Goal: Contribute content: Contribute content

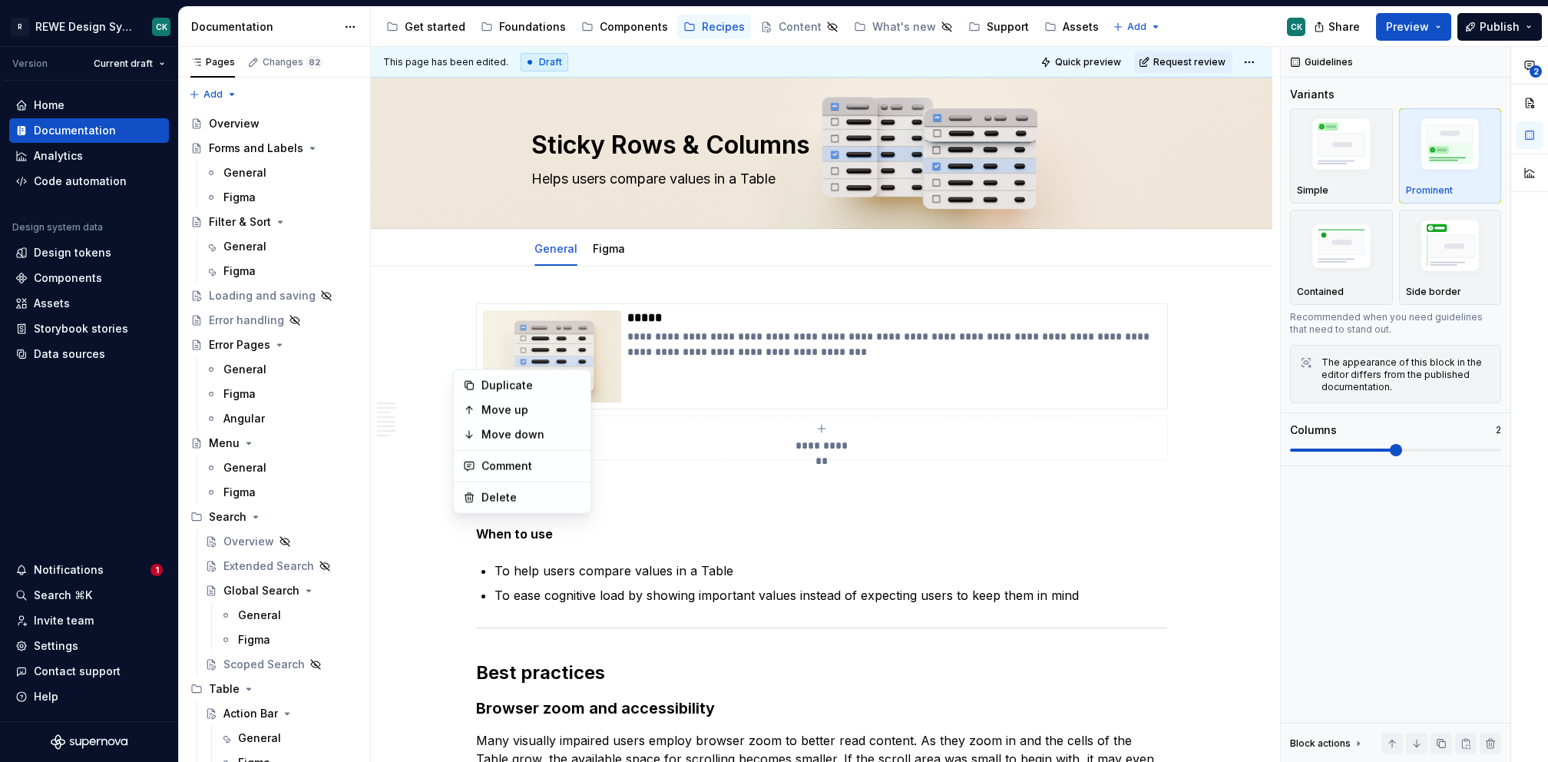
scroll to position [1828, 0]
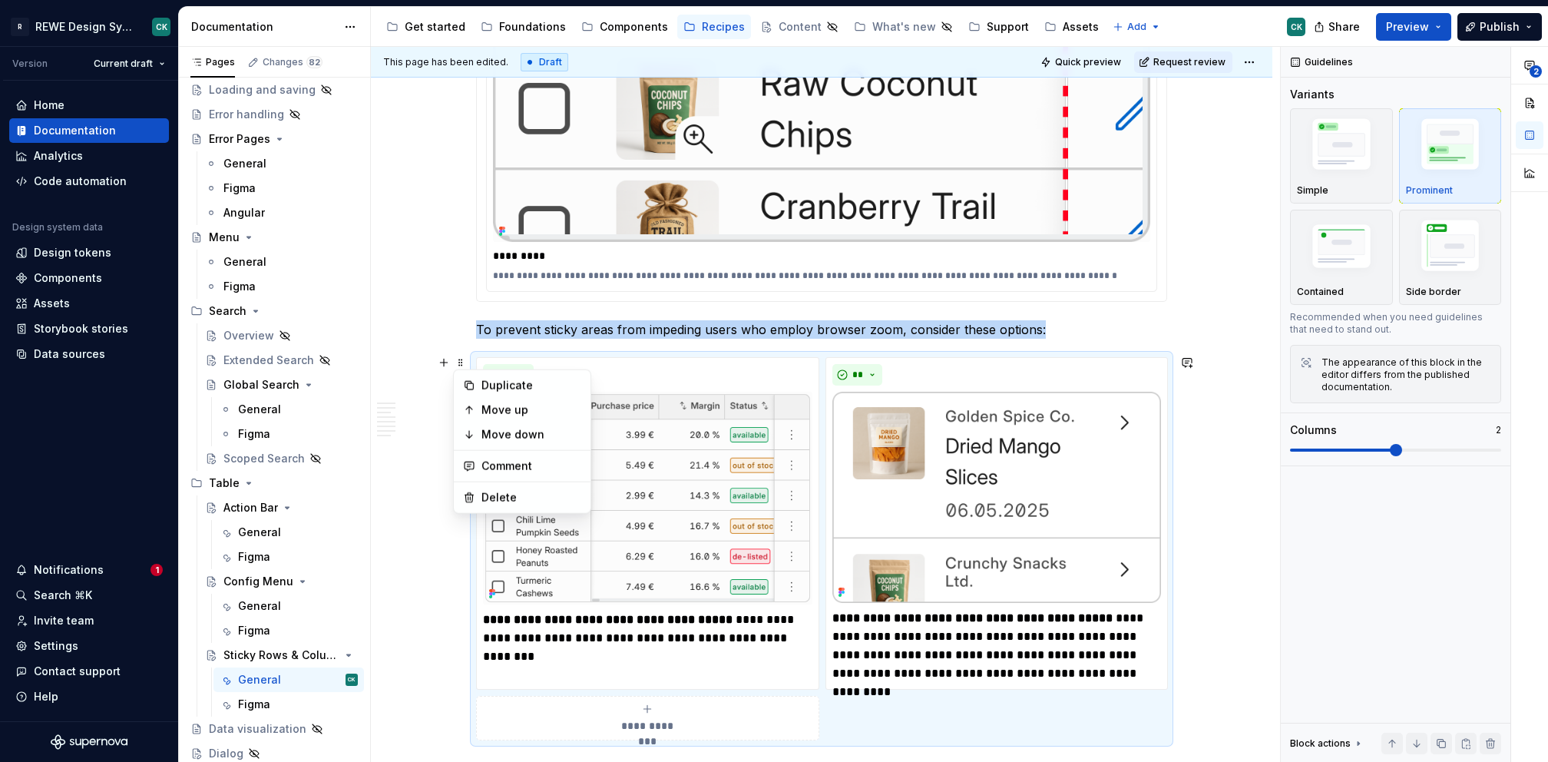
type textarea "*"
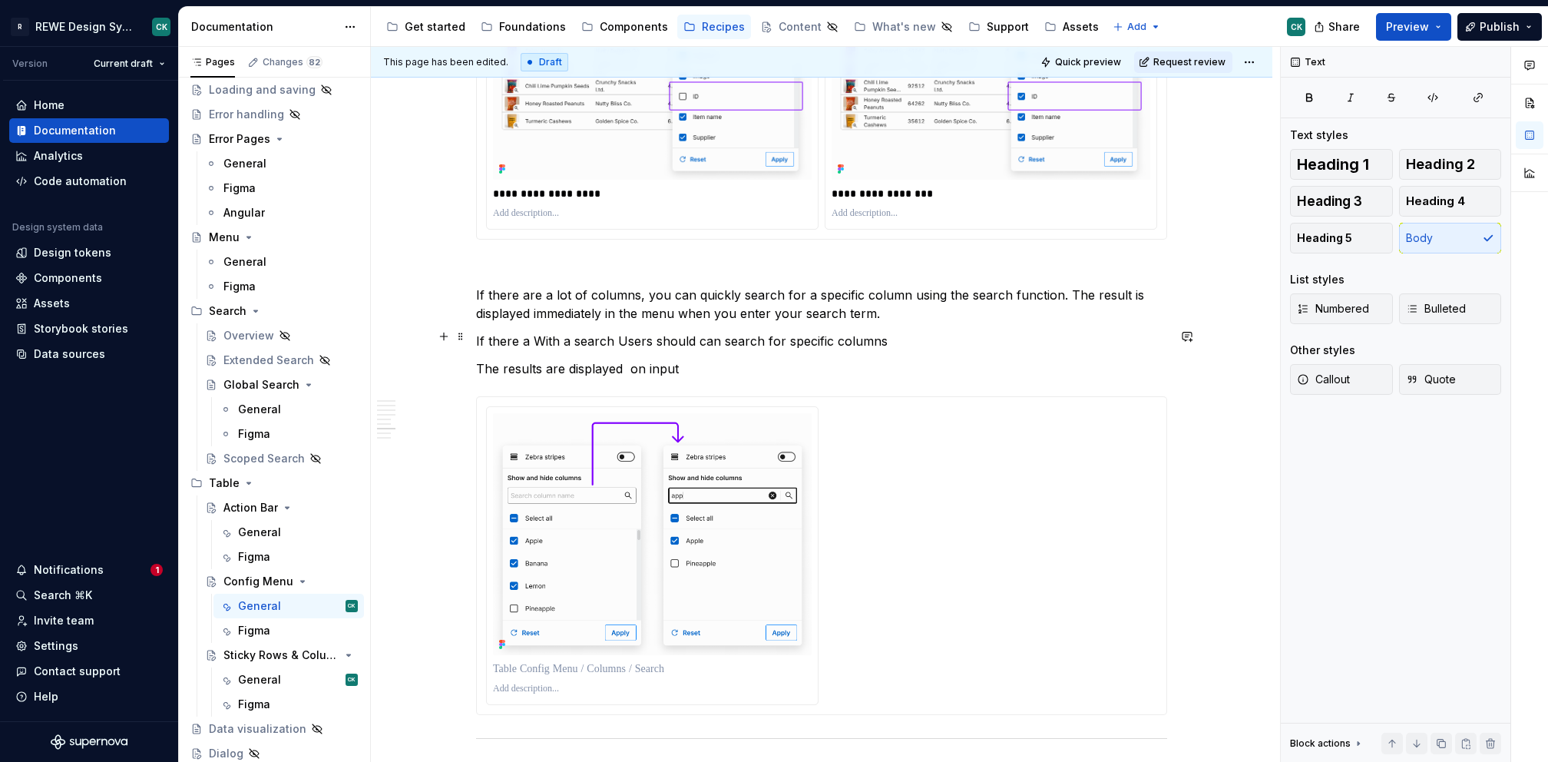
scroll to position [3717, 0]
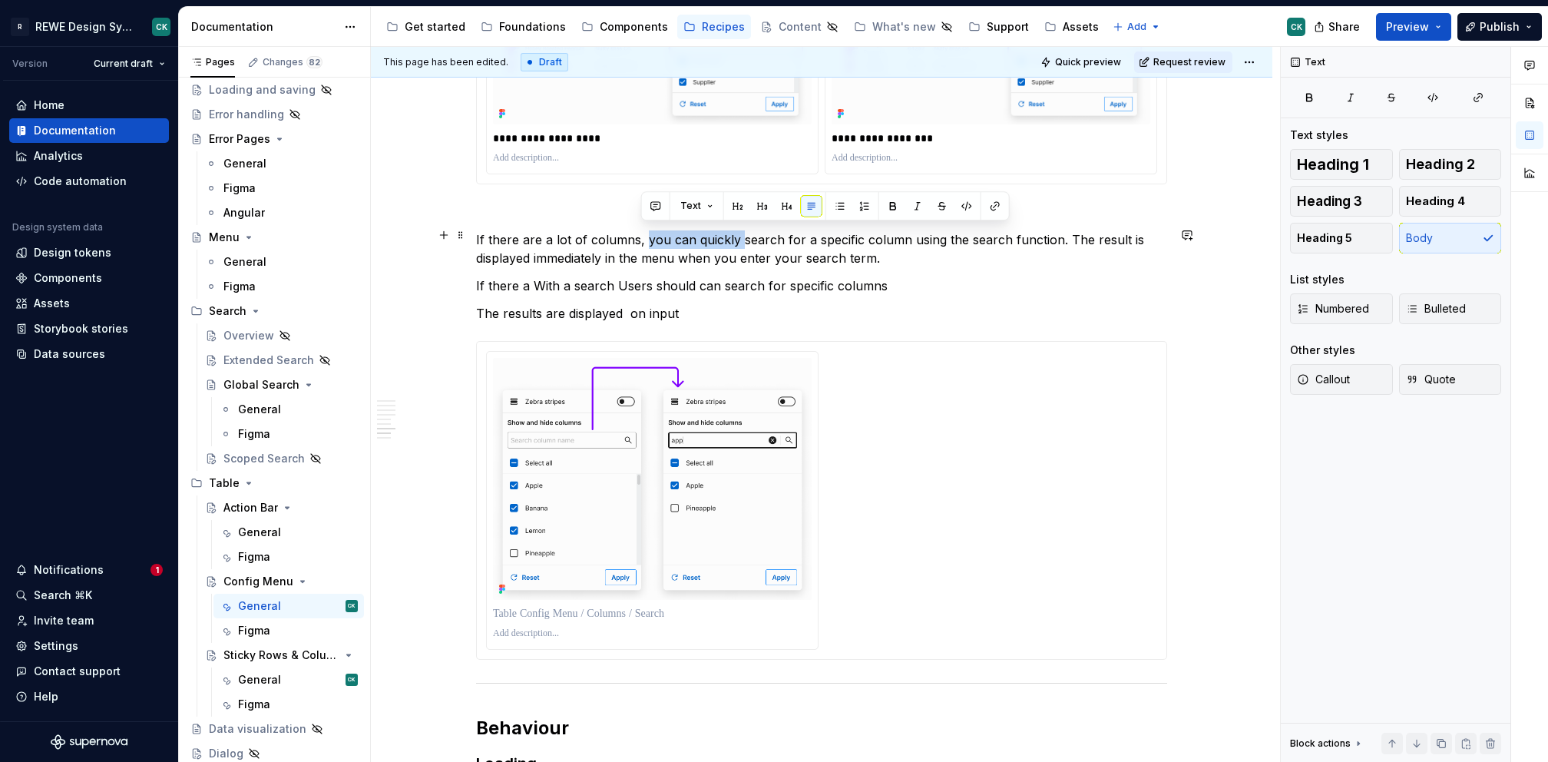
drag, startPoint x: 647, startPoint y: 235, endPoint x: 734, endPoint y: 239, distance: 86.9
click at [734, 239] on p "If there are a lot of columns, you can quickly search for a specific column usi…" at bounding box center [821, 248] width 691 height 37
click at [727, 233] on p "If there are a lot of columns, offer a search for a specific column using the s…" at bounding box center [821, 248] width 691 height 37
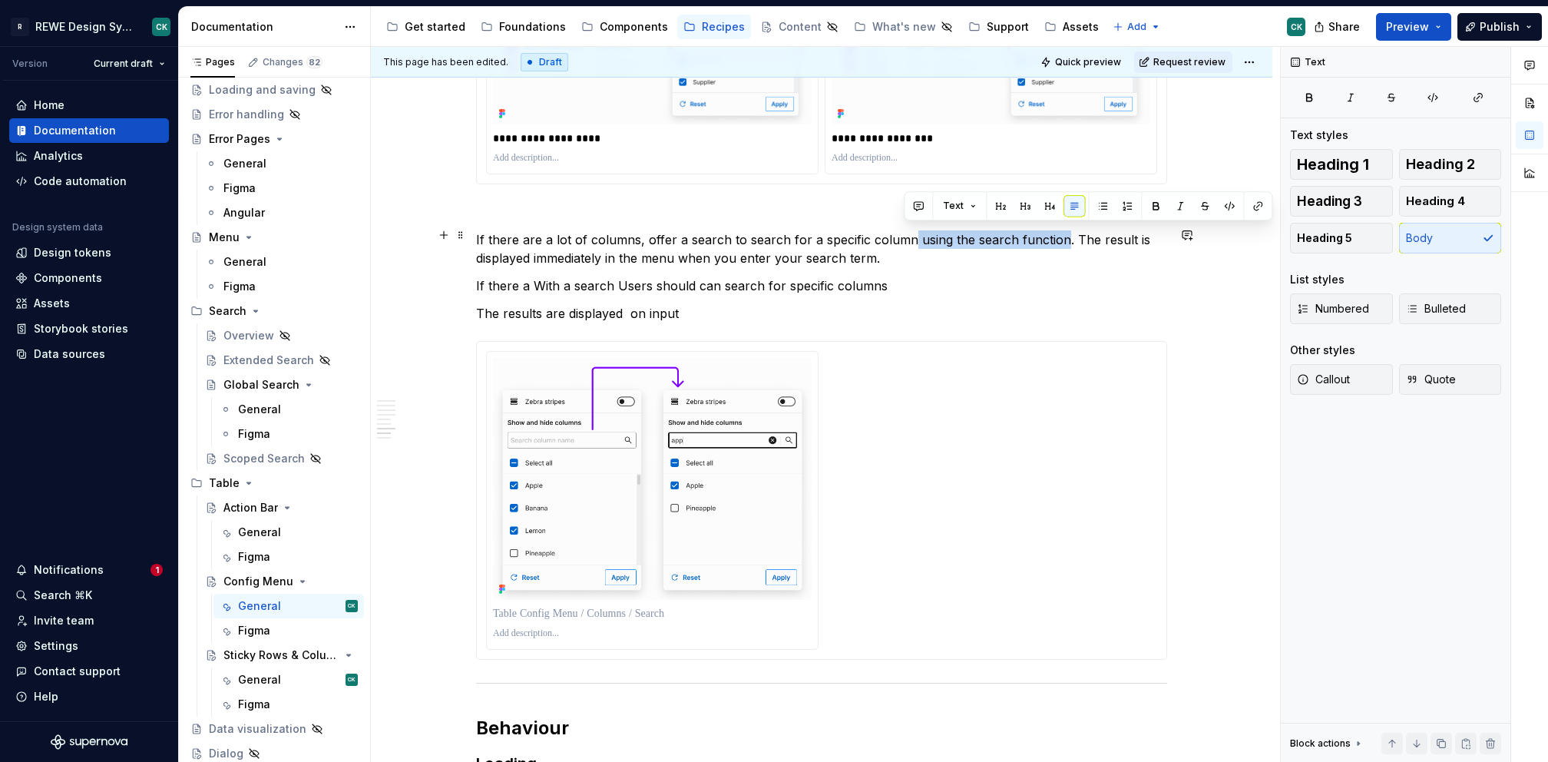
drag, startPoint x: 903, startPoint y: 236, endPoint x: 1052, endPoint y: 236, distance: 149.0
click at [1052, 236] on p "If there are a lot of columns, offer a search to search for a specific column u…" at bounding box center [821, 248] width 691 height 37
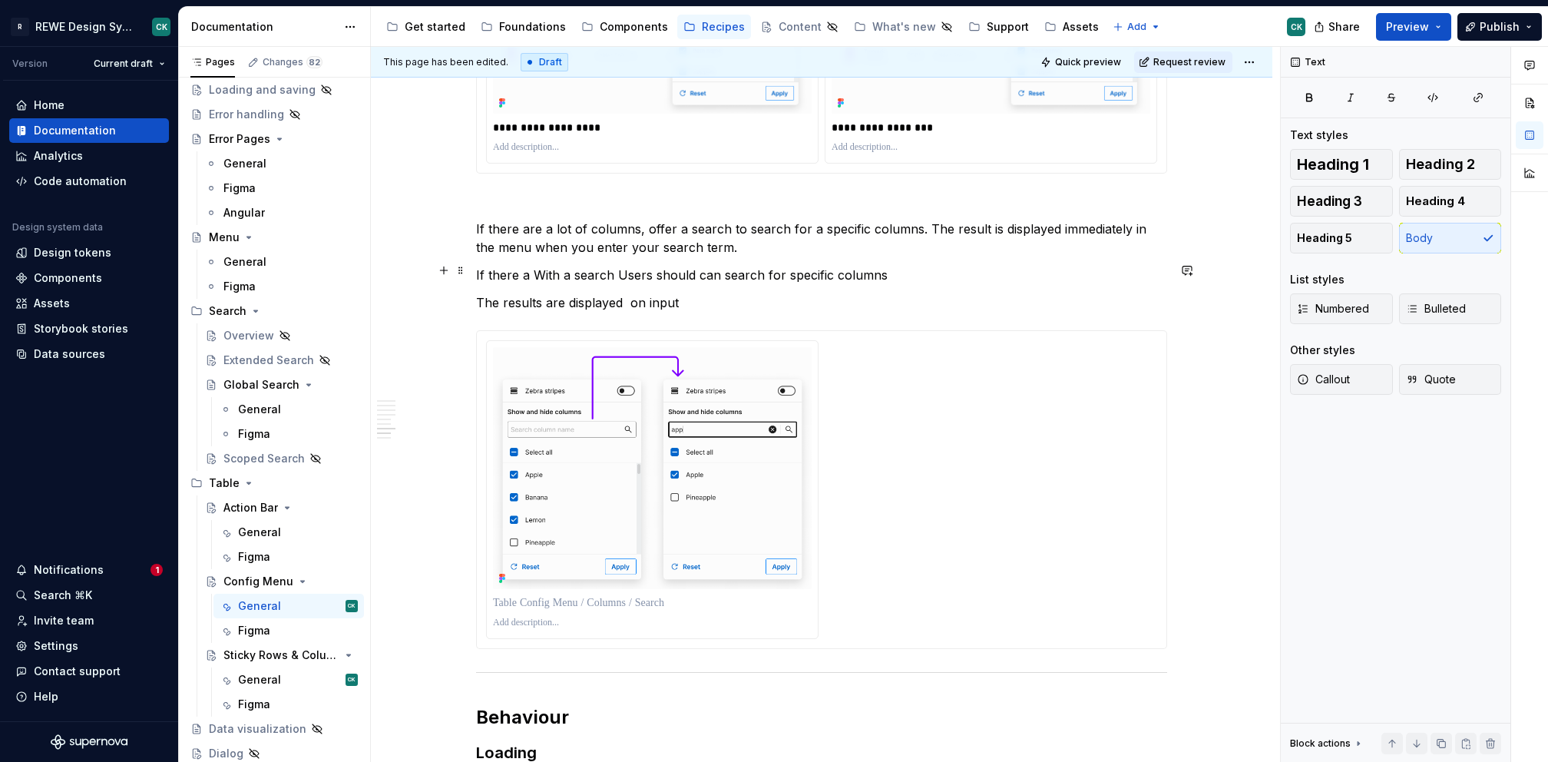
scroll to position [3730, 0]
click at [761, 239] on p "If there are a lot of columns, offer a search to search for a specific columns.…" at bounding box center [821, 236] width 691 height 37
type textarea "*"
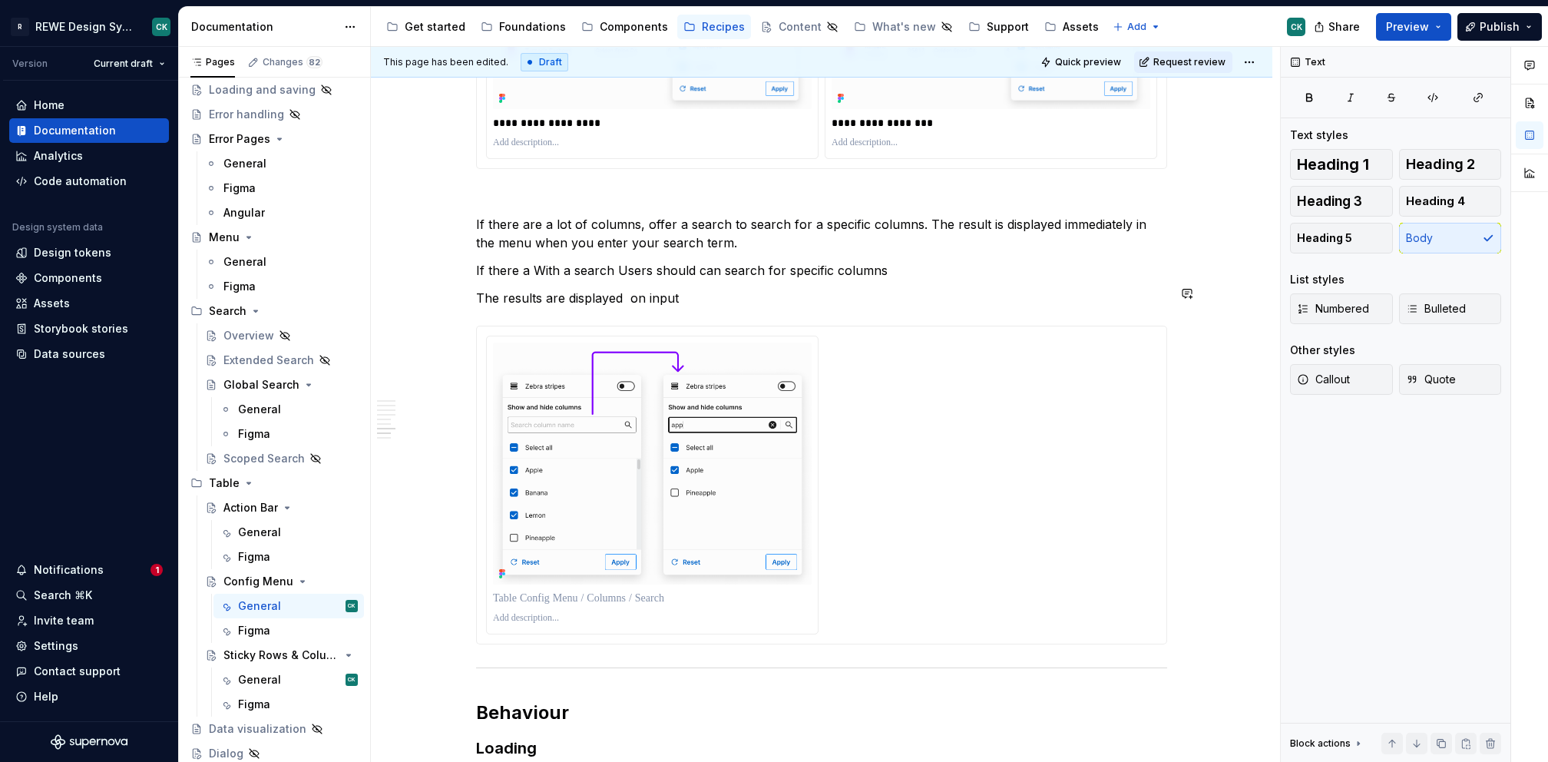
scroll to position [3733, 0]
click at [921, 216] on p "If there are a lot of columns, offer a search to search for a specific columns.…" at bounding box center [821, 232] width 691 height 37
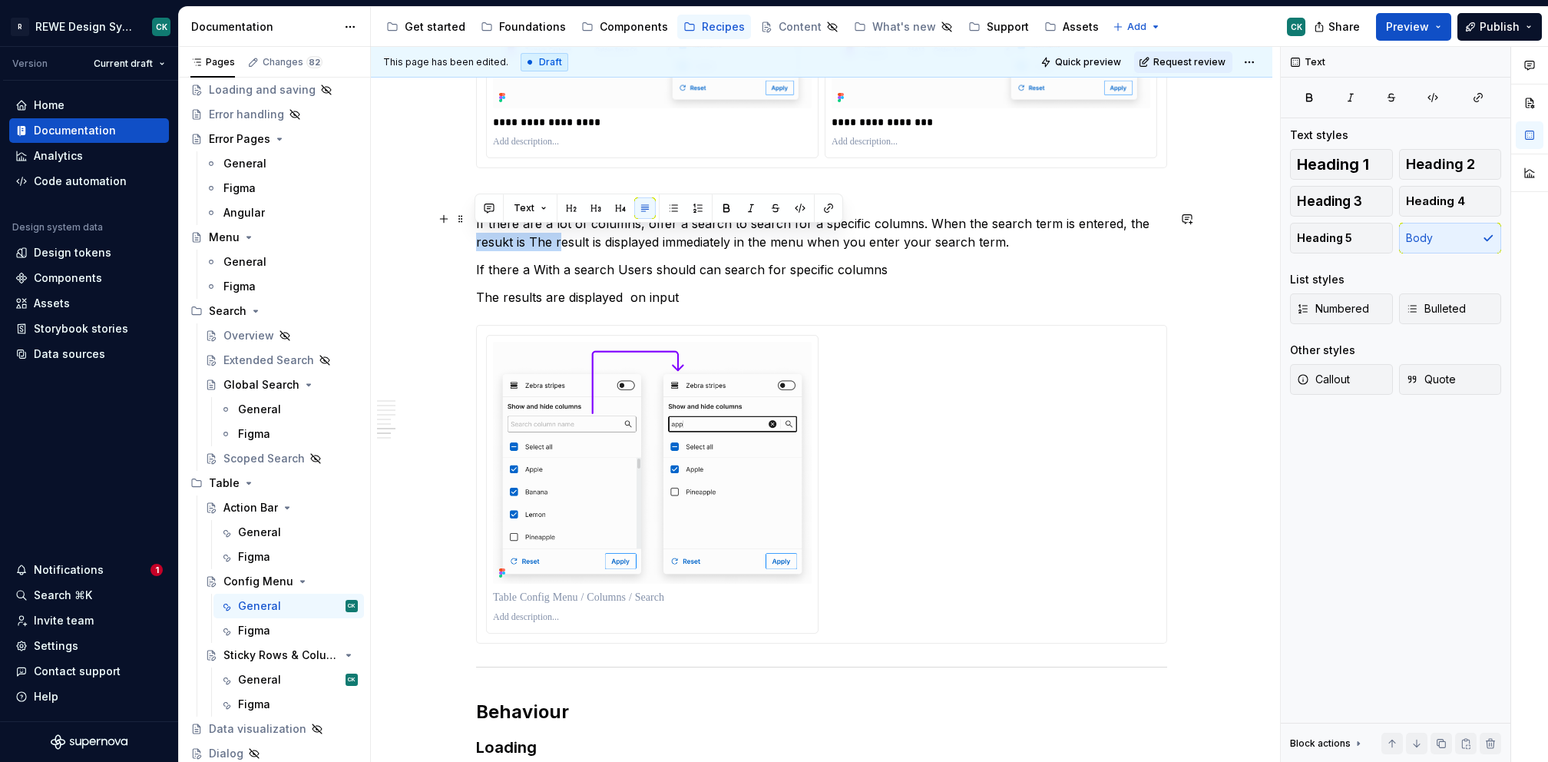
drag, startPoint x: 474, startPoint y: 238, endPoint x: 556, endPoint y: 240, distance: 82.2
click at [556, 240] on p "If there are a lot of columns, offer a search to search for a specific columns.…" at bounding box center [821, 232] width 691 height 37
drag, startPoint x: 724, startPoint y: 240, endPoint x: 944, endPoint y: 246, distance: 220.5
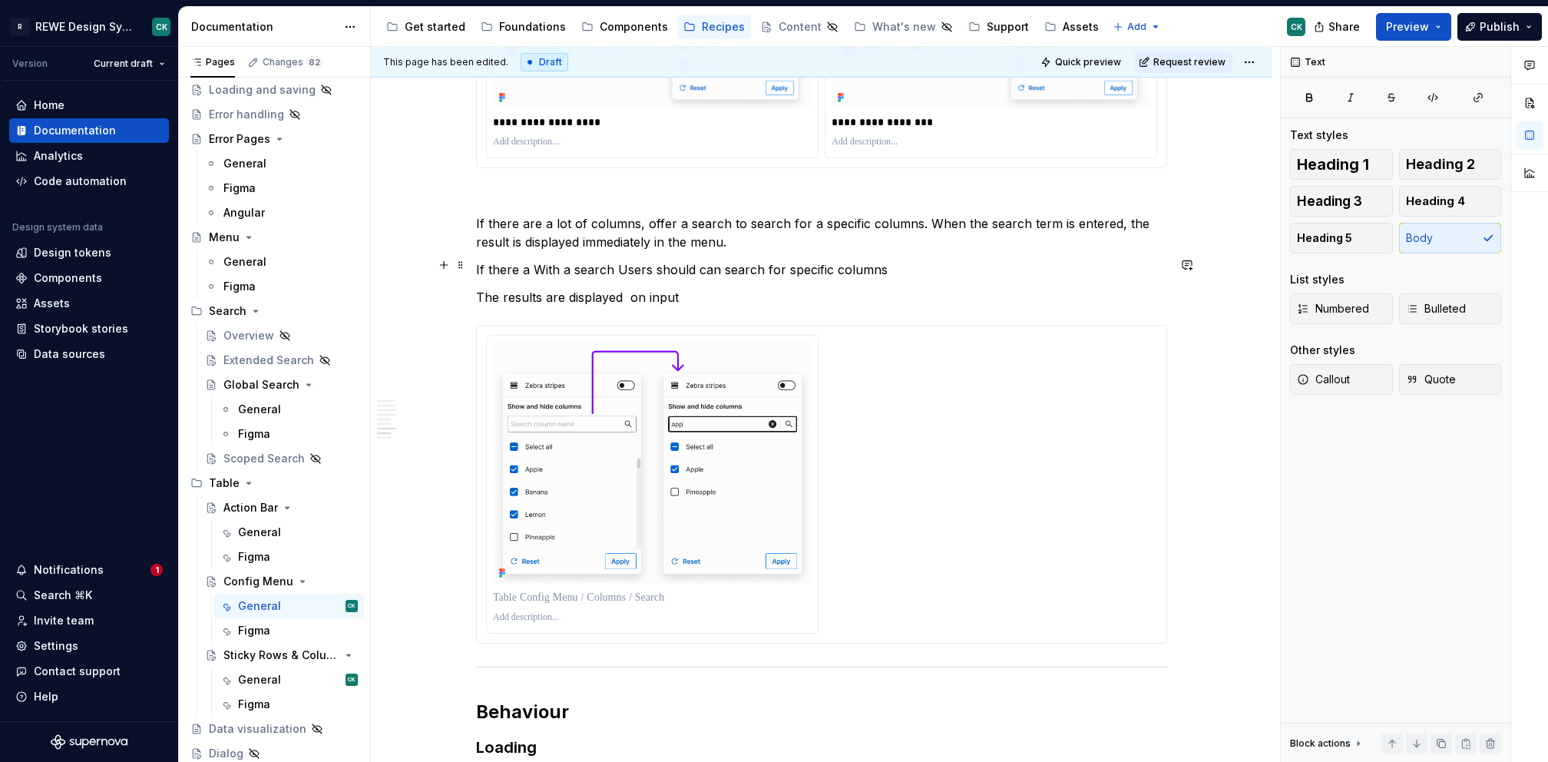
click at [697, 264] on p "If there a With a search Users should can search for specific columns" at bounding box center [821, 269] width 691 height 18
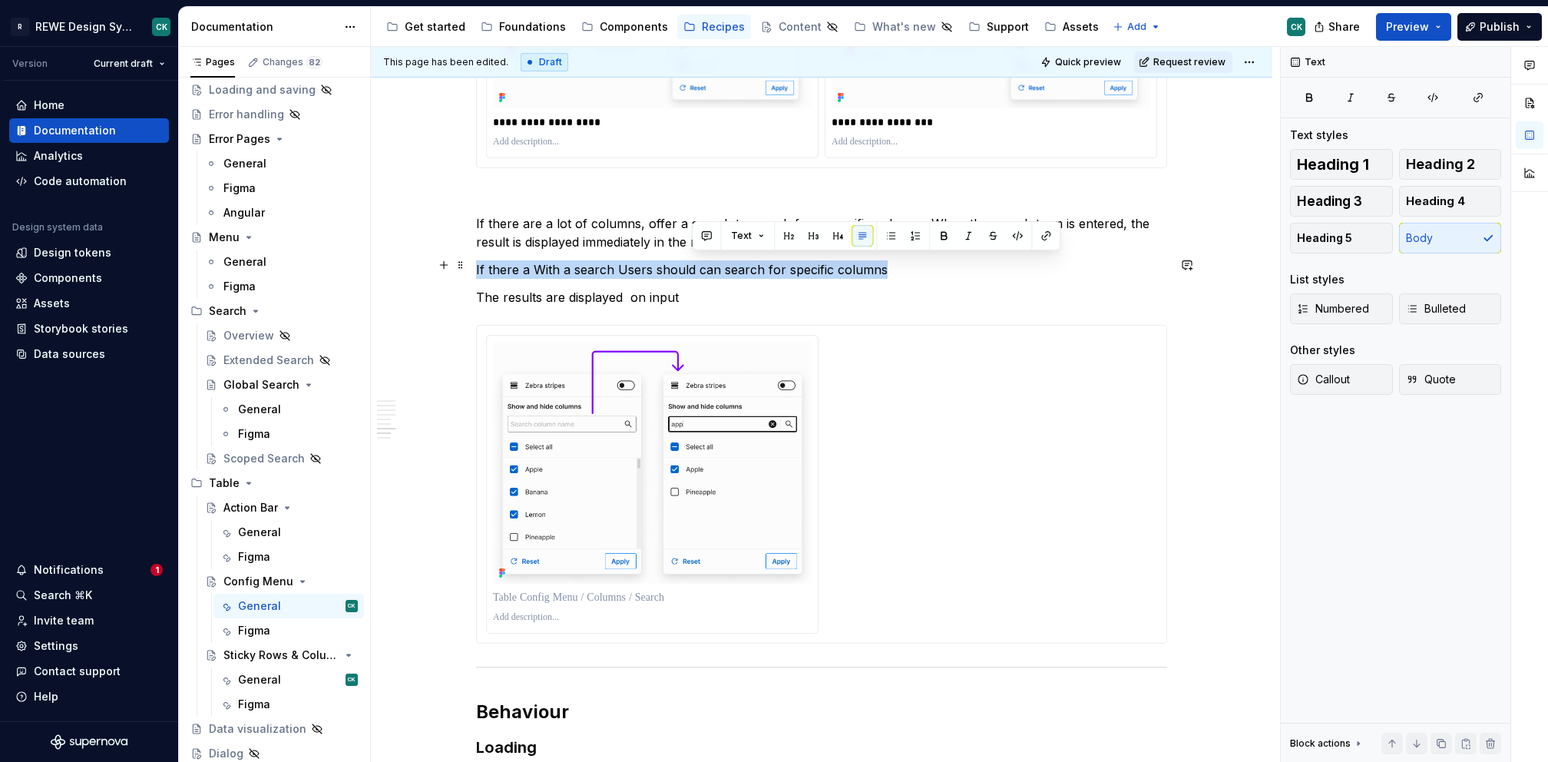
click at [697, 264] on p "If there a With a search Users should can search for specific columns" at bounding box center [821, 269] width 691 height 18
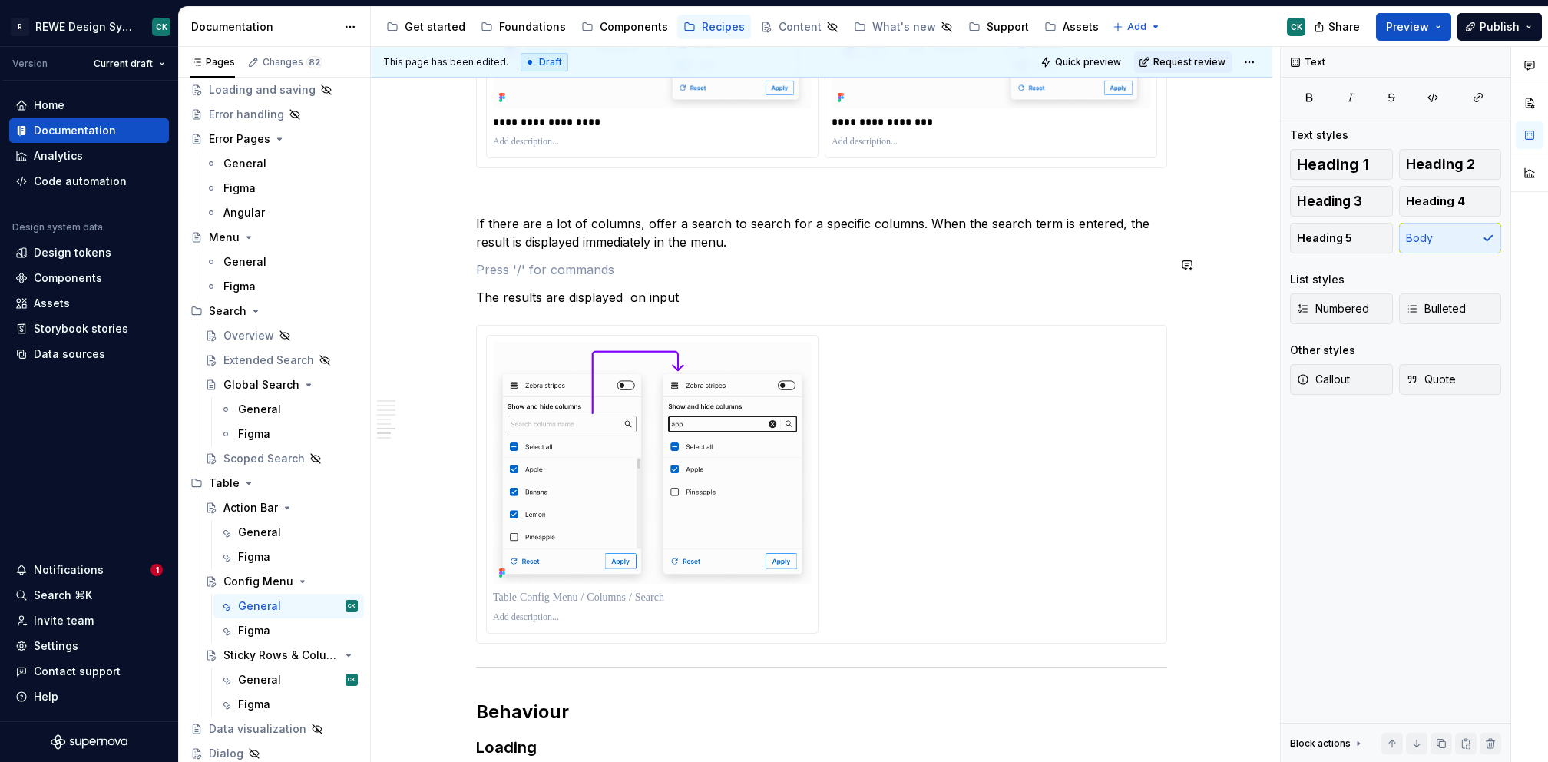
click at [621, 290] on p "The results are displayed on input" at bounding box center [821, 297] width 691 height 18
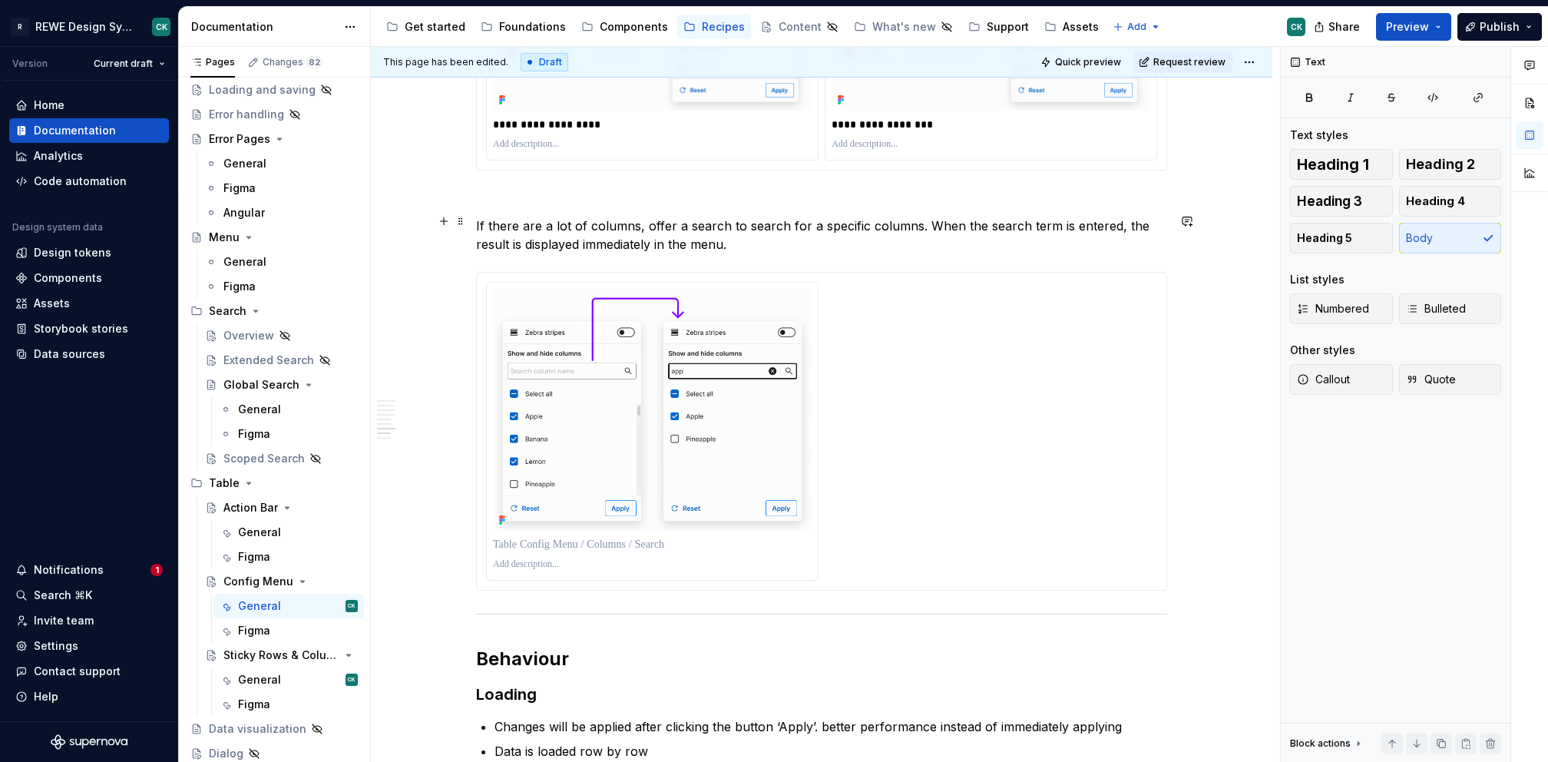
scroll to position [3730, 0]
click at [700, 219] on p "If there are a lot of columns, offer a search to search for a specific columns.…" at bounding box center [821, 236] width 691 height 37
drag, startPoint x: 740, startPoint y: 223, endPoint x: 912, endPoint y: 221, distance: 172.0
click at [912, 221] on p "If there are a lot of columns, offer a search to search for a specific columns.…" at bounding box center [821, 236] width 691 height 37
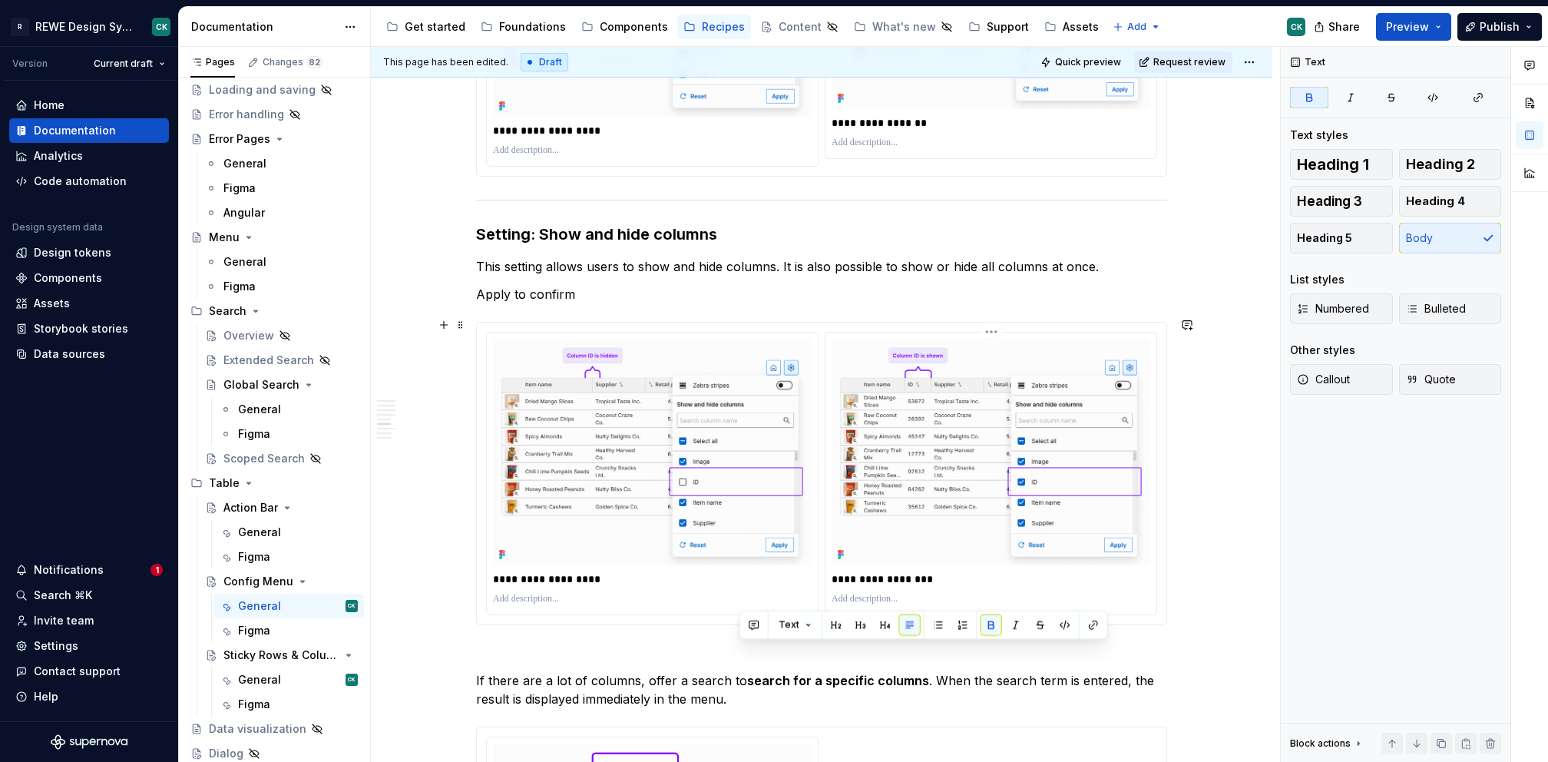
scroll to position [3272, 0]
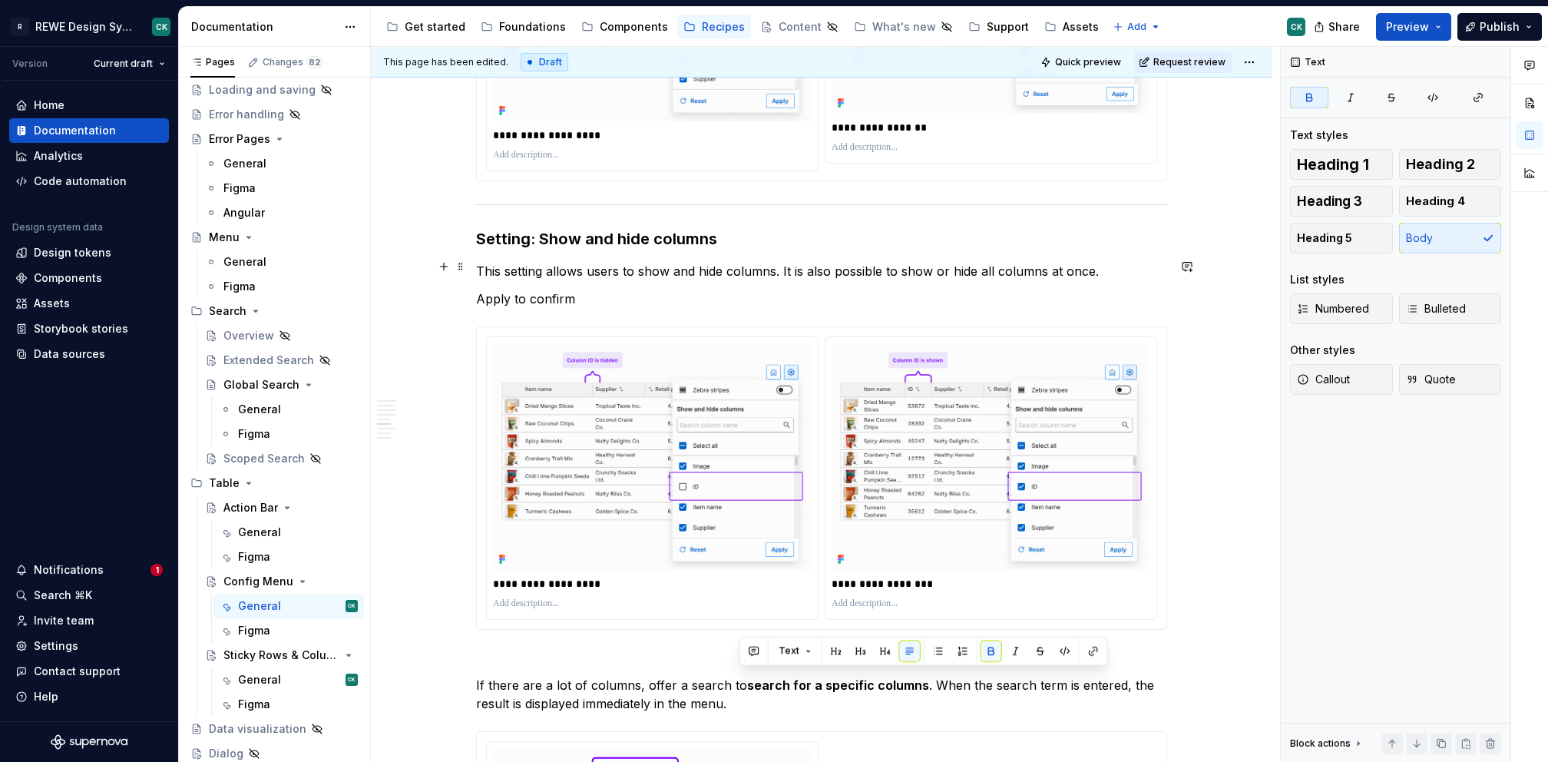
click at [740, 262] on p "This setting allows users to show and hide columns. It is also possible to show…" at bounding box center [821, 271] width 691 height 18
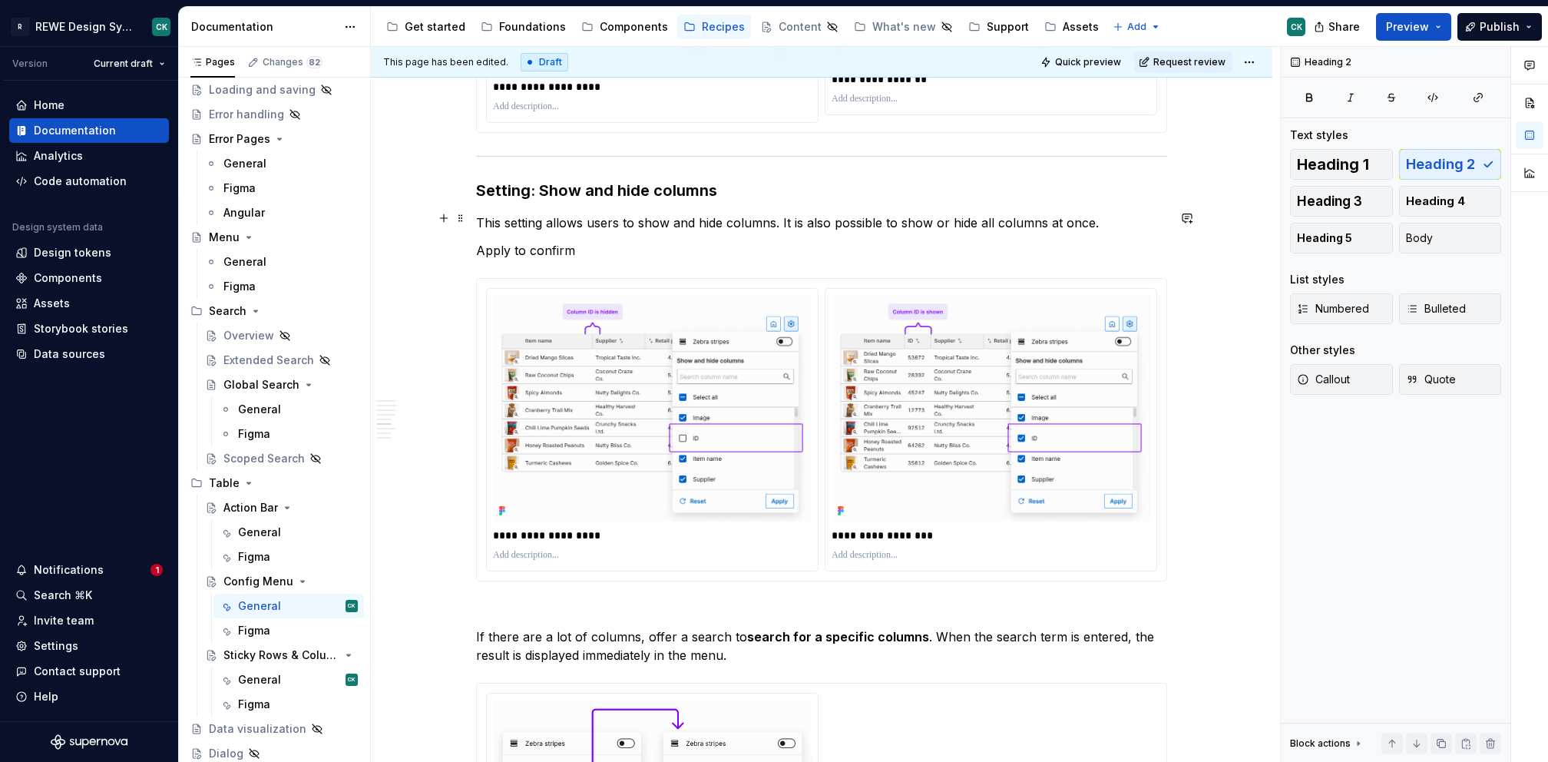
scroll to position [3324, 0]
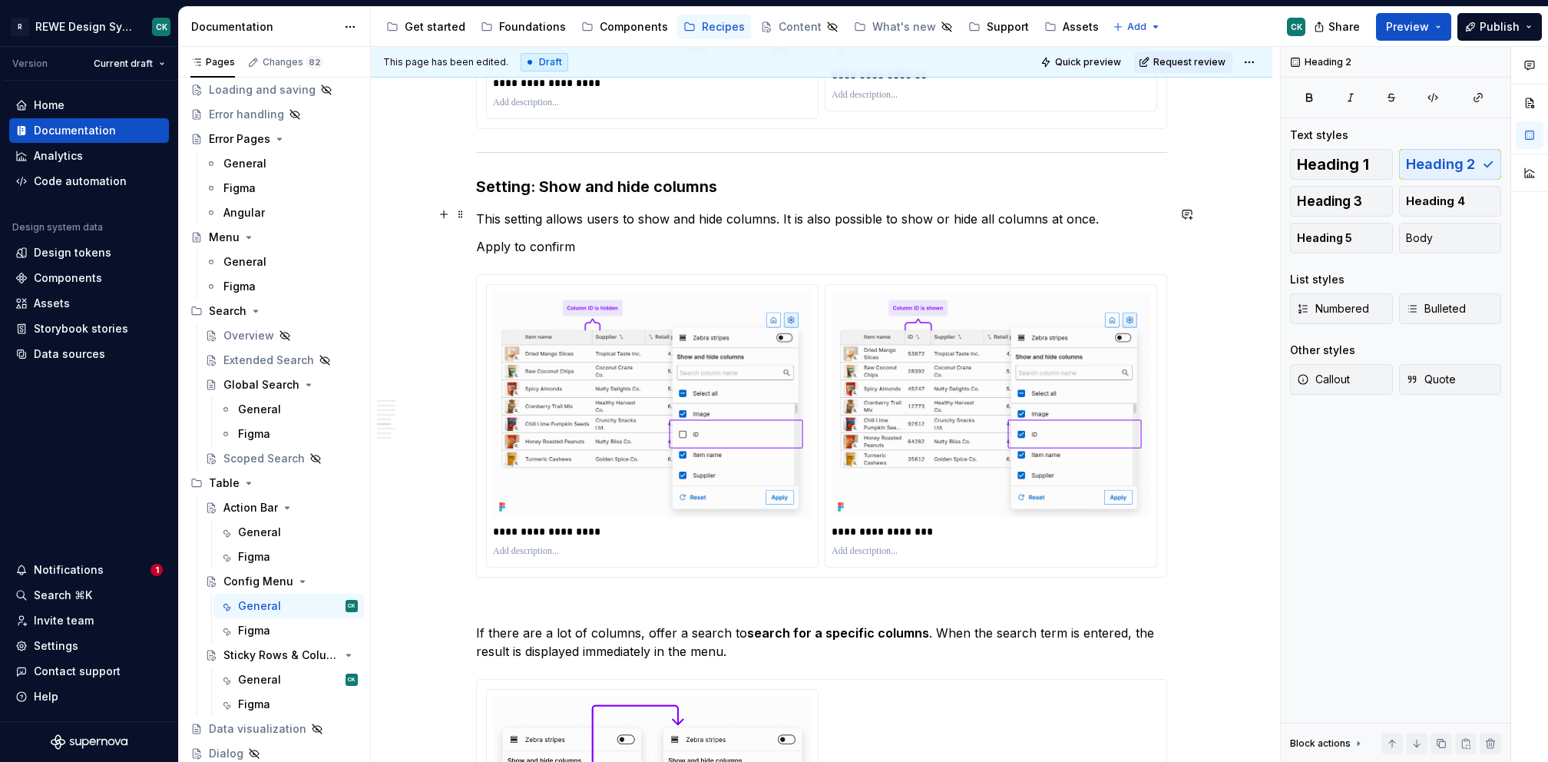
click at [1104, 217] on p "This setting allows users to show and hide columns. It is also possible to show…" at bounding box center [821, 219] width 691 height 18
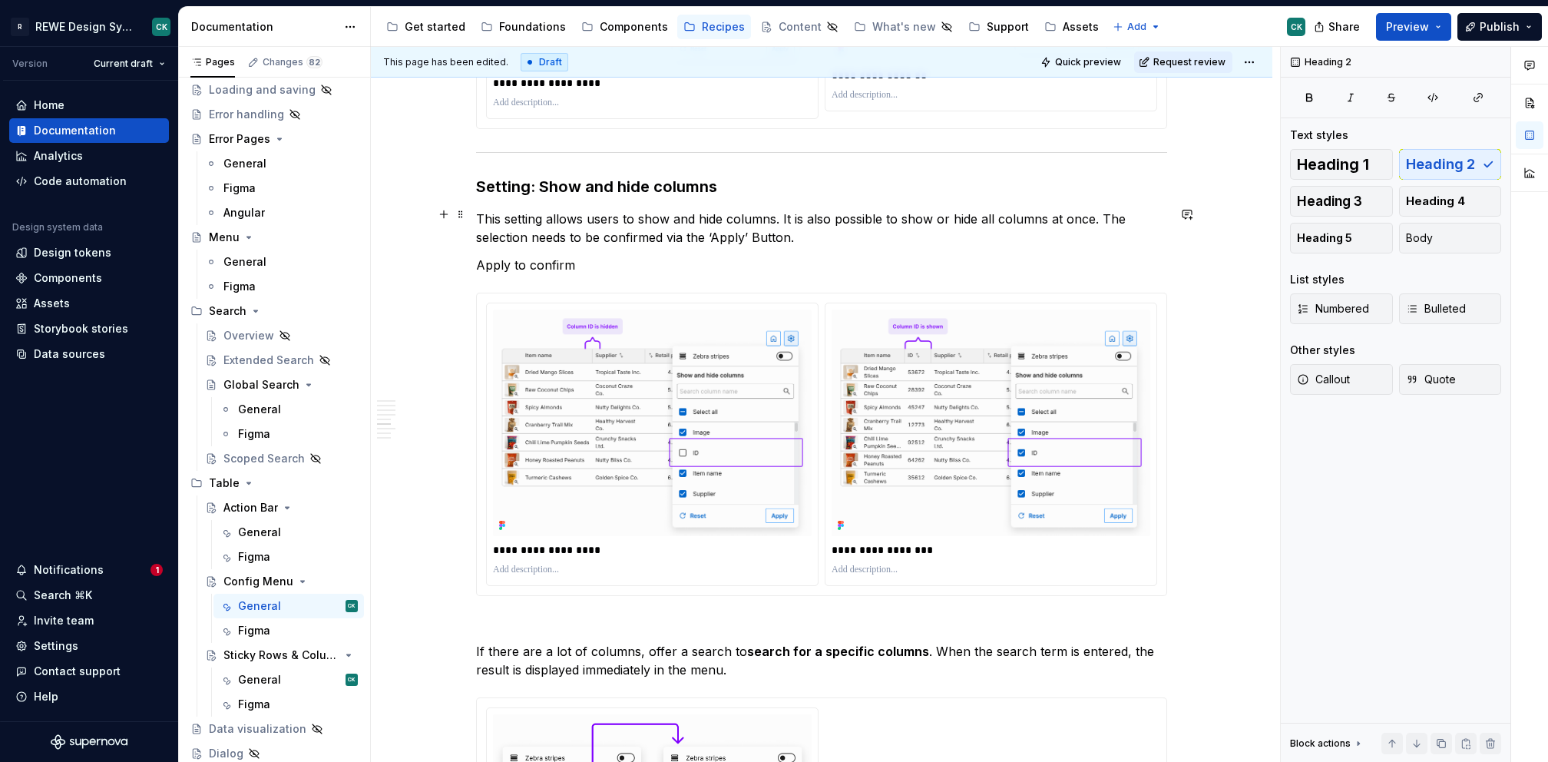
click at [766, 234] on p "This setting allows users to show and hide columns. It is also possible to show…" at bounding box center [821, 228] width 691 height 37
click at [555, 260] on p "Apply to confirm" at bounding box center [821, 265] width 691 height 18
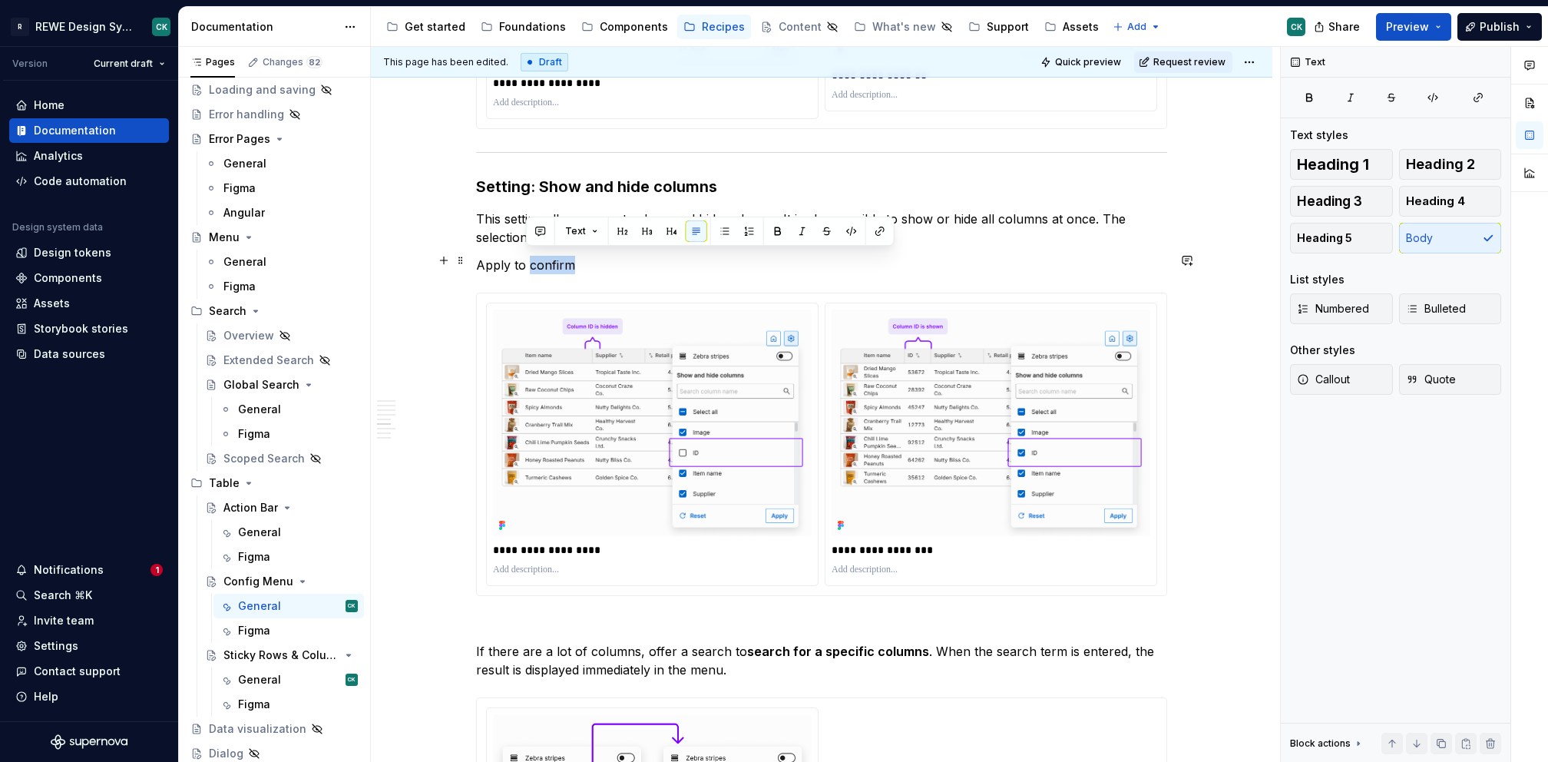
click at [555, 260] on p "Apply to confirm" at bounding box center [821, 265] width 691 height 18
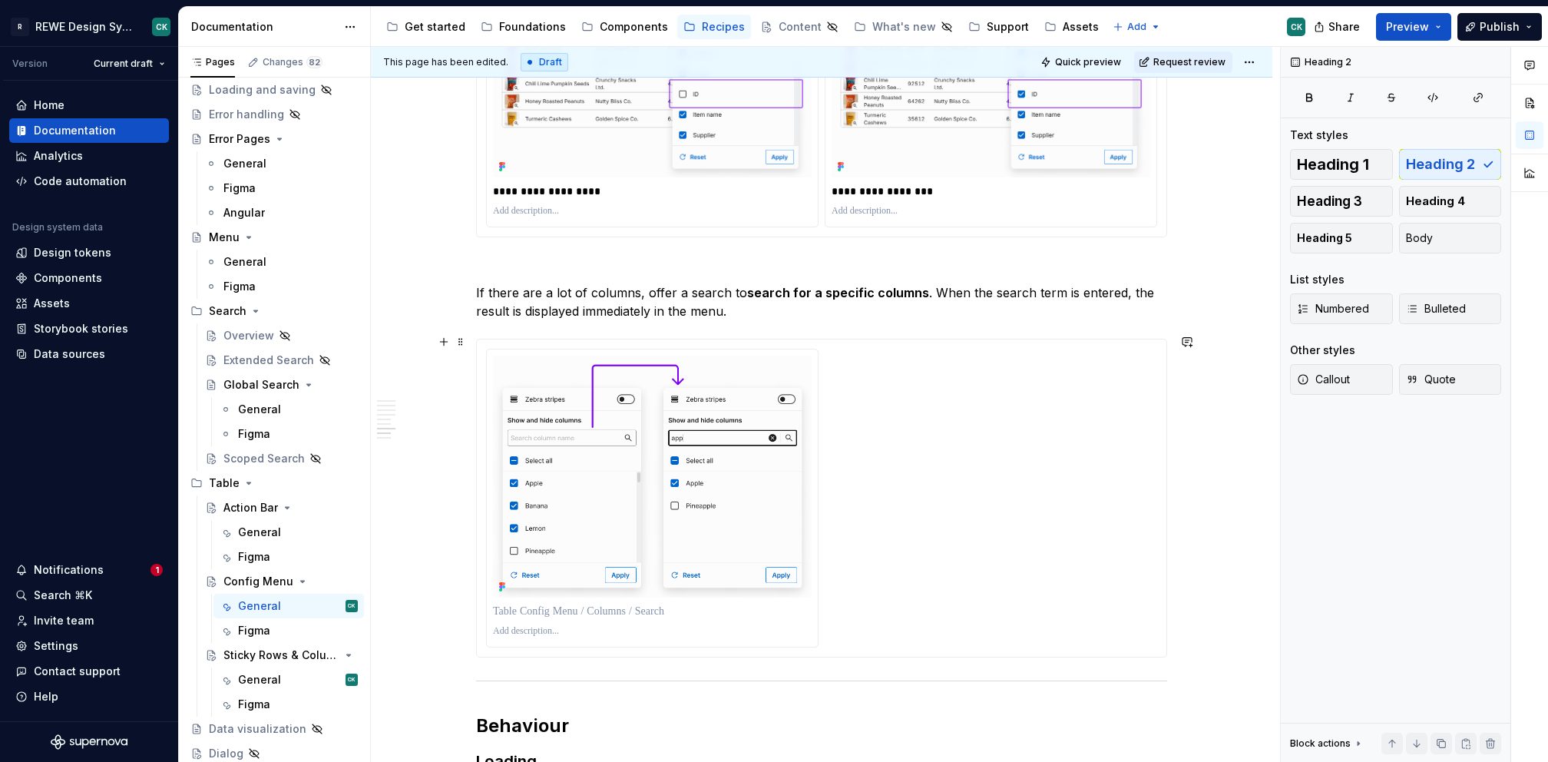
scroll to position [3674, 0]
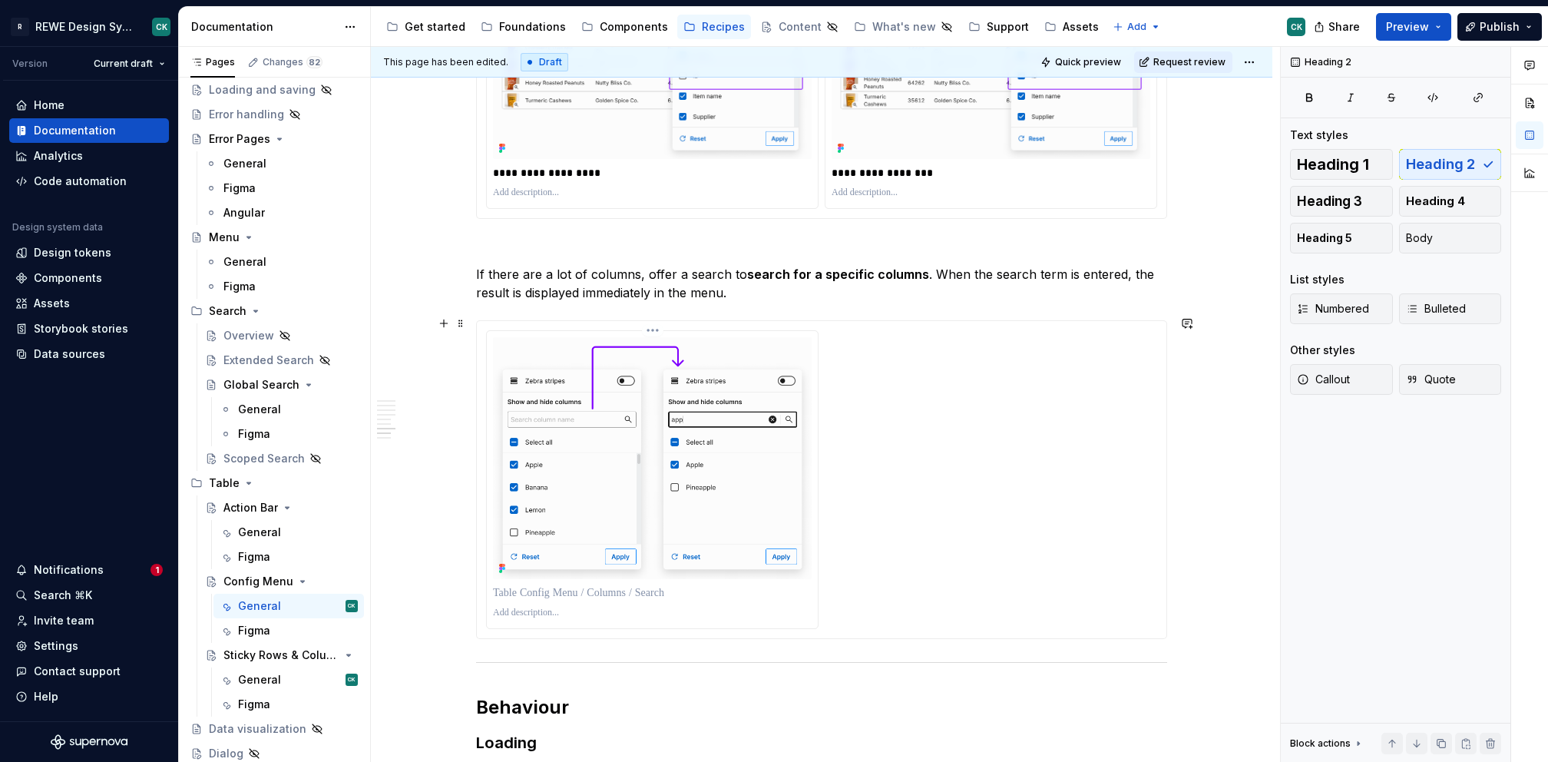
click at [620, 585] on p at bounding box center [652, 592] width 319 height 15
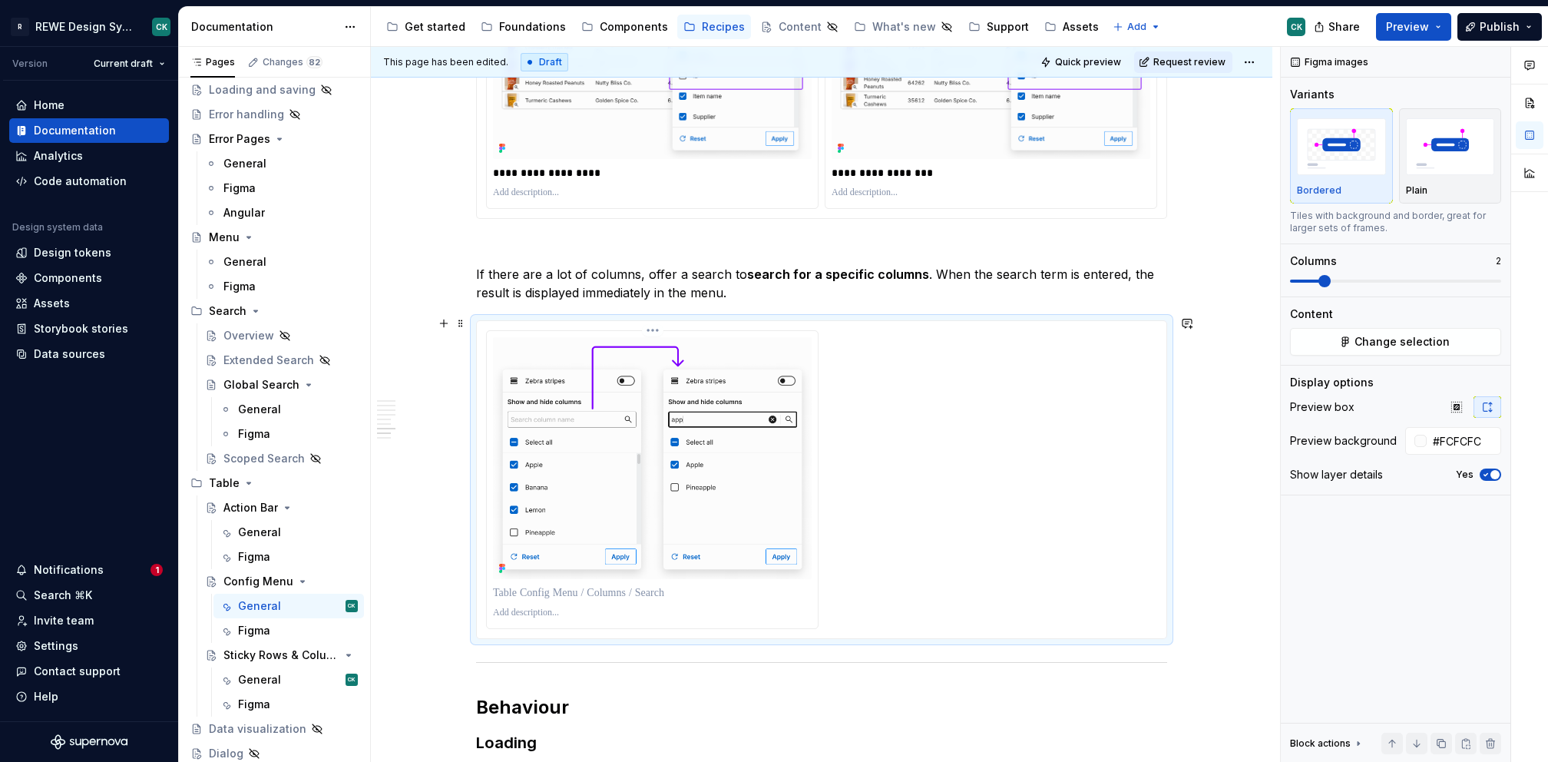
click at [709, 607] on p at bounding box center [652, 613] width 319 height 12
click at [704, 586] on p at bounding box center [652, 592] width 319 height 15
click at [592, 698] on h2 "Behaviour" at bounding box center [821, 707] width 691 height 25
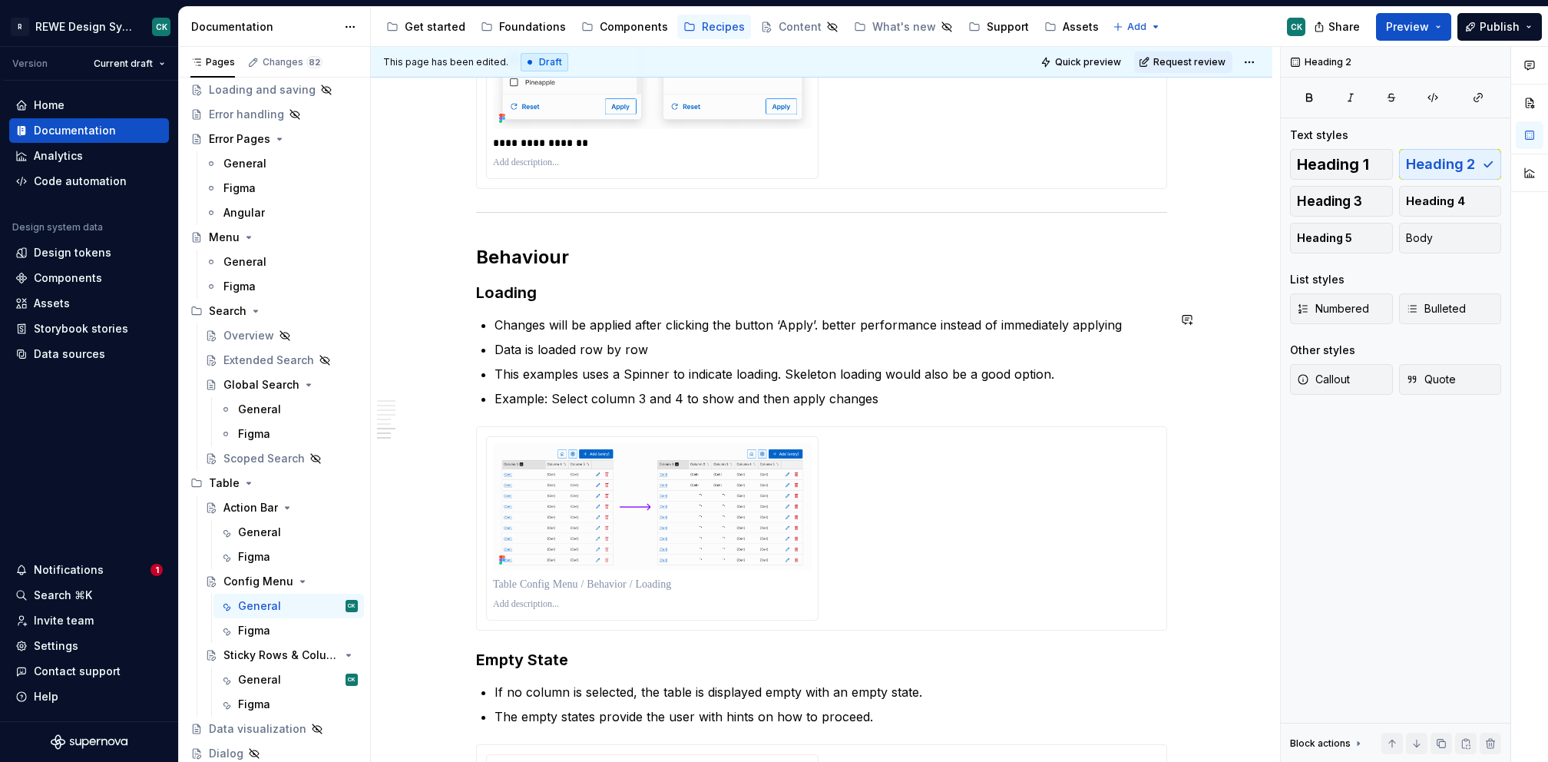
scroll to position [4237, 0]
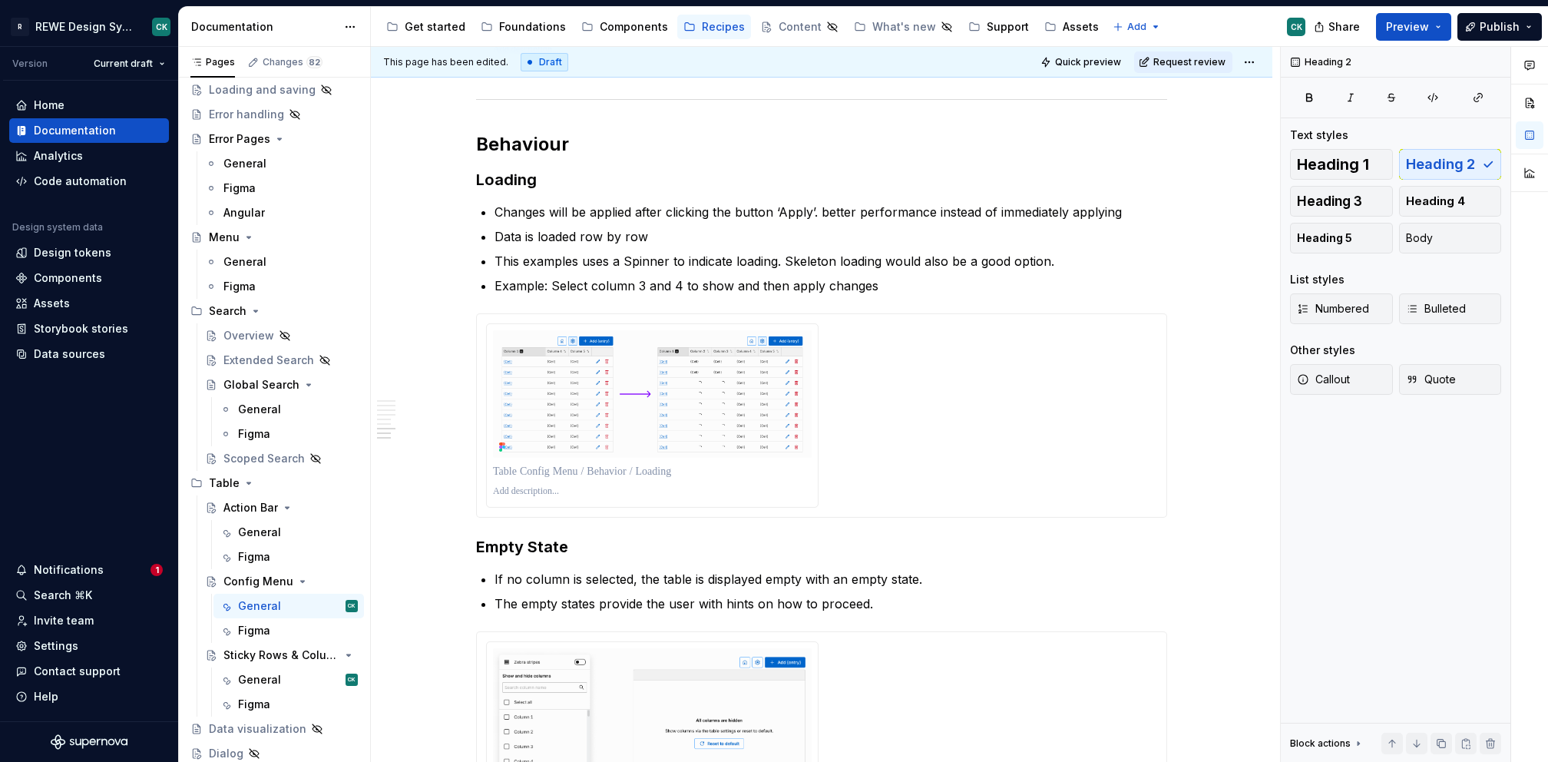
type textarea "*"
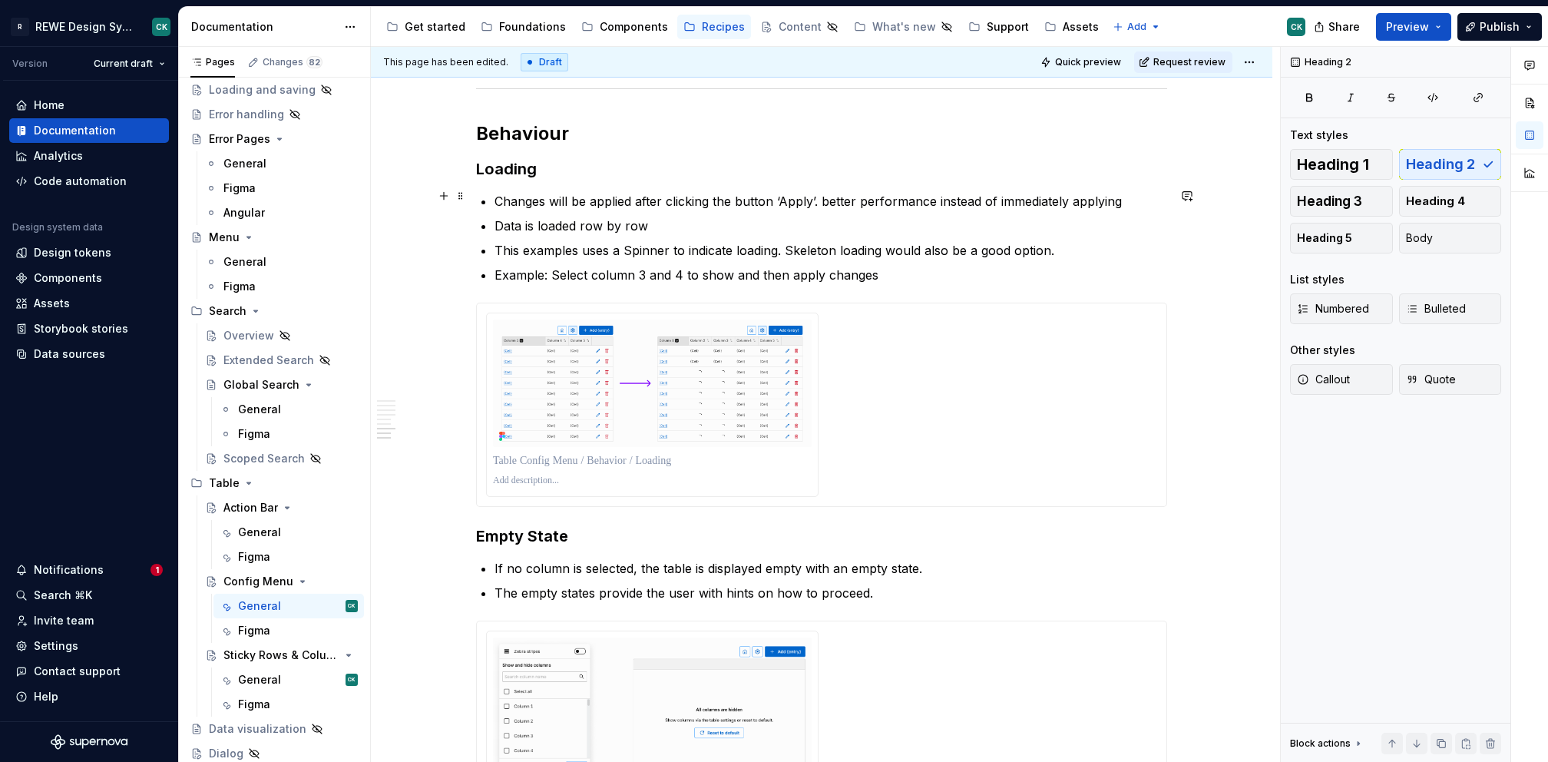
scroll to position [4249, 0]
click at [587, 171] on h3 "Loading" at bounding box center [821, 168] width 691 height 22
click at [581, 124] on h2 "Behaviour" at bounding box center [821, 132] width 691 height 25
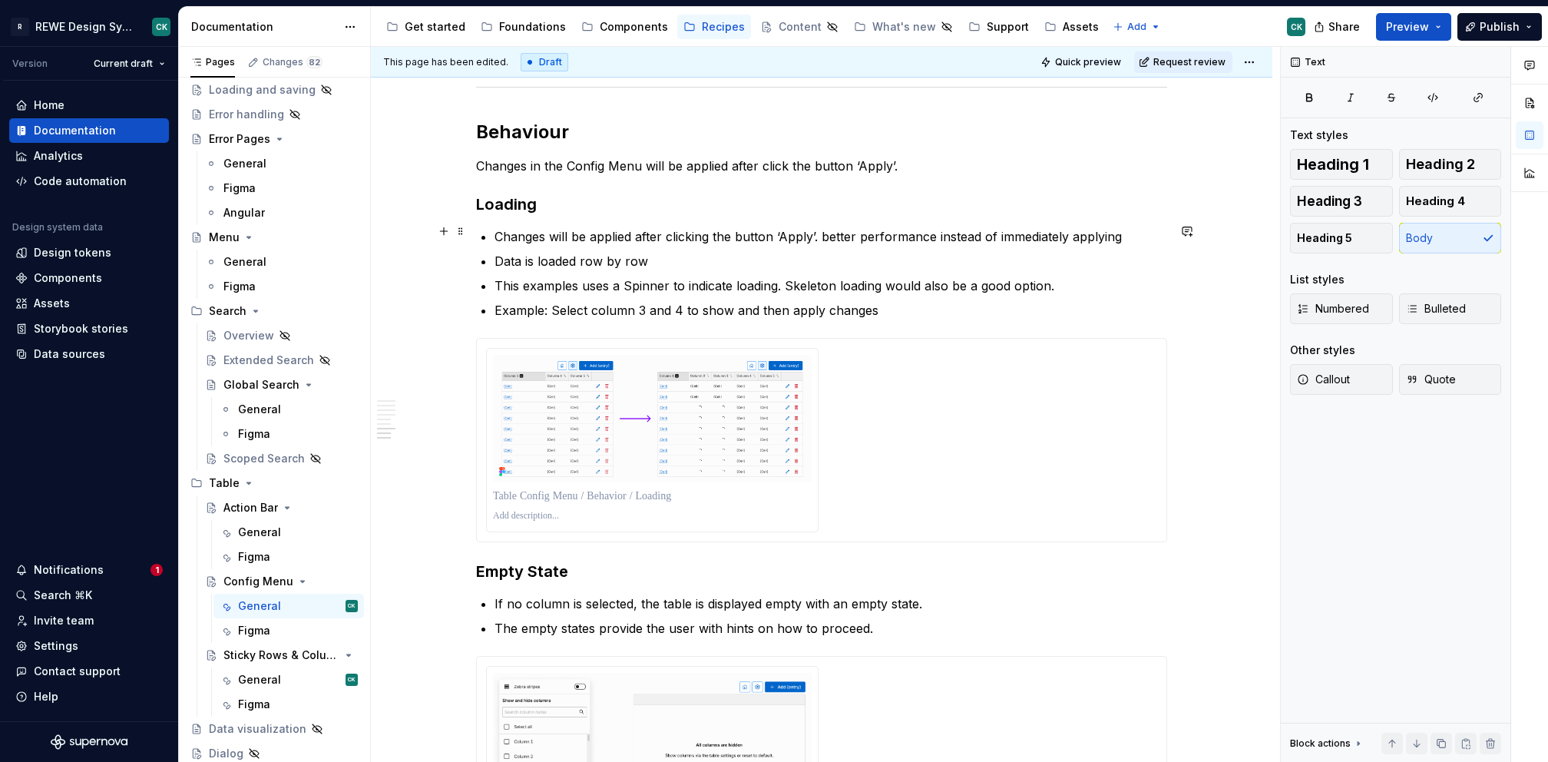
click at [990, 230] on p "Changes will be applied after clicking the button ‘Apply’. better performance i…" at bounding box center [831, 236] width 673 height 18
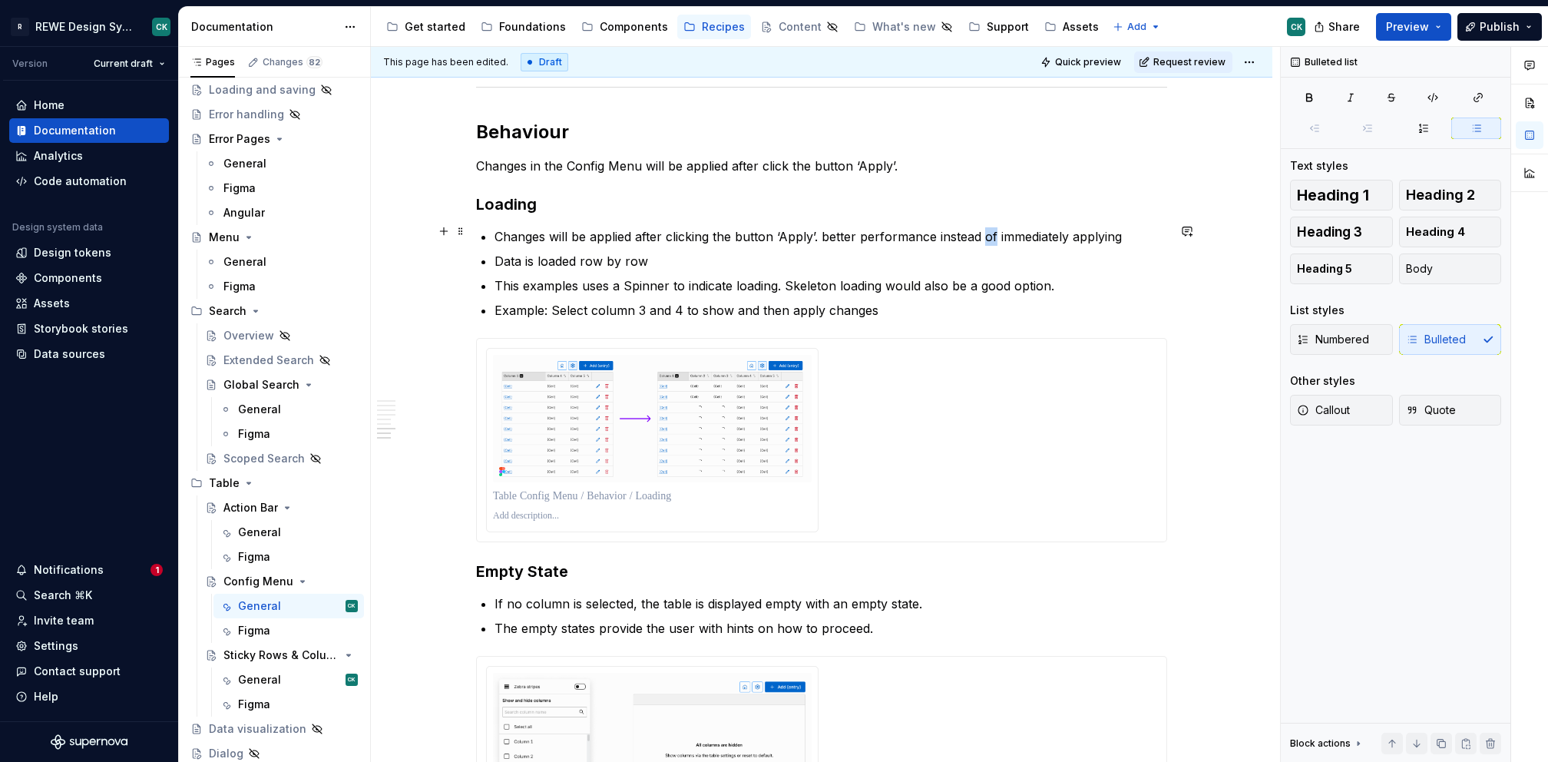
click at [990, 230] on p "Changes will be applied after clicking the button ‘Apply’. better performance i…" at bounding box center [831, 236] width 673 height 18
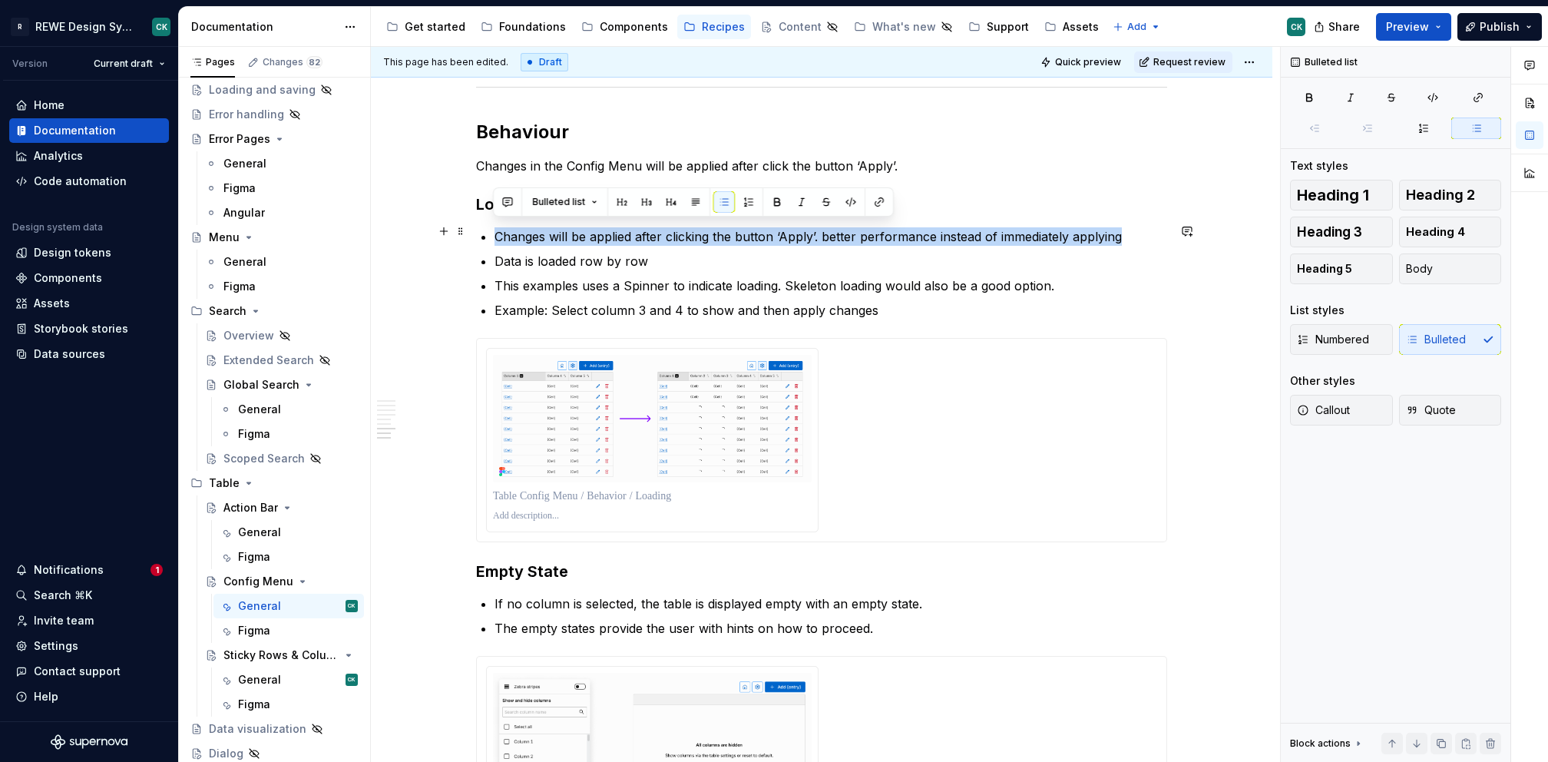
click at [990, 230] on p "Changes will be applied after clicking the button ‘Apply’. better performance i…" at bounding box center [831, 236] width 673 height 18
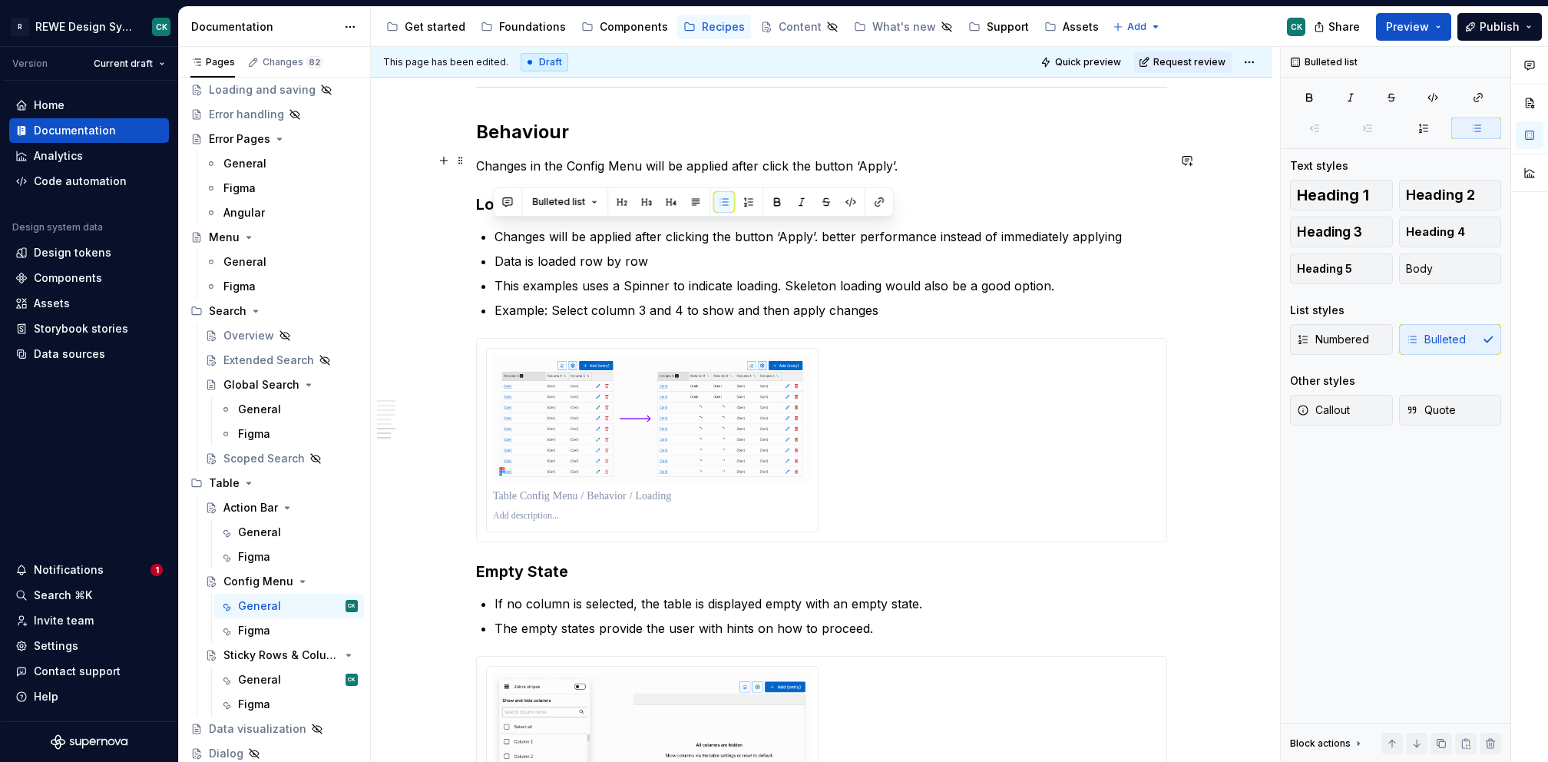
click at [944, 160] on p "Changes in the Config Menu will be applied after click the button ‘Apply’." at bounding box center [821, 166] width 691 height 18
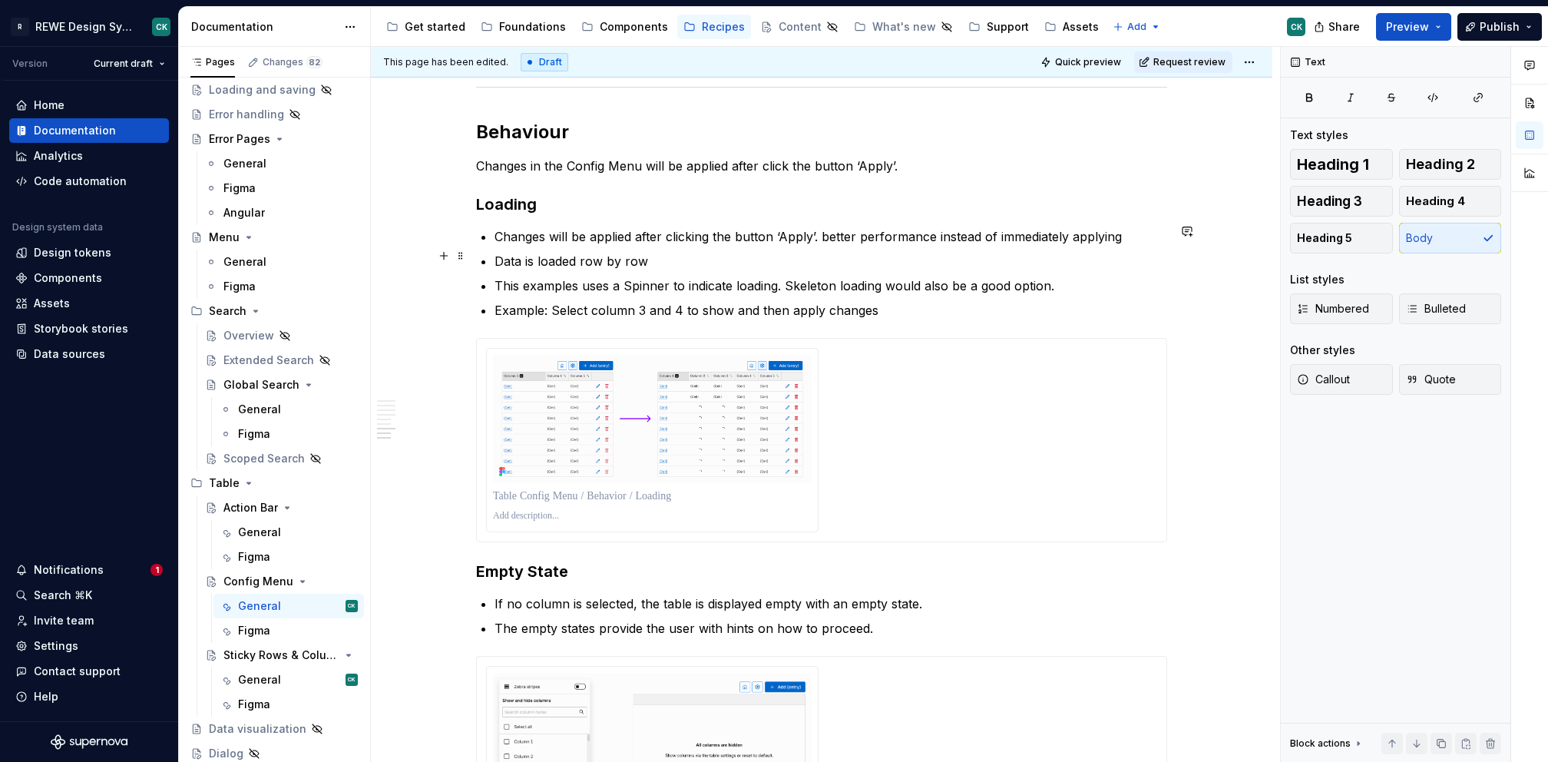
click at [683, 237] on p "Changes will be applied after clicking the button ‘Apply’. better performance i…" at bounding box center [831, 236] width 673 height 18
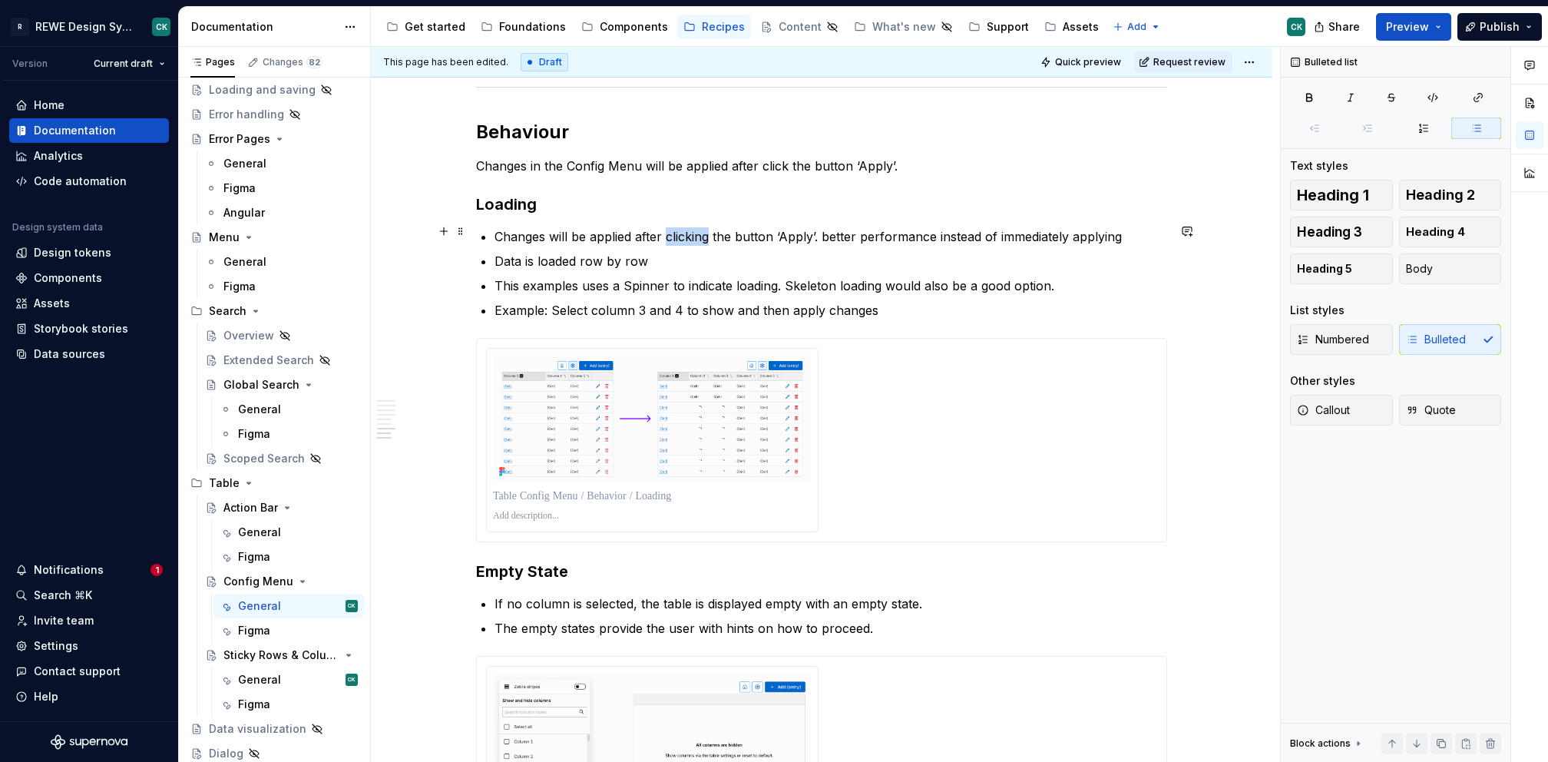
click at [683, 237] on p "Changes will be applied after clicking the button ‘Apply’. better performance i…" at bounding box center [831, 236] width 673 height 18
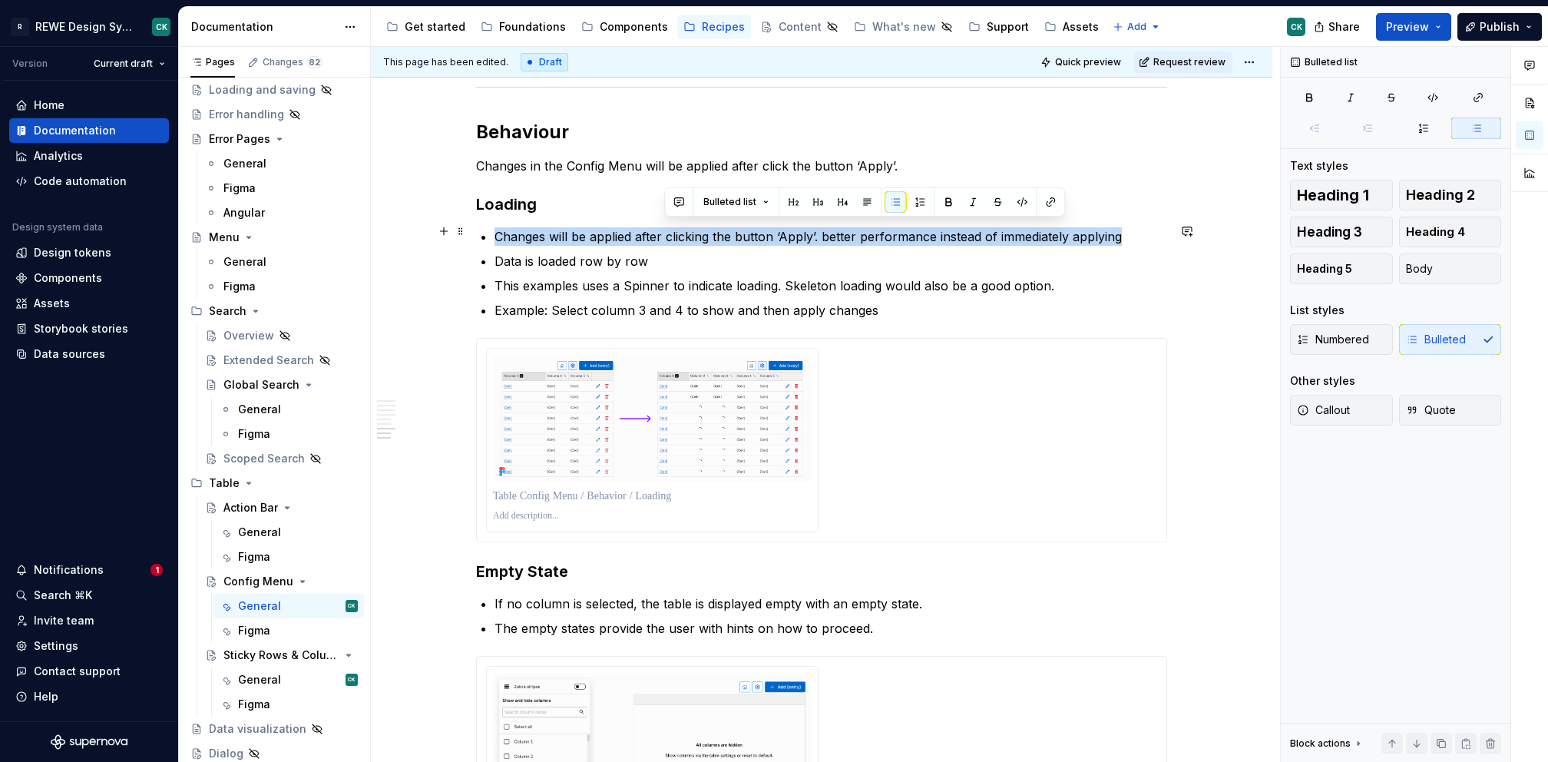
click at [682, 235] on p "Changes will be applied after clicking the button ‘Apply’. better performance i…" at bounding box center [831, 236] width 673 height 18
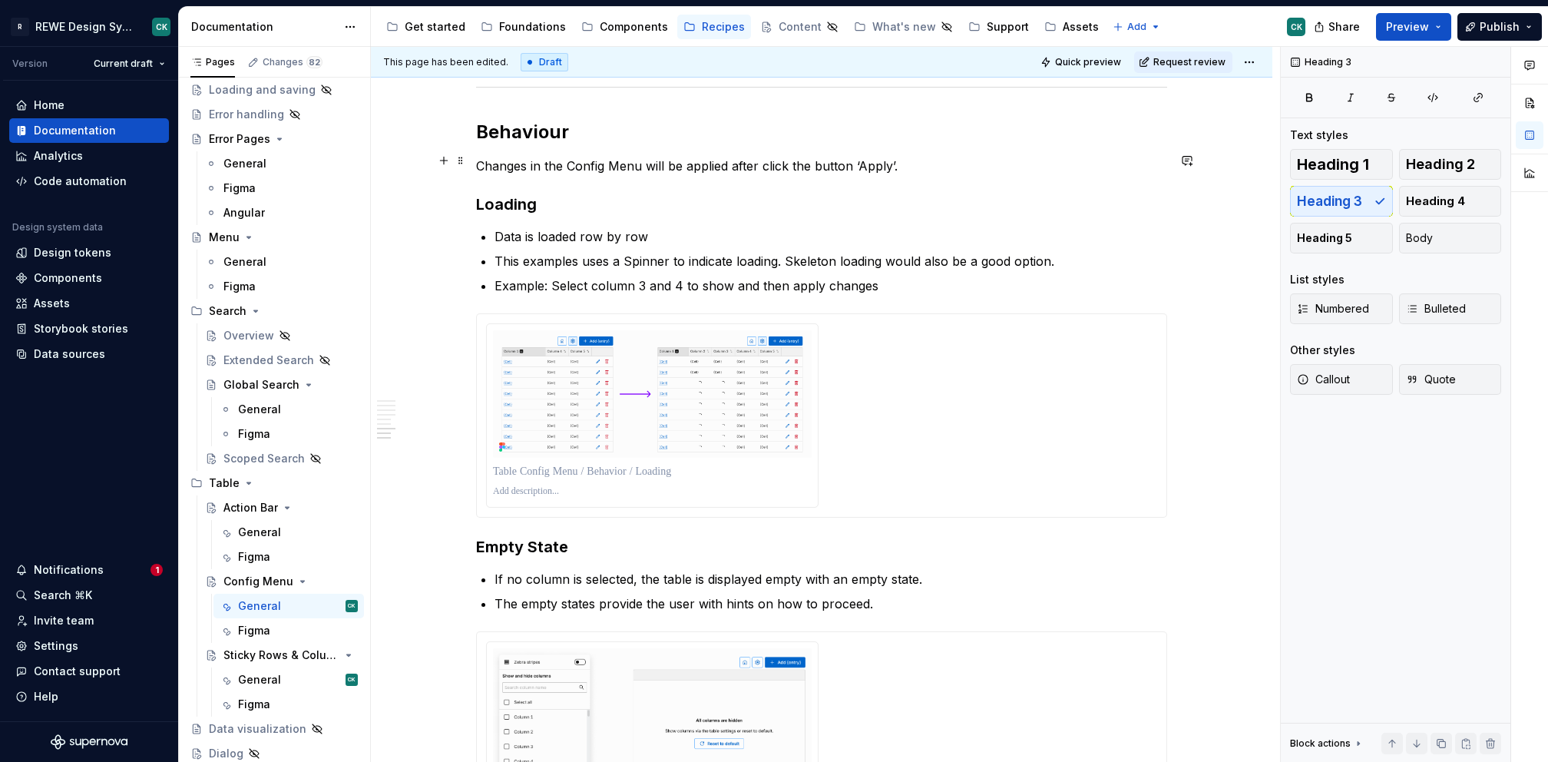
click at [787, 161] on p "Changes in the Config Menu will be applied after click the button ‘Apply’." at bounding box center [821, 166] width 691 height 18
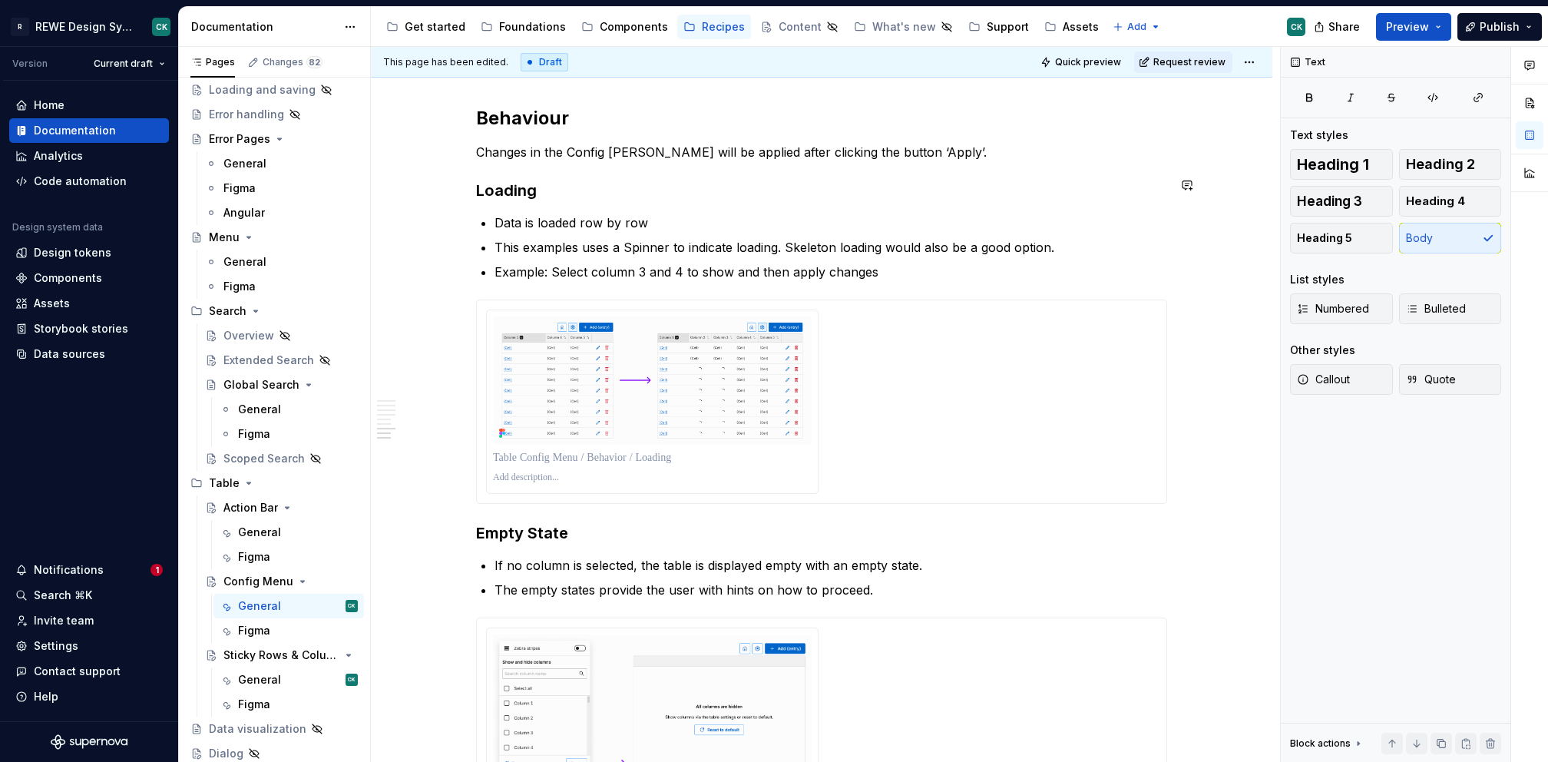
scroll to position [4269, 0]
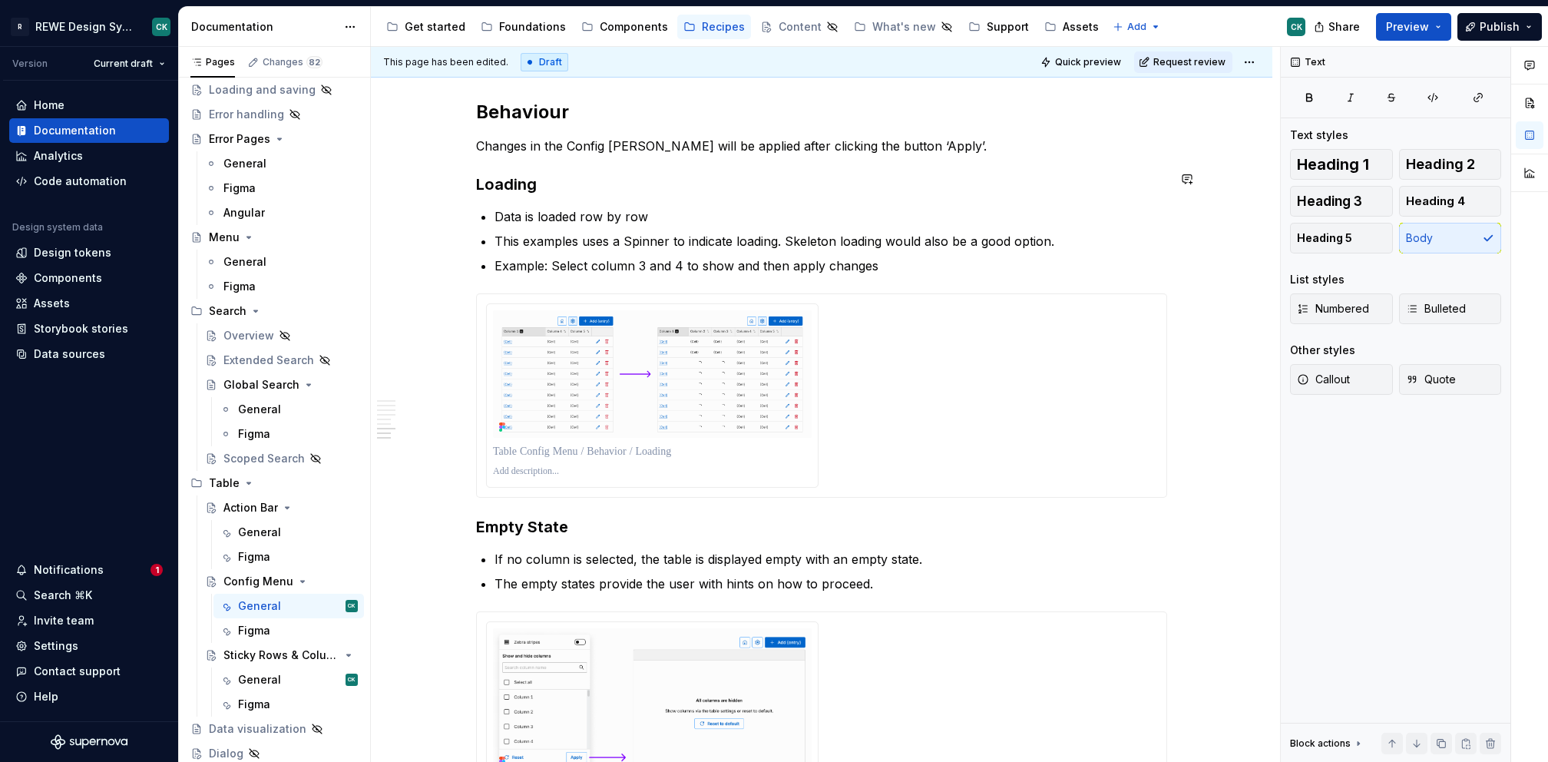
click at [645, 138] on p "Changes in the Config Menu will be applied after clicking the button ‘Apply’." at bounding box center [821, 146] width 691 height 18
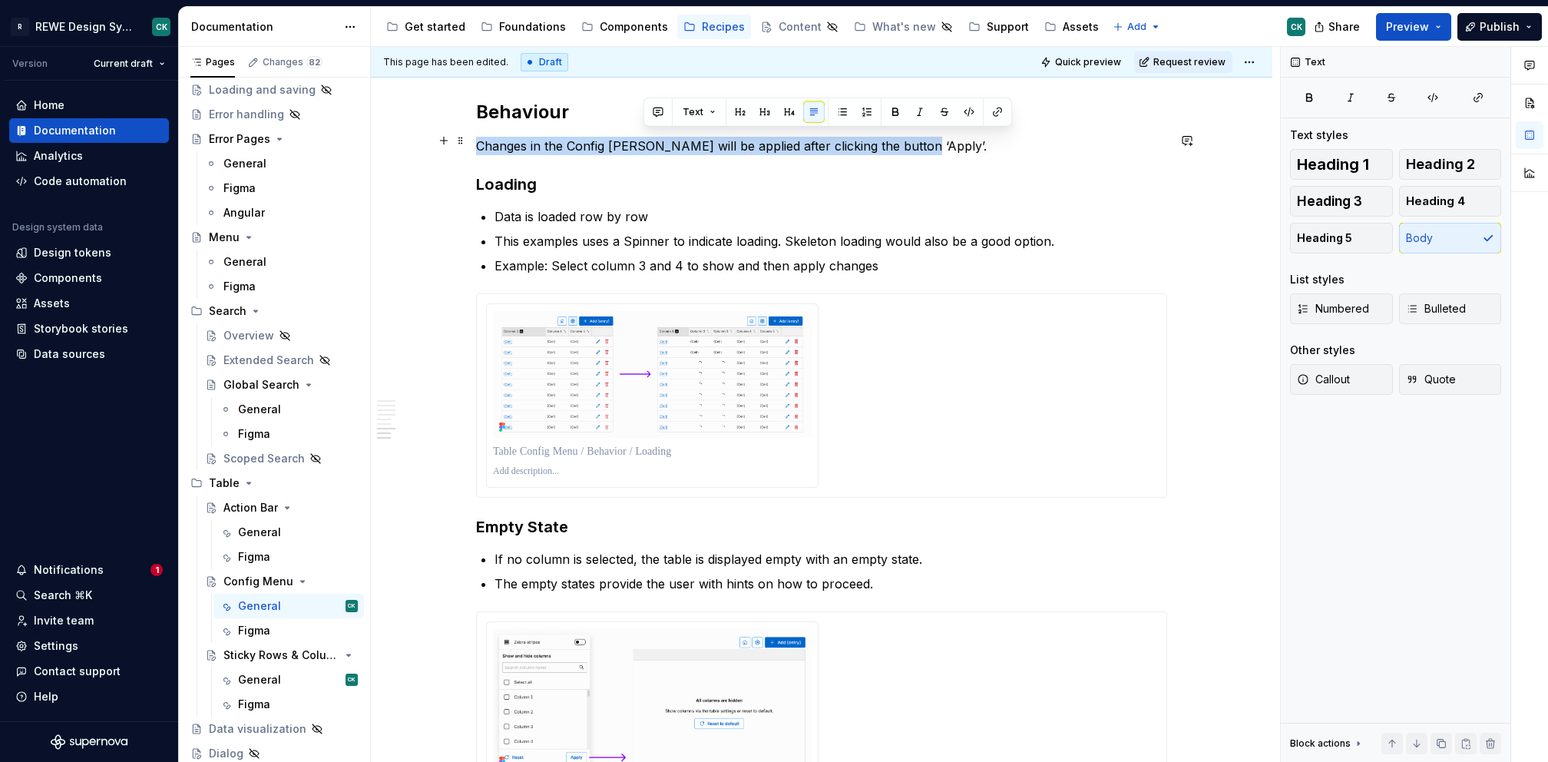
click at [645, 138] on p "Changes in the Config Menu will be applied after clicking the button ‘Apply’." at bounding box center [821, 146] width 691 height 18
copy p "Changes in the Config Menu will be applied after clicking the button ‘Apply’."
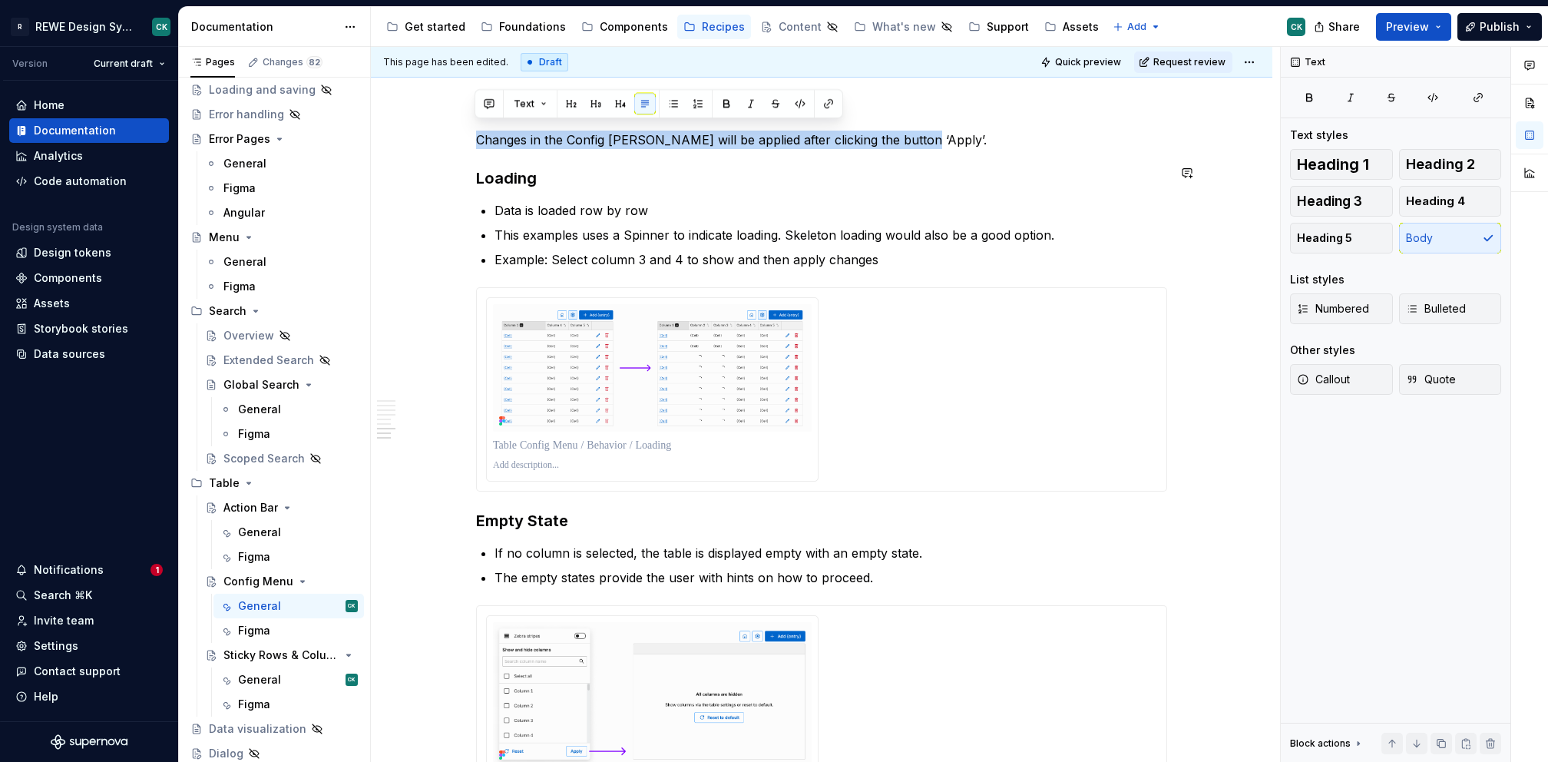
scroll to position [4276, 0]
click at [655, 135] on p "Changes in the Config Menu will be applied after clicking the button ‘Apply’." at bounding box center [821, 138] width 691 height 18
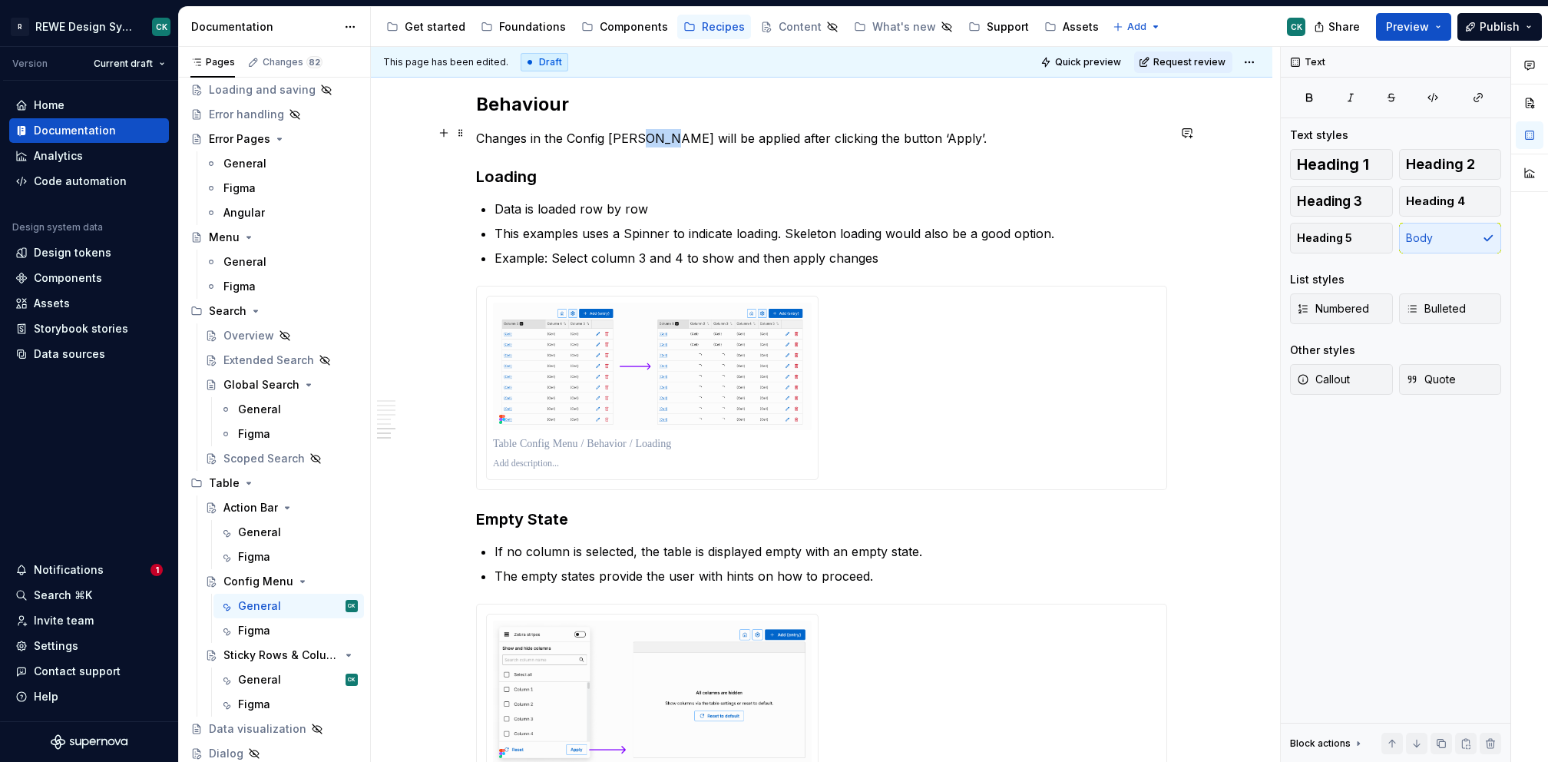
click at [655, 135] on p "Changes in the Config Menu will be applied after clicking the button ‘Apply’." at bounding box center [821, 138] width 691 height 18
click at [671, 133] on p "Changes in the Config Menu are be applied after clicking the button ‘Apply’." at bounding box center [821, 138] width 691 height 18
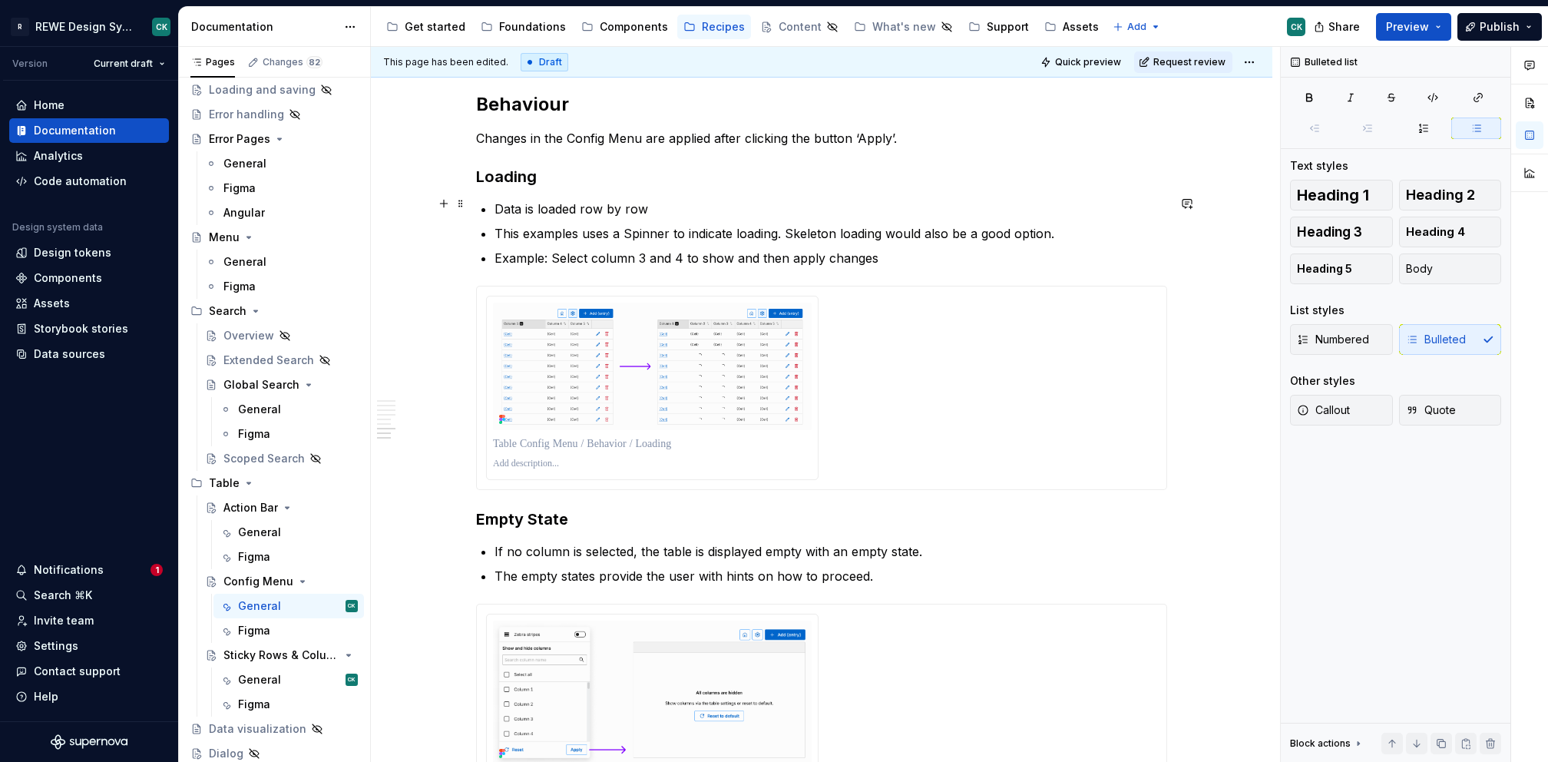
click at [770, 200] on p "Data is loaded row by row" at bounding box center [831, 209] width 673 height 18
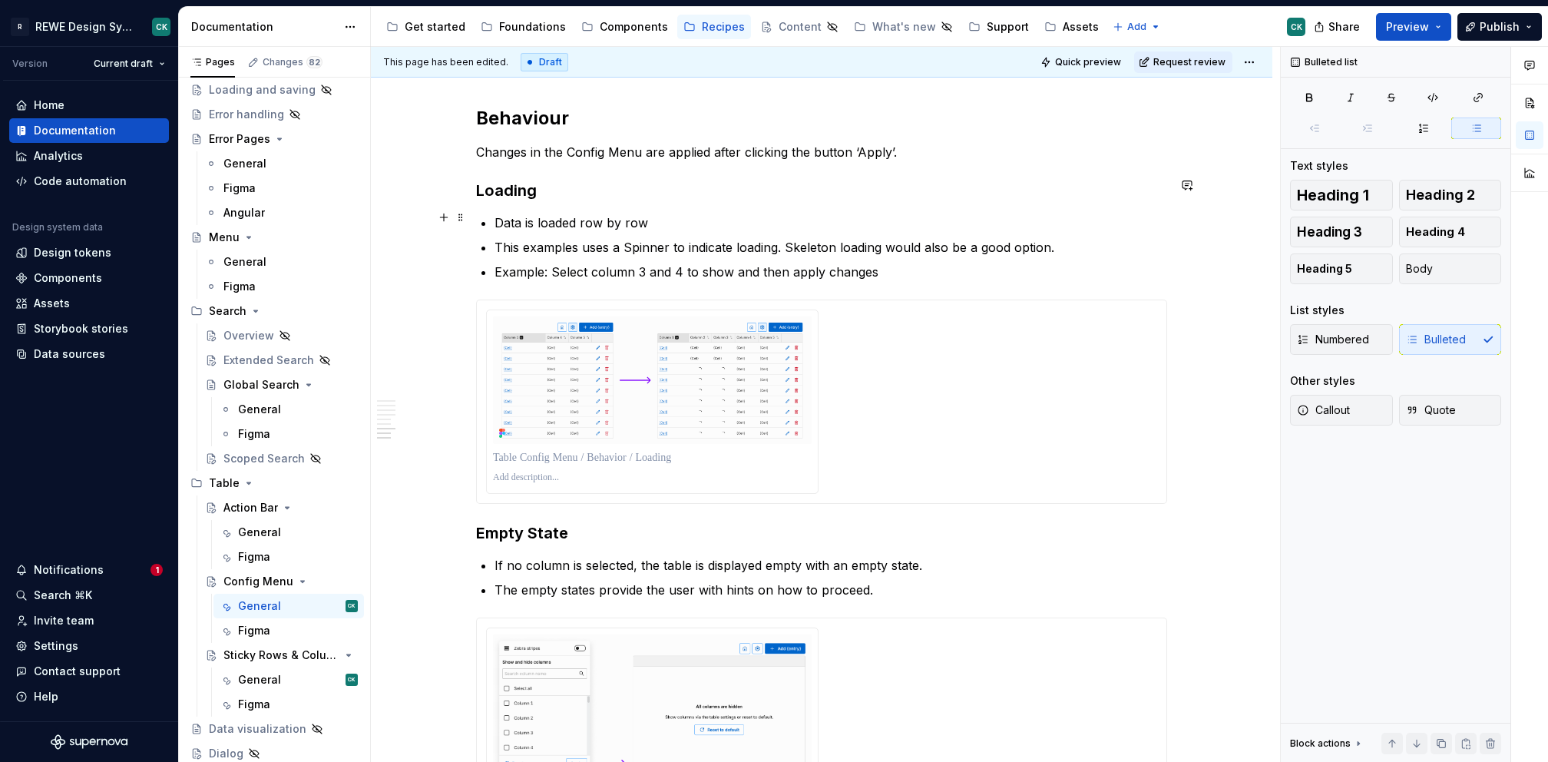
scroll to position [4261, 0]
click at [573, 184] on h3 "Loading" at bounding box center [821, 192] width 691 height 22
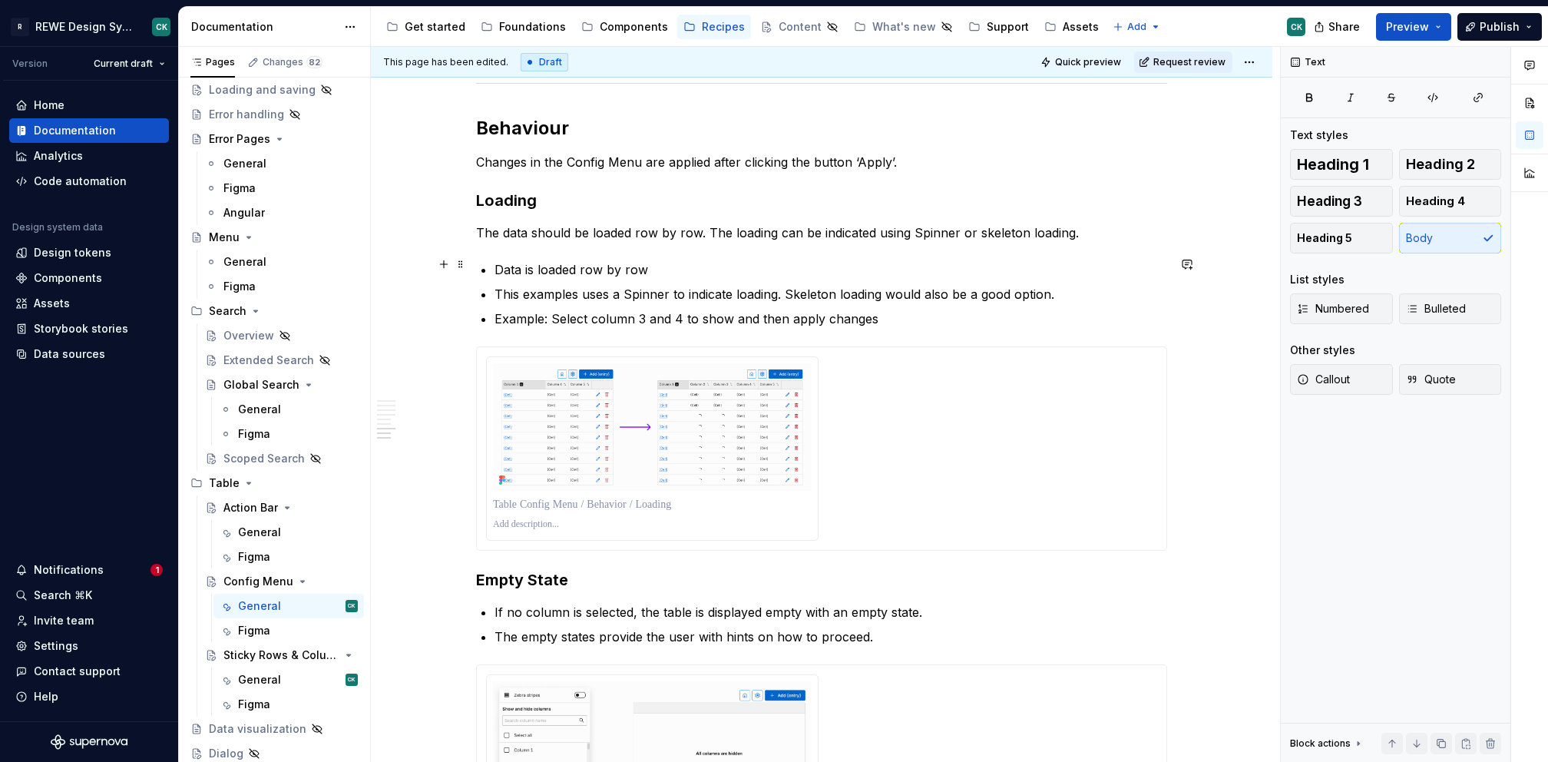
scroll to position [4246, 0]
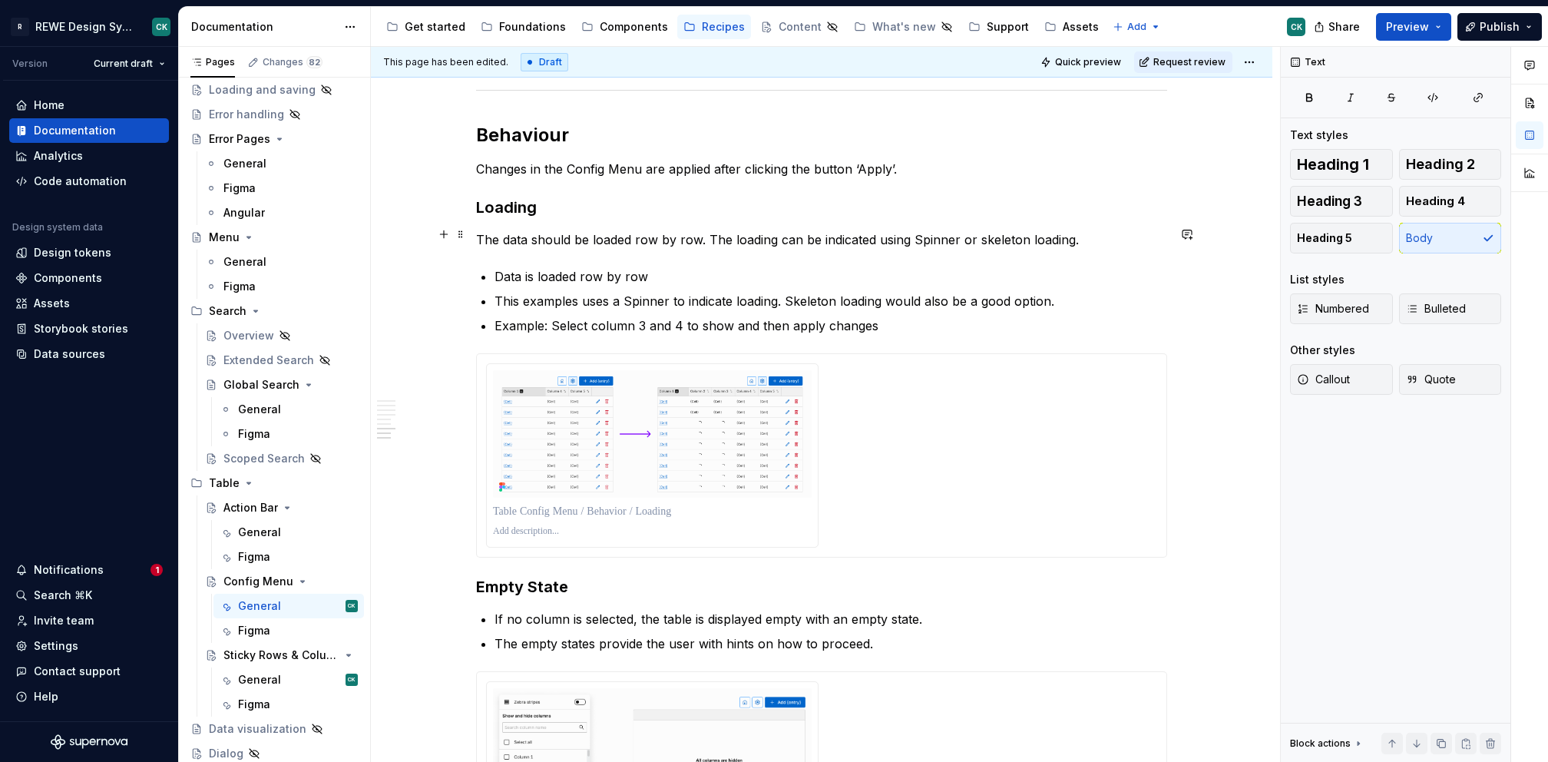
click at [808, 235] on p "The data should be loaded row by row. The loading can be indicated using Spinne…" at bounding box center [821, 239] width 691 height 18
click at [731, 232] on p "The data should be loaded row by row. The loading can be indicated using Spinne…" at bounding box center [821, 239] width 691 height 18
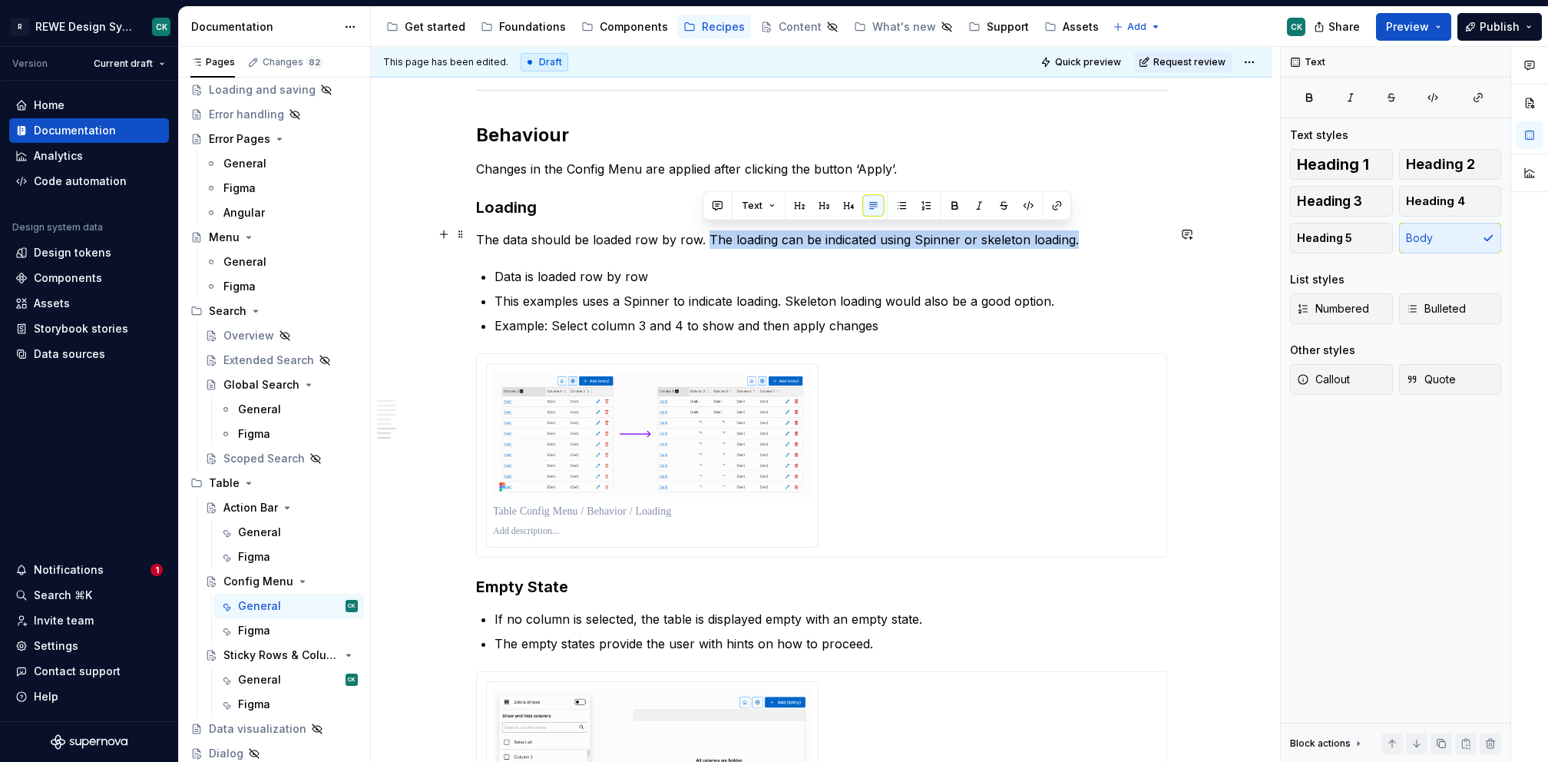
drag, startPoint x: 704, startPoint y: 233, endPoint x: 1082, endPoint y: 233, distance: 378.6
click at [1082, 233] on p "The data should be loaded row by row. The loading can be indicated using Spinne…" at bounding box center [821, 239] width 691 height 18
copy p "The loading can be indicated using Spinner or skeleton loading."
click at [975, 233] on p "The data should be loaded row by row. The loading can be indicated using Spinne…" at bounding box center [821, 239] width 691 height 18
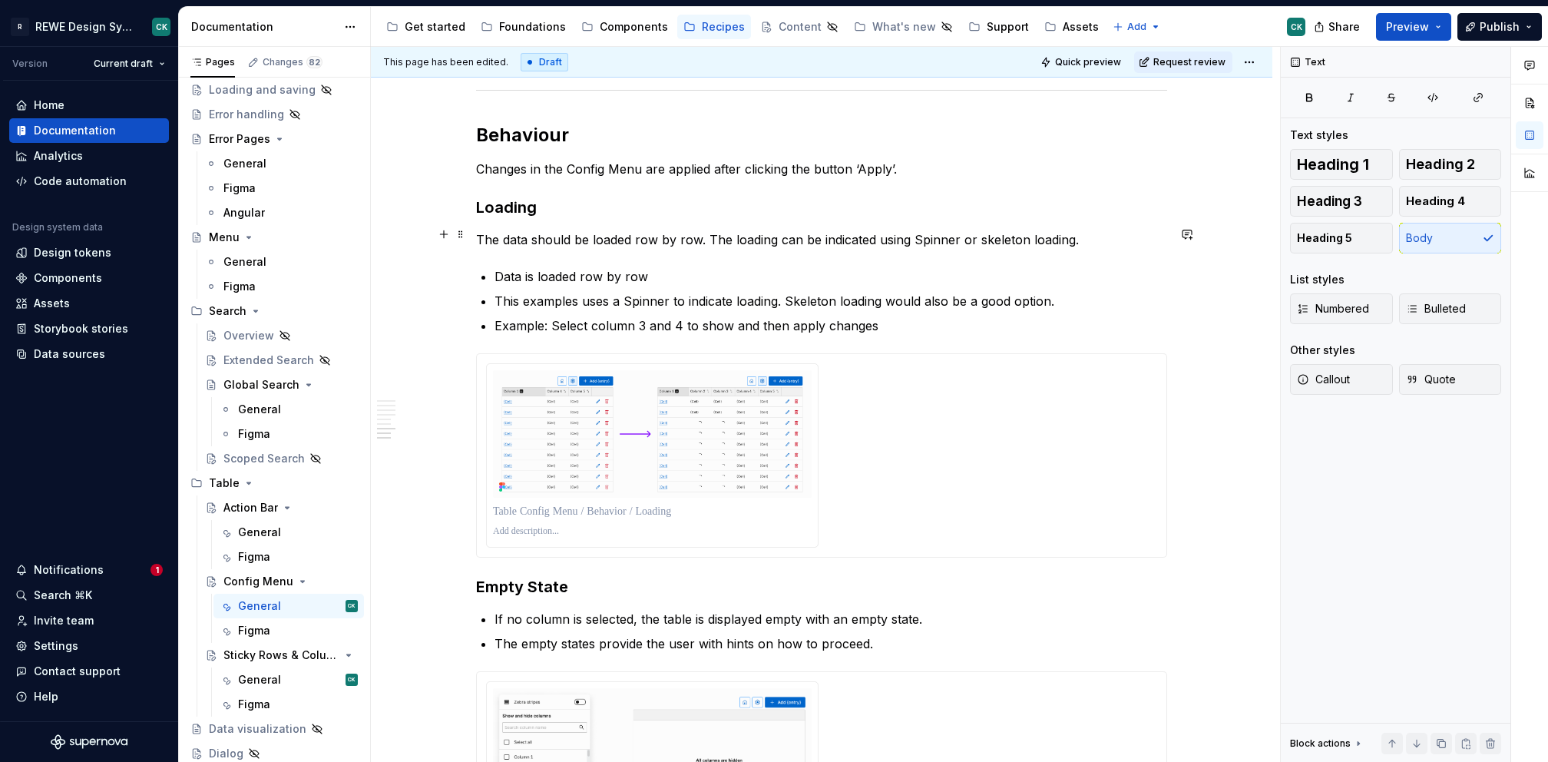
click at [1090, 236] on p "The data should be loaded row by row. The loading can be indicated using Spinne…" at bounding box center [821, 239] width 691 height 18
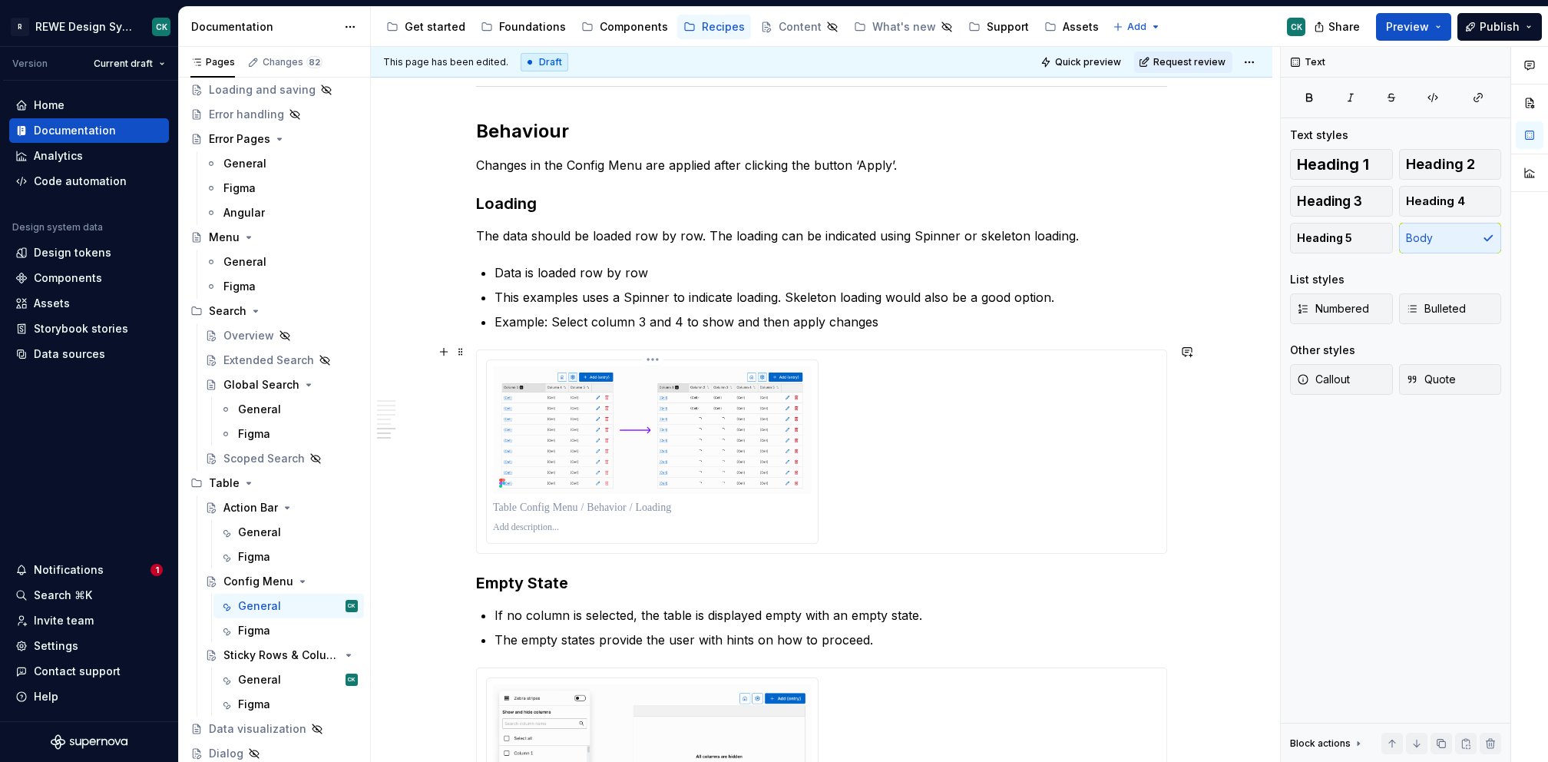
click at [577, 500] on p at bounding box center [652, 507] width 319 height 15
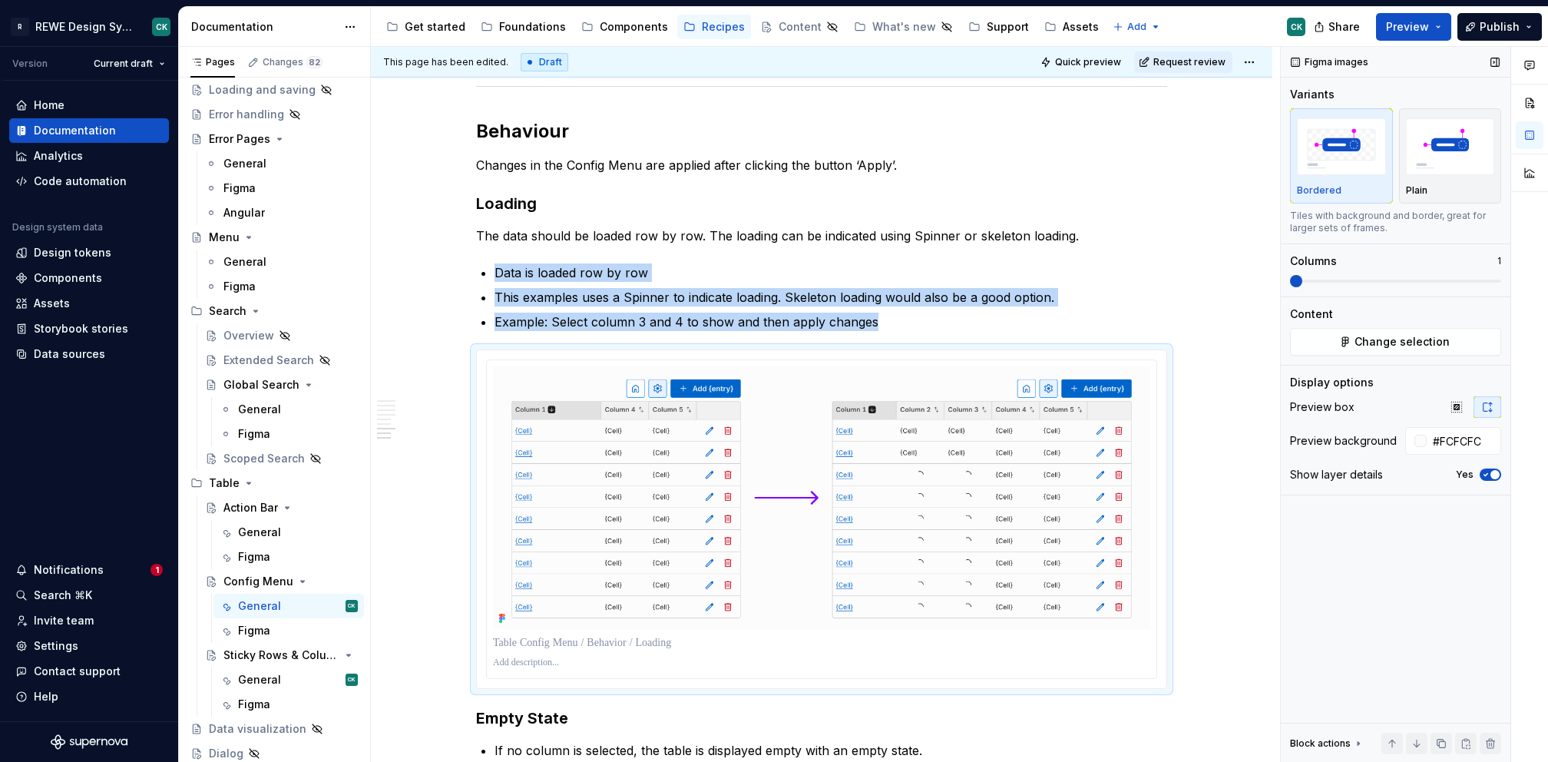
click at [1300, 279] on span at bounding box center [1296, 281] width 12 height 12
click at [575, 637] on p at bounding box center [821, 642] width 657 height 15
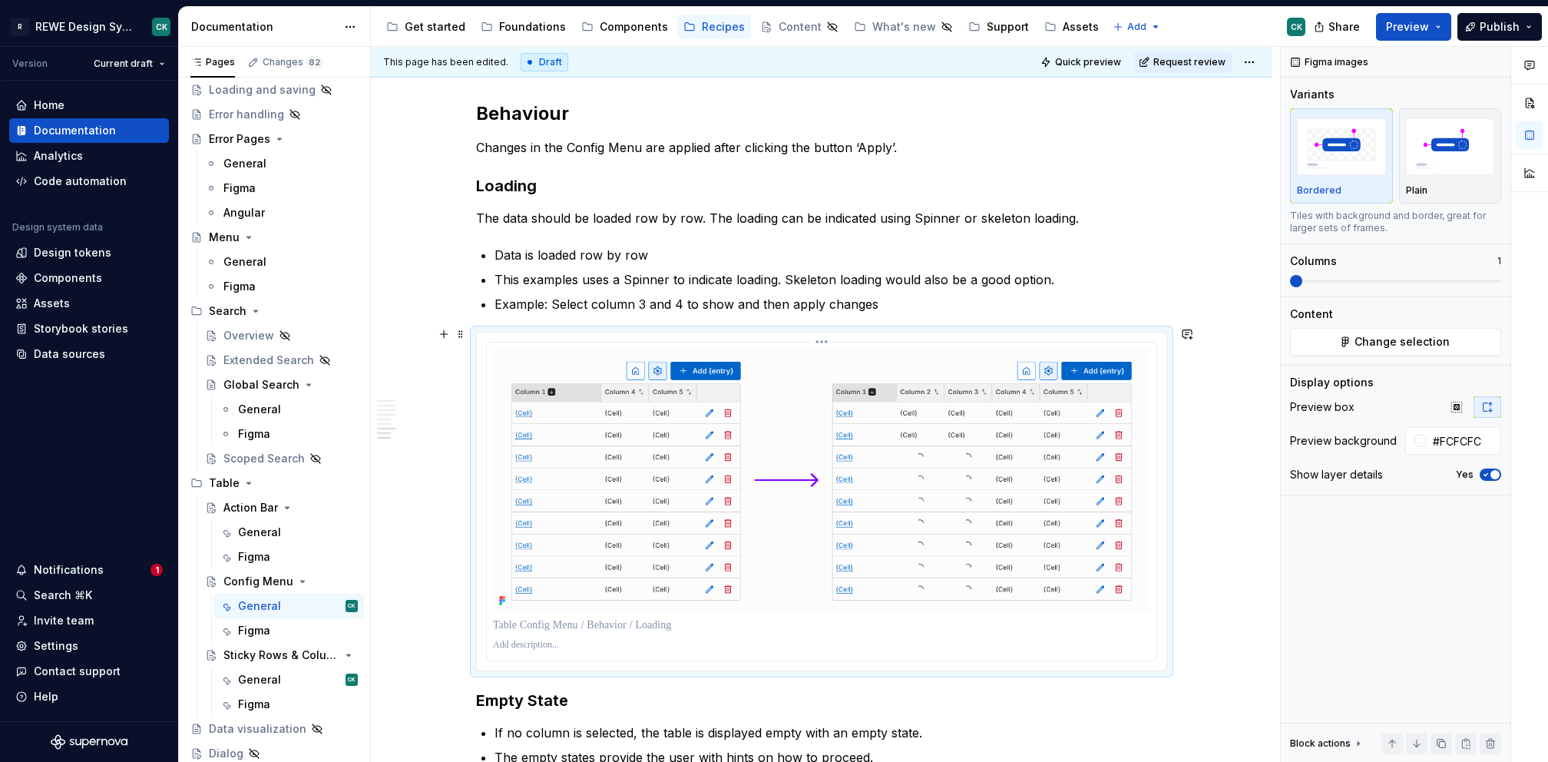
scroll to position [4268, 0]
click at [601, 641] on p at bounding box center [821, 644] width 657 height 12
click at [596, 617] on p at bounding box center [821, 624] width 657 height 15
click at [559, 638] on p at bounding box center [821, 644] width 657 height 12
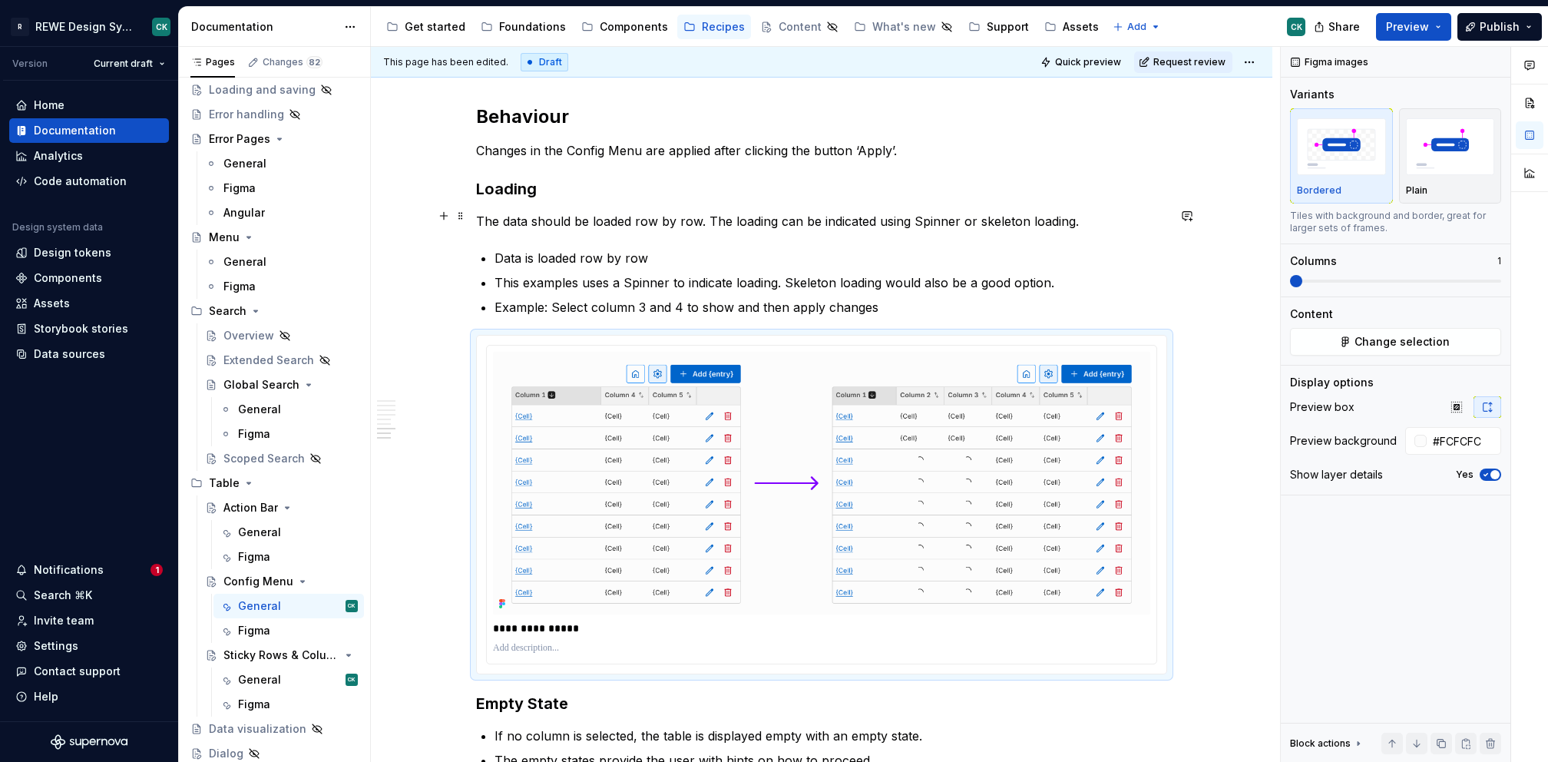
click at [1099, 220] on p "The data should be loaded row by row. The loading can be indicated using Spinne…" at bounding box center [821, 221] width 691 height 18
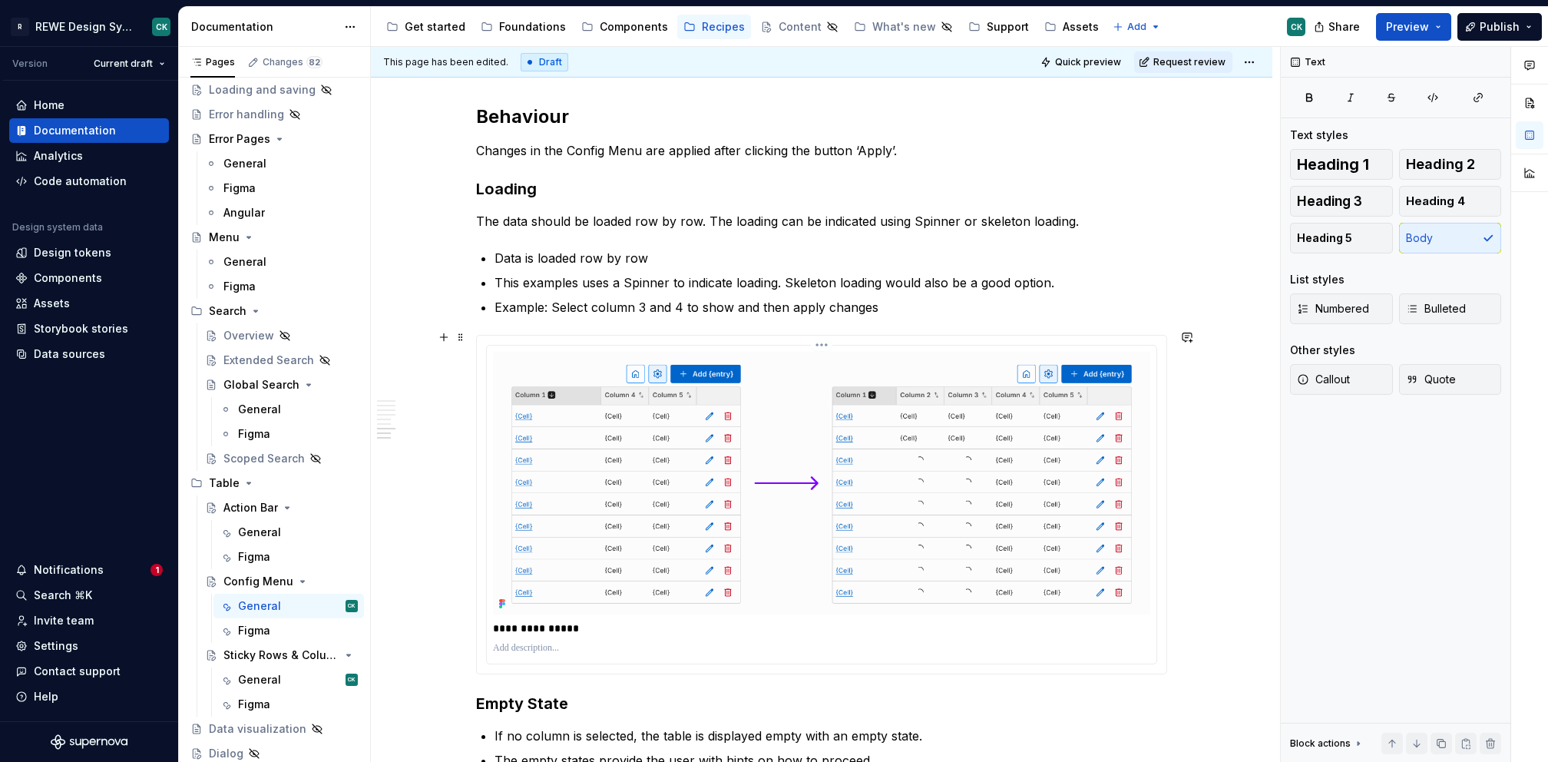
click at [557, 642] on p at bounding box center [821, 648] width 657 height 12
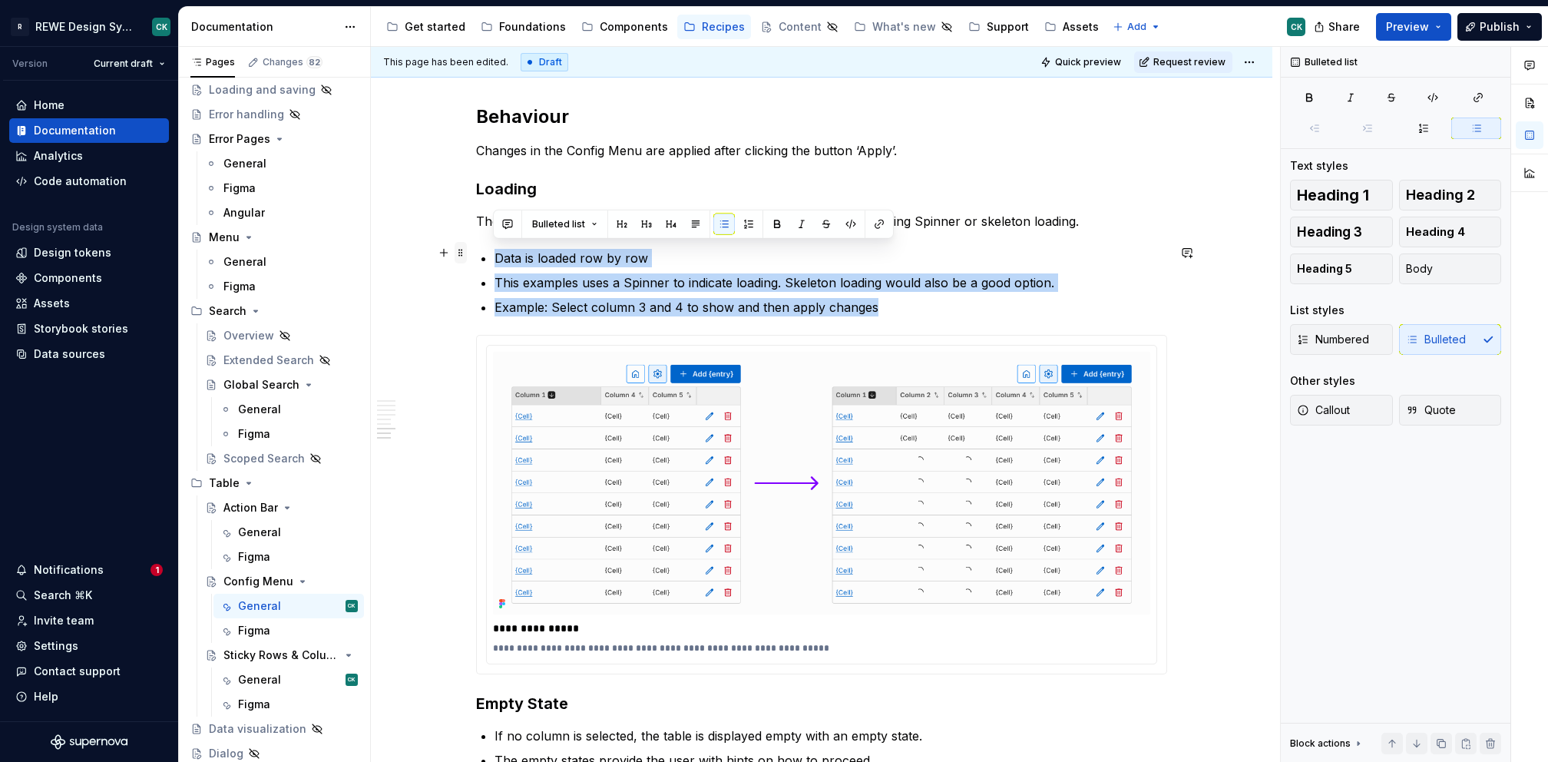
drag, startPoint x: 895, startPoint y: 308, endPoint x: 465, endPoint y: 250, distance: 433.9
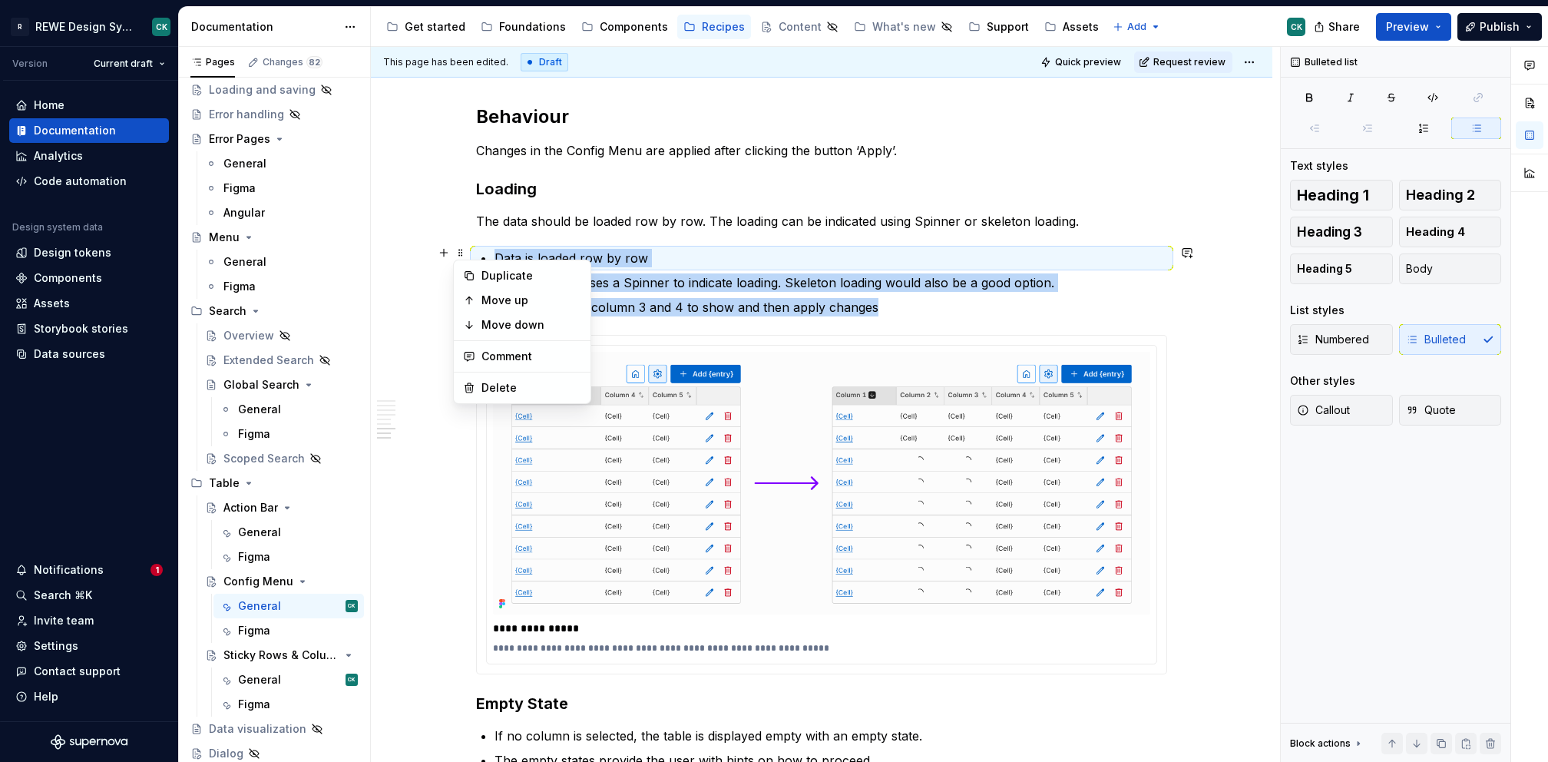
click at [750, 285] on p "This examples uses a Spinner to indicate loading. Skeleton loading would also b…" at bounding box center [831, 282] width 673 height 18
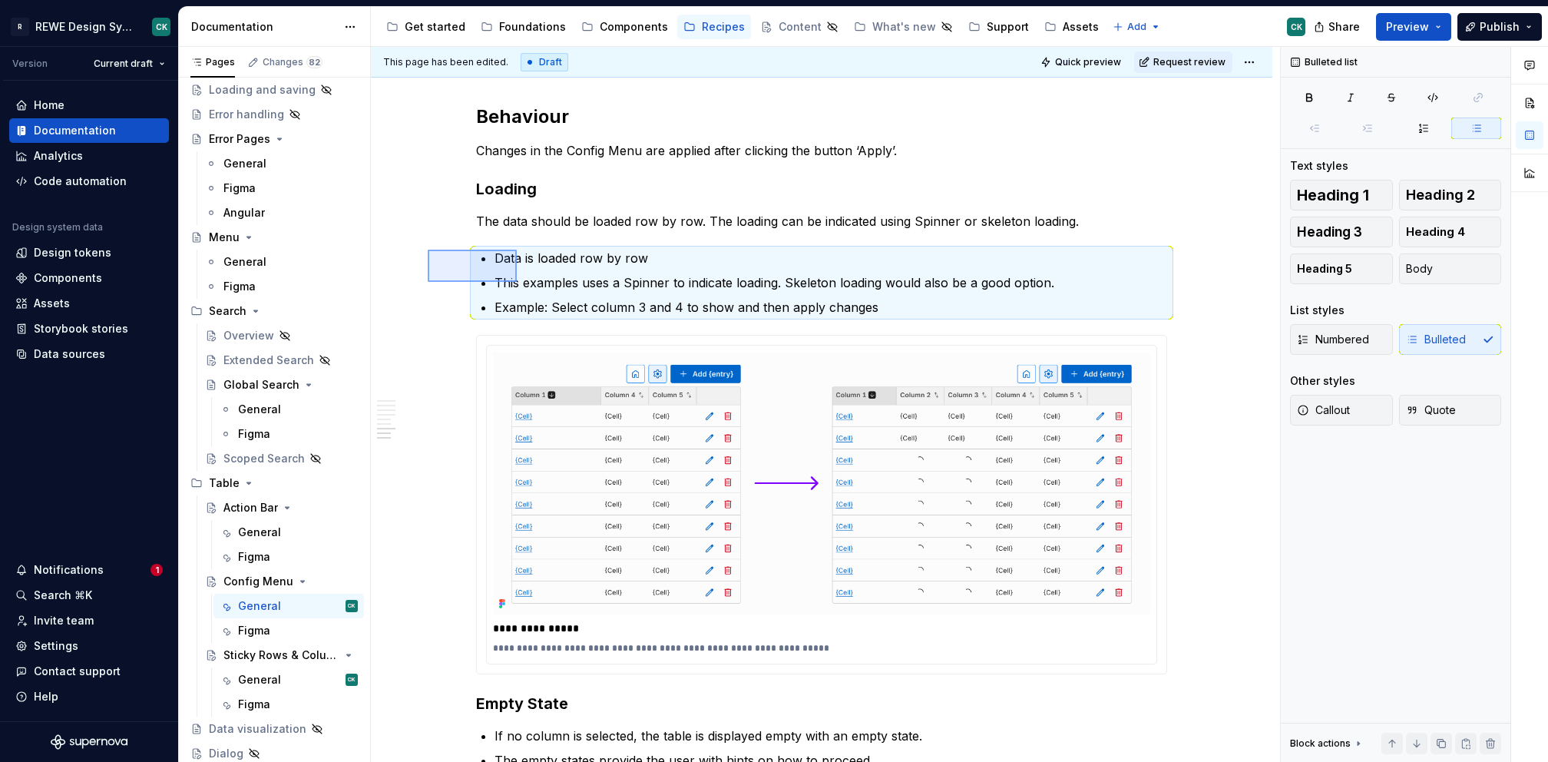
drag, startPoint x: 442, startPoint y: 259, endPoint x: 518, endPoint y: 292, distance: 82.9
click at [518, 292] on div "**********" at bounding box center [825, 405] width 909 height 716
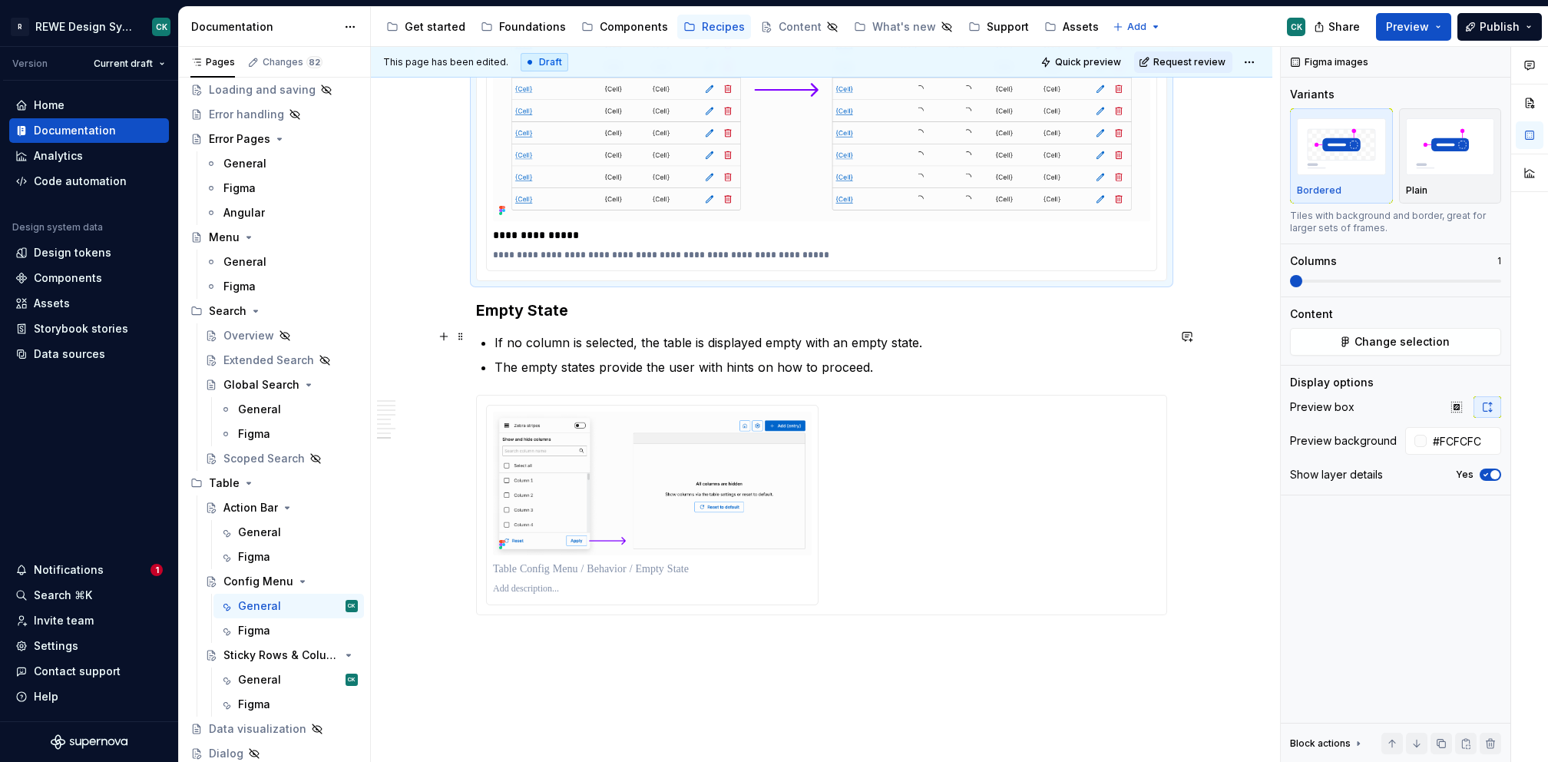
scroll to position [4607, 0]
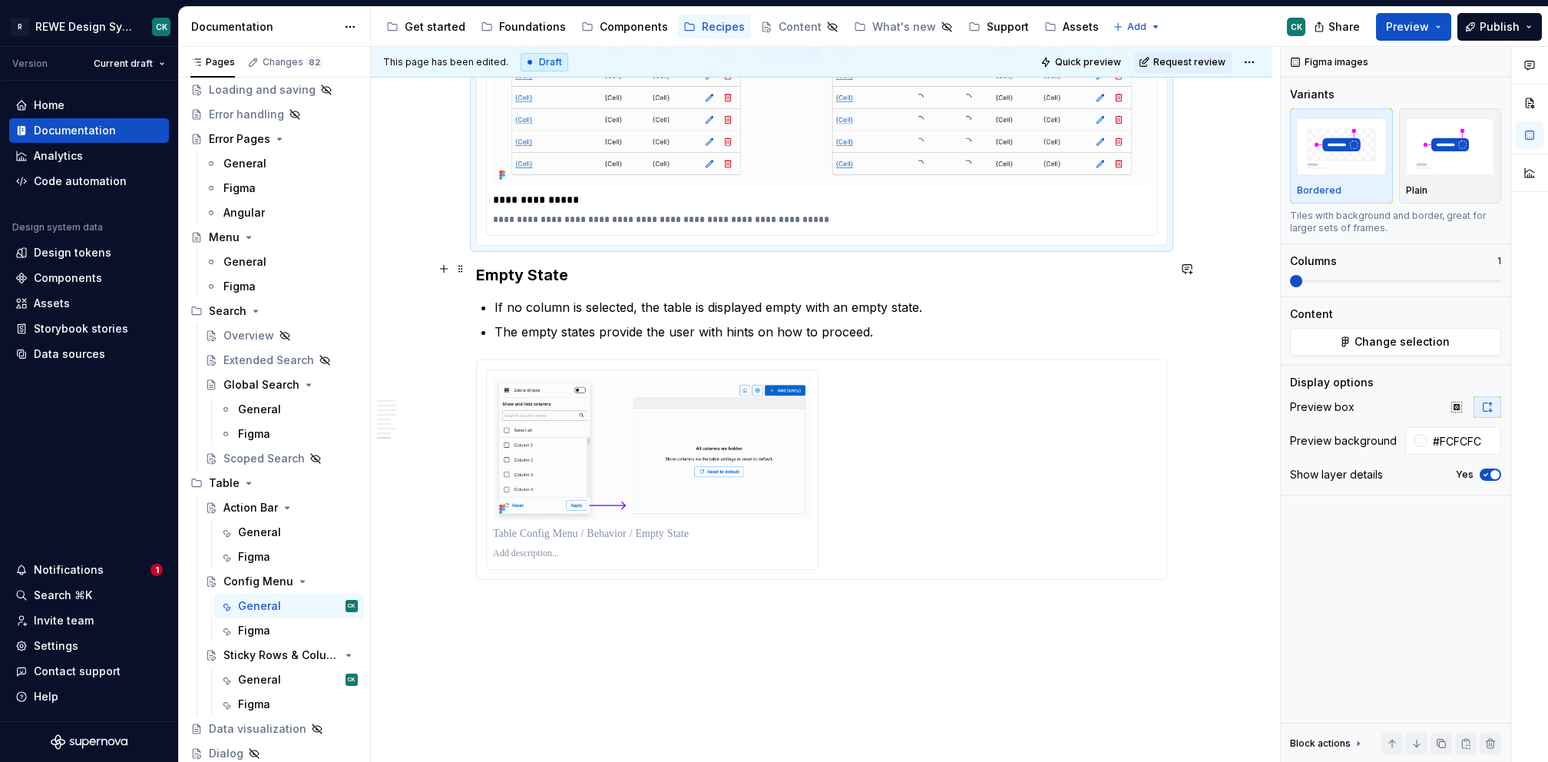
click at [625, 264] on h3 "Empty State" at bounding box center [821, 275] width 691 height 22
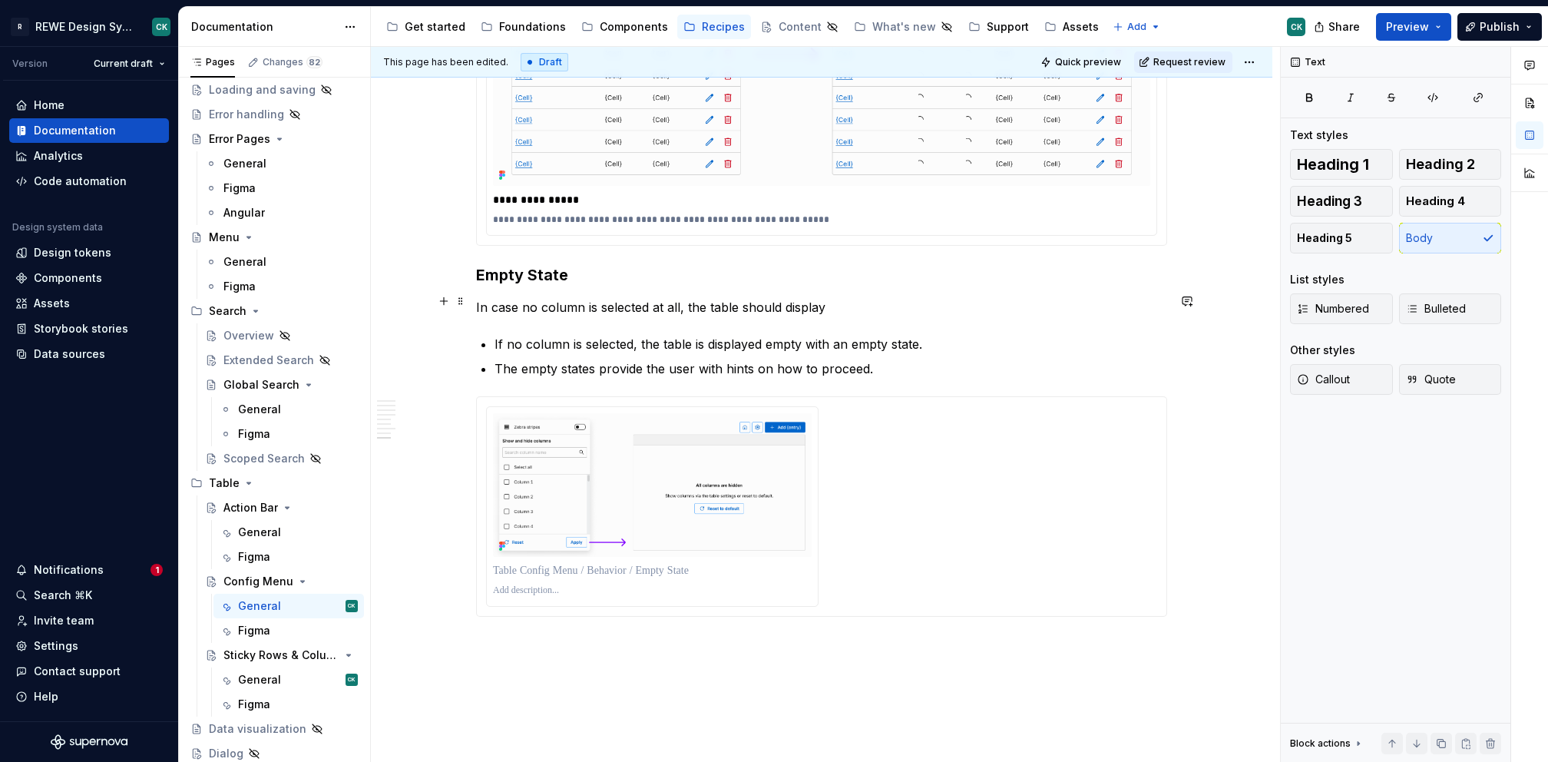
click at [780, 298] on p "In case no column is selected at all, the table should display" at bounding box center [821, 307] width 691 height 18
click at [890, 308] on p "In case no column is selected at all, the table should be display" at bounding box center [821, 307] width 691 height 18
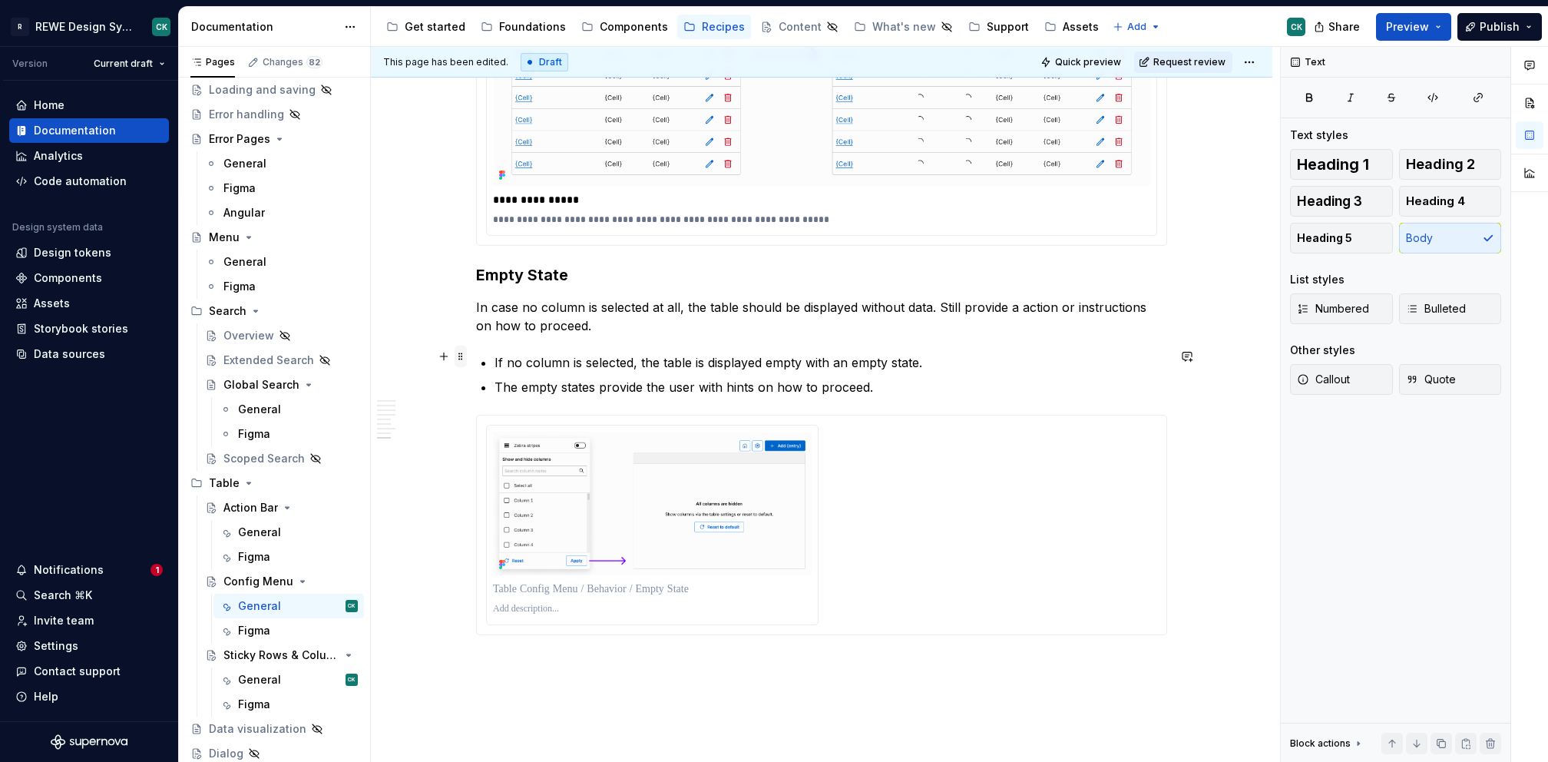
drag, startPoint x: 899, startPoint y: 386, endPoint x: 453, endPoint y: 361, distance: 446.1
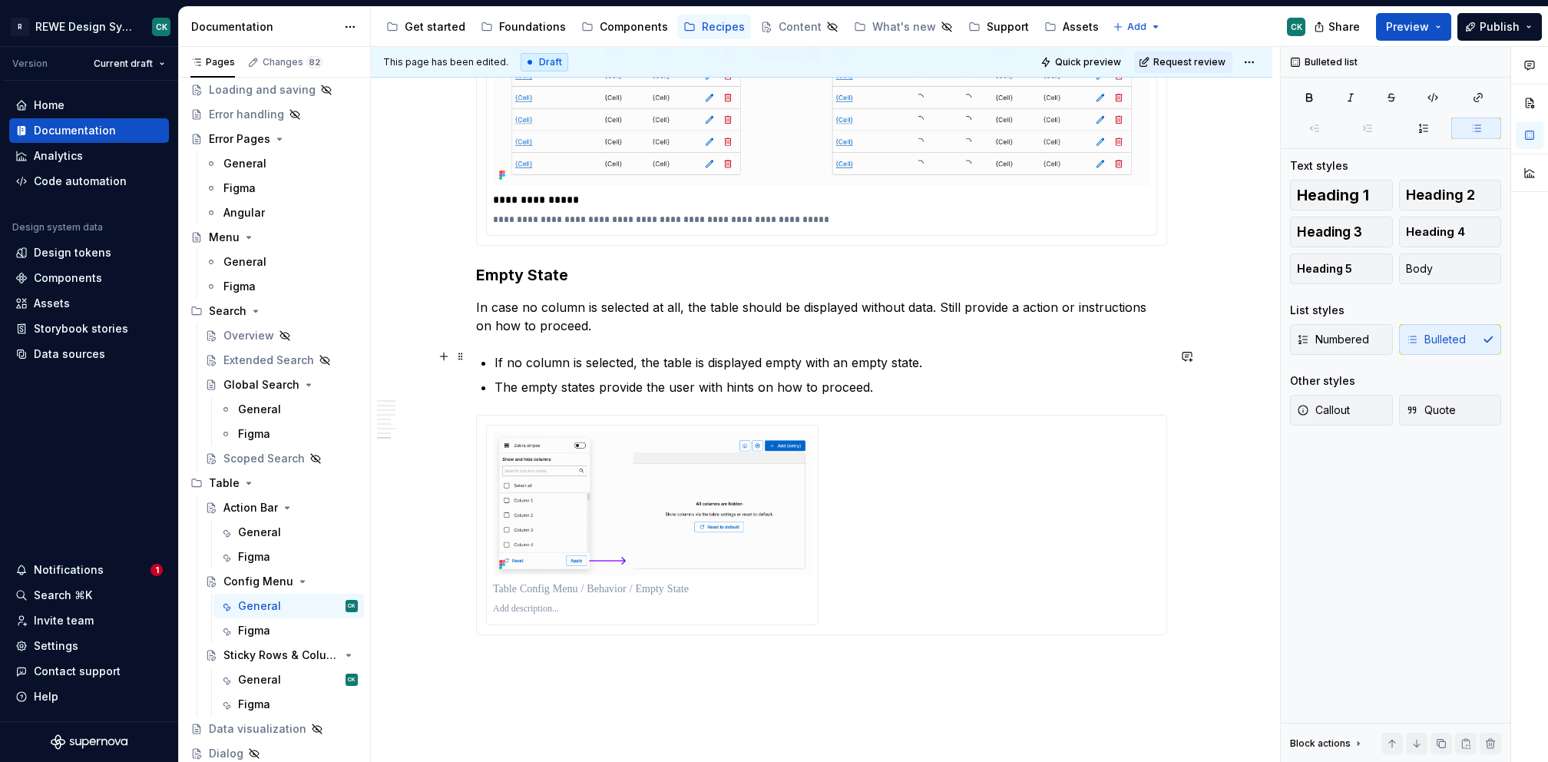
type textarea "*"
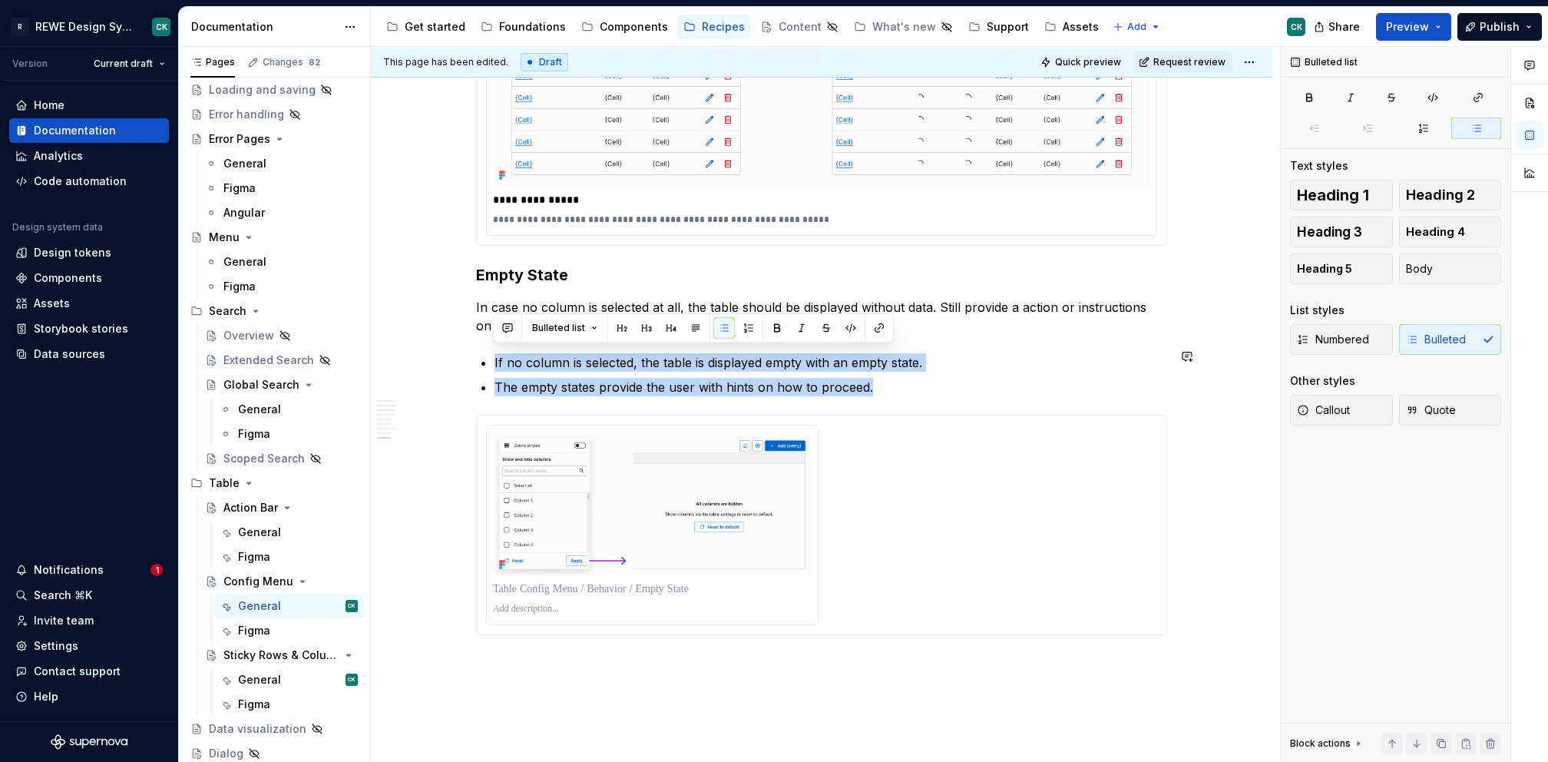
drag, startPoint x: 912, startPoint y: 386, endPoint x: 886, endPoint y: 340, distance: 53.0
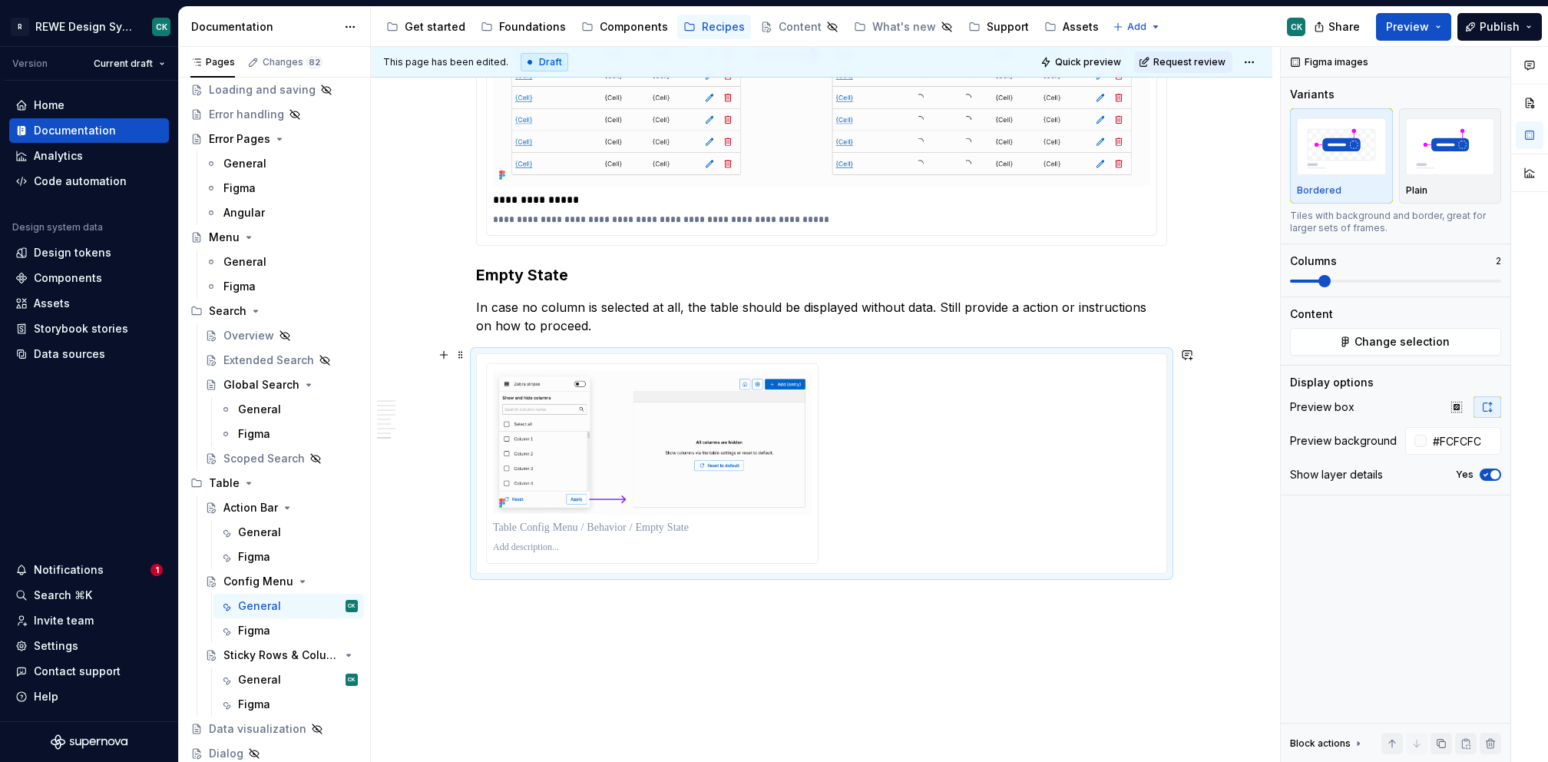
click at [900, 363] on div at bounding box center [821, 463] width 671 height 200
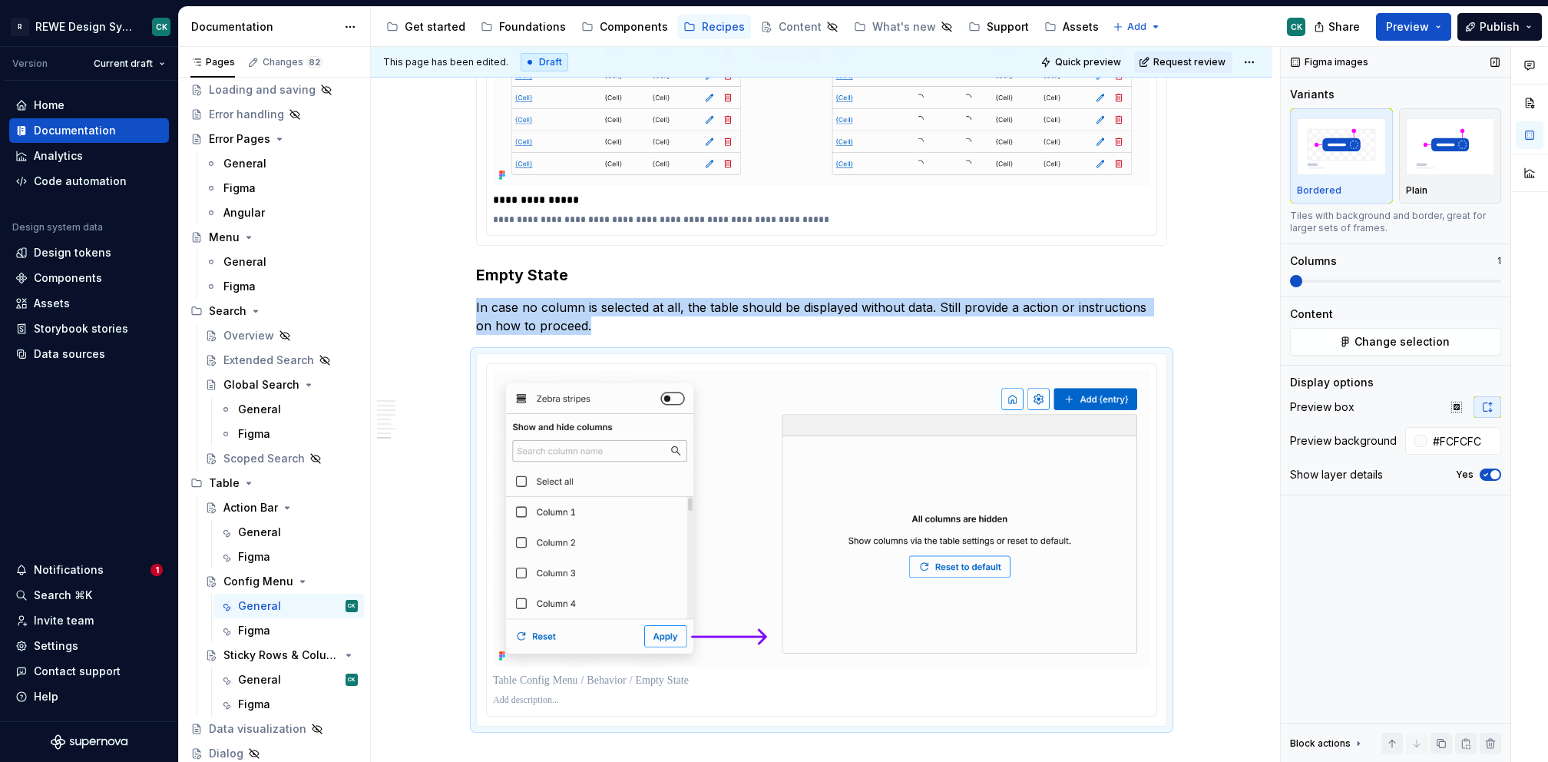
click at [1290, 278] on span at bounding box center [1395, 281] width 211 height 12
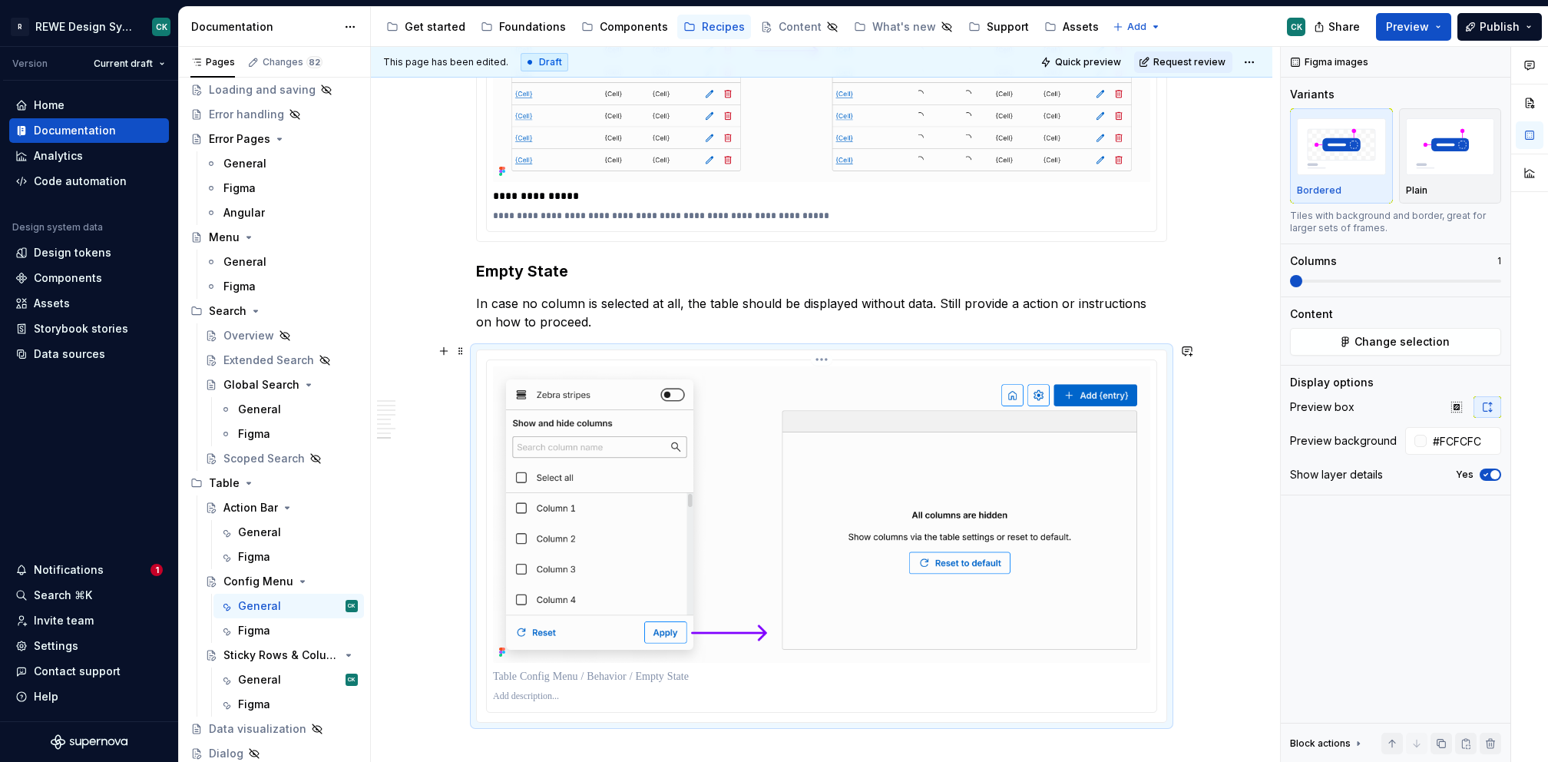
click at [604, 669] on p at bounding box center [821, 676] width 657 height 15
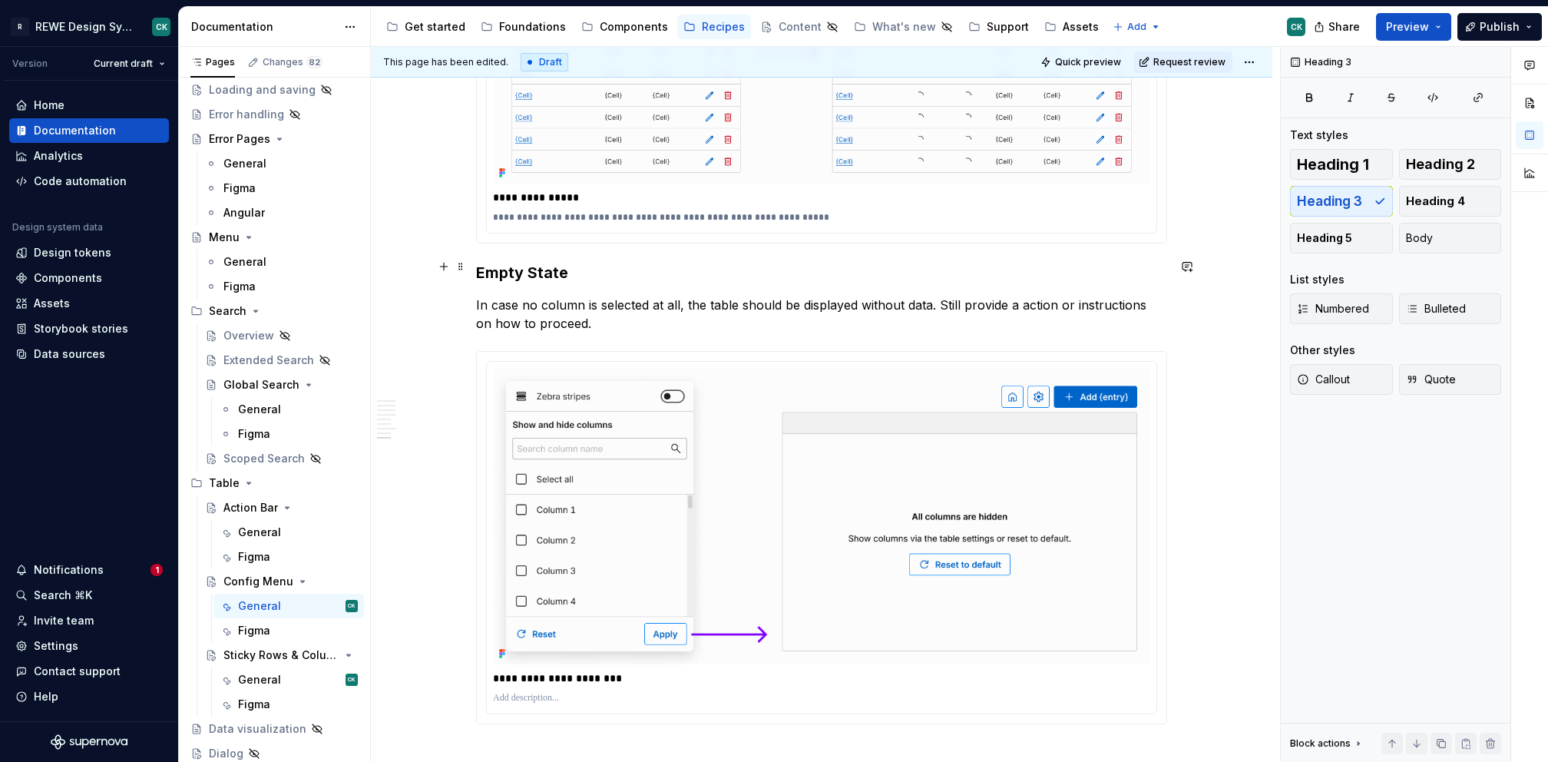
click at [760, 267] on h3 "Empty State" at bounding box center [821, 273] width 691 height 22
click at [570, 692] on p at bounding box center [821, 698] width 657 height 12
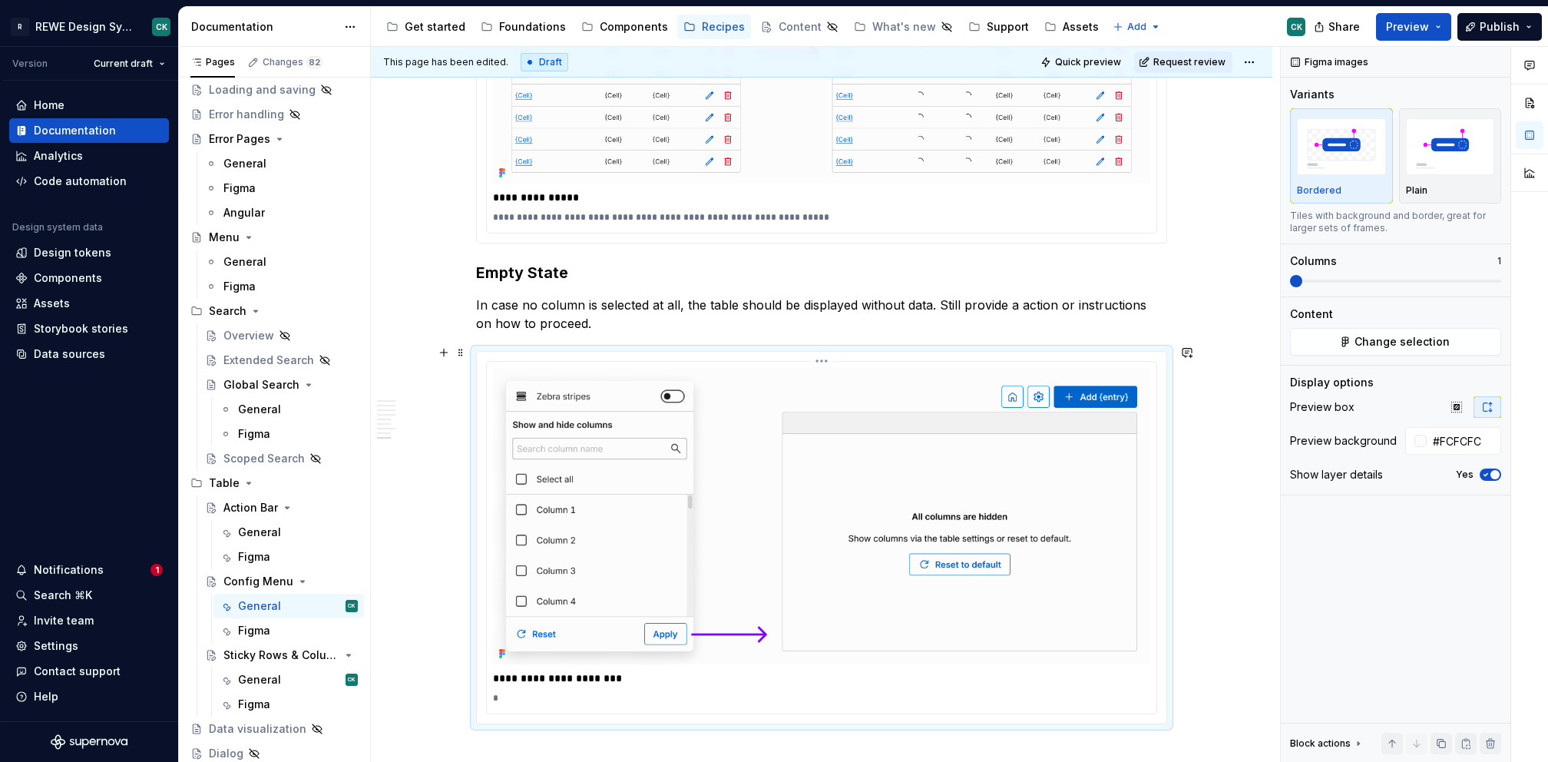
scroll to position [4620, 0]
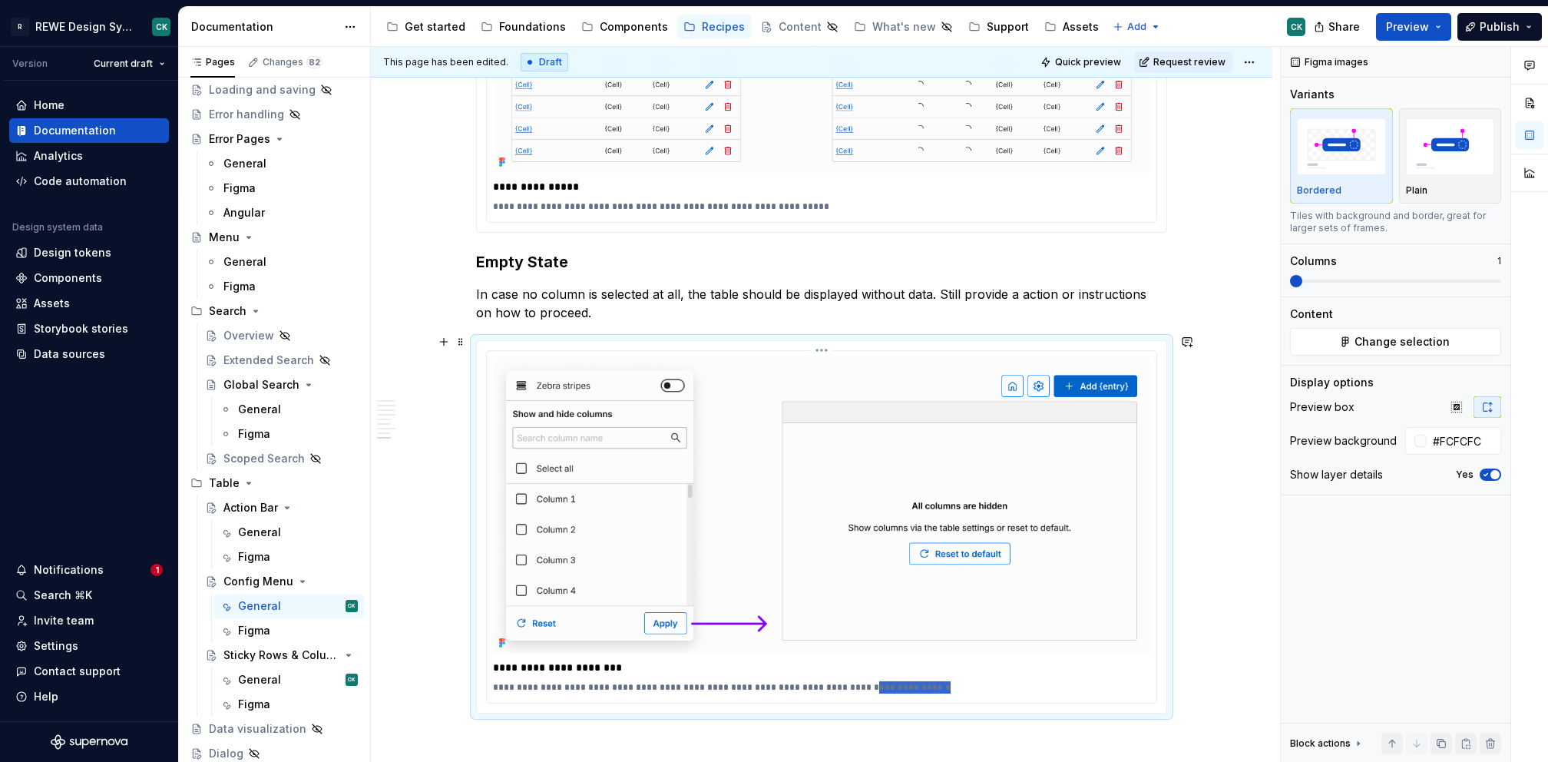
drag, startPoint x: 844, startPoint y: 680, endPoint x: 983, endPoint y: 683, distance: 139.0
click at [983, 683] on p "**********" at bounding box center [822, 687] width 658 height 12
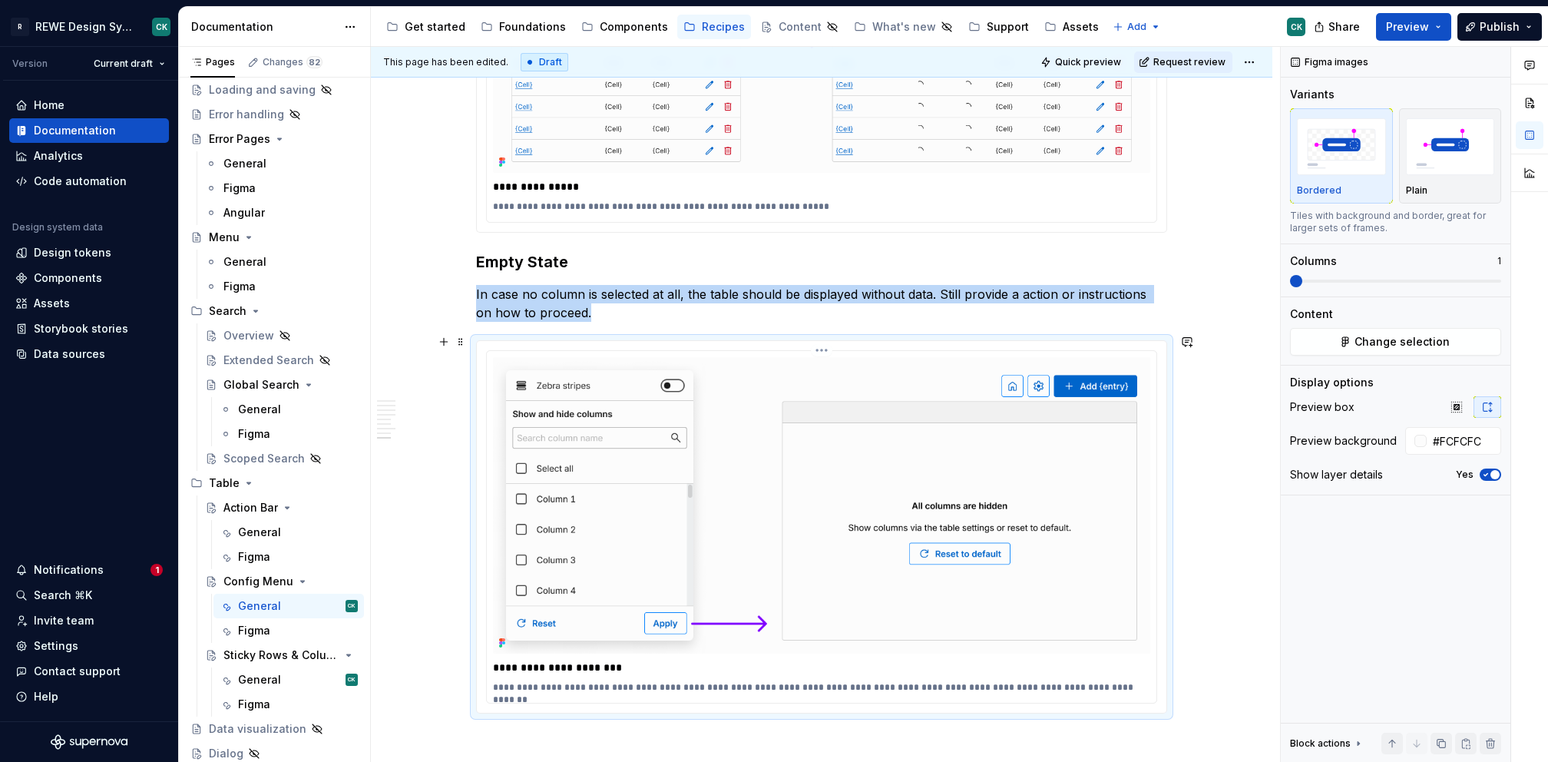
click at [1010, 670] on div "**********" at bounding box center [821, 668] width 657 height 22
click at [1011, 670] on div "**********" at bounding box center [821, 668] width 657 height 22
click at [1009, 678] on div "**********" at bounding box center [821, 687] width 657 height 18
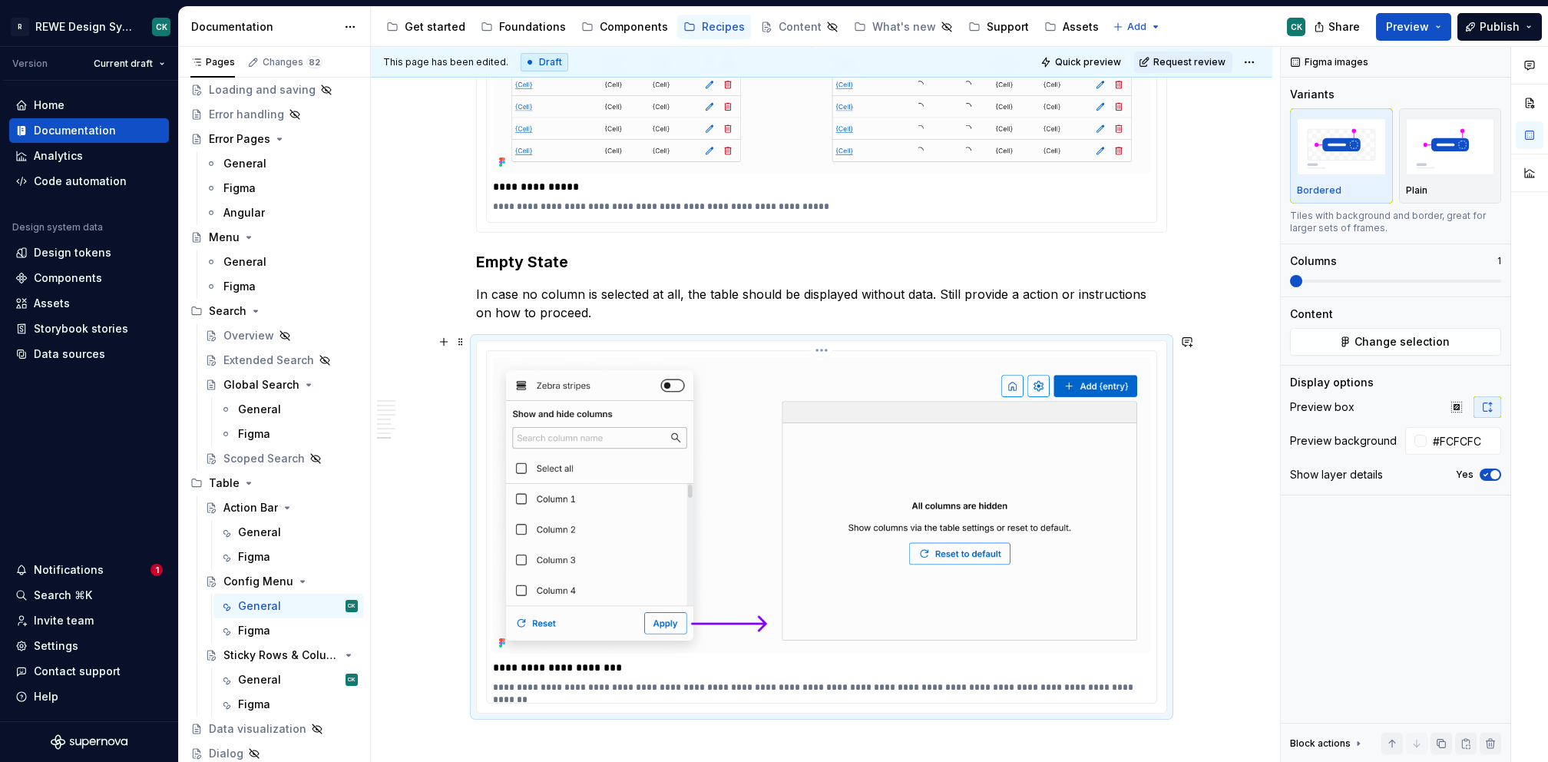
click at [1009, 681] on p "**********" at bounding box center [822, 687] width 658 height 12
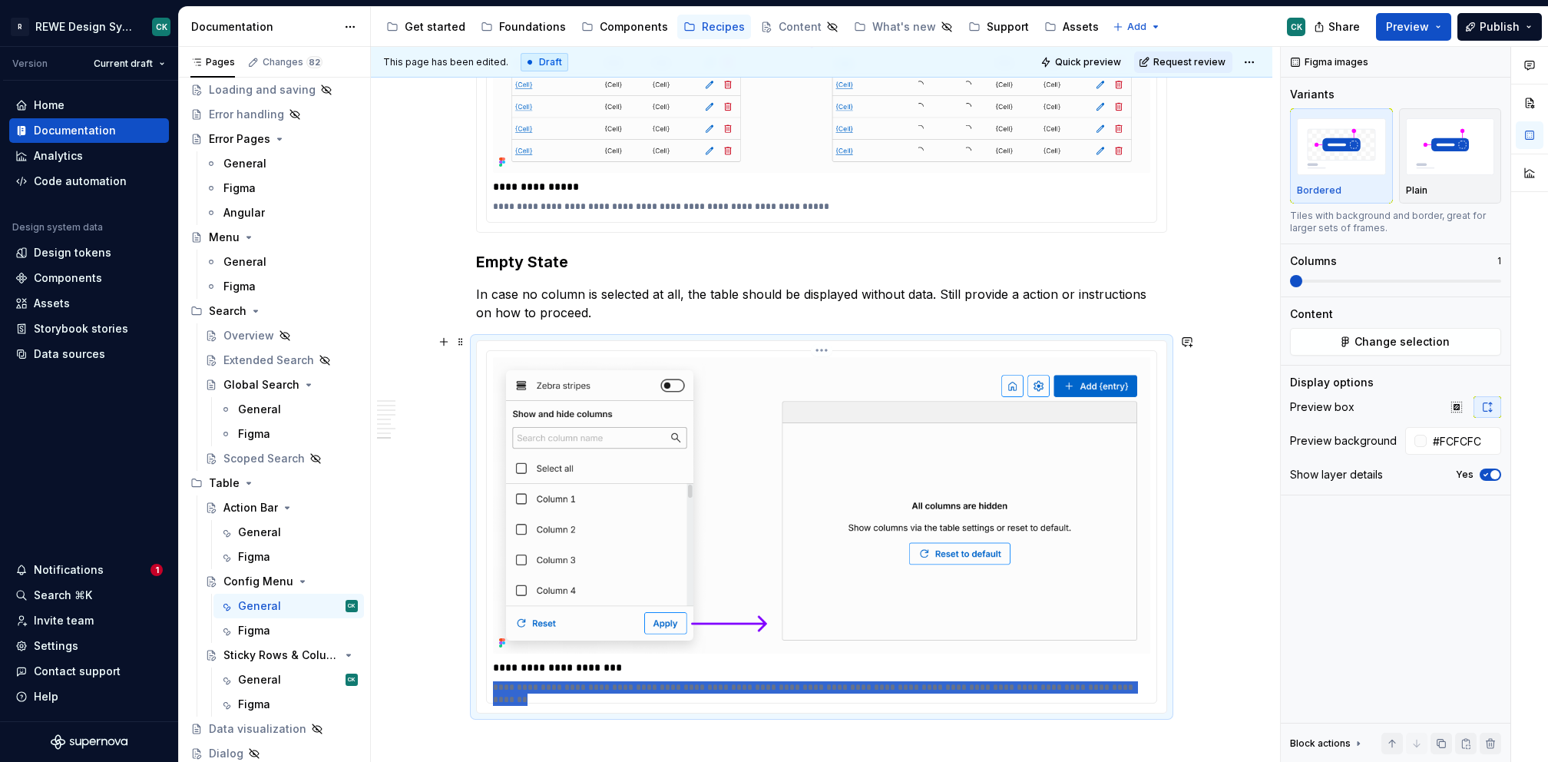
click at [1009, 681] on p "**********" at bounding box center [822, 687] width 658 height 12
click at [787, 682] on p "**********" at bounding box center [822, 687] width 658 height 12
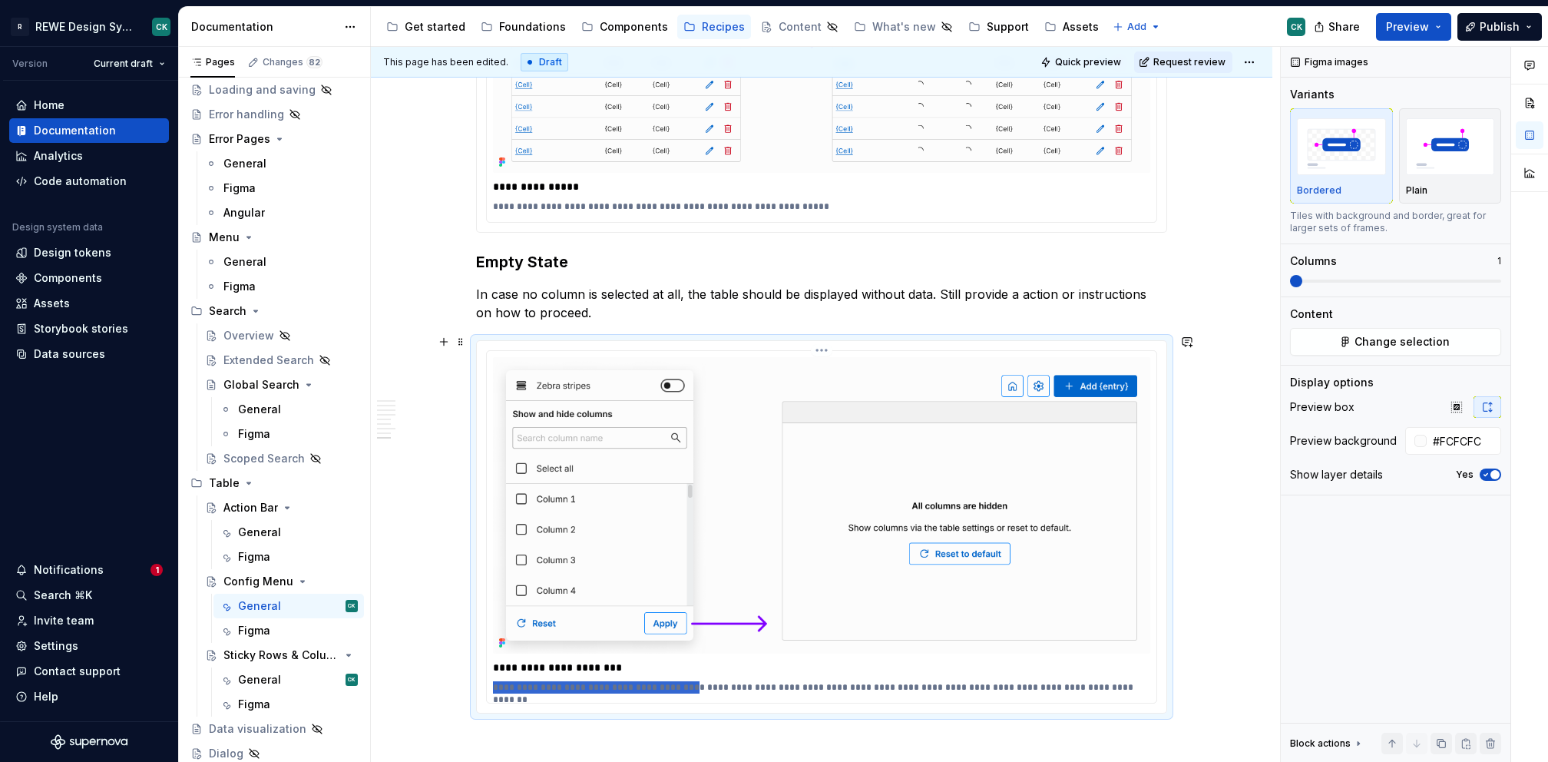
drag, startPoint x: 675, startPoint y: 681, endPoint x: 965, endPoint y: 670, distance: 289.8
click at [965, 670] on div "**********" at bounding box center [822, 527] width 670 height 352
click at [936, 682] on p "**********" at bounding box center [822, 687] width 658 height 12
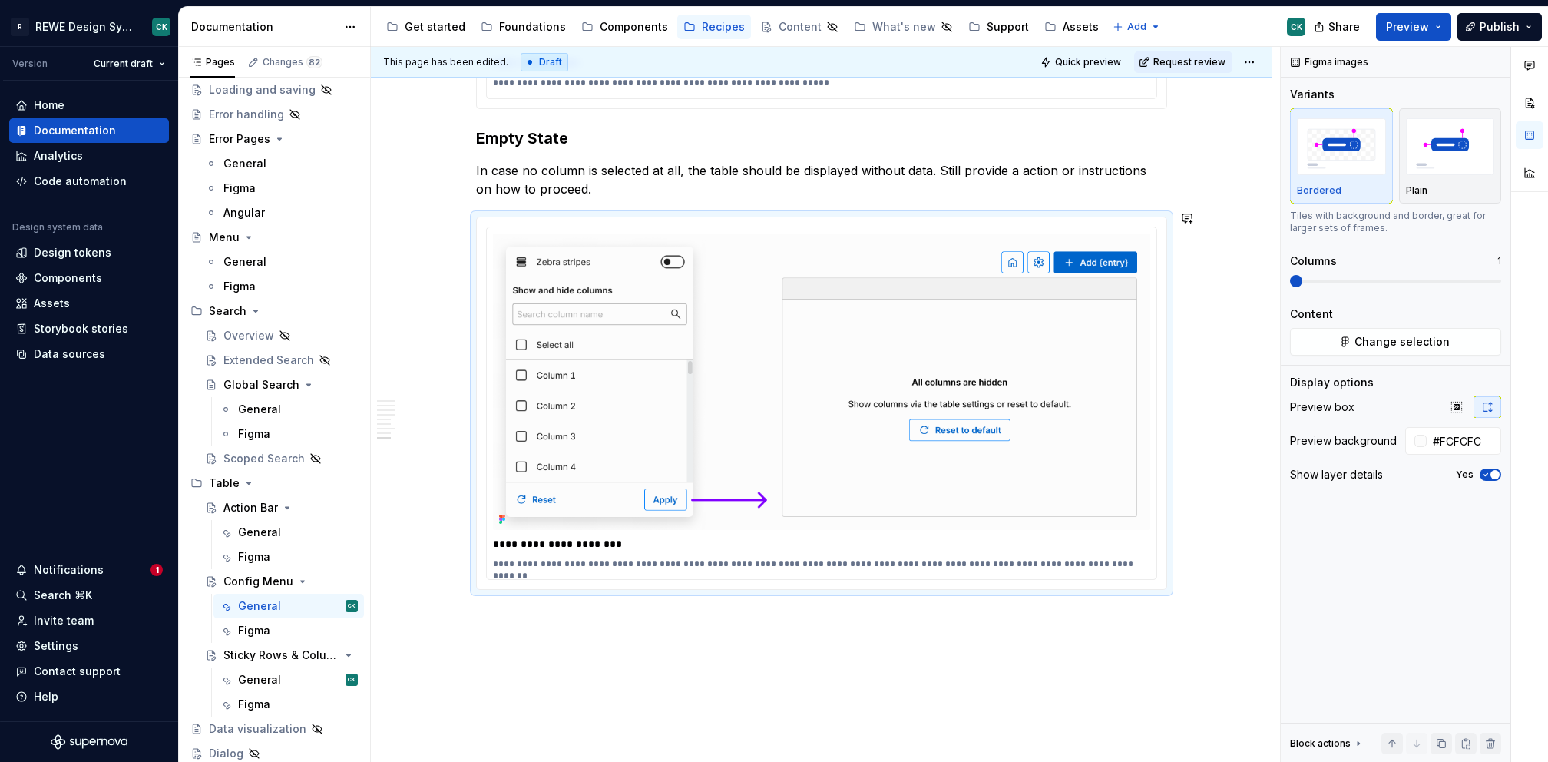
scroll to position [4810, 0]
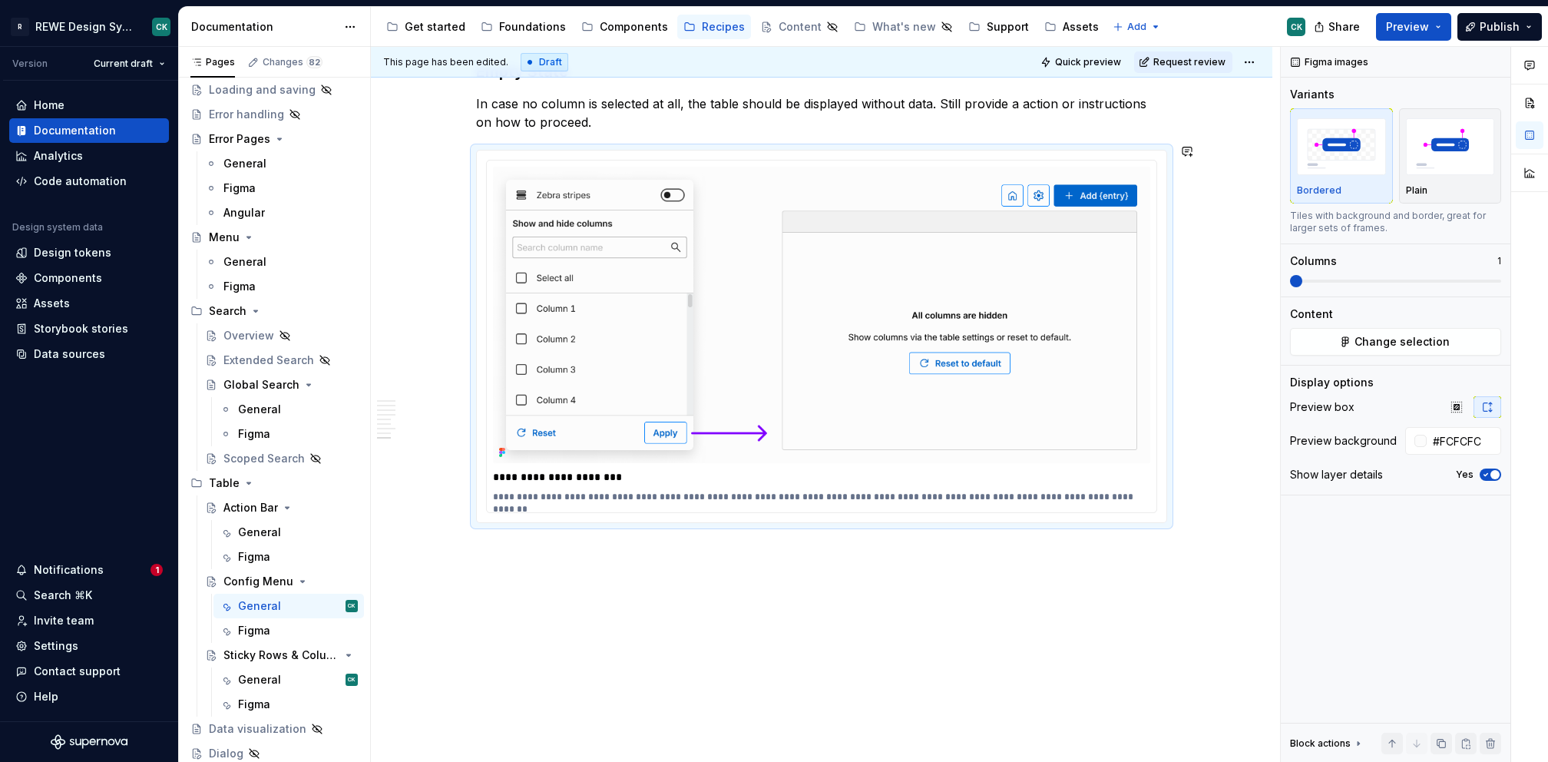
drag, startPoint x: 1094, startPoint y: 680, endPoint x: 690, endPoint y: 557, distance: 422.3
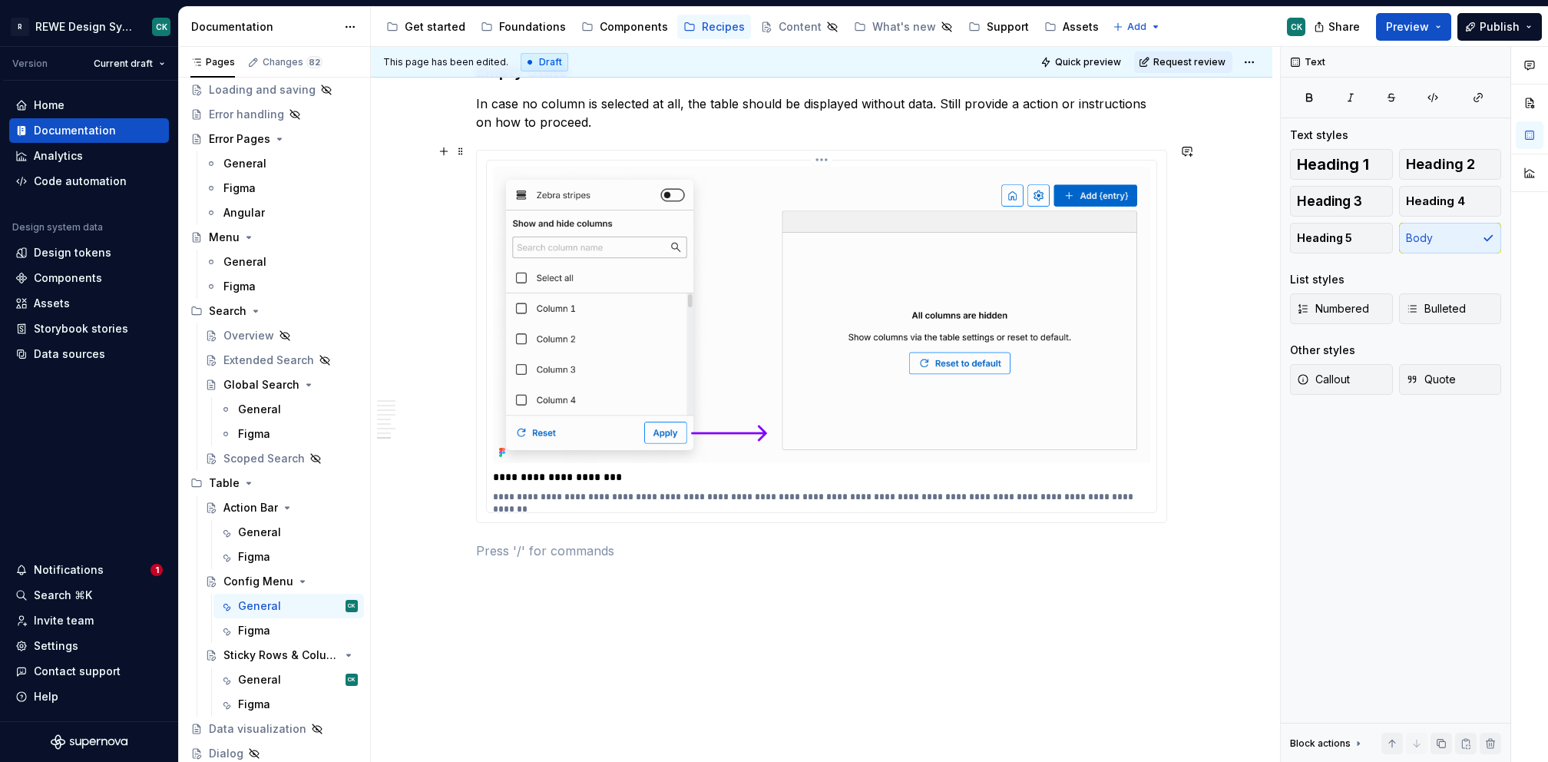
click at [669, 488] on div "**********" at bounding box center [821, 497] width 657 height 18
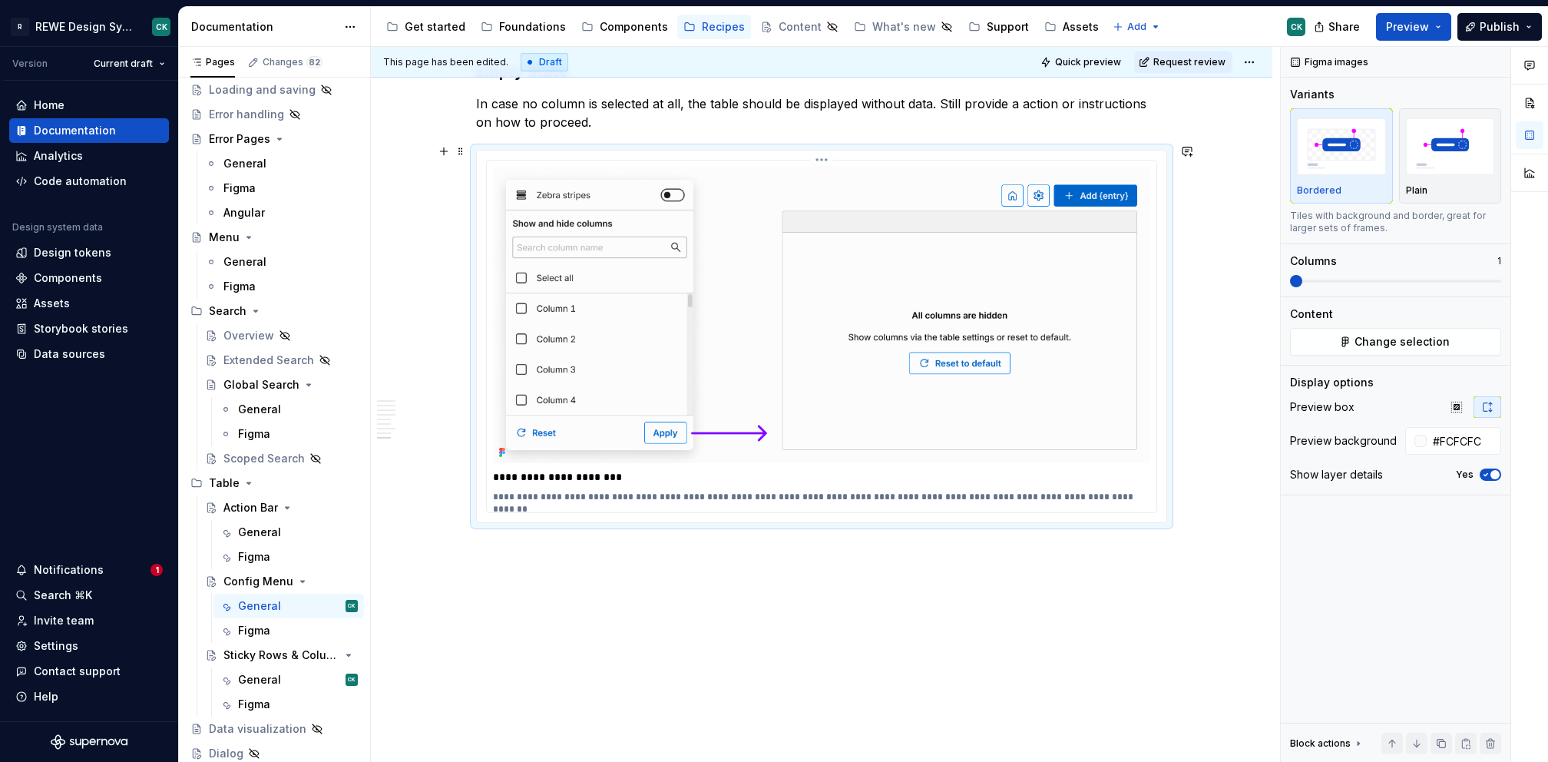
drag, startPoint x: 669, startPoint y: 485, endPoint x: 700, endPoint y: 538, distance: 61.6
click at [674, 491] on p "**********" at bounding box center [822, 497] width 658 height 12
drag, startPoint x: 683, startPoint y: 488, endPoint x: 1103, endPoint y: 507, distance: 420.5
click at [1103, 506] on div "**********" at bounding box center [822, 337] width 690 height 372
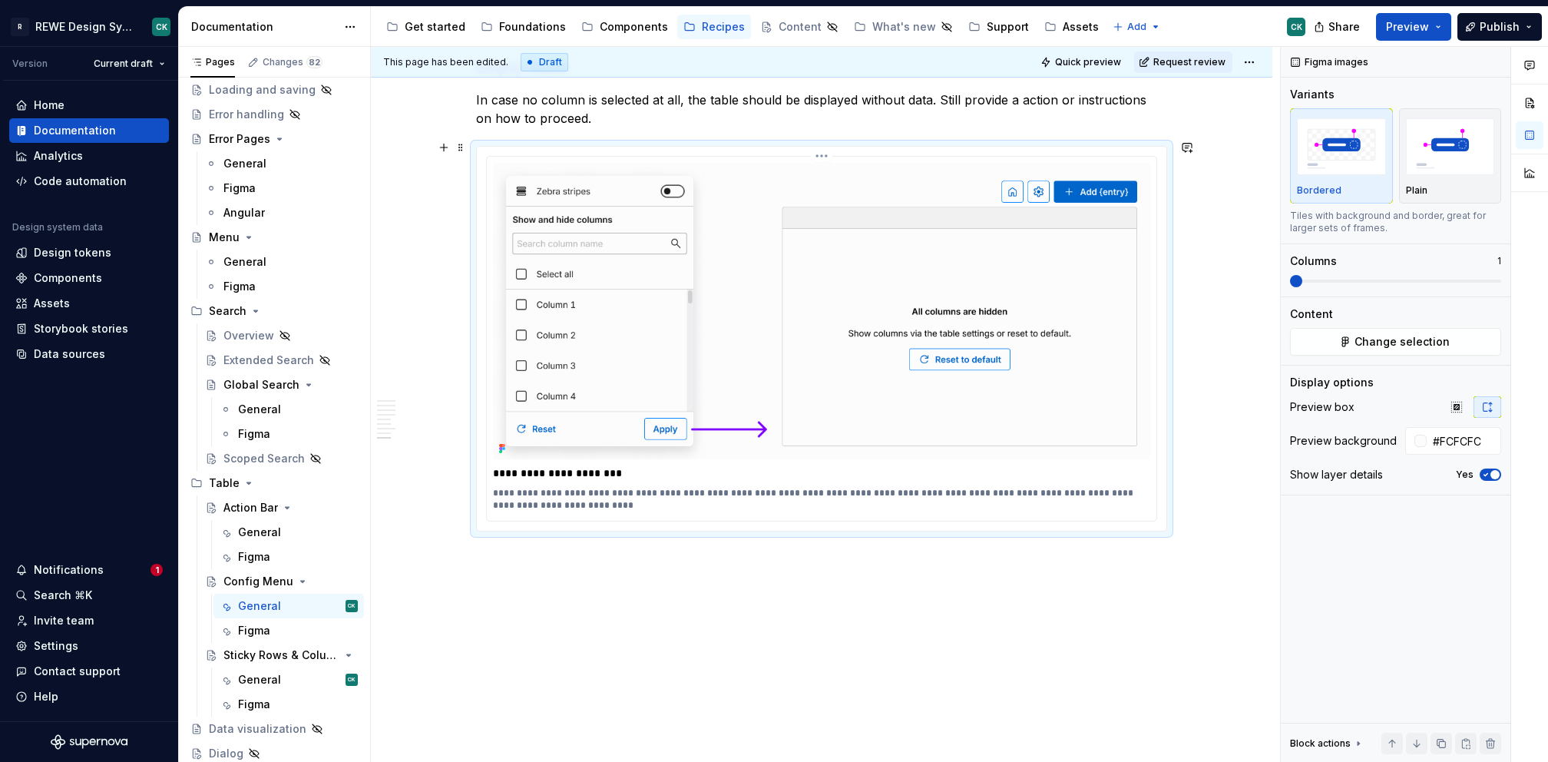
click at [651, 487] on p "**********" at bounding box center [822, 499] width 658 height 25
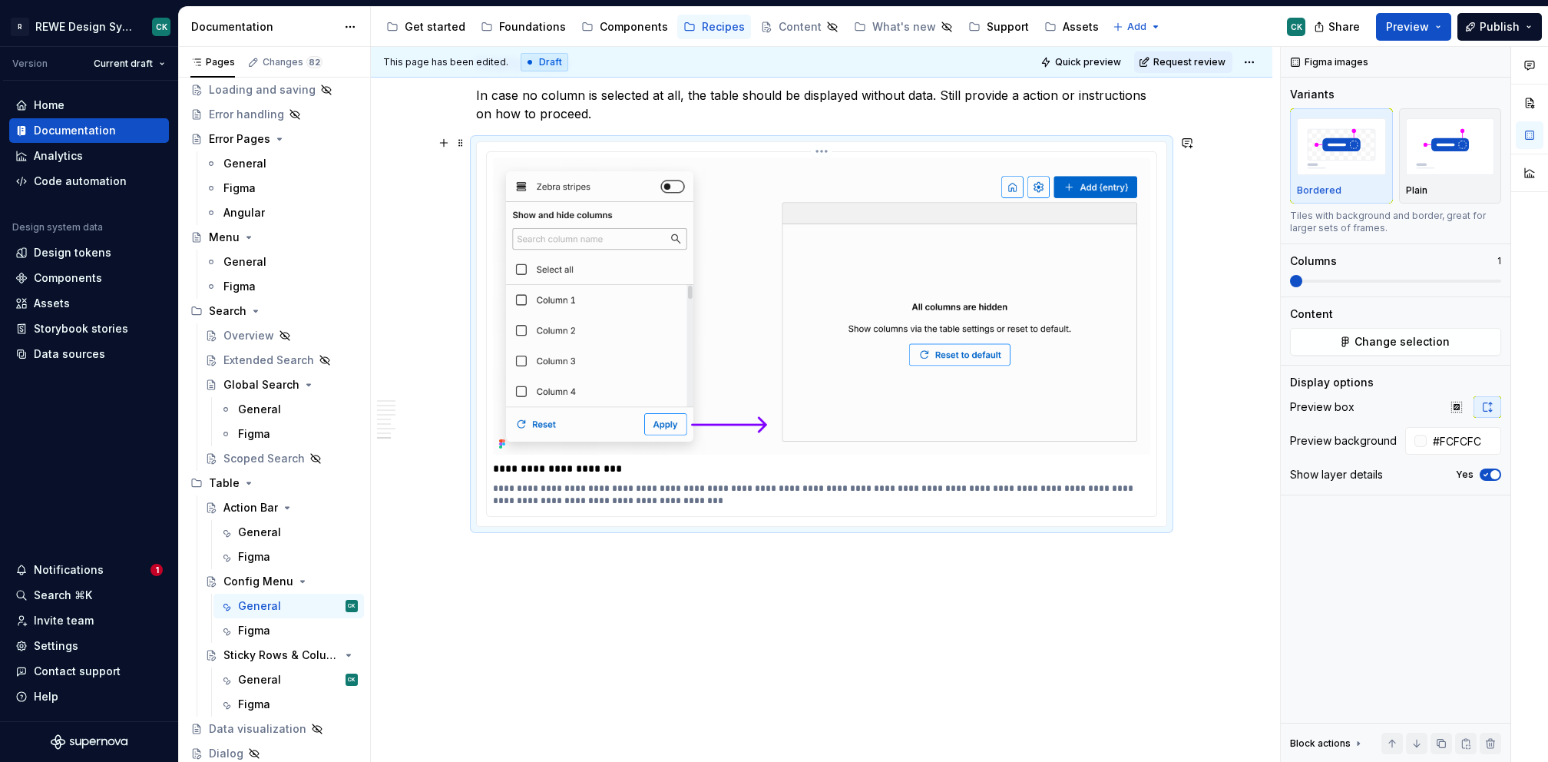
click at [925, 482] on p "**********" at bounding box center [822, 494] width 658 height 25
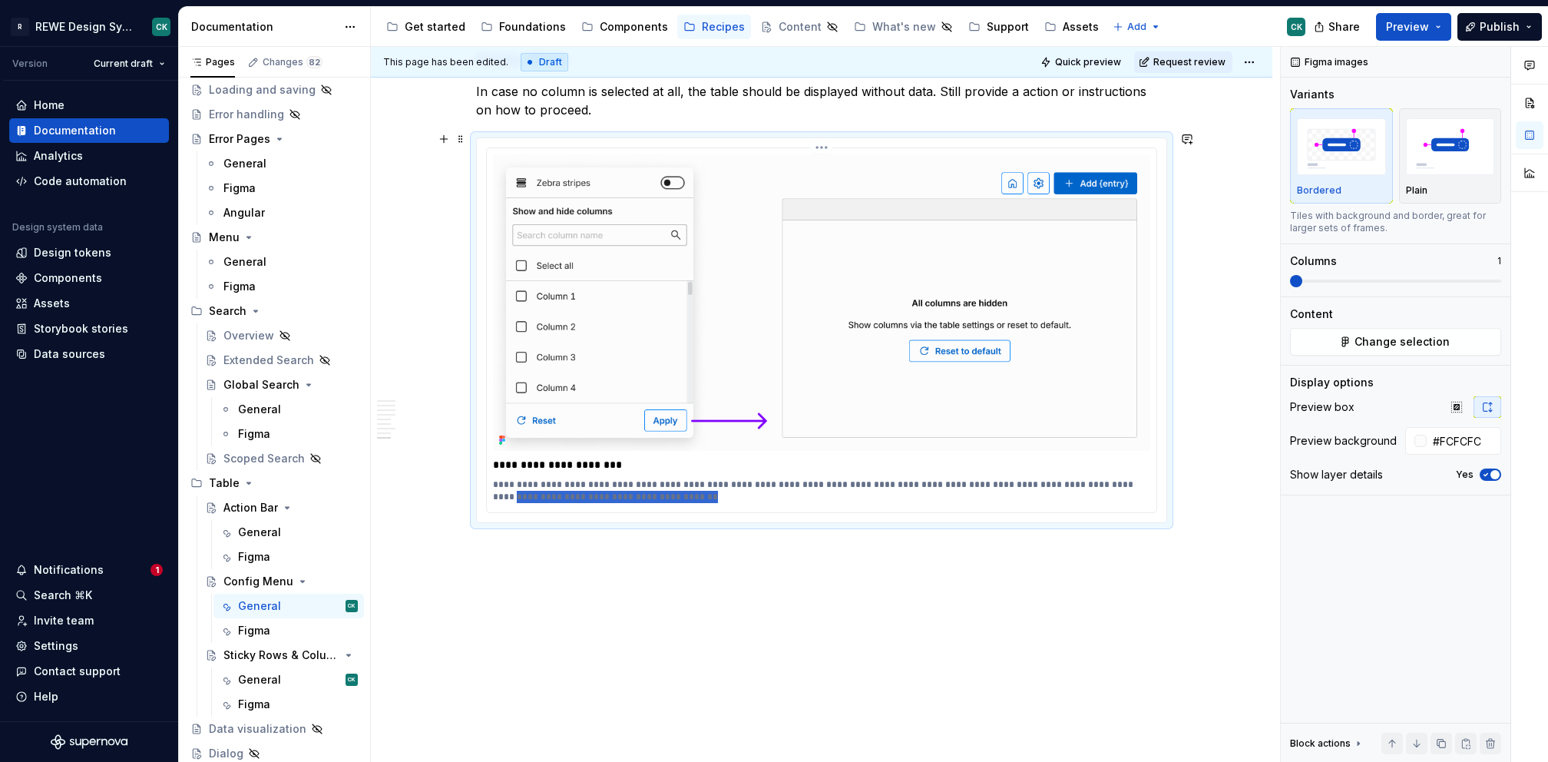
drag, startPoint x: 1081, startPoint y: 476, endPoint x: 1094, endPoint y: 490, distance: 19.0
click at [1094, 490] on p "**********" at bounding box center [822, 490] width 658 height 25
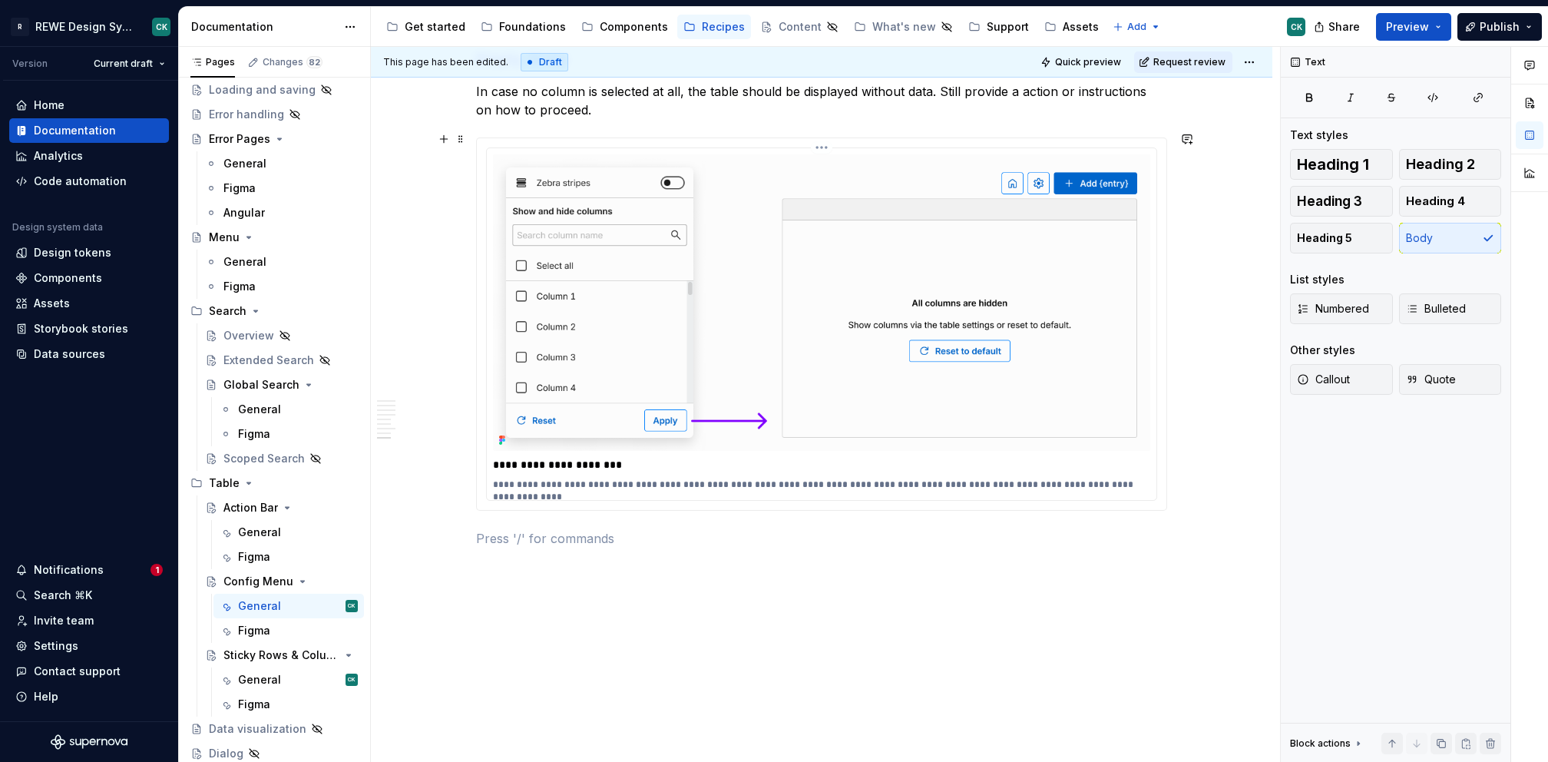
click at [1102, 478] on p "**********" at bounding box center [822, 484] width 658 height 12
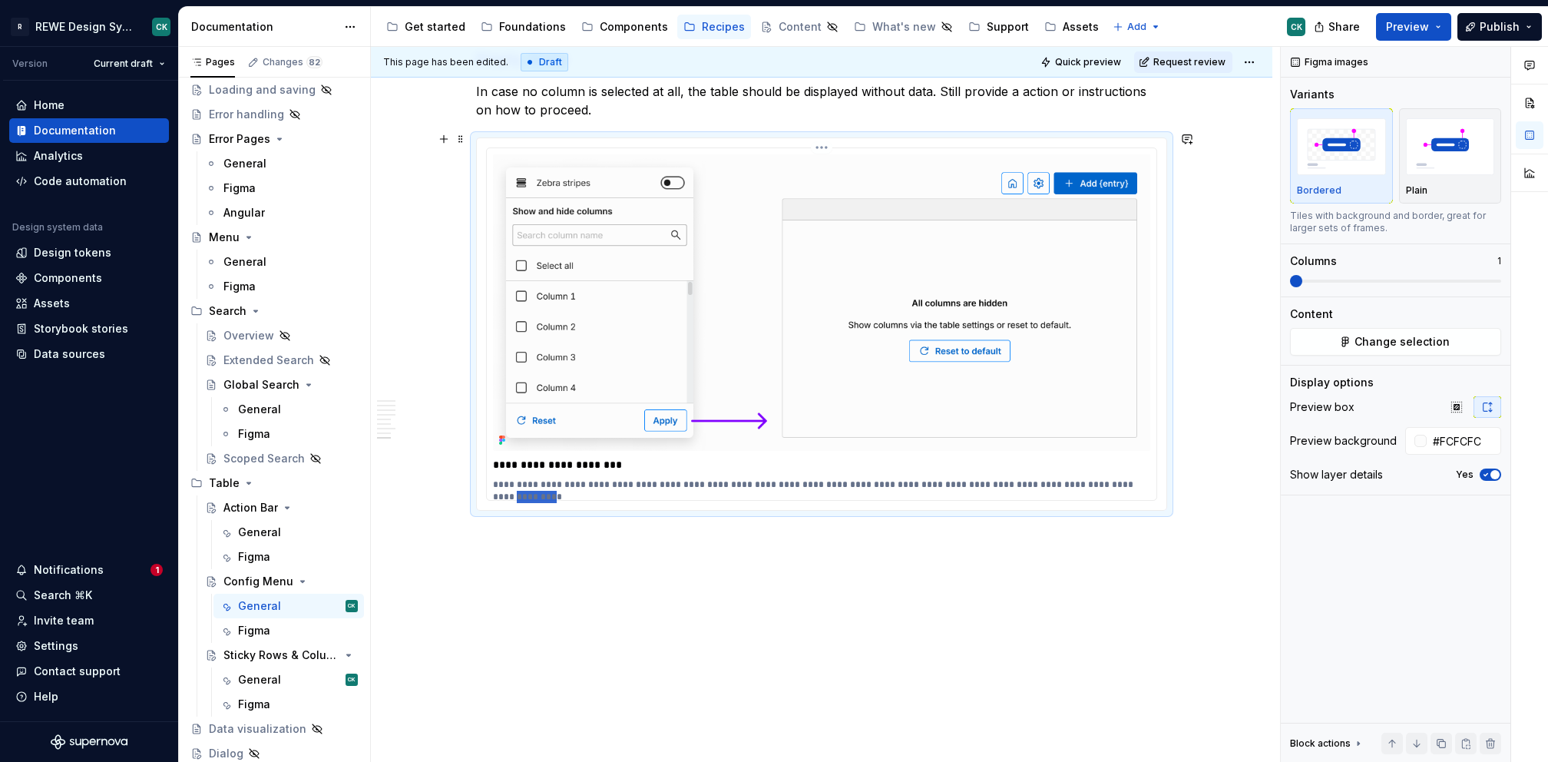
click at [1102, 478] on p "**********" at bounding box center [822, 484] width 658 height 12
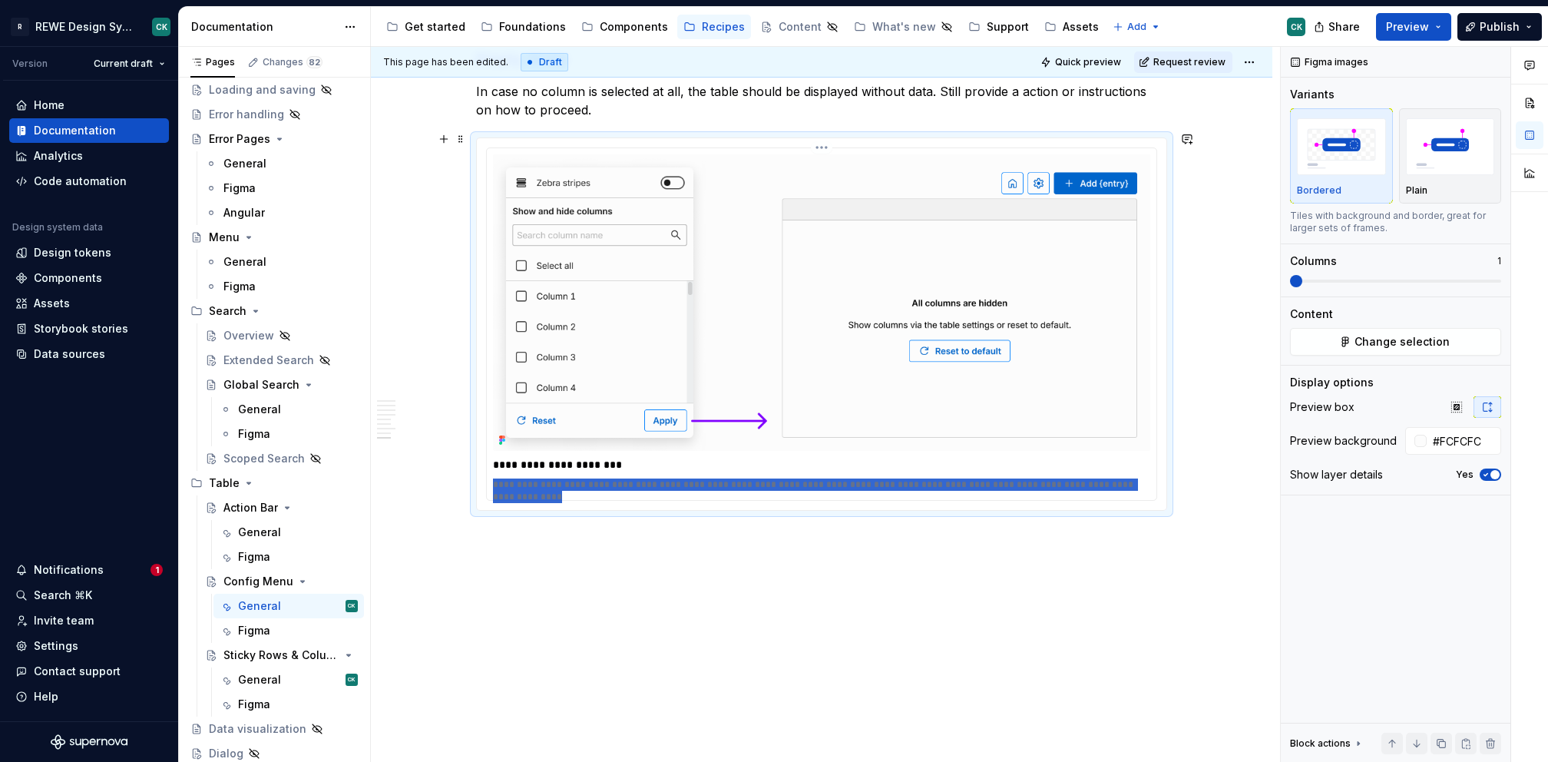
click at [1102, 478] on p "**********" at bounding box center [822, 484] width 658 height 12
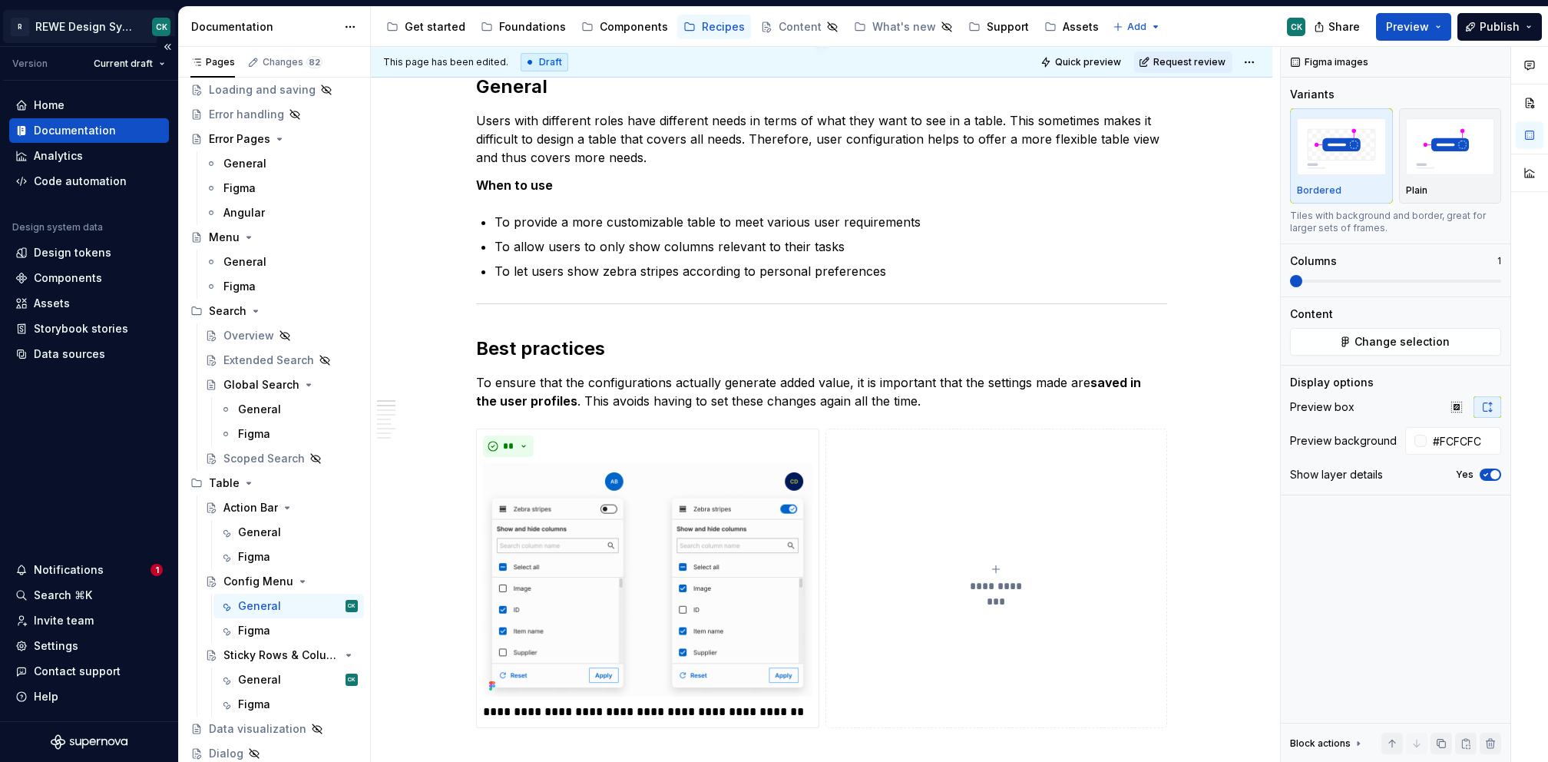
scroll to position [0, 0]
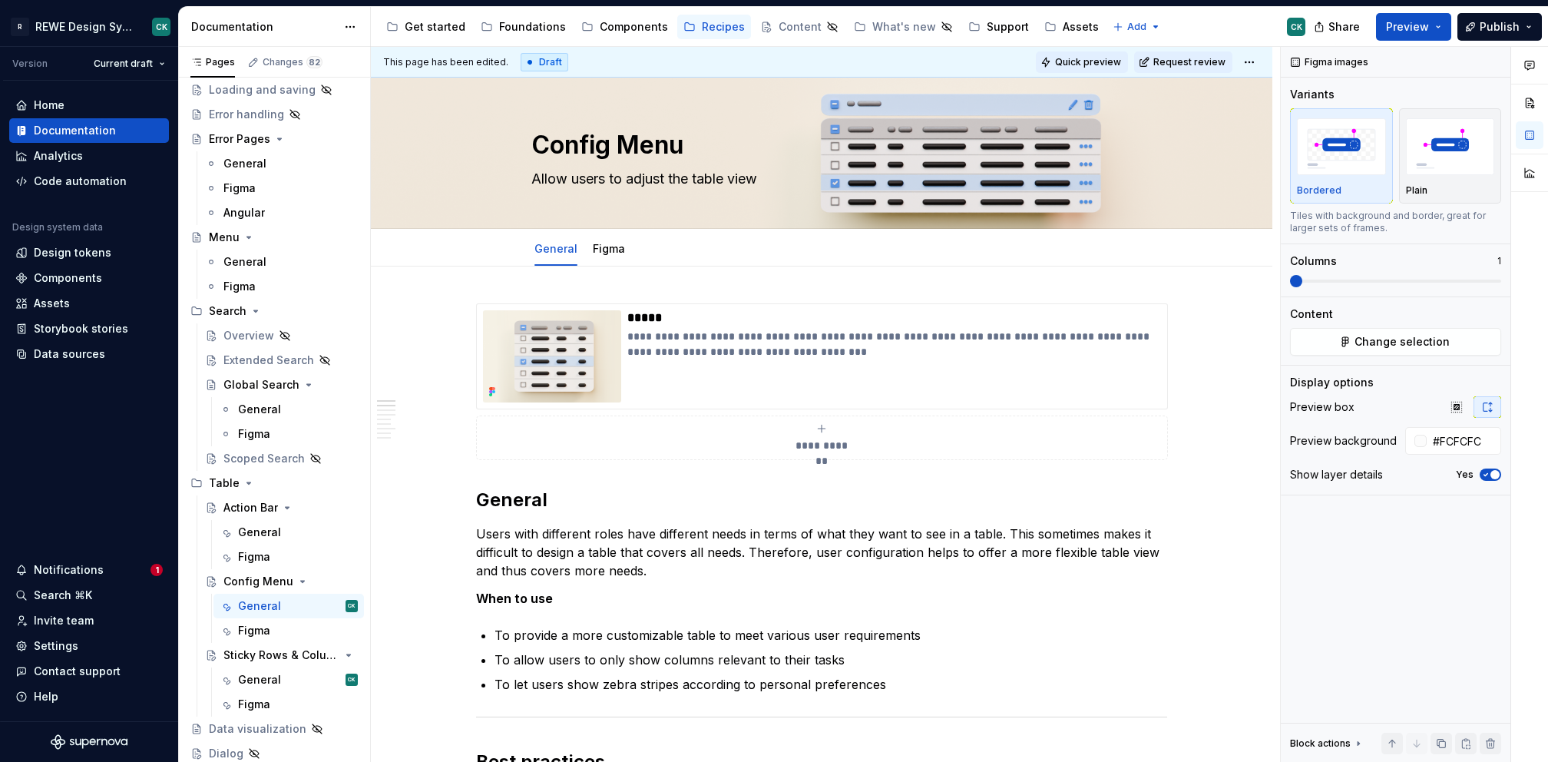
click at [1104, 60] on span "Quick preview" at bounding box center [1088, 62] width 66 height 12
click at [1248, 65] on html "R REWE Design System CK Version Current draft Home Documentation Analytics Code…" at bounding box center [774, 381] width 1548 height 762
click at [1282, 120] on div "Open preview" at bounding box center [1314, 116] width 100 height 15
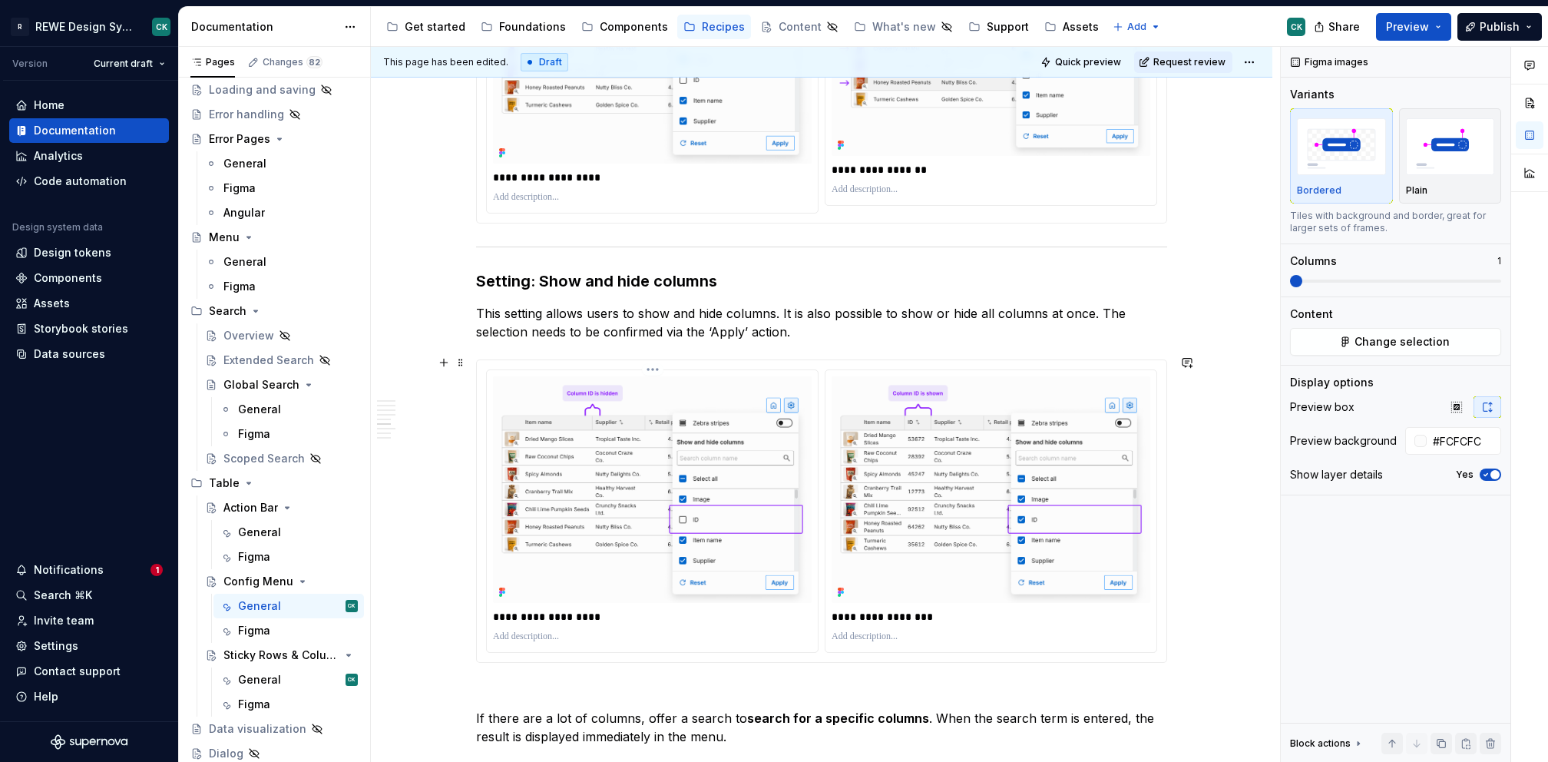
scroll to position [3230, 0]
click at [518, 308] on p "This setting allows users to show and hide columns. It is also possible to show…" at bounding box center [821, 321] width 691 height 37
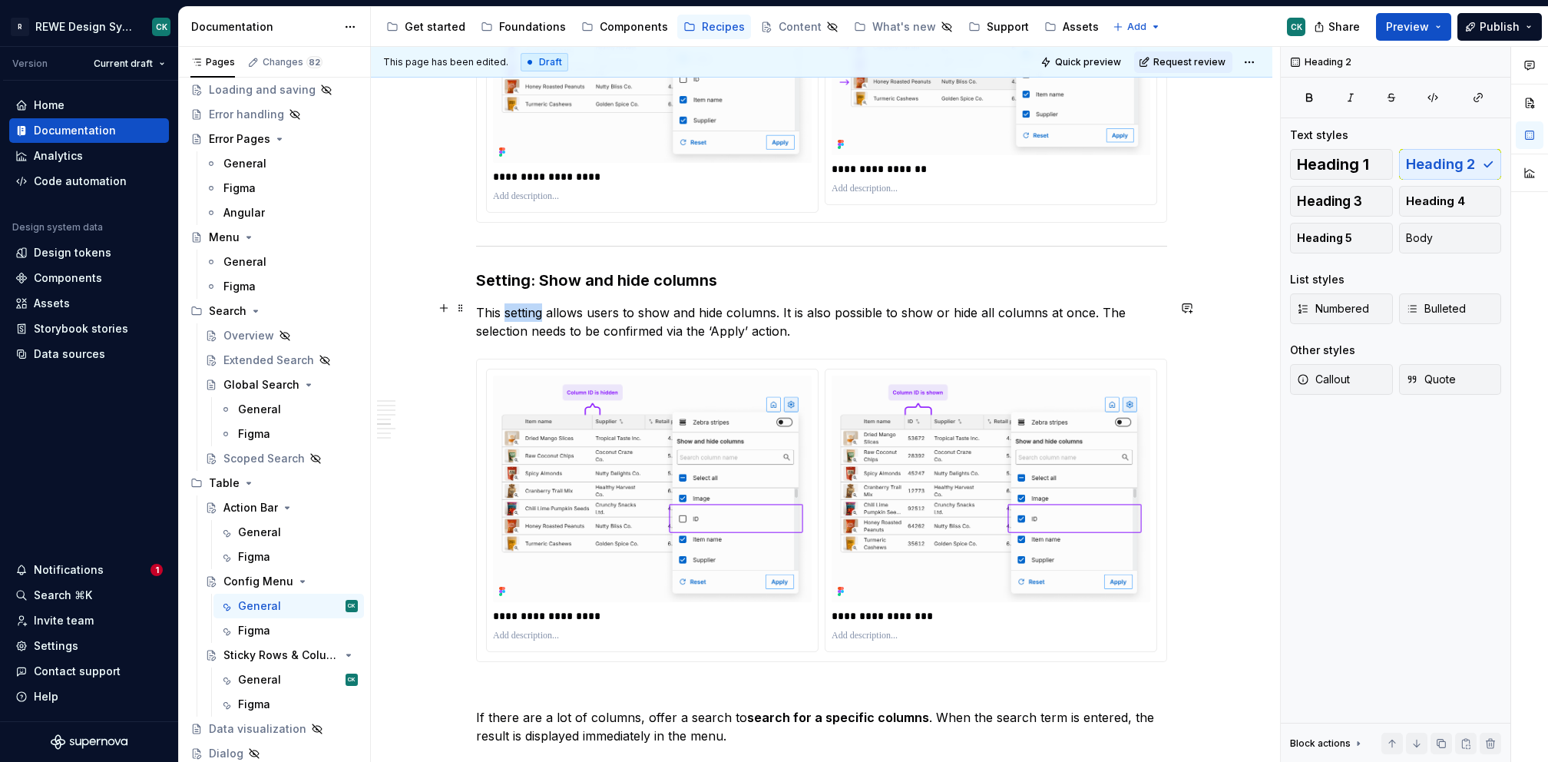
click at [518, 308] on p "This setting allows users to show and hide columns. It is also possible to show…" at bounding box center [821, 321] width 691 height 37
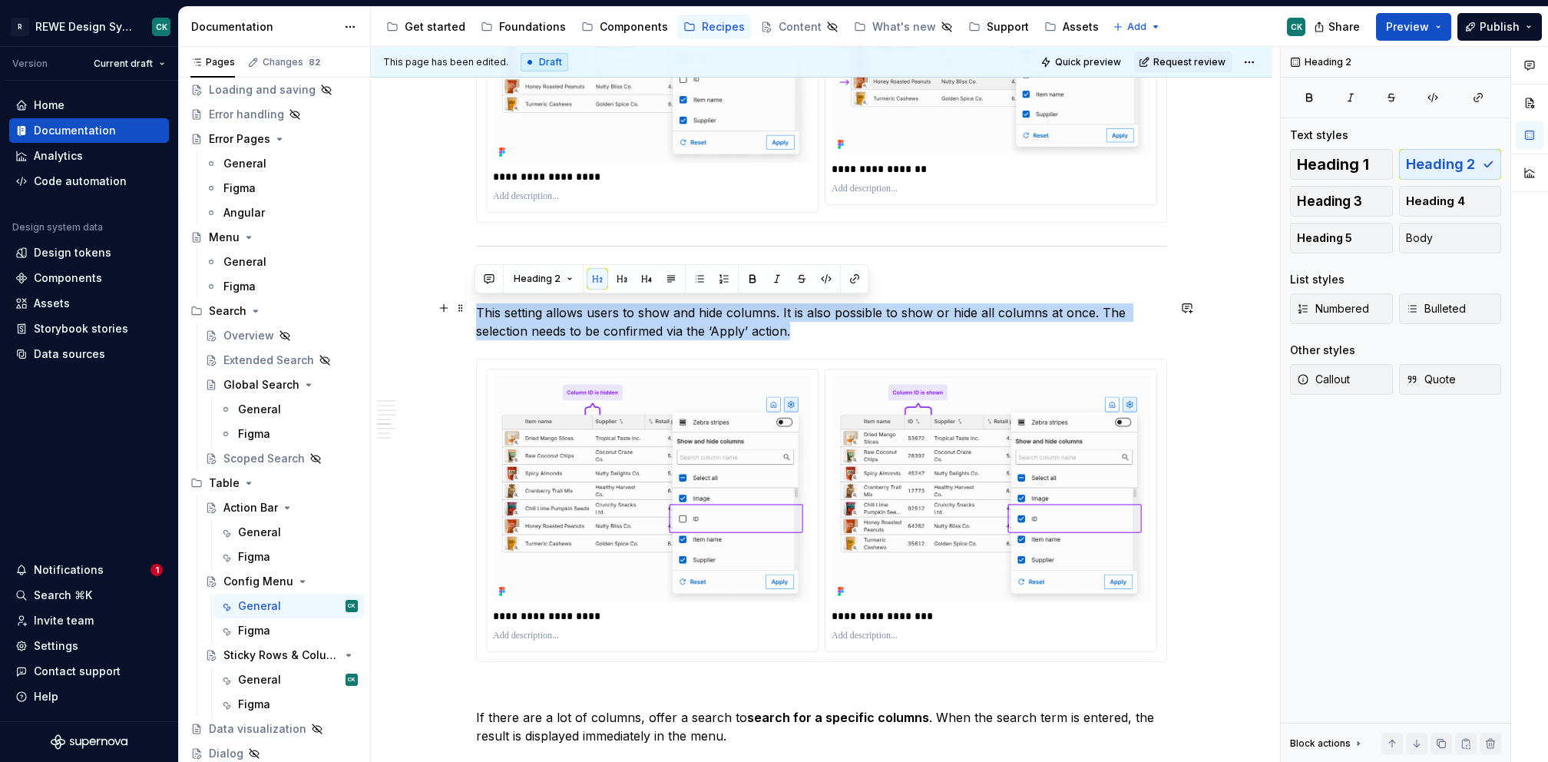
click at [518, 308] on p "This setting allows users to show and hide columns. It is also possible to show…" at bounding box center [821, 321] width 691 height 37
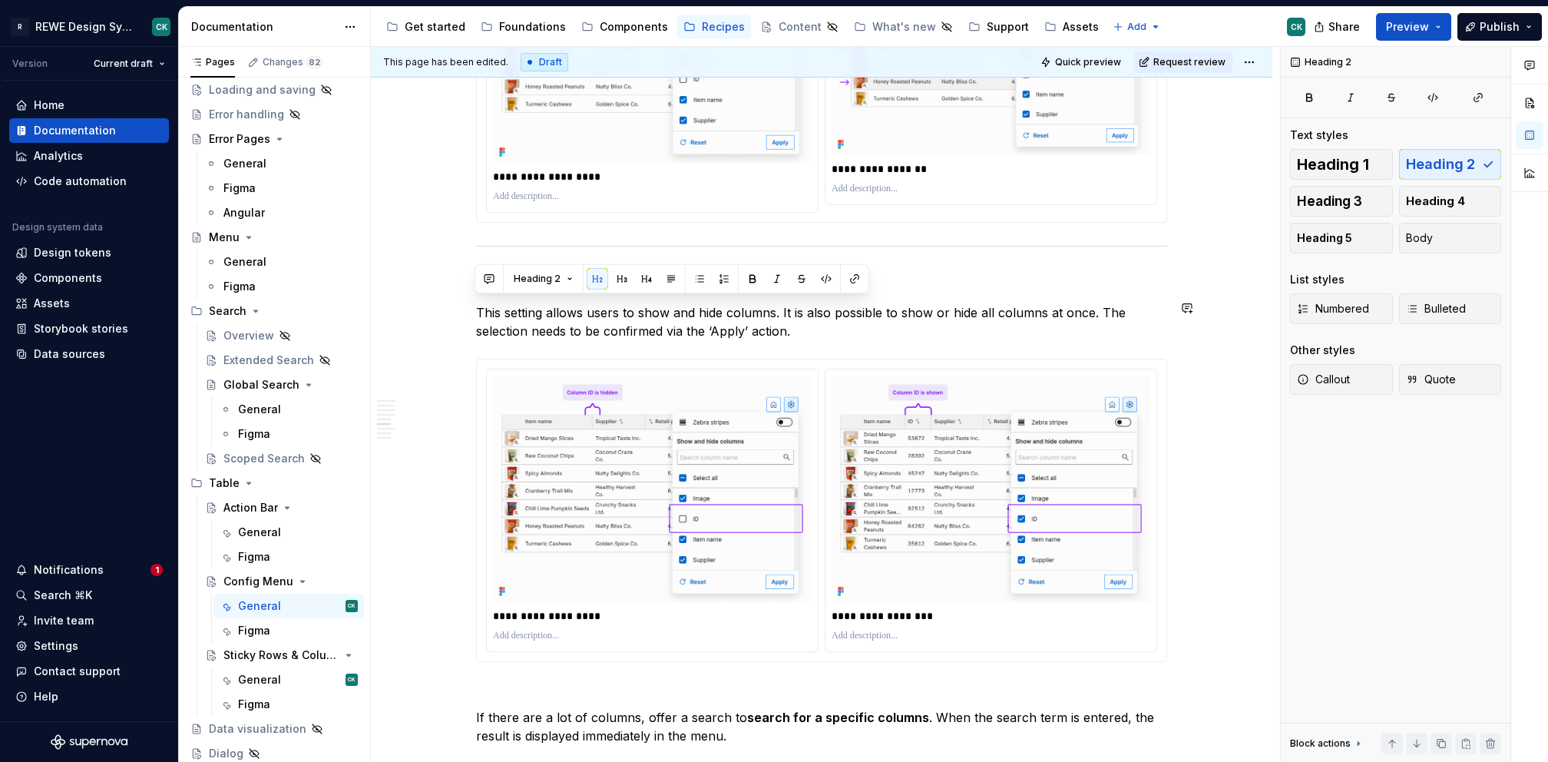
click at [657, 280] on div "Heading 2" at bounding box center [671, 279] width 387 height 22
click at [663, 281] on button "button" at bounding box center [672, 279] width 22 height 22
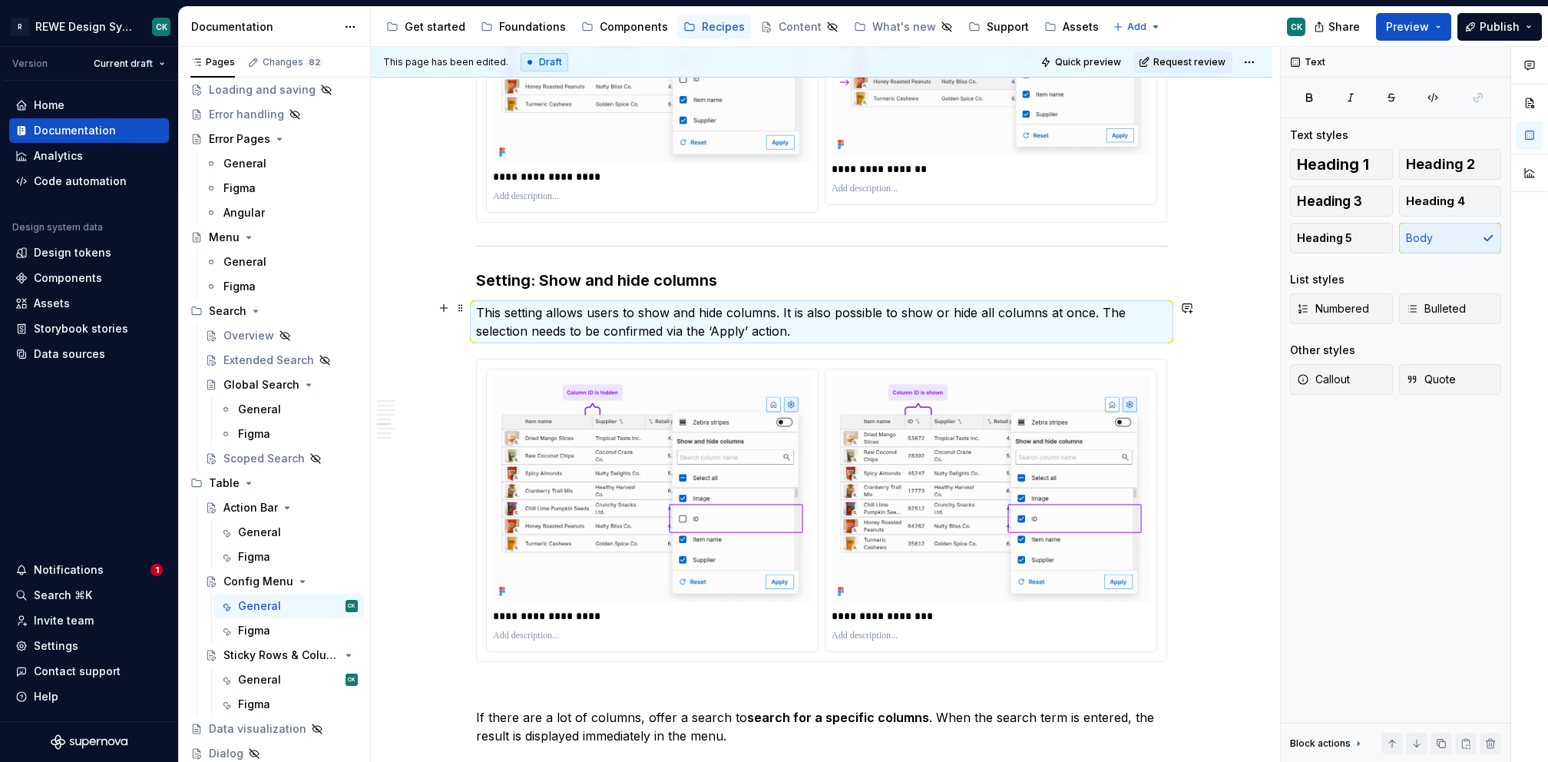
click at [617, 311] on p "This setting allows users to show and hide columns. It is also possible to show…" at bounding box center [821, 321] width 691 height 37
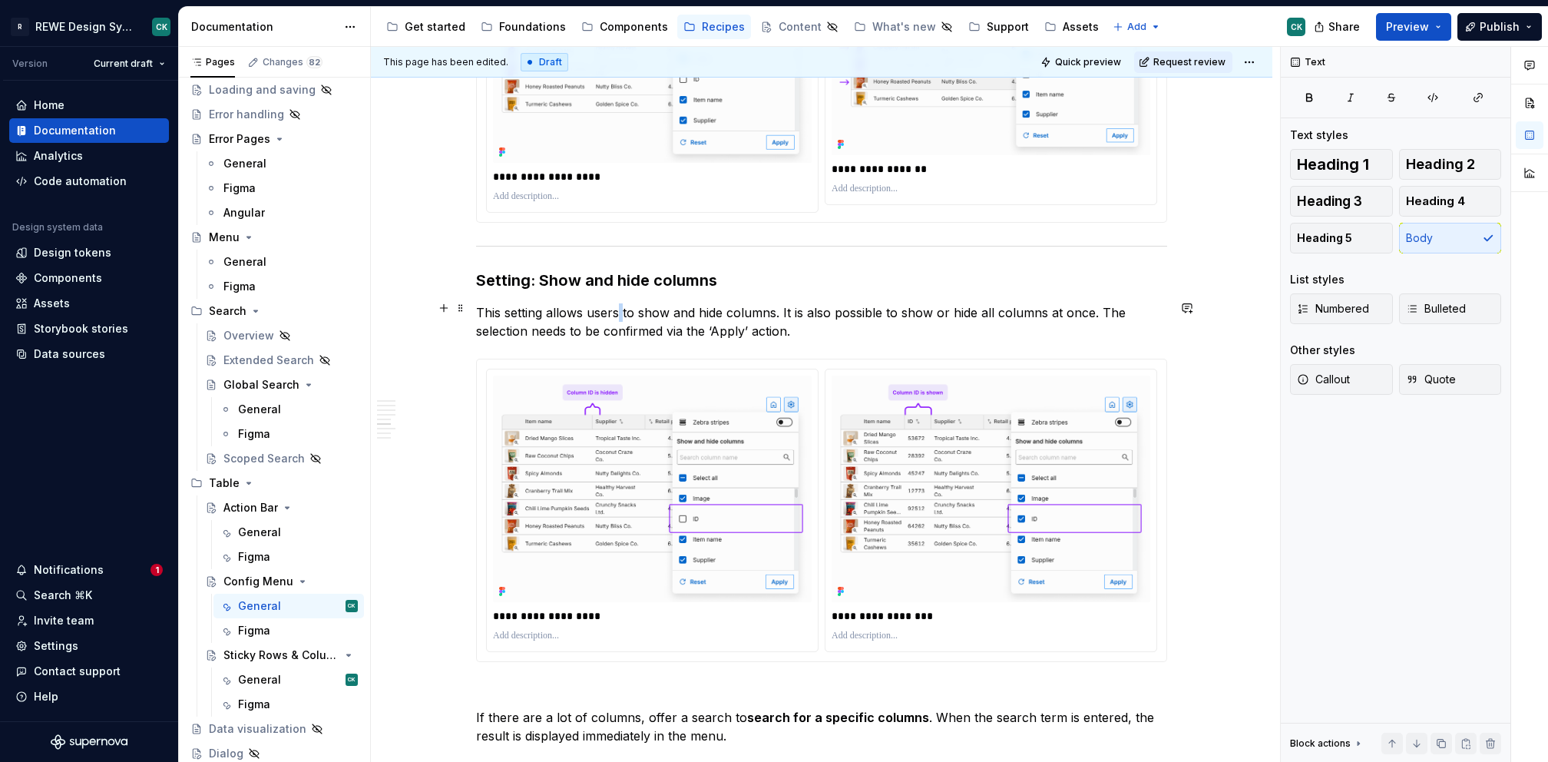
click at [617, 311] on p "This setting allows users to show and hide columns. It is also possible to show…" at bounding box center [821, 321] width 691 height 37
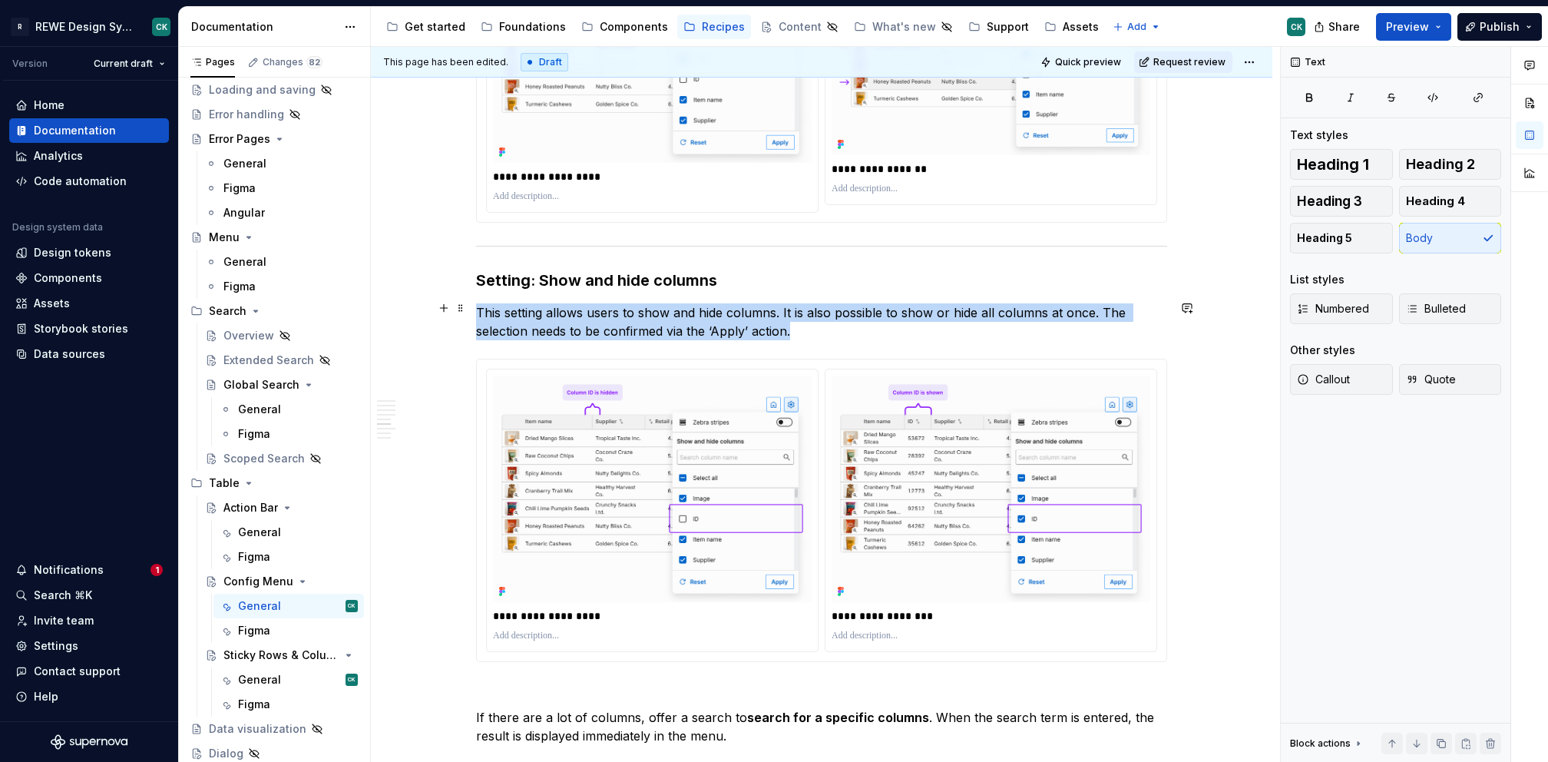
click at [617, 311] on p "This setting allows users to show and hide columns. It is also possible to show…" at bounding box center [821, 321] width 691 height 37
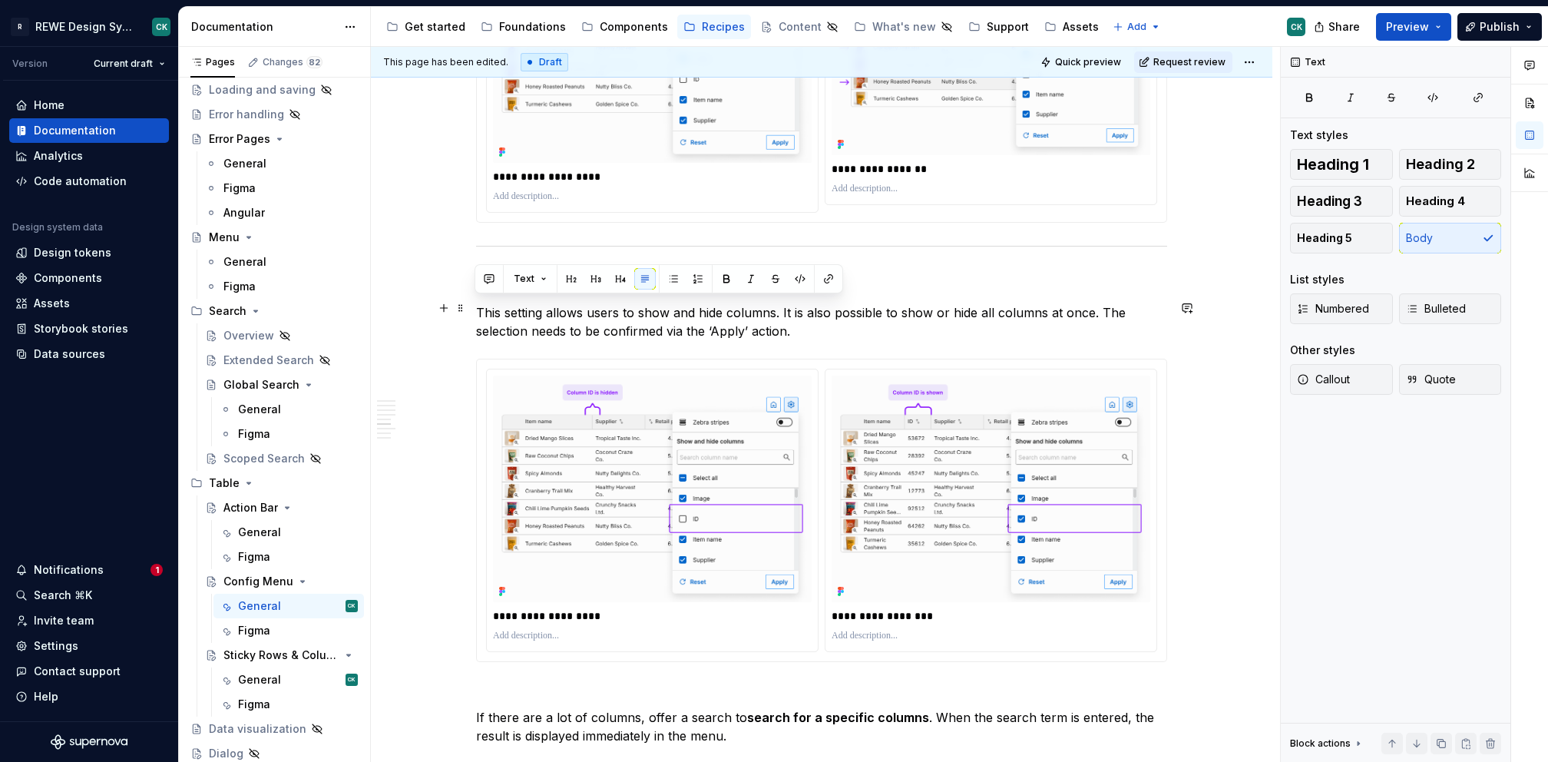
click at [672, 318] on p "This setting allows users to show and hide columns. It is also possible to show…" at bounding box center [821, 321] width 691 height 37
click at [1101, 60] on span "Quick preview" at bounding box center [1088, 62] width 66 height 12
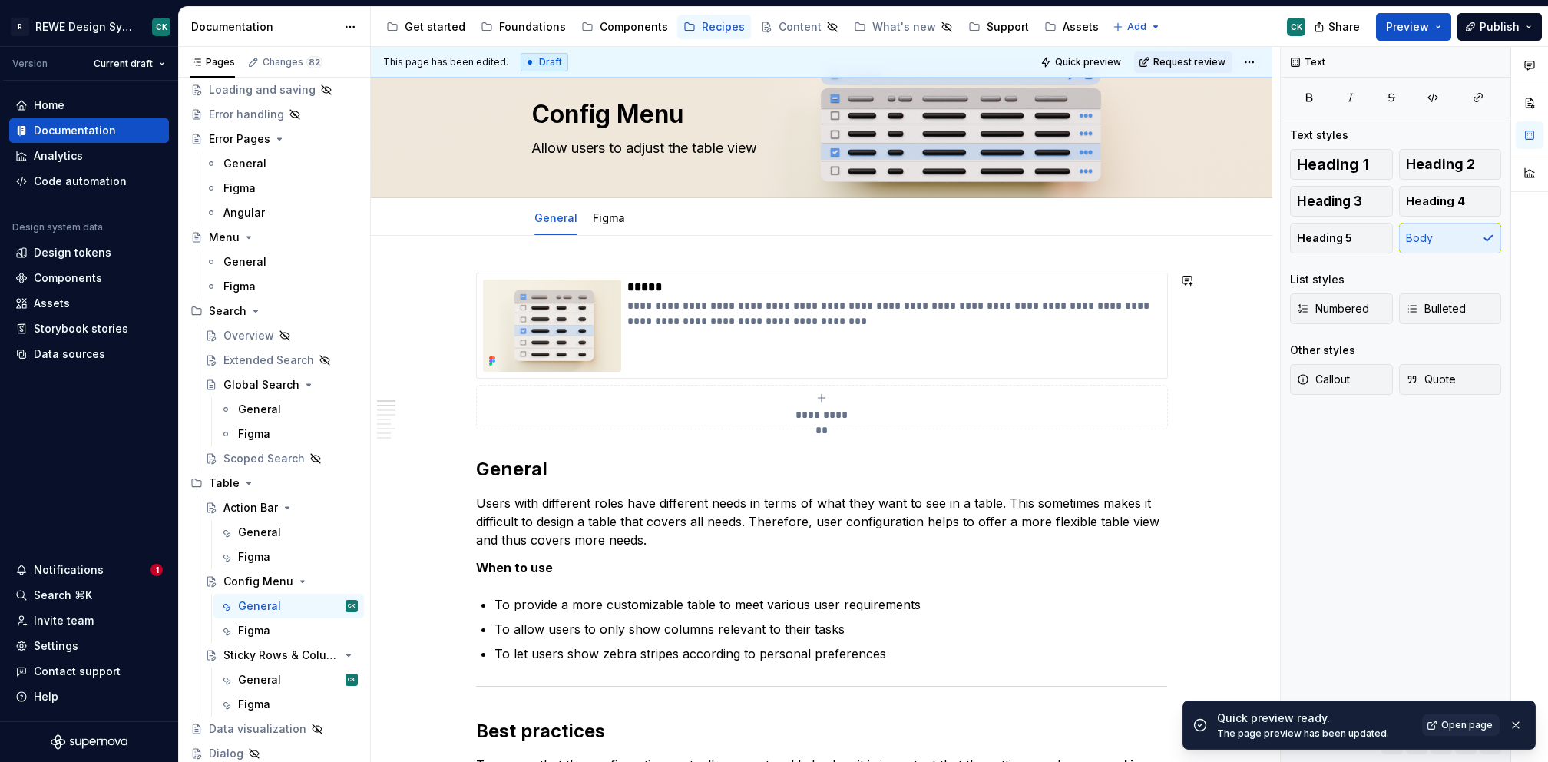
scroll to position [33, 0]
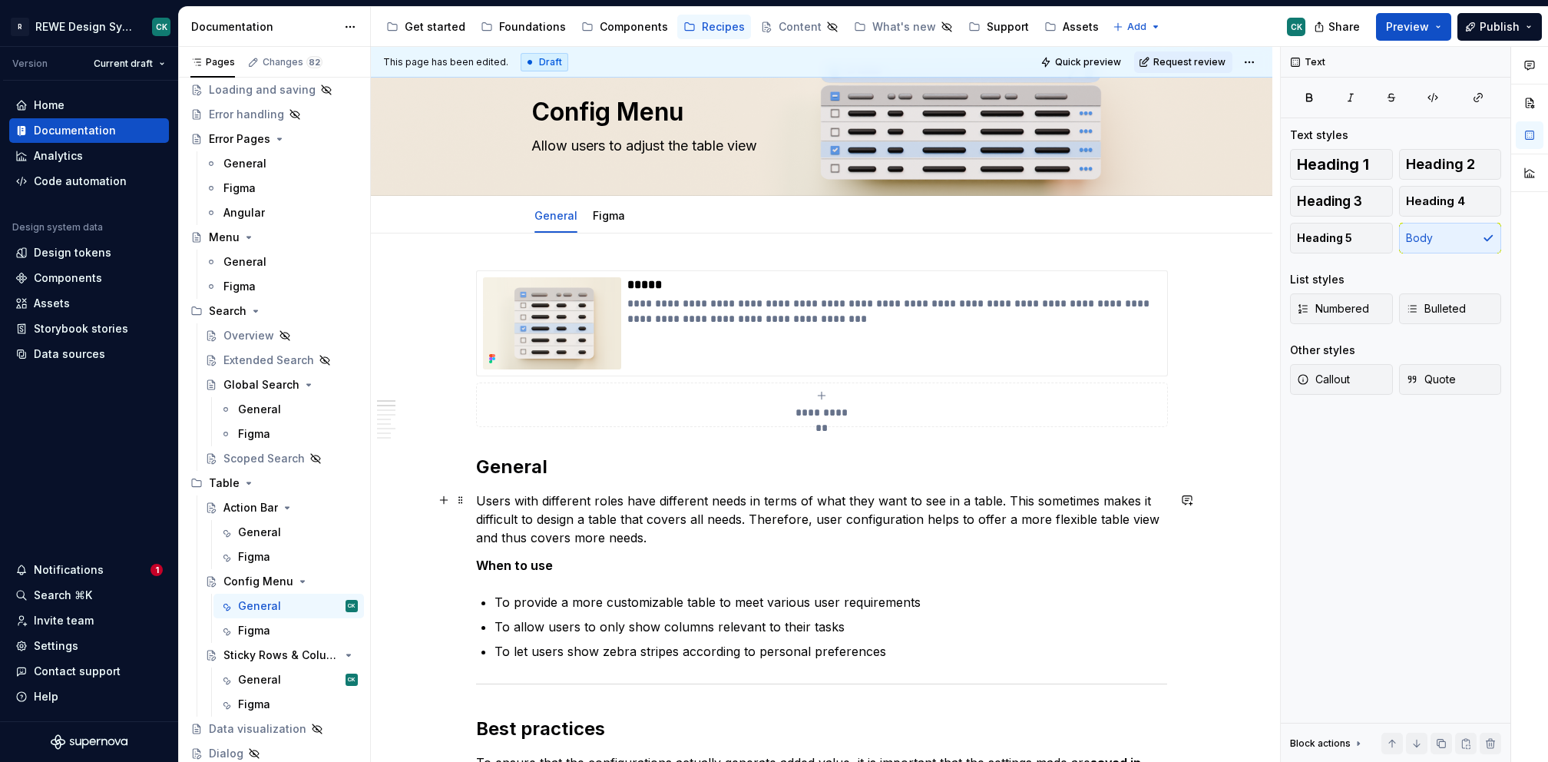
click at [707, 516] on p "Users with different roles have different needs in terms of what they want to s…" at bounding box center [821, 519] width 691 height 55
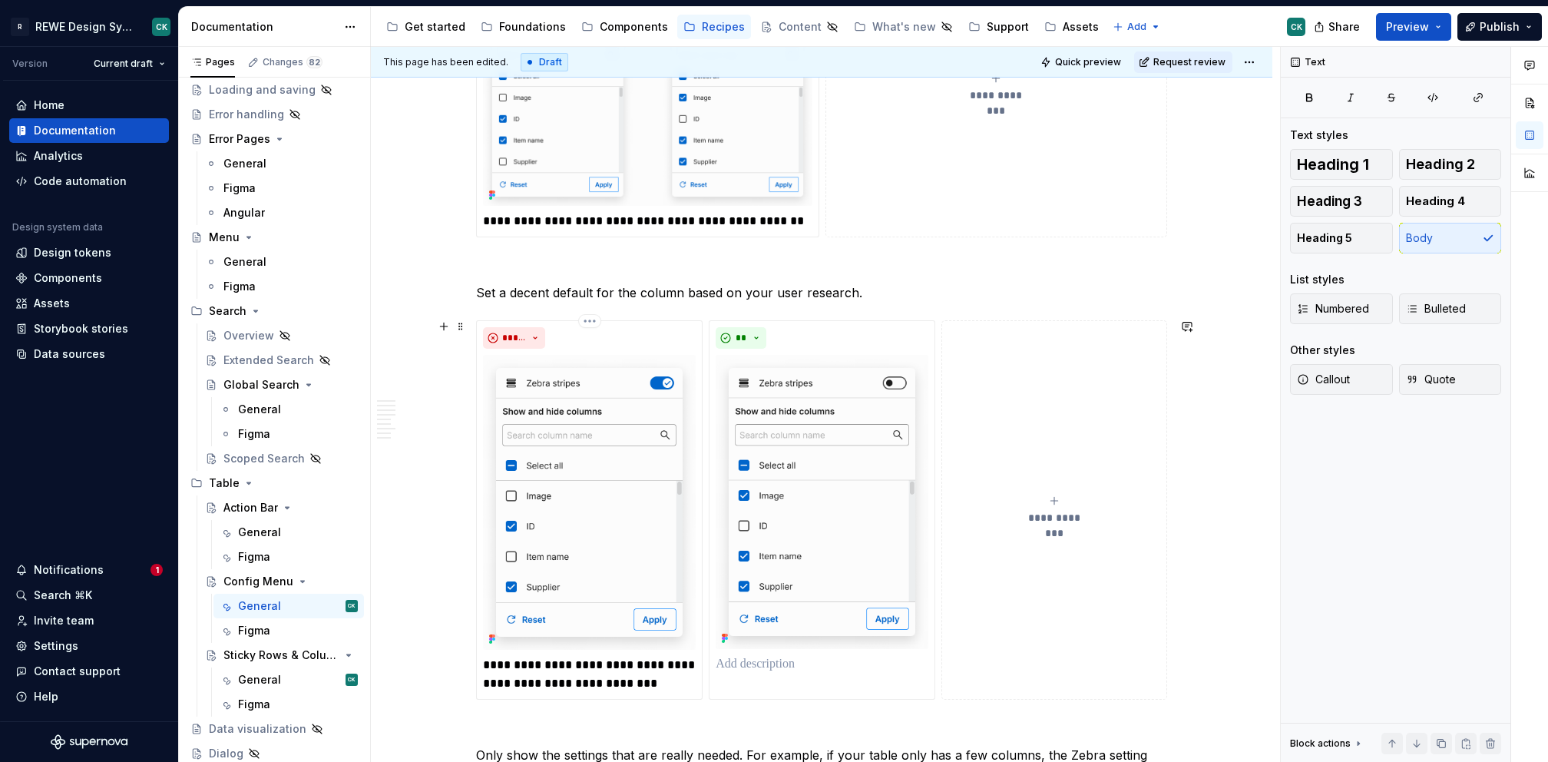
scroll to position [906, 0]
click at [593, 284] on p "Set a decent default for the column based on your user research." at bounding box center [821, 291] width 691 height 18
click at [641, 287] on p "Set a decent default for the column based on your user research." at bounding box center [821, 291] width 691 height 18
click at [640, 290] on p "Set a decent default column based on your user research." at bounding box center [821, 291] width 691 height 18
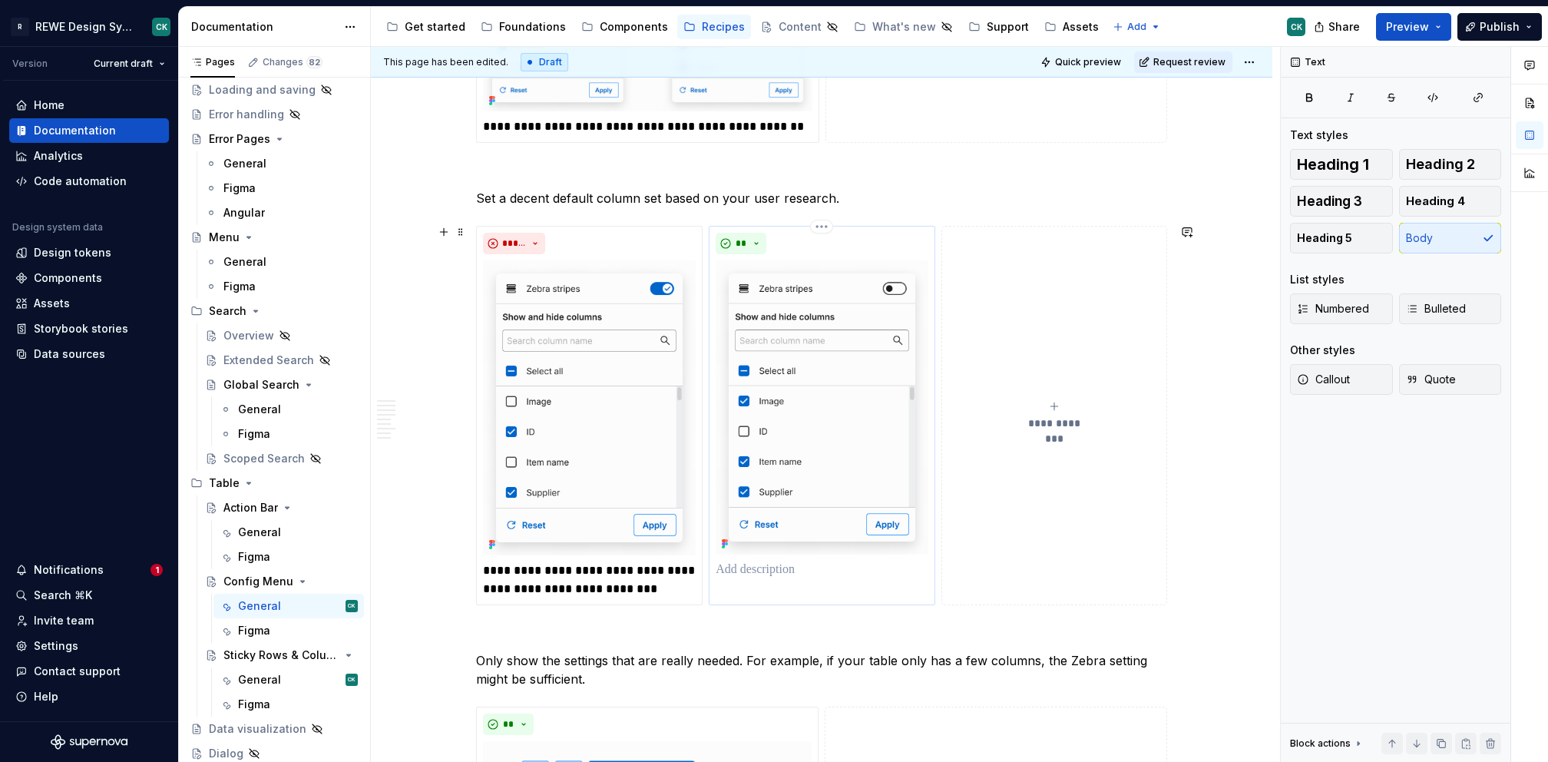
scroll to position [1014, 0]
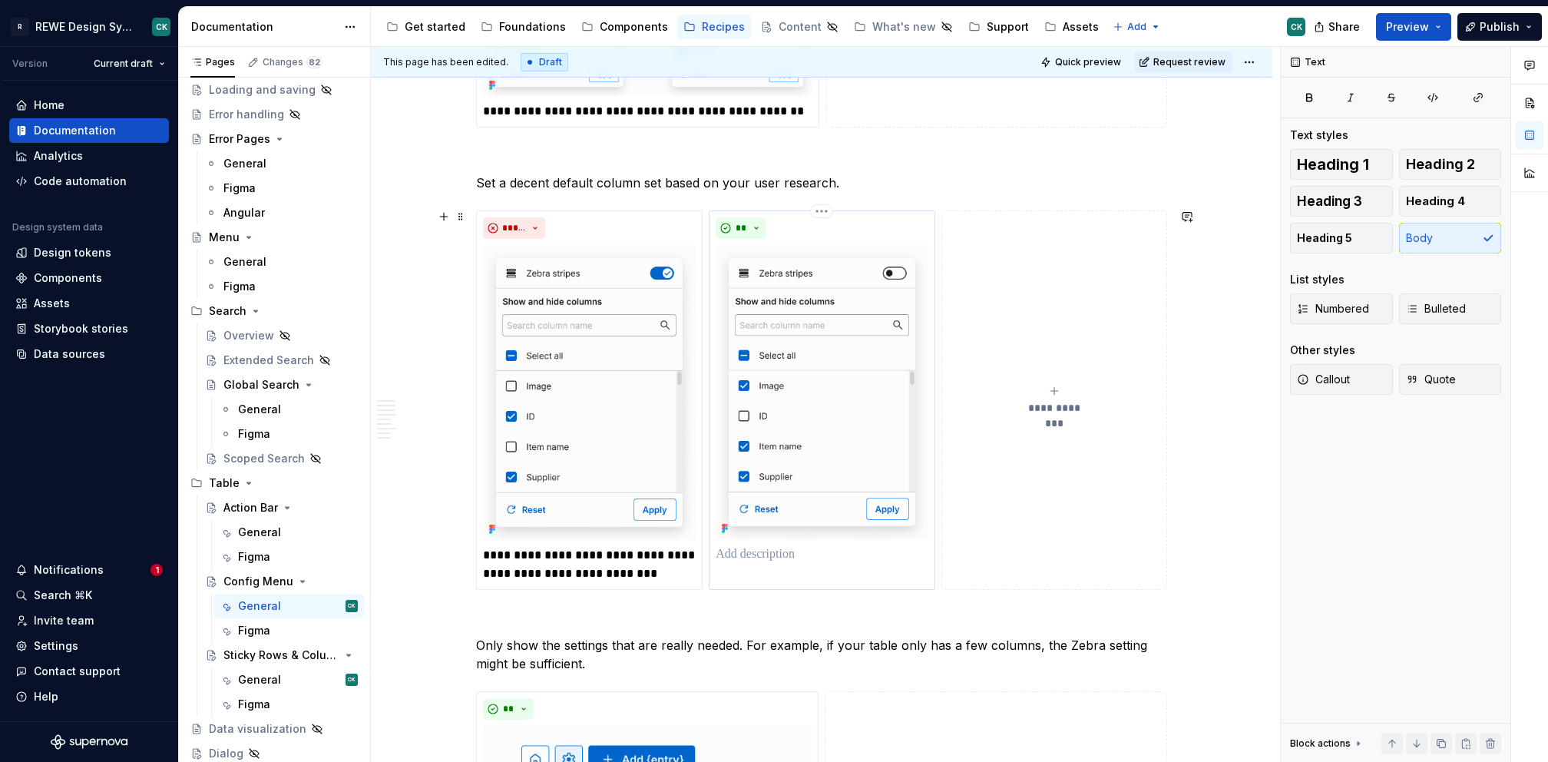
click at [785, 566] on div "**" at bounding box center [822, 400] width 226 height 380
type textarea "*"
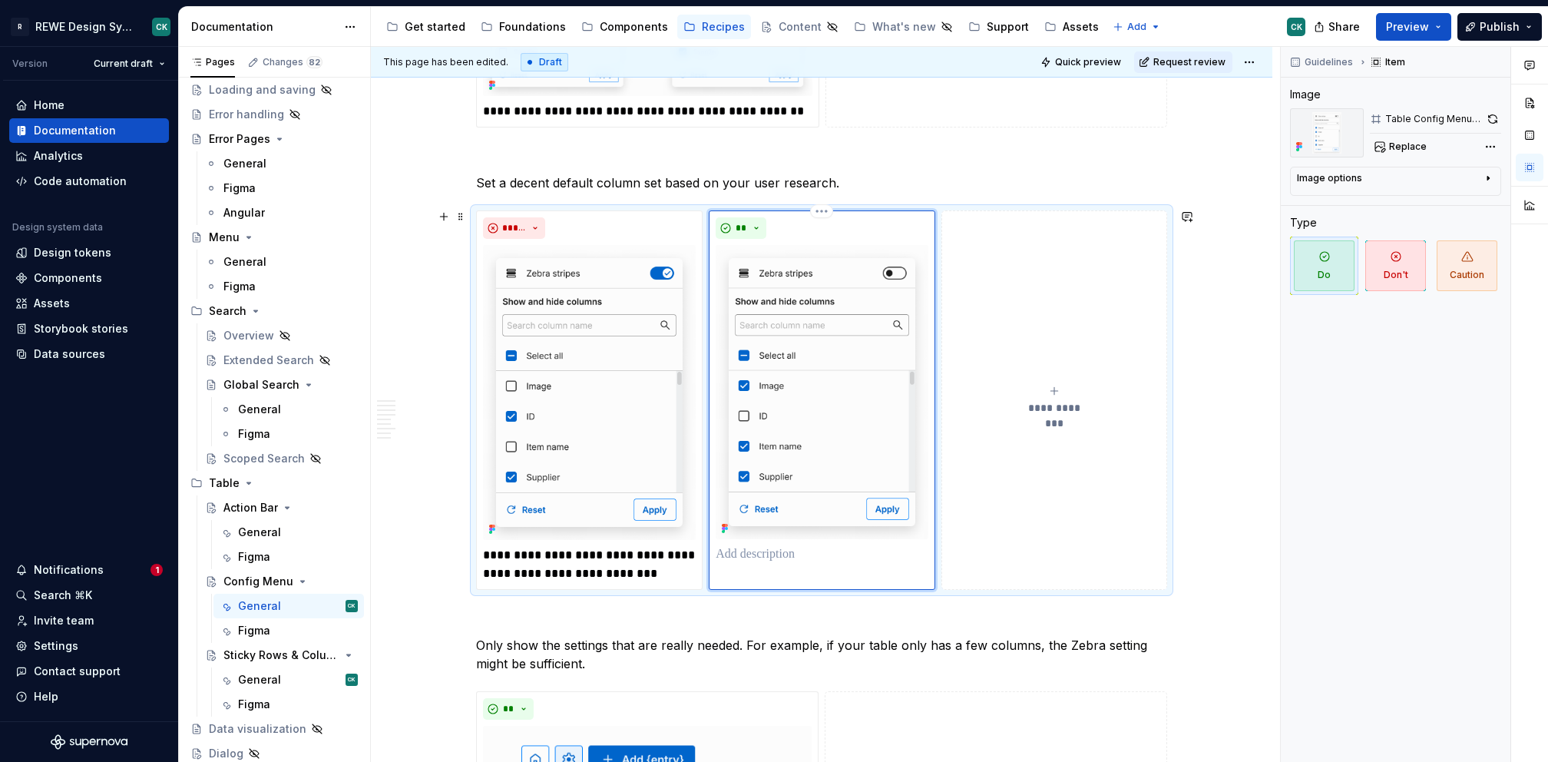
click at [783, 559] on p at bounding box center [822, 554] width 212 height 18
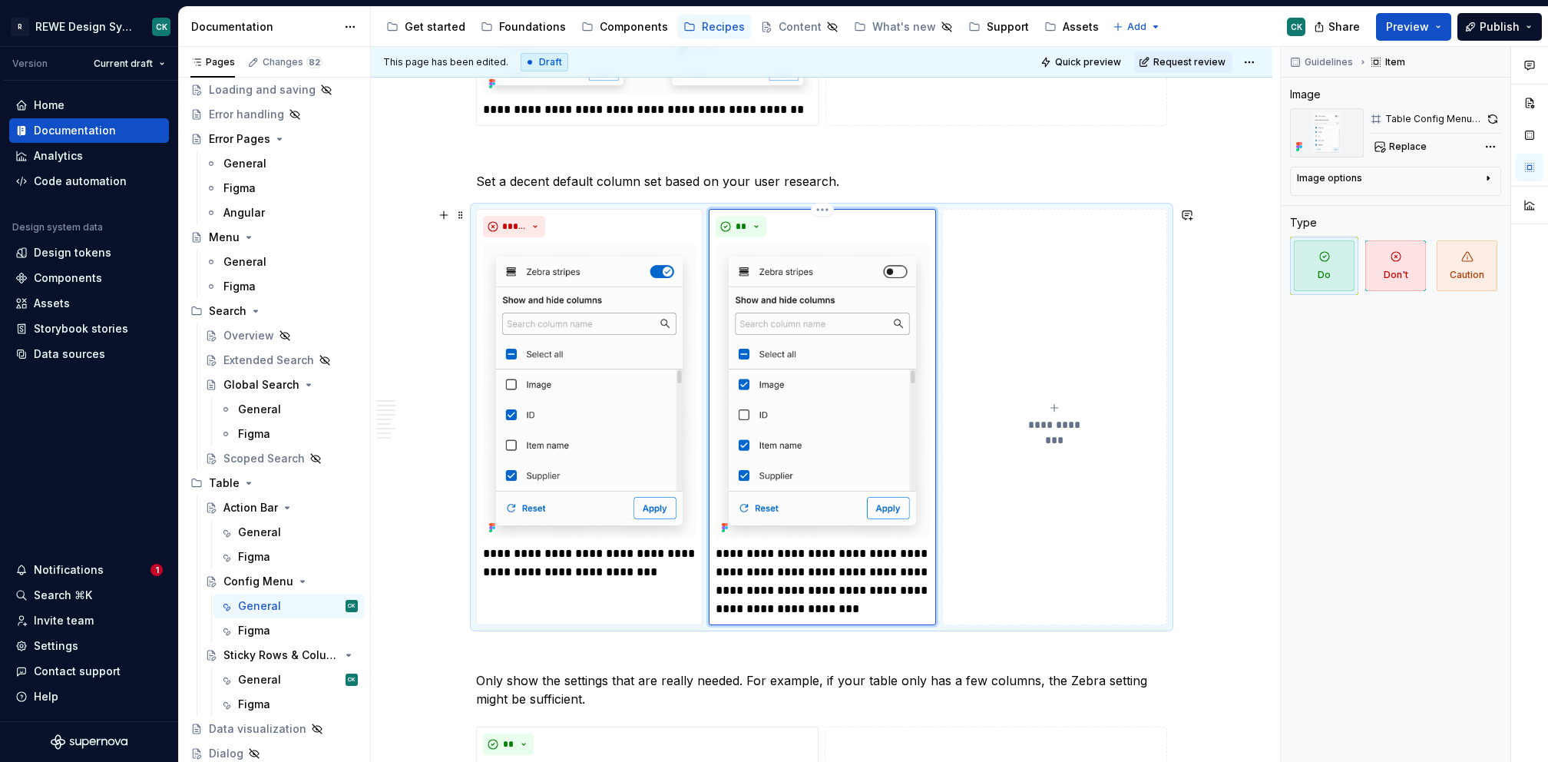
scroll to position [1025, 0]
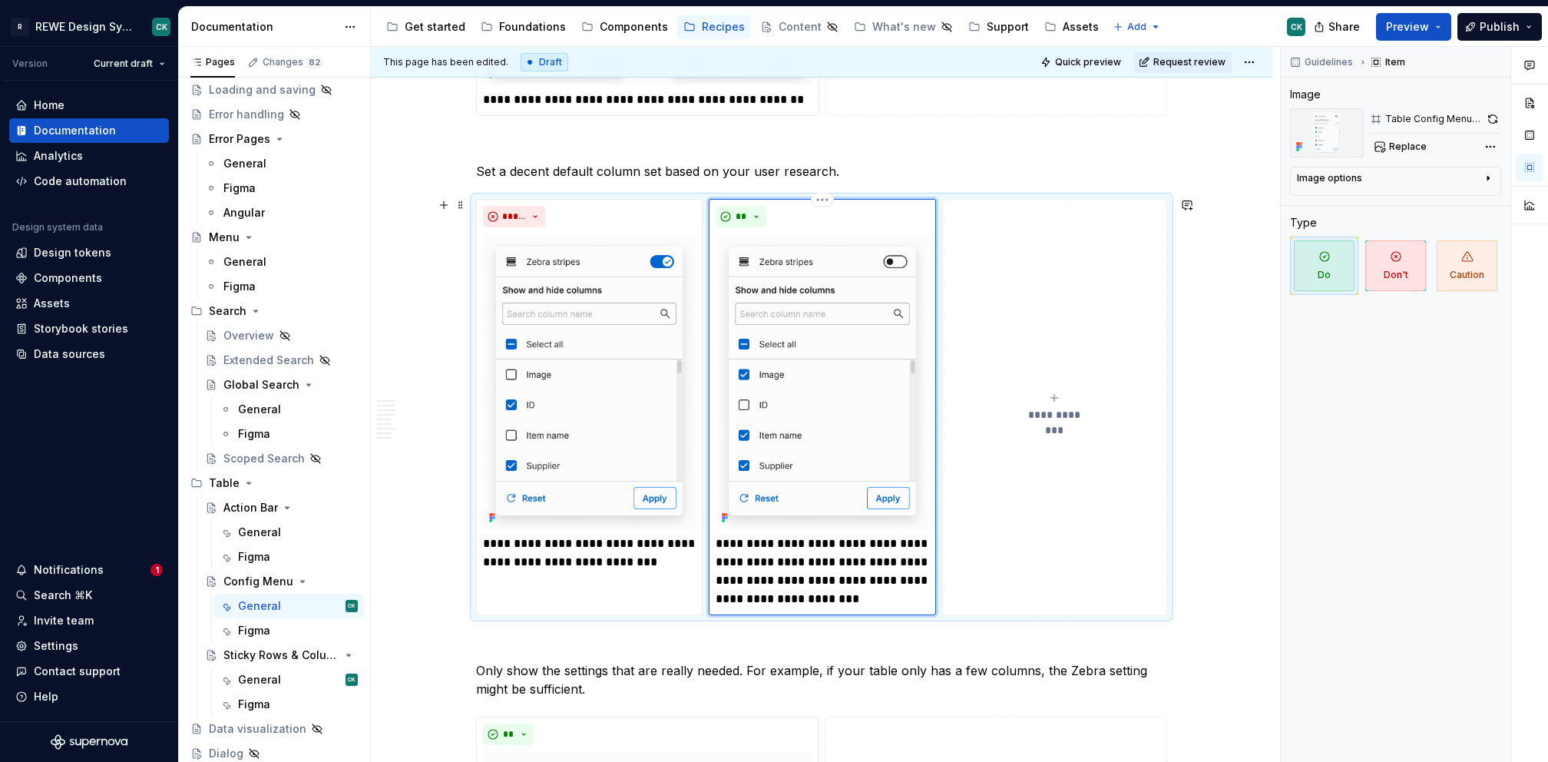
click at [846, 573] on p "**********" at bounding box center [822, 572] width 213 height 74
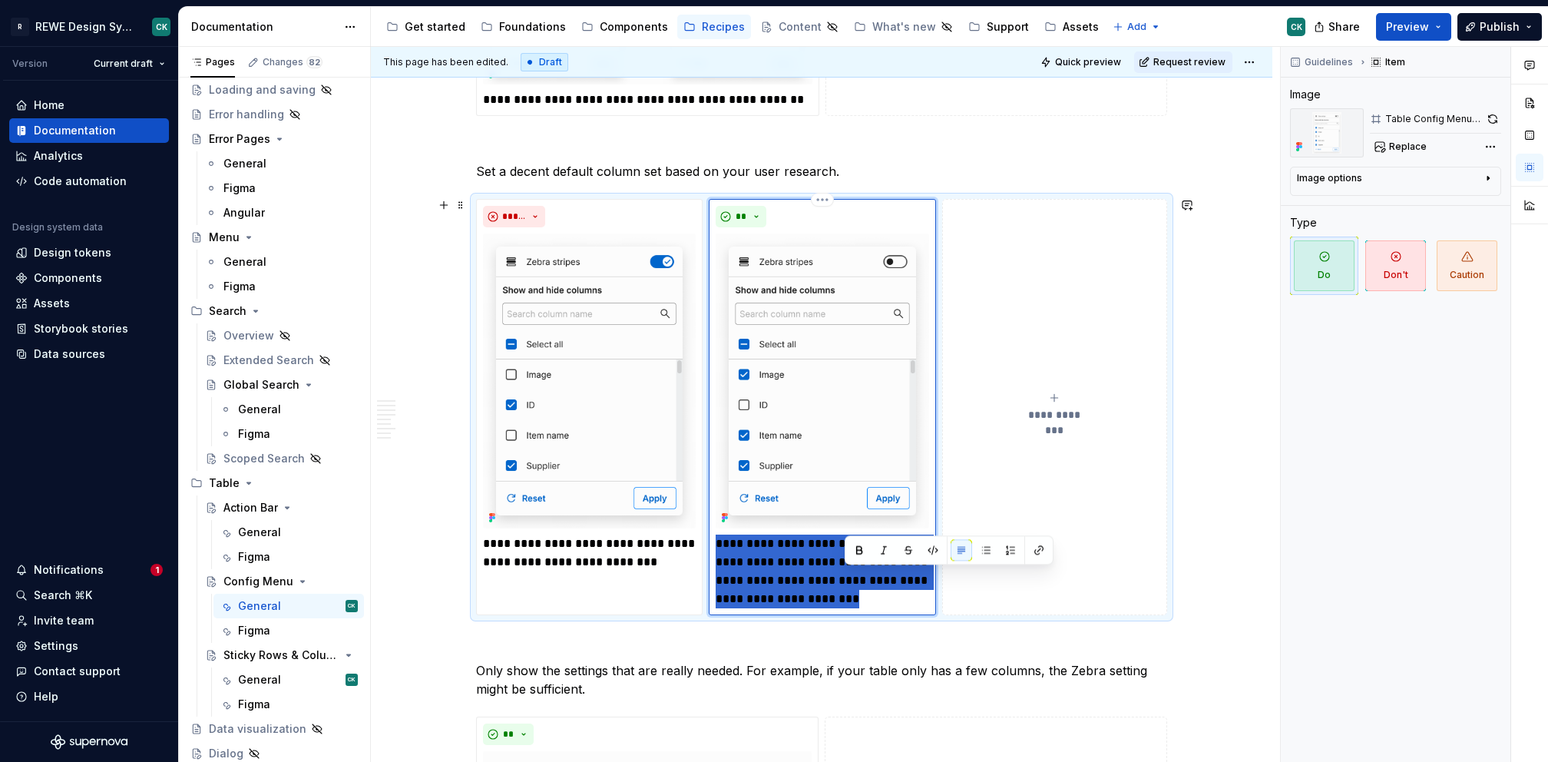
click at [846, 573] on p "**********" at bounding box center [822, 572] width 213 height 74
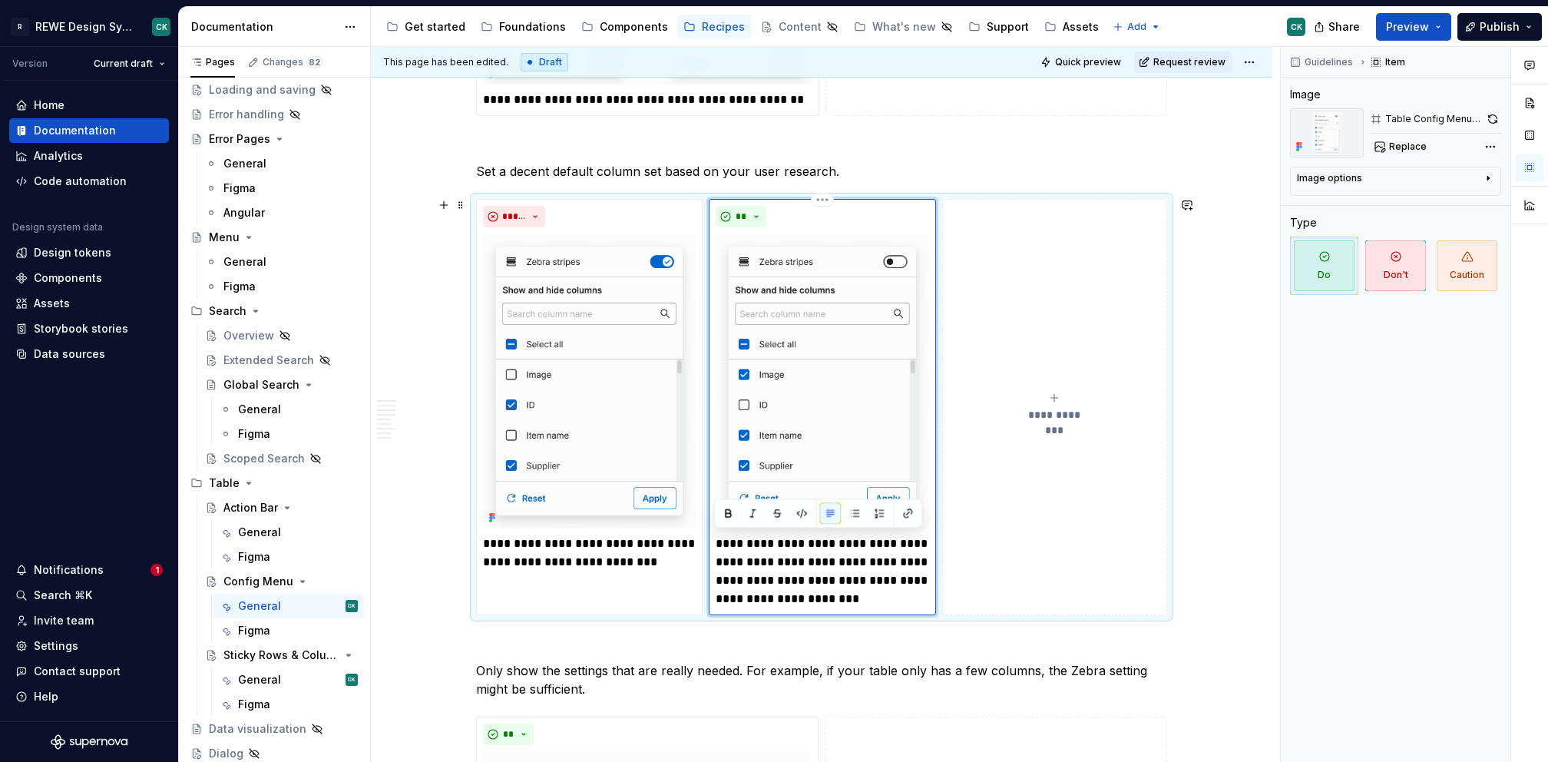
click at [853, 557] on p "**********" at bounding box center [822, 572] width 213 height 74
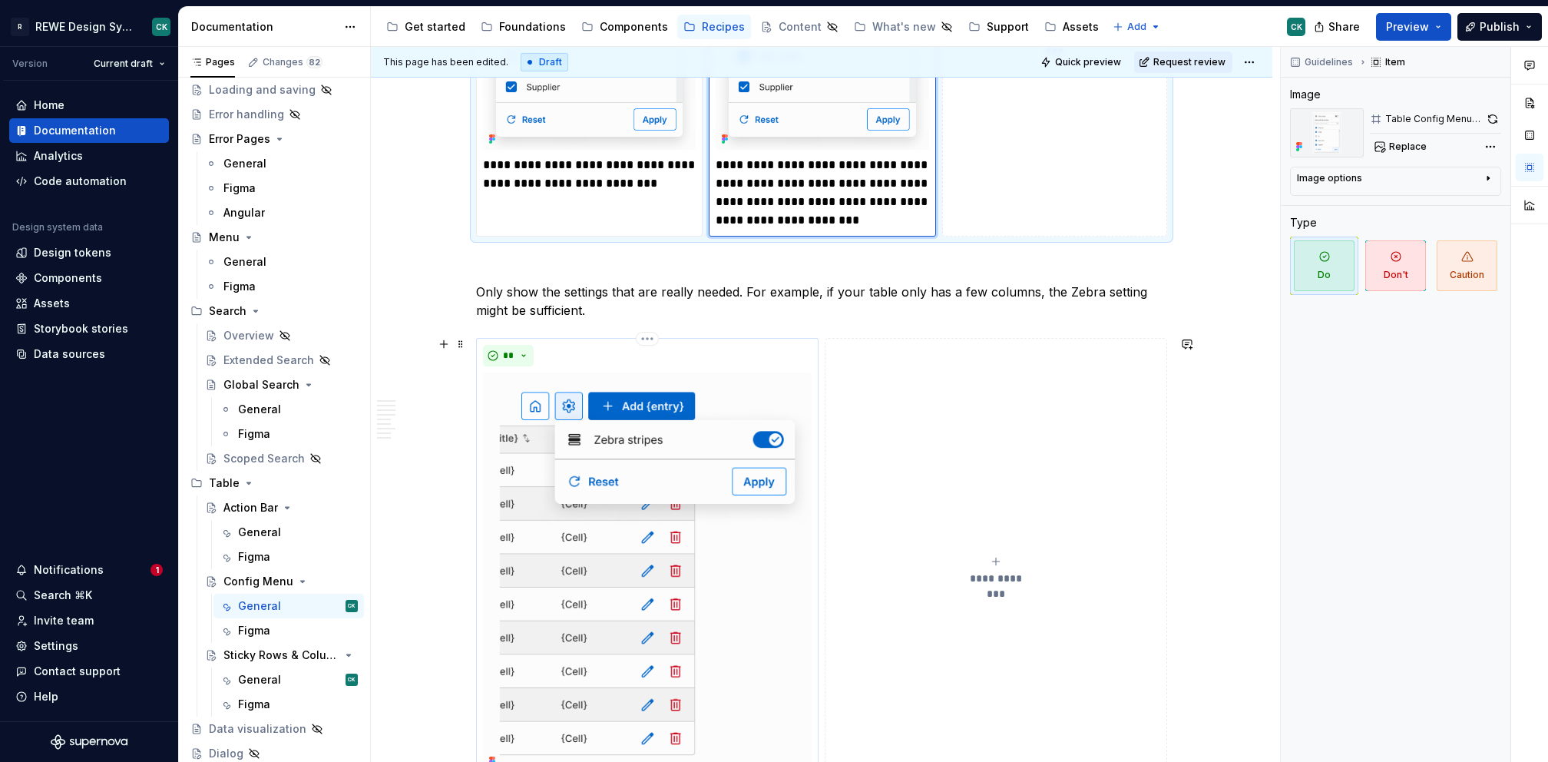
scroll to position [1492, 0]
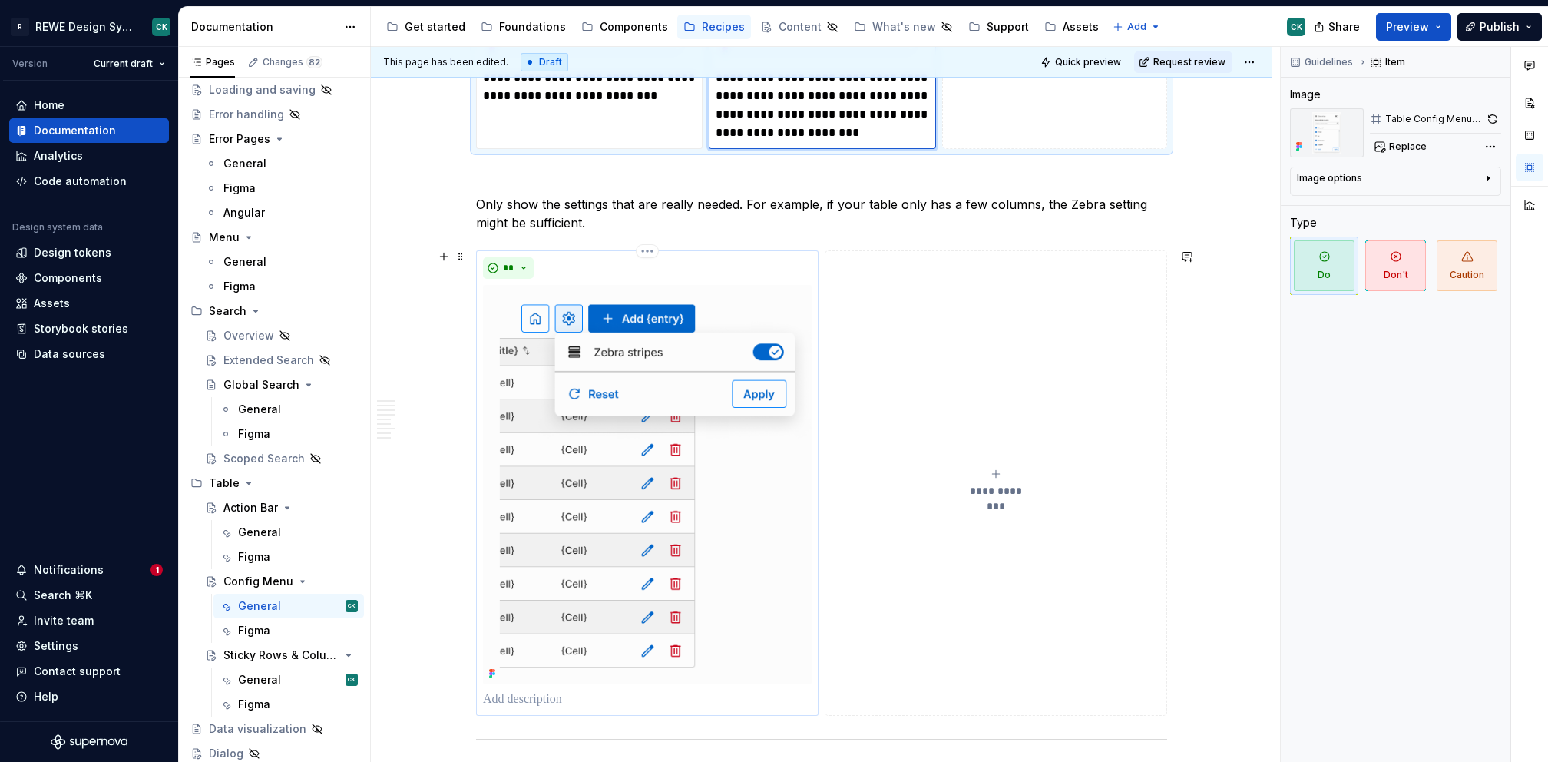
drag, startPoint x: 560, startPoint y: 696, endPoint x: 565, endPoint y: 678, distance: 18.3
click at [560, 696] on p at bounding box center [647, 699] width 329 height 18
type textarea "*"
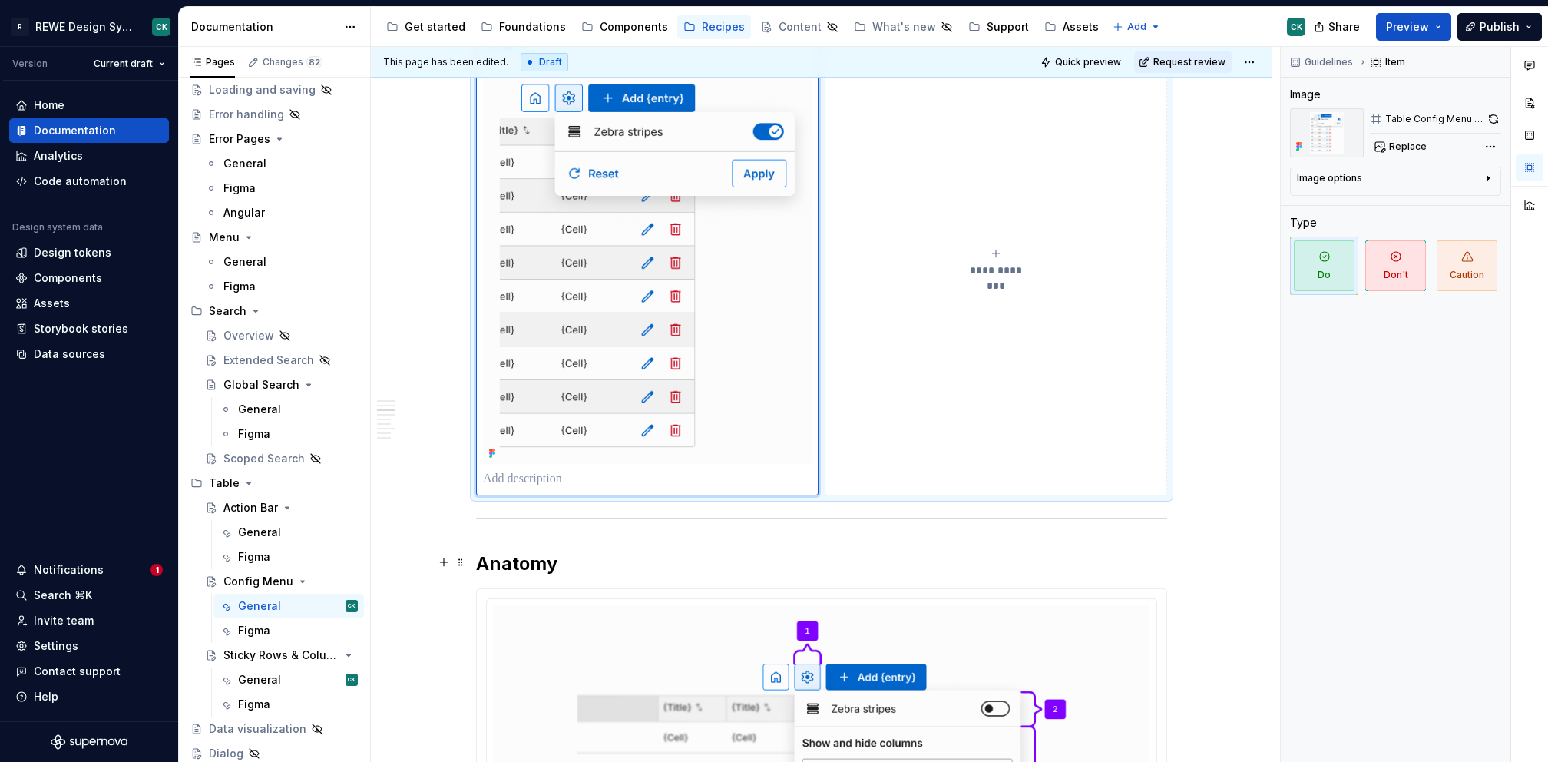
scroll to position [1714, 0]
click at [512, 477] on p "****" at bounding box center [647, 478] width 329 height 18
click at [491, 475] on p "****" at bounding box center [647, 478] width 329 height 18
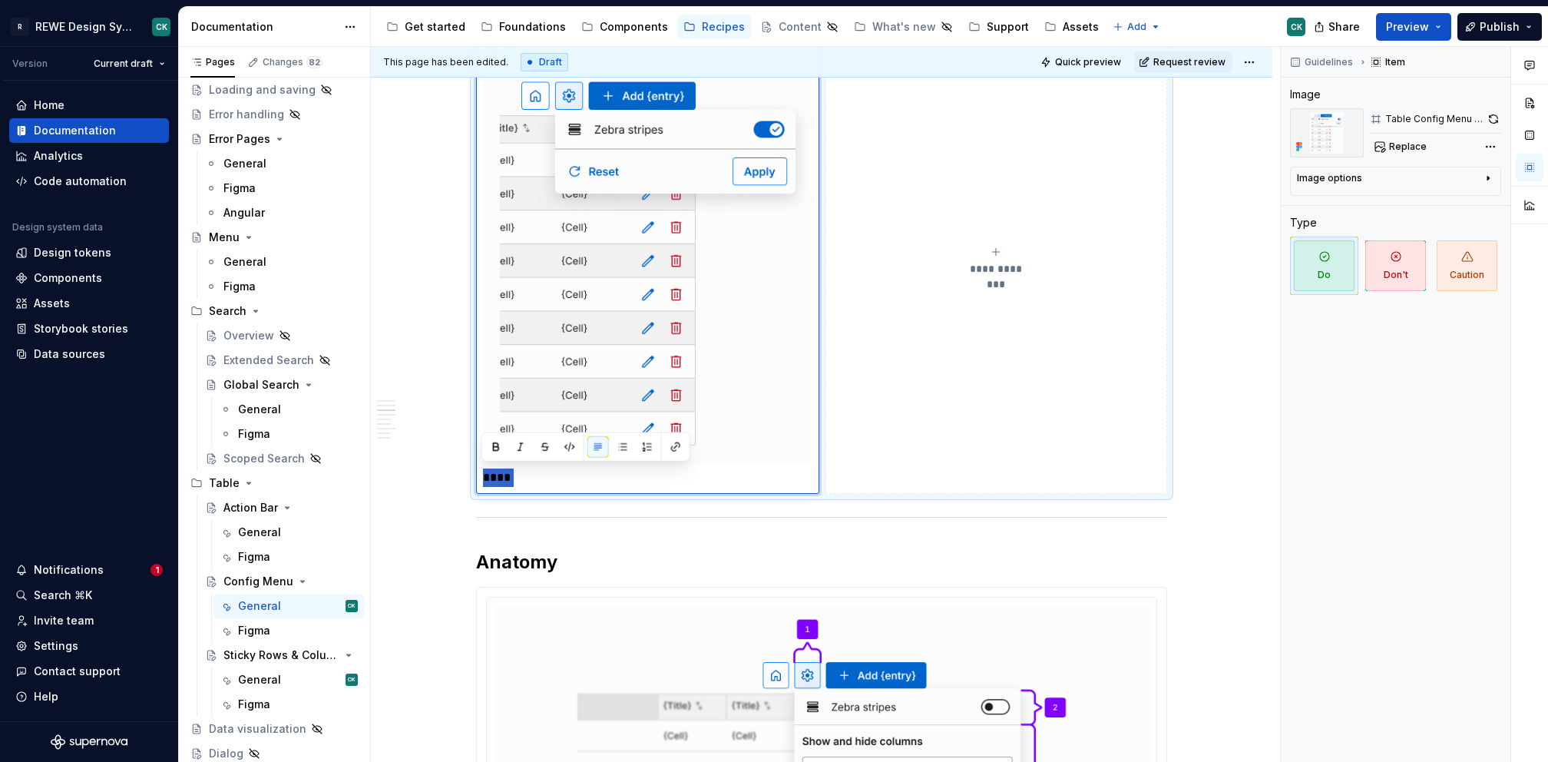
click at [491, 475] on p "****" at bounding box center [647, 478] width 329 height 18
click at [564, 474] on p "**********" at bounding box center [647, 478] width 329 height 18
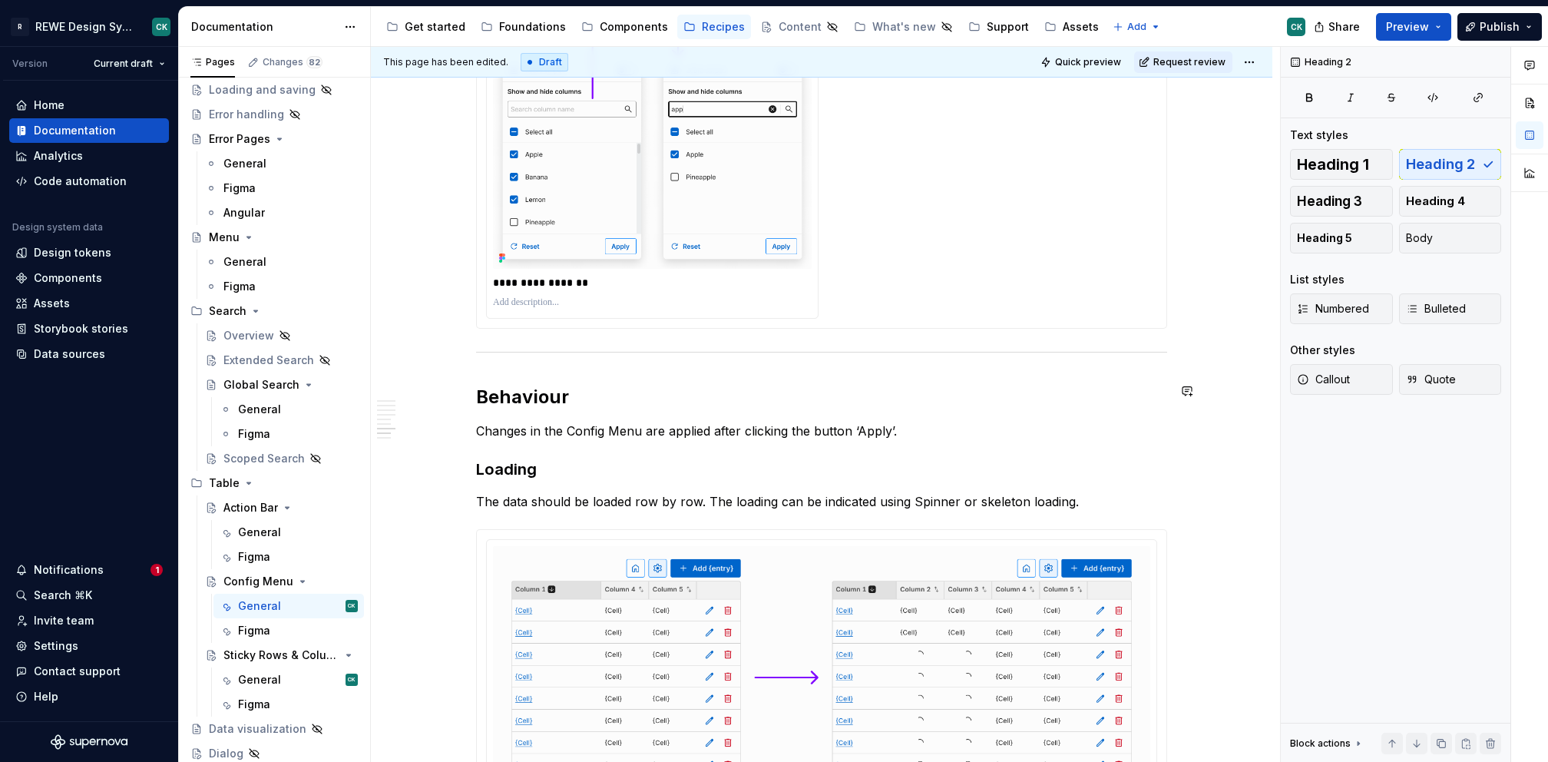
scroll to position [4160, 0]
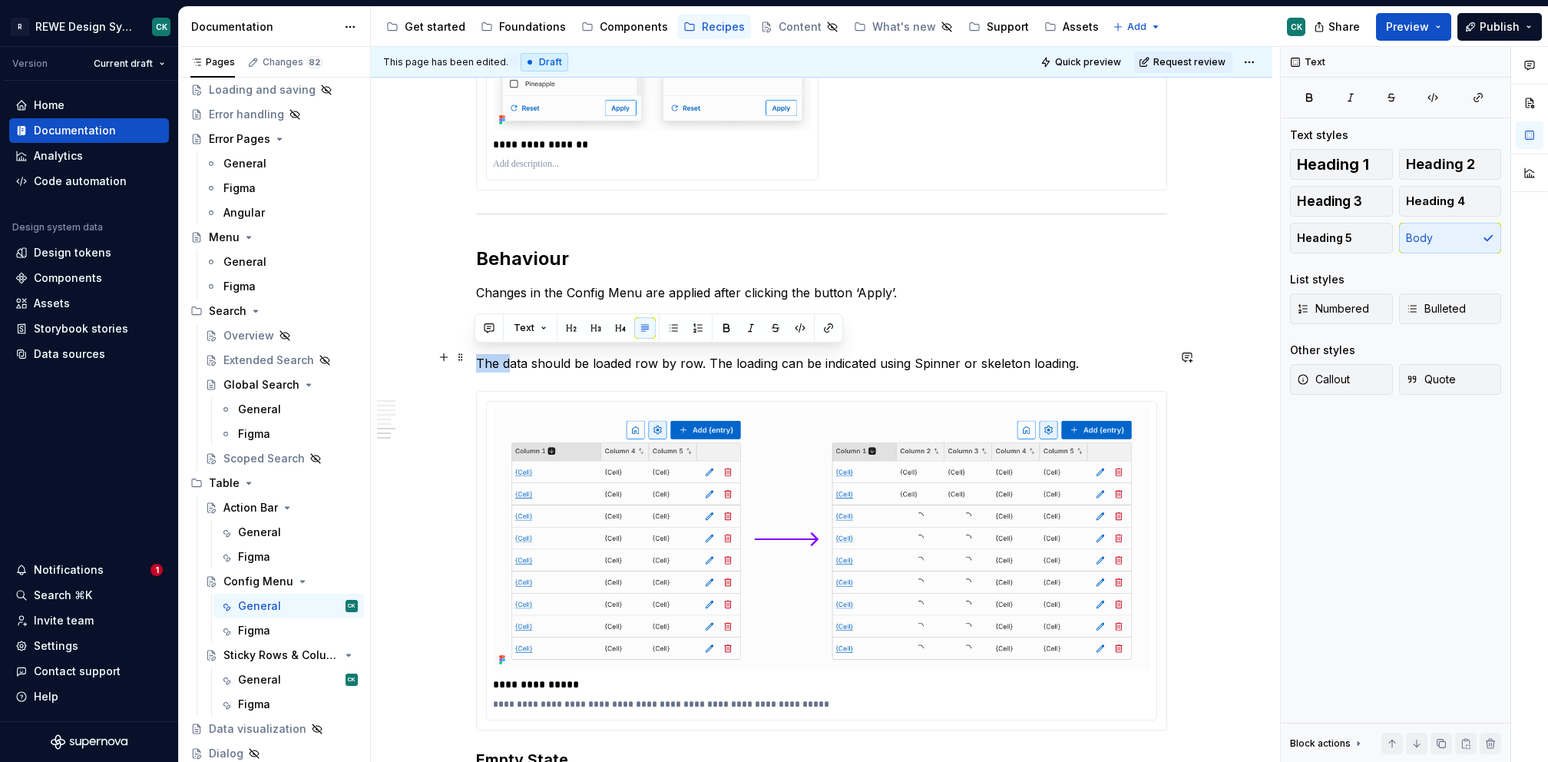
drag, startPoint x: 505, startPoint y: 356, endPoint x: 474, endPoint y: 352, distance: 31.0
click at [476, 354] on p "The data should be loaded row by row. The loading can be indicated using Spinne…" at bounding box center [821, 363] width 691 height 18
click at [863, 362] on p "Data should be loaded row by row. The loading can be indicated using Spinner or…" at bounding box center [821, 363] width 691 height 18
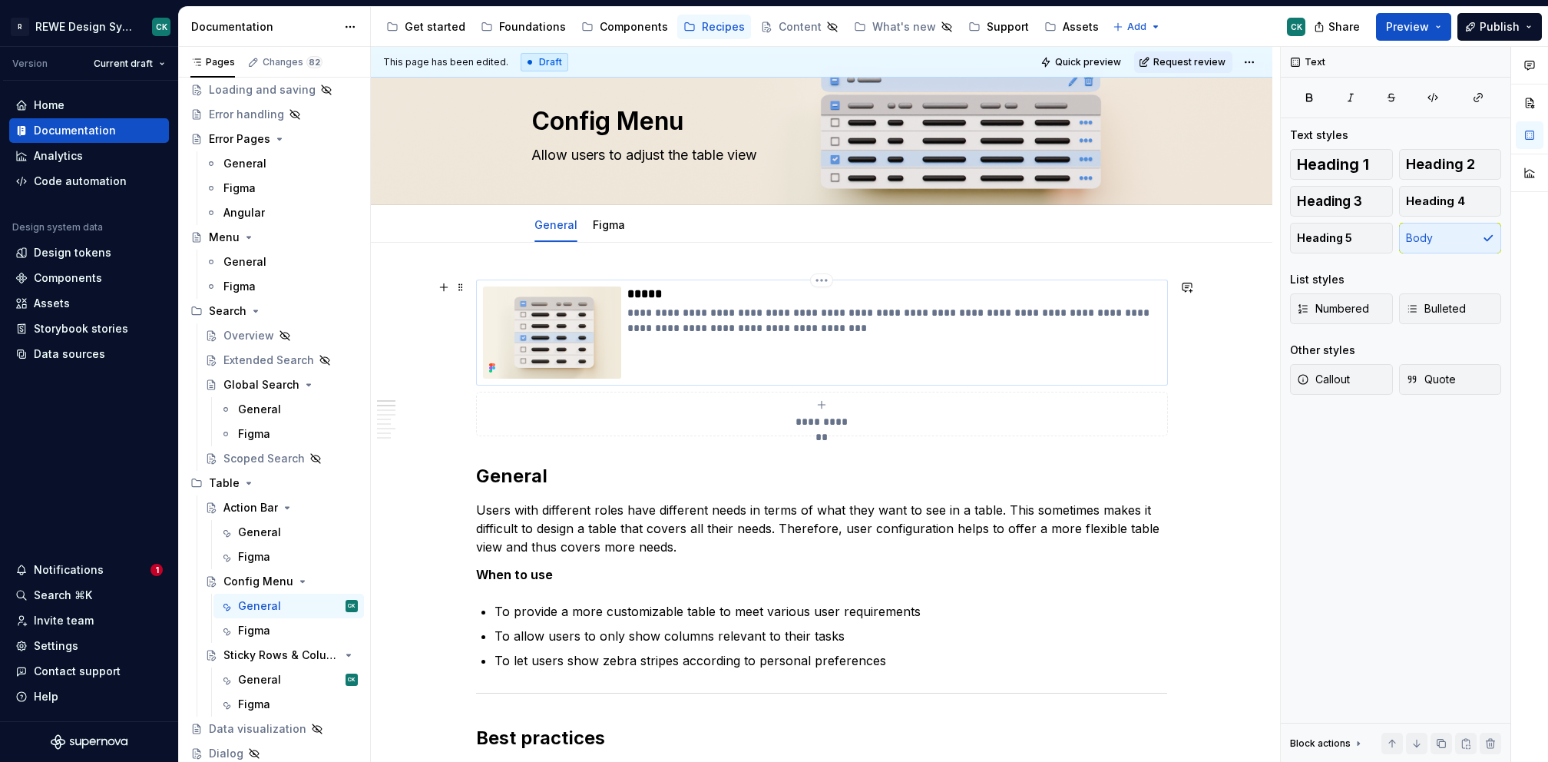
scroll to position [0, 0]
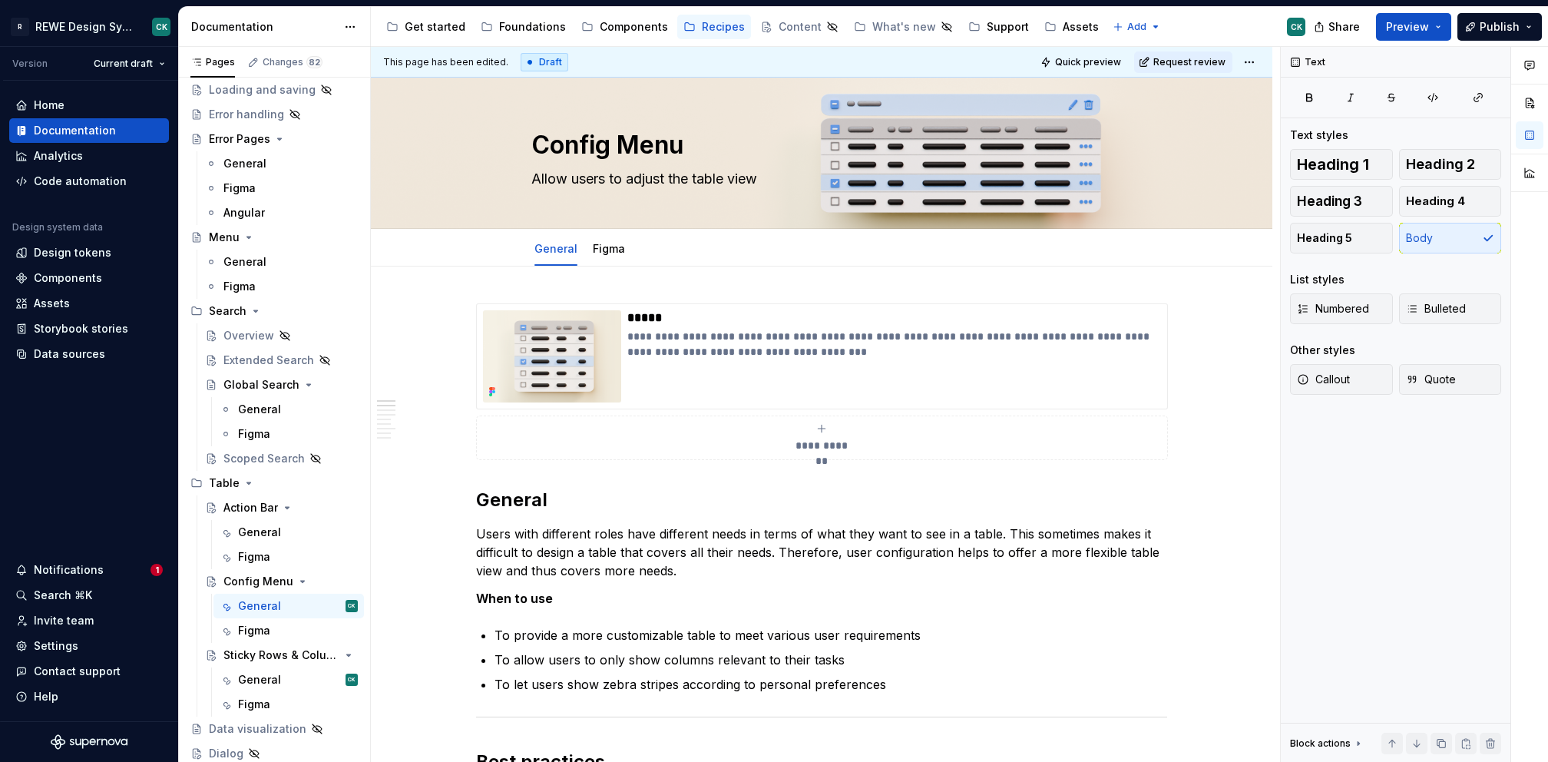
type textarea "*"
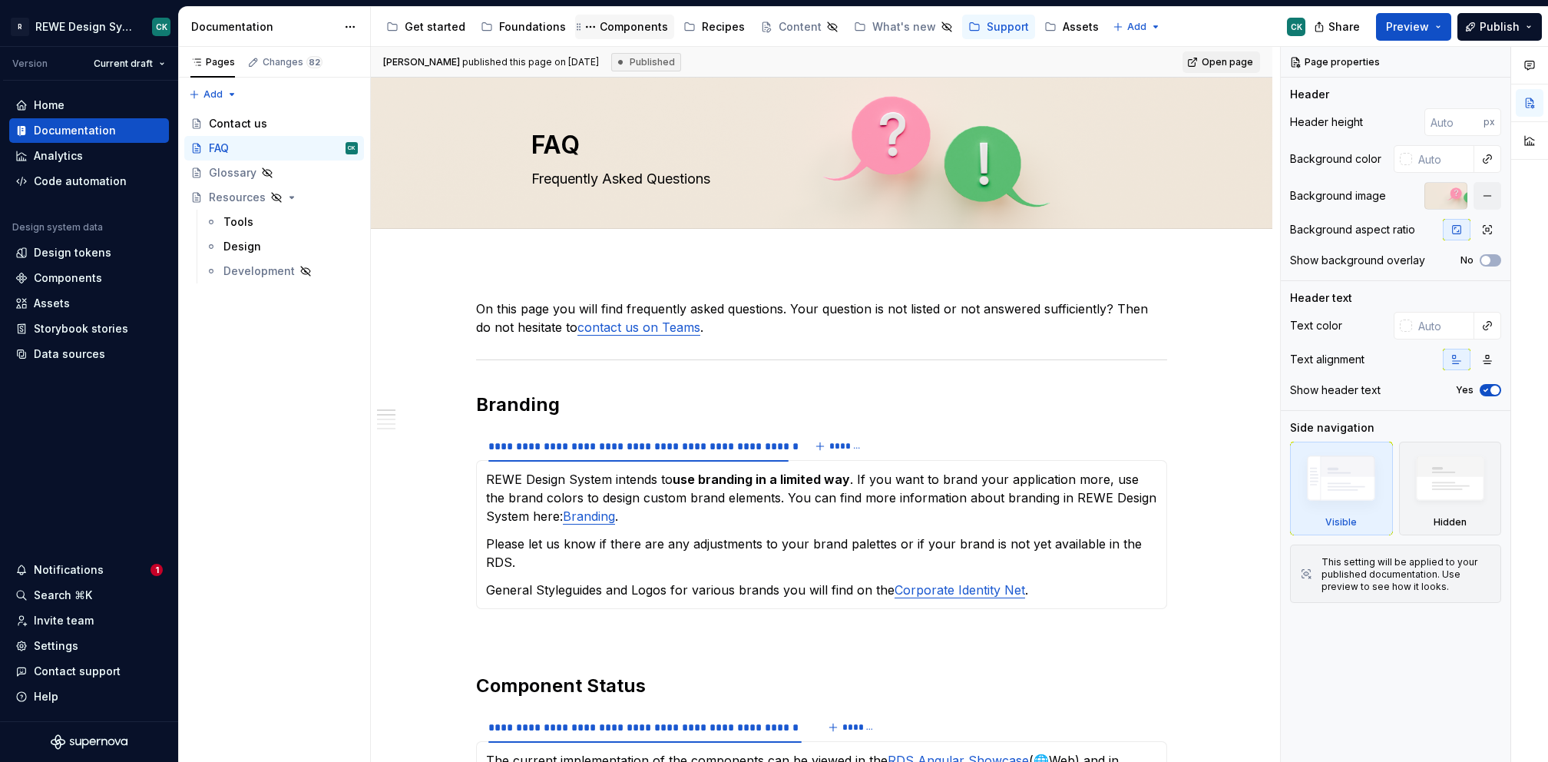
click at [617, 30] on div "Components" at bounding box center [634, 26] width 68 height 15
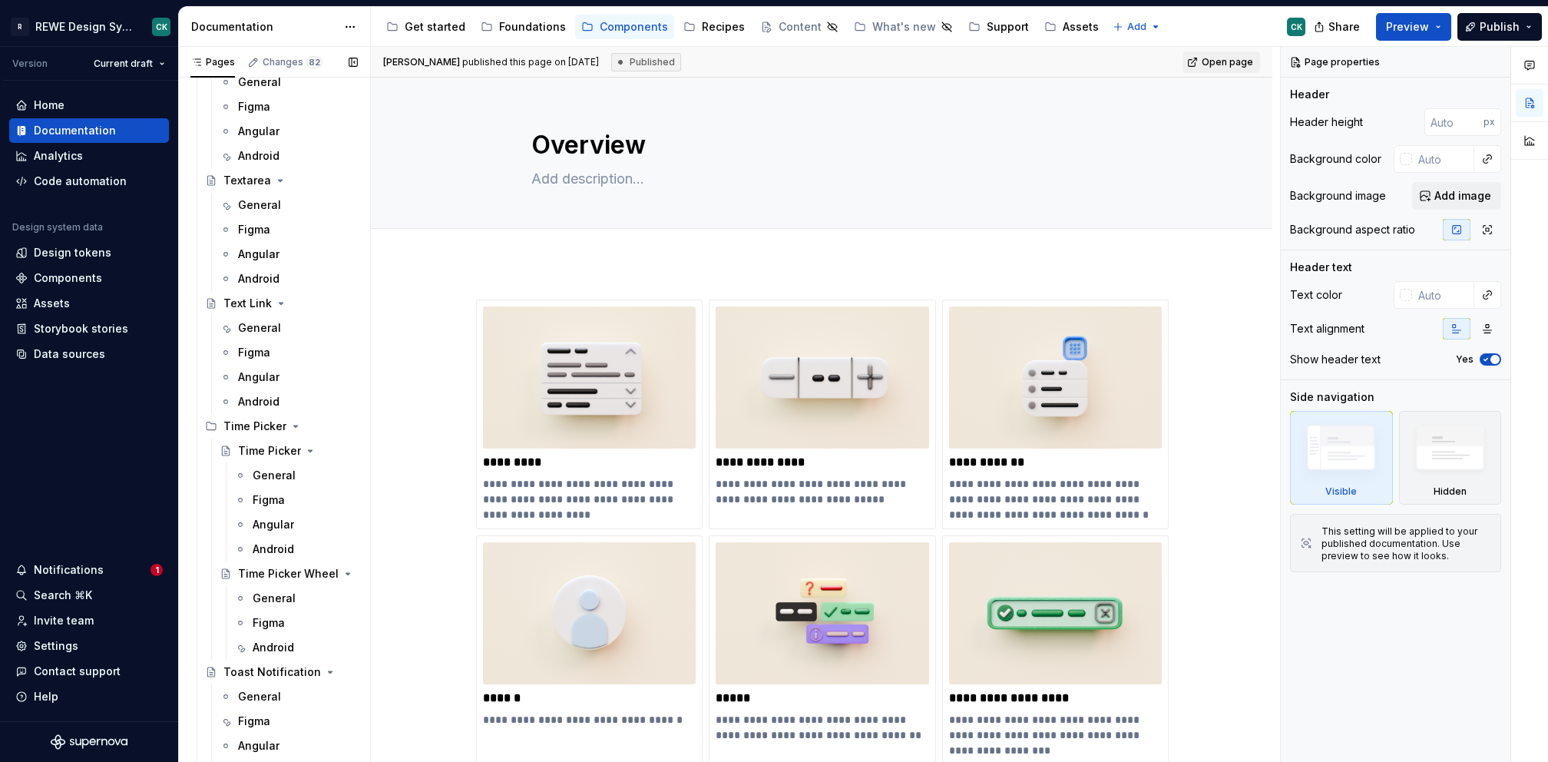
scroll to position [5517, 0]
click at [264, 209] on div "General" at bounding box center [259, 210] width 43 height 15
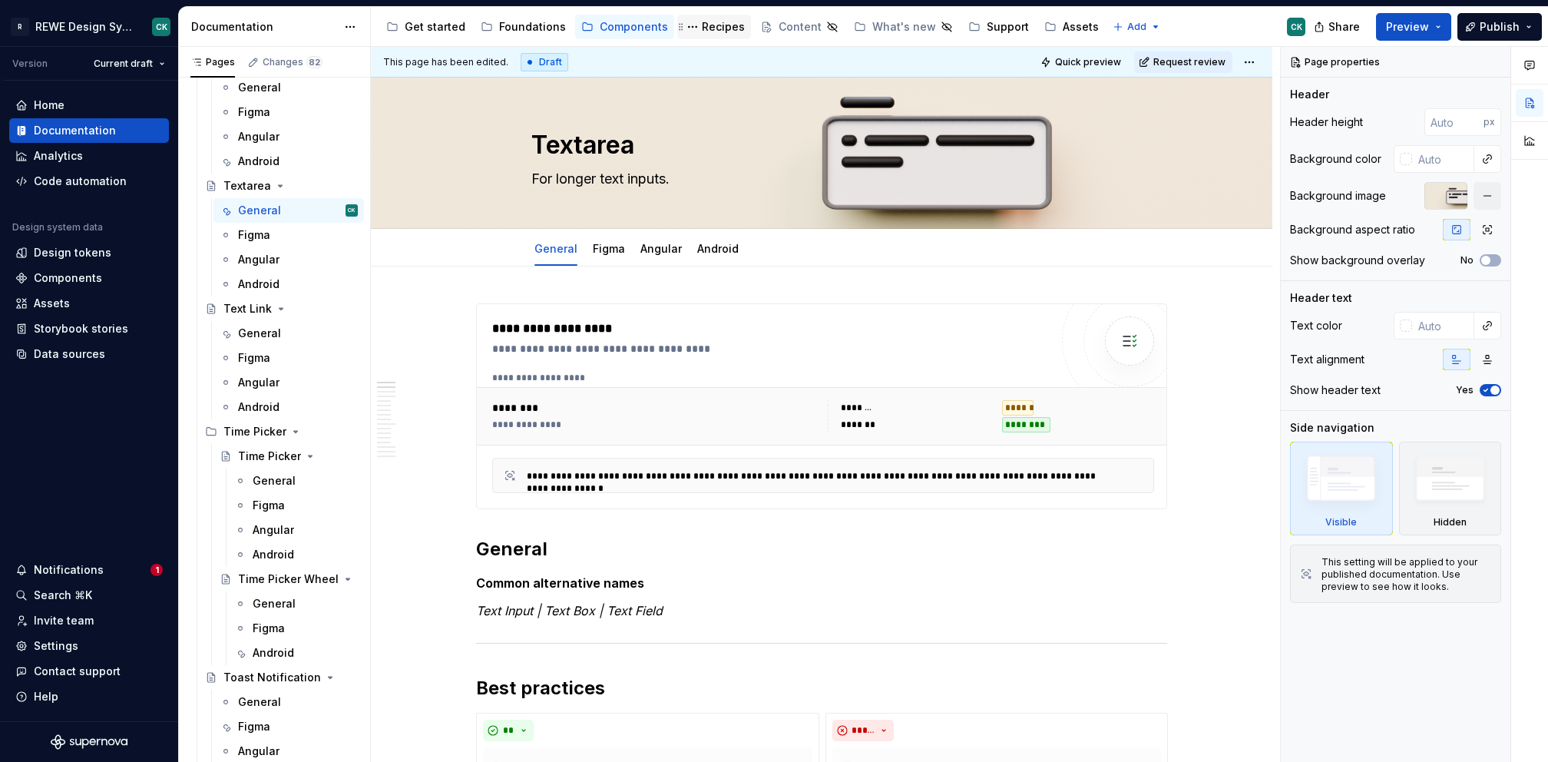
click at [717, 28] on div "Recipes" at bounding box center [723, 26] width 43 height 15
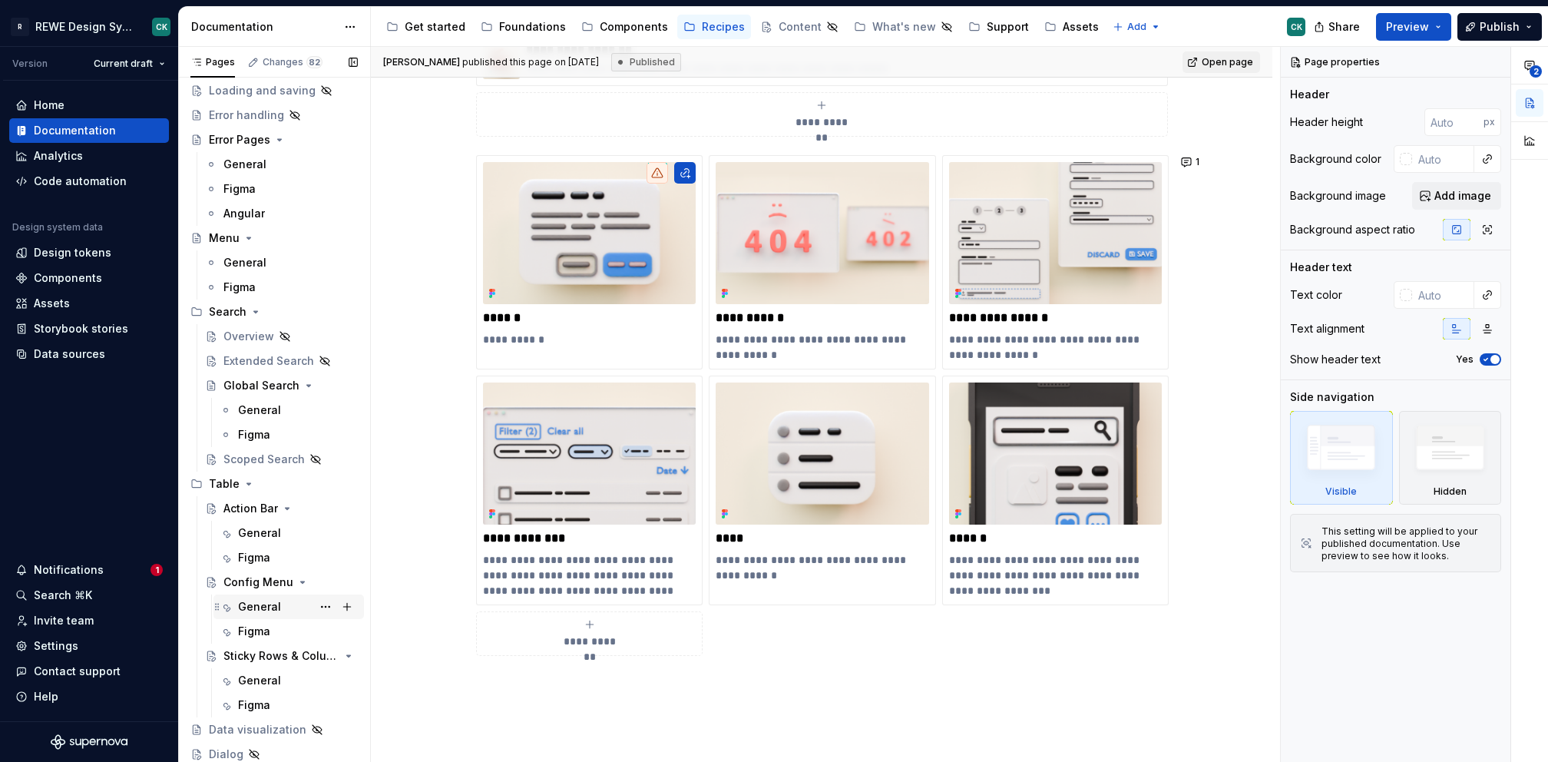
scroll to position [206, 0]
click at [268, 609] on div "General" at bounding box center [259, 605] width 43 height 15
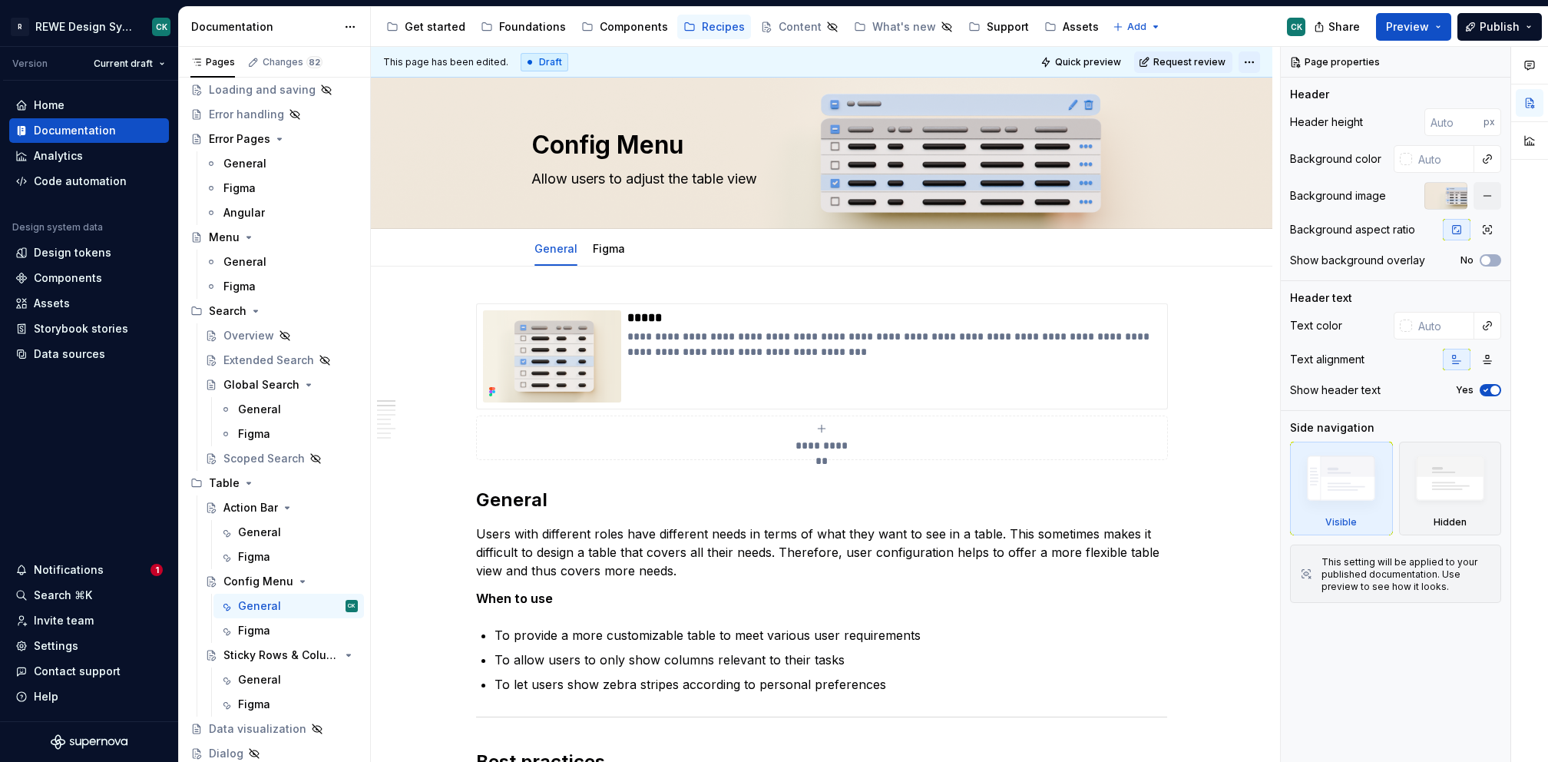
click at [1238, 61] on html "R REWE Design System CK Version Current draft Home Documentation Analytics Code…" at bounding box center [774, 381] width 1548 height 762
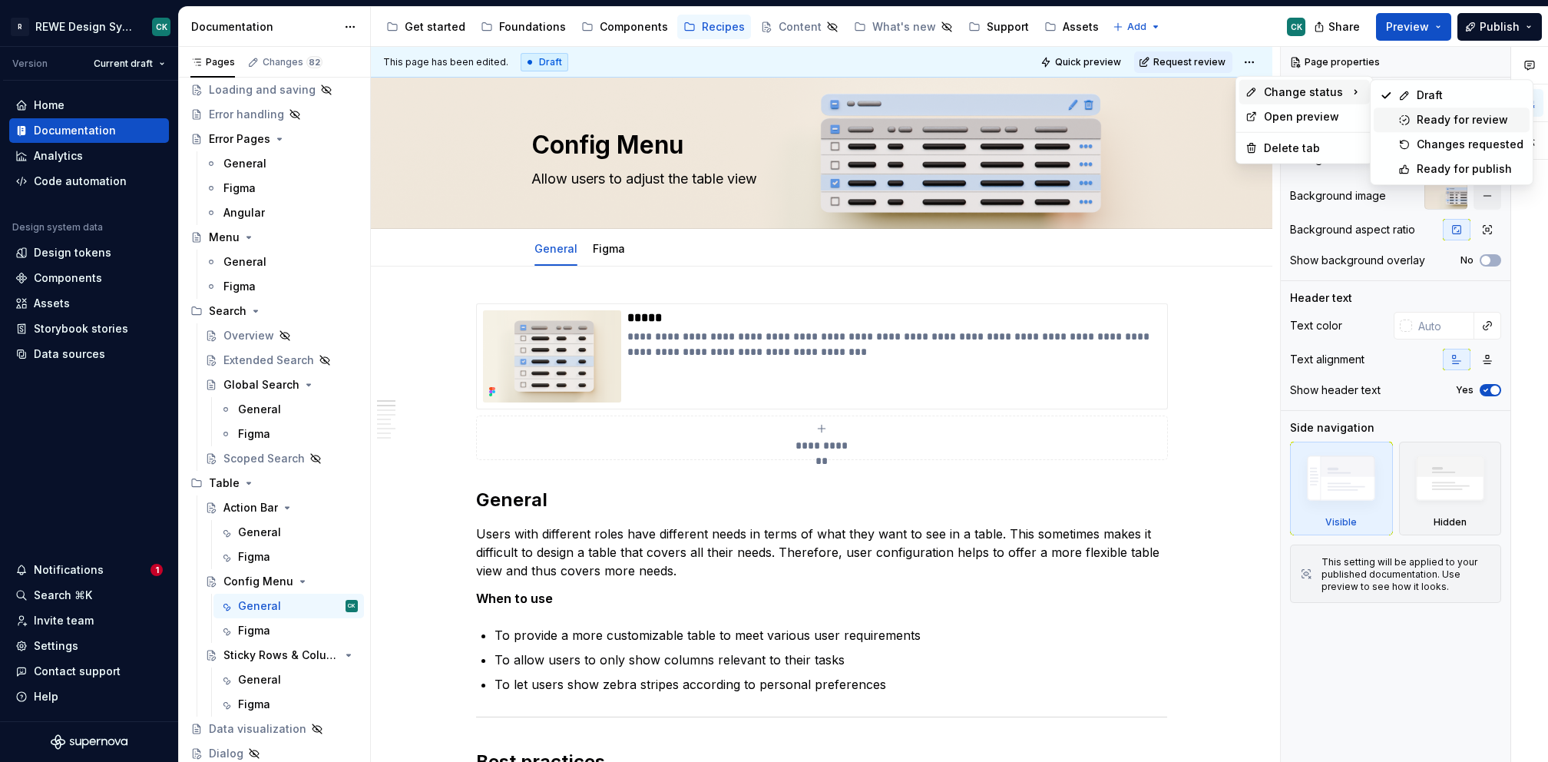
click at [1440, 114] on div "Ready for review" at bounding box center [1470, 119] width 107 height 15
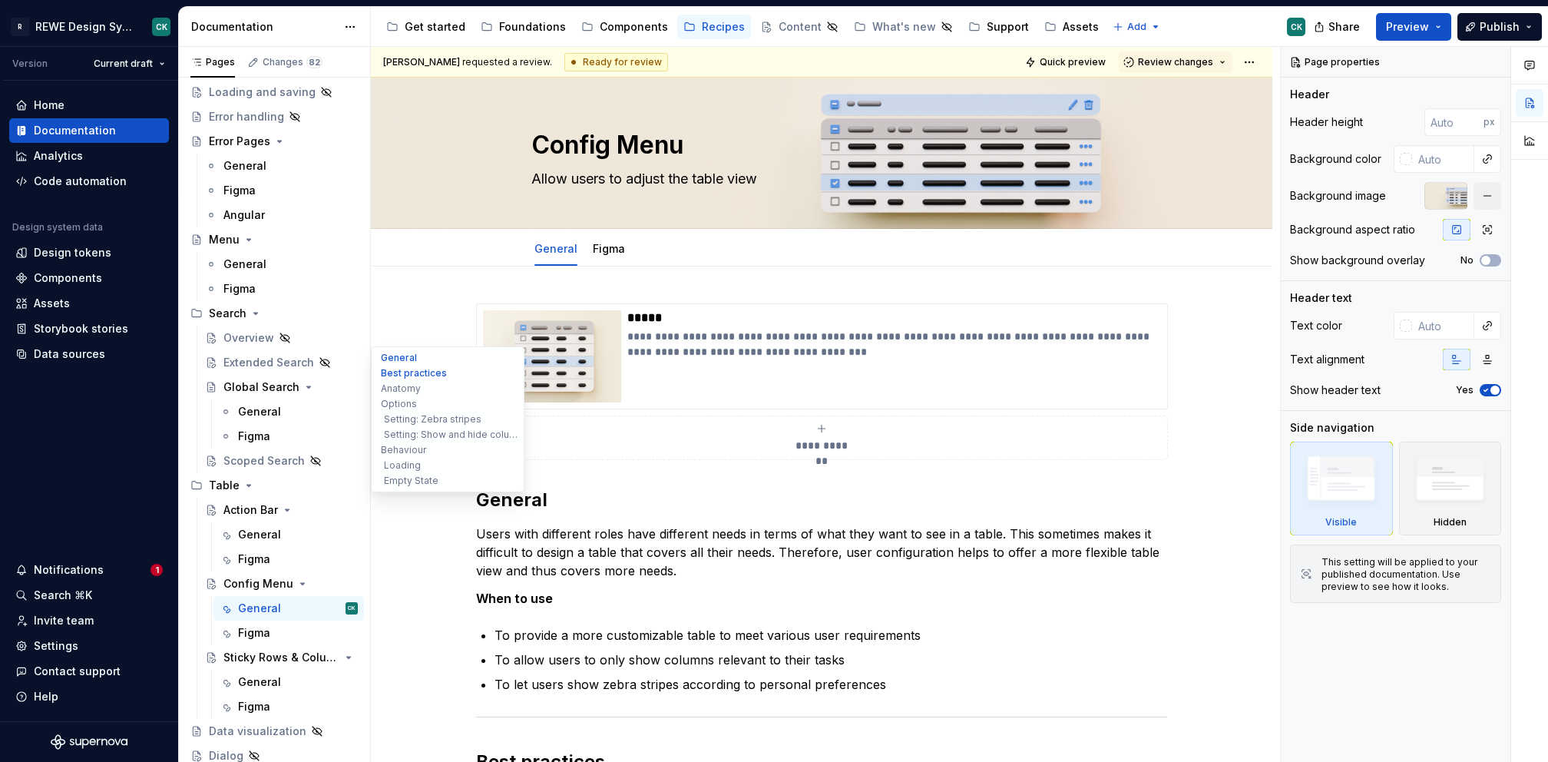
scroll to position [206, 0]
click at [606, 33] on div "Components" at bounding box center [634, 26] width 68 height 15
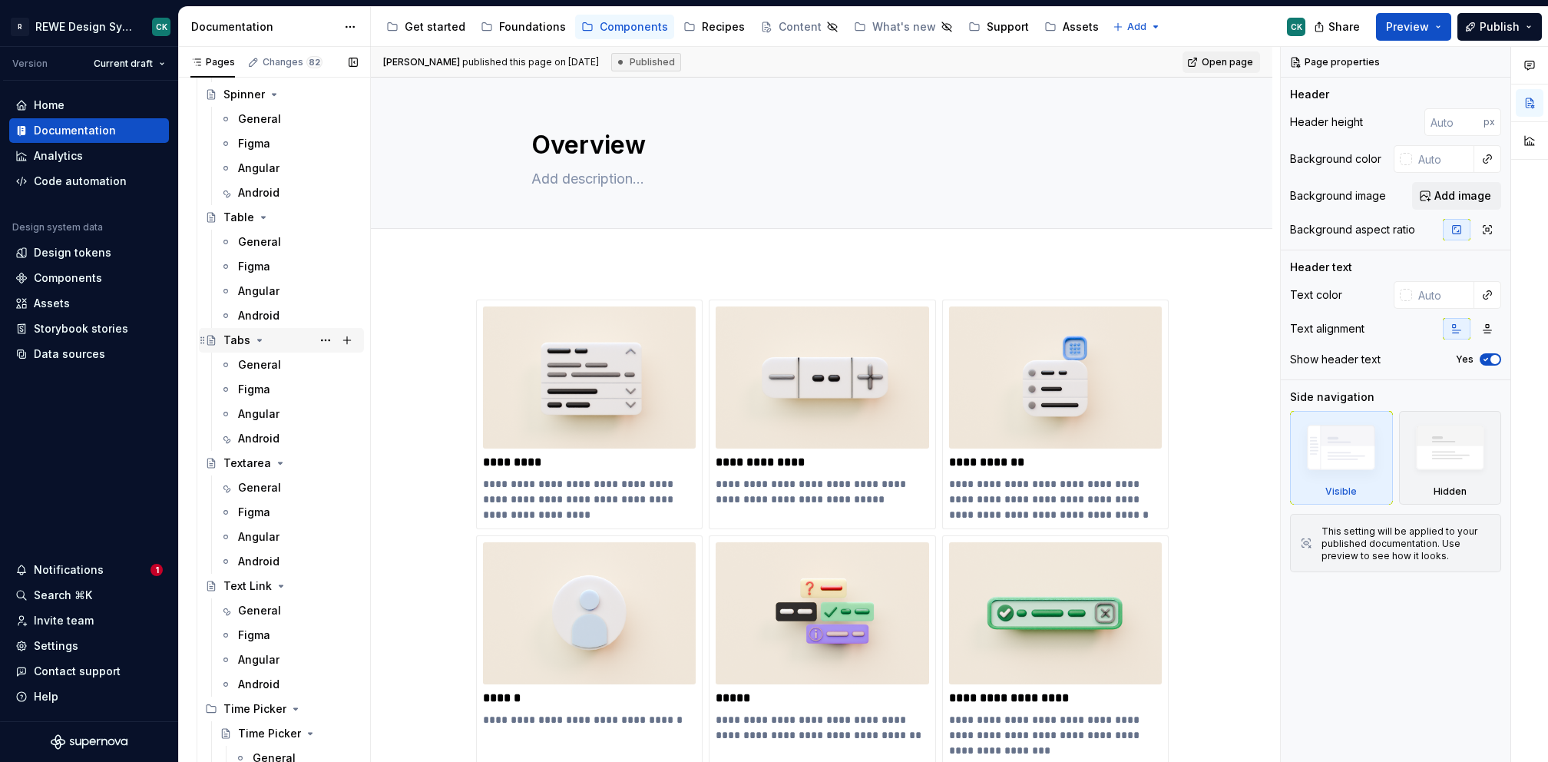
scroll to position [5241, 0]
click at [279, 487] on div "General" at bounding box center [298, 486] width 120 height 22
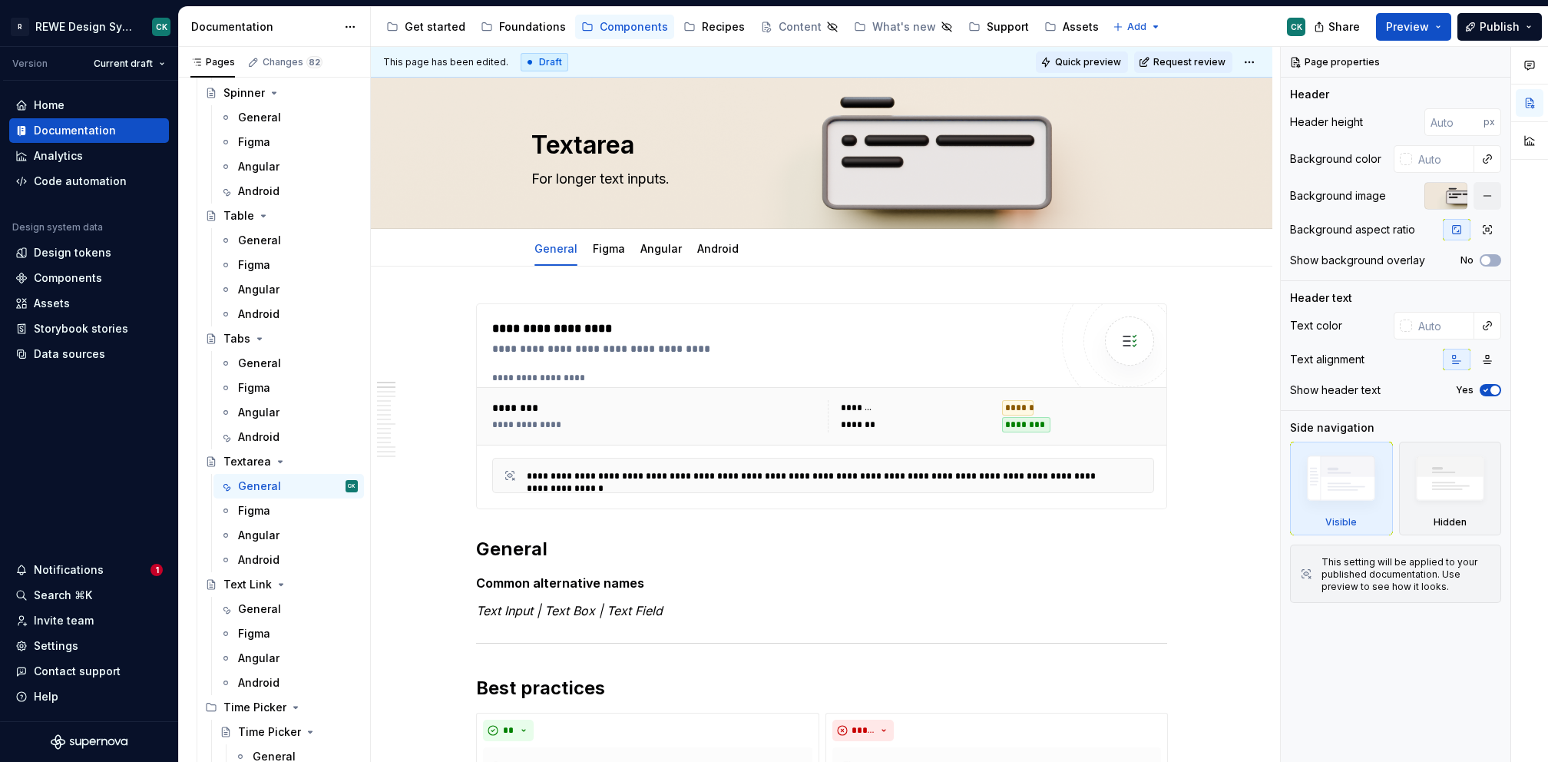
click at [1116, 63] on span "Quick preview" at bounding box center [1088, 62] width 66 height 12
click at [1109, 58] on span "Quick preview" at bounding box center [1088, 62] width 66 height 12
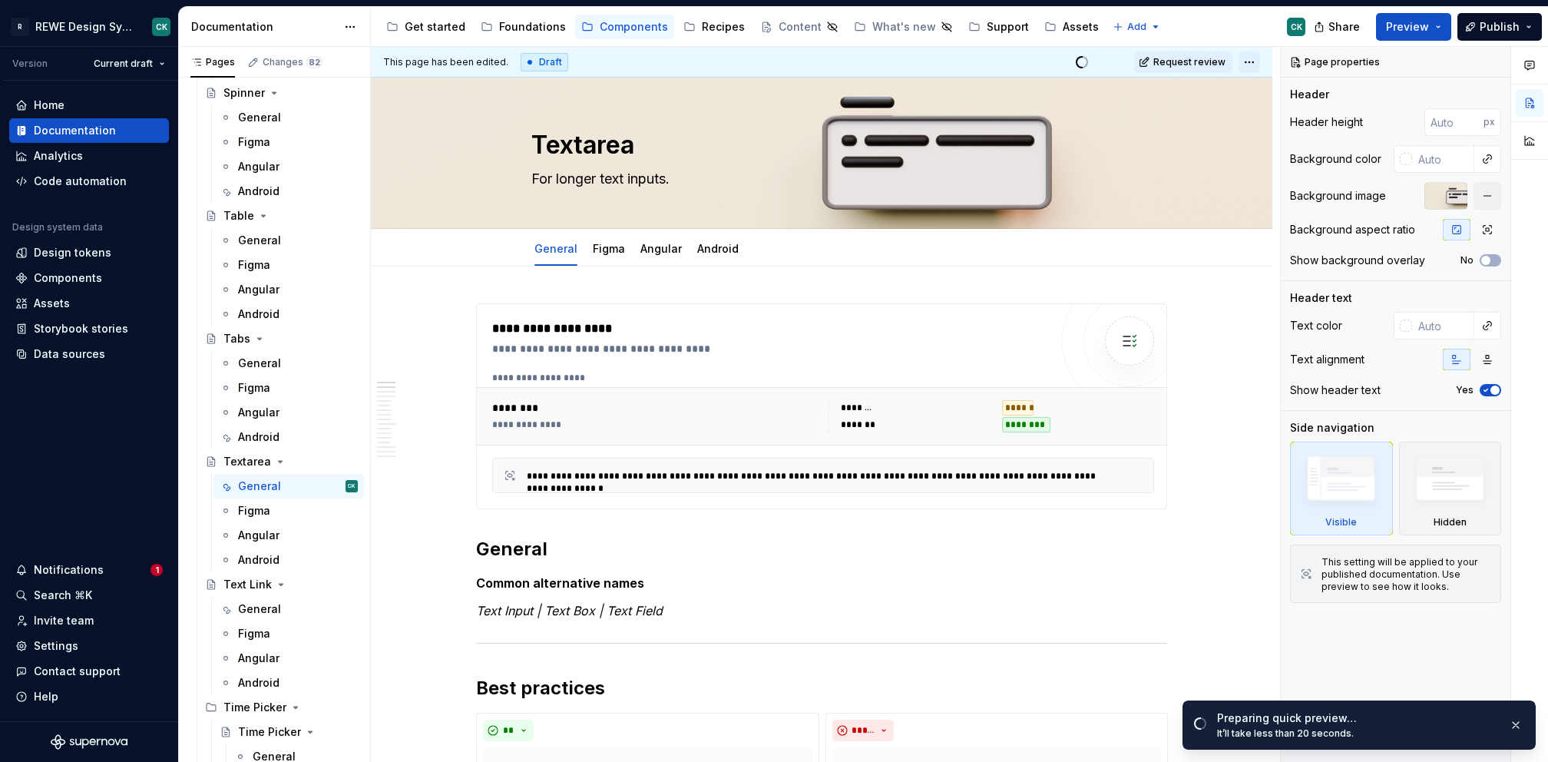
click at [1253, 57] on html "R REWE Design System CK Version Current draft Home Documentation Analytics Code…" at bounding box center [774, 381] width 1548 height 762
click at [1270, 111] on div "Open preview" at bounding box center [1314, 116] width 100 height 15
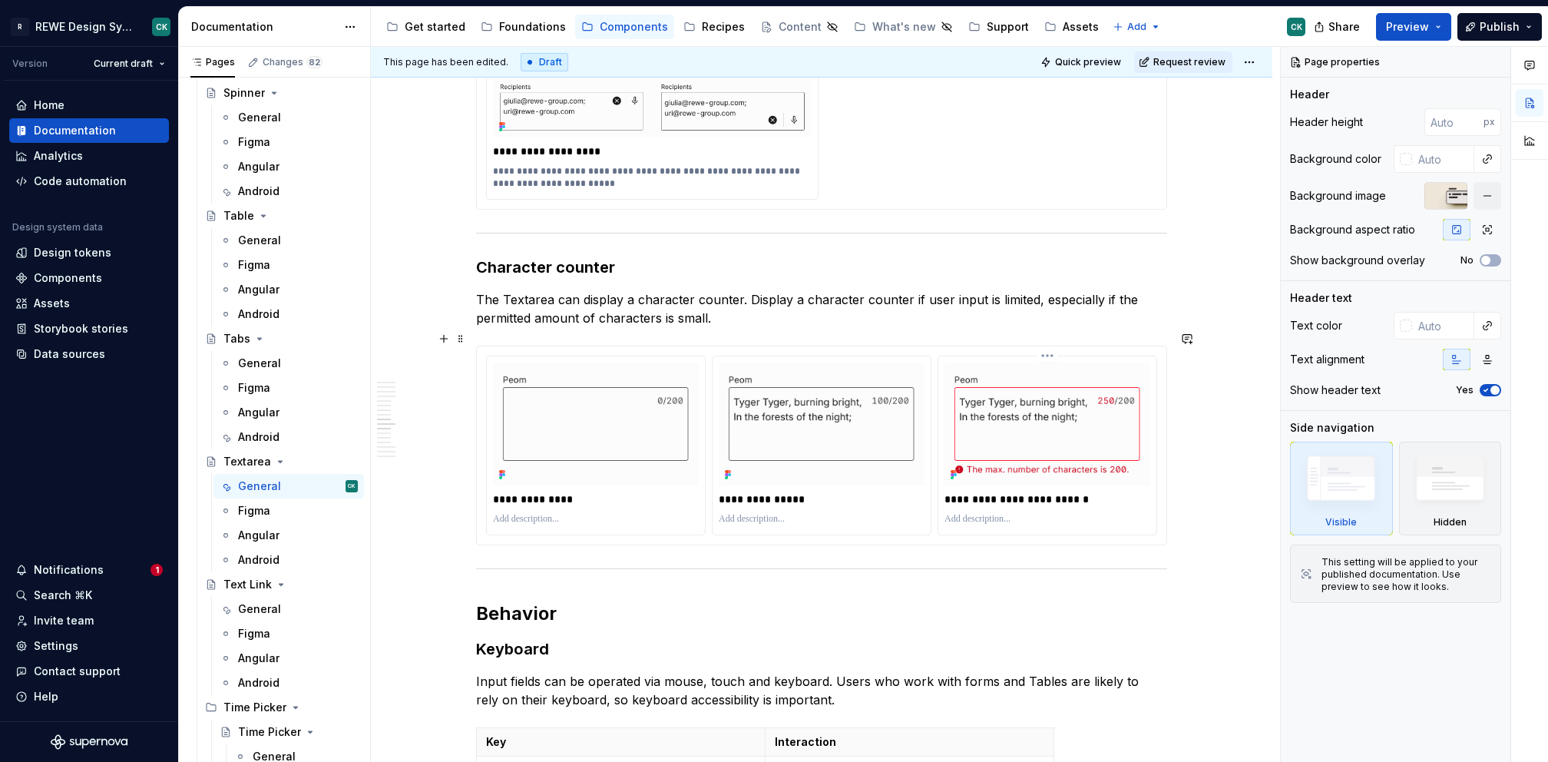
scroll to position [4990, 0]
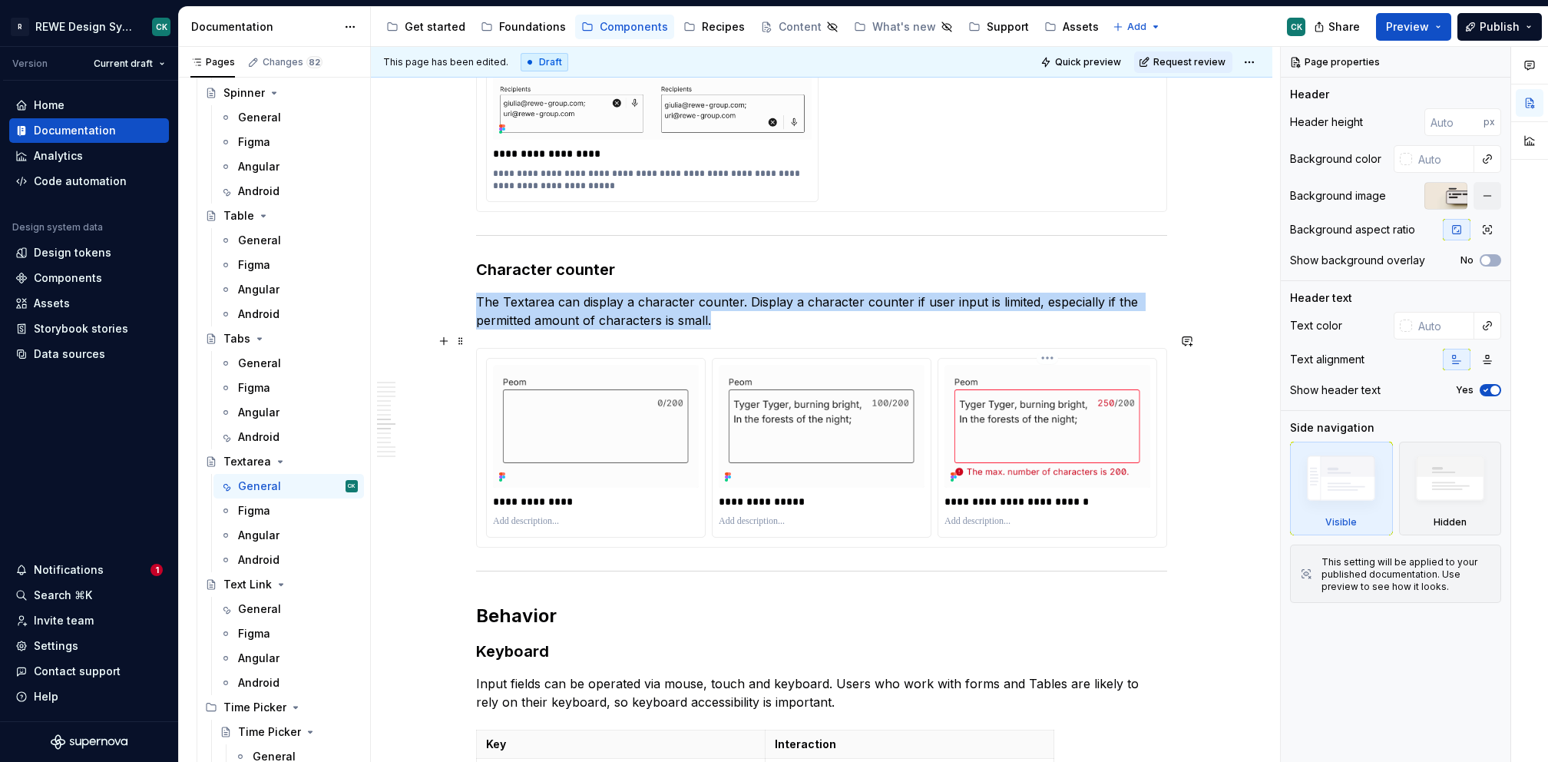
click at [1048, 408] on img at bounding box center [1048, 426] width 206 height 123
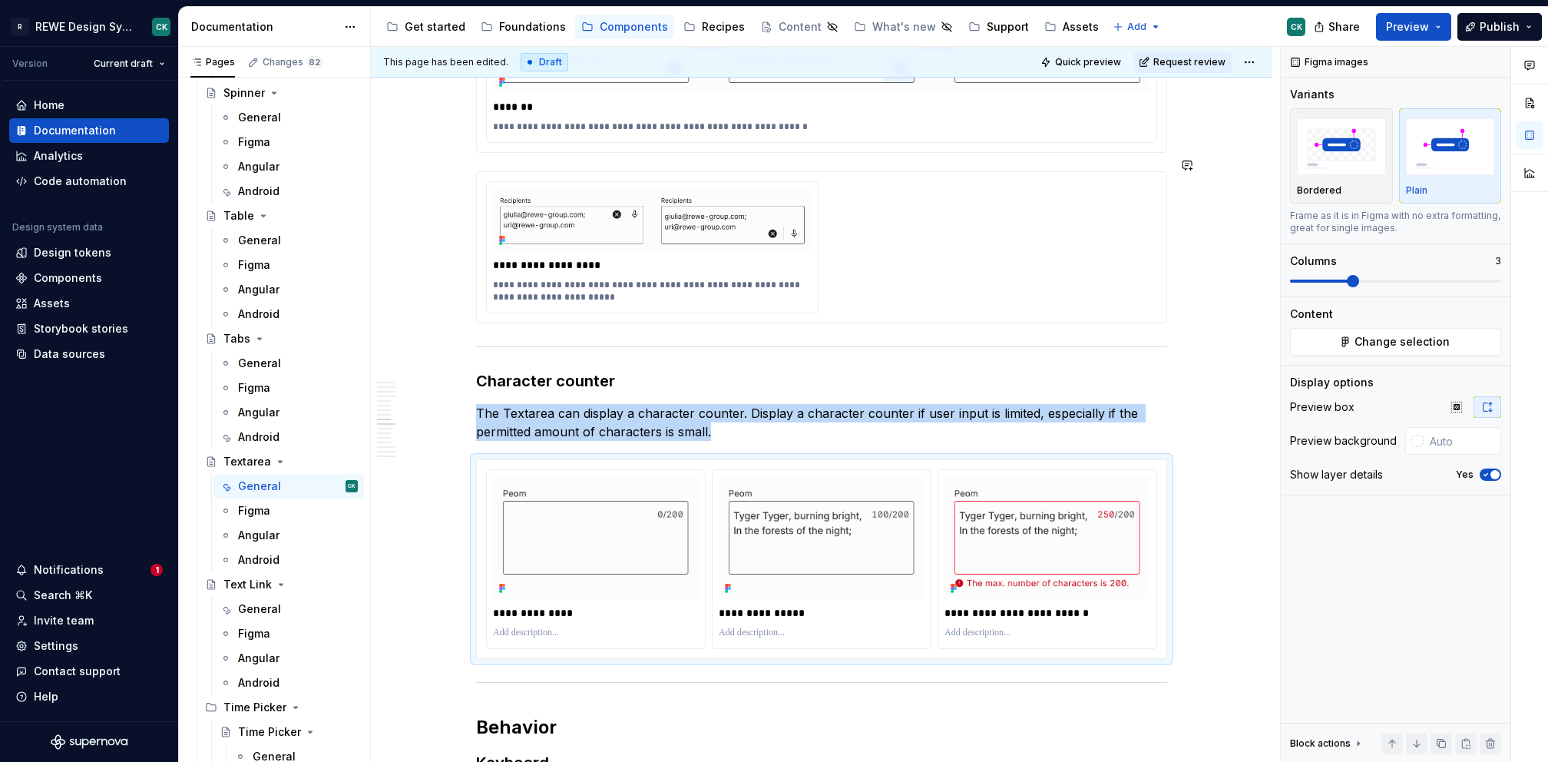
scroll to position [4998, 0]
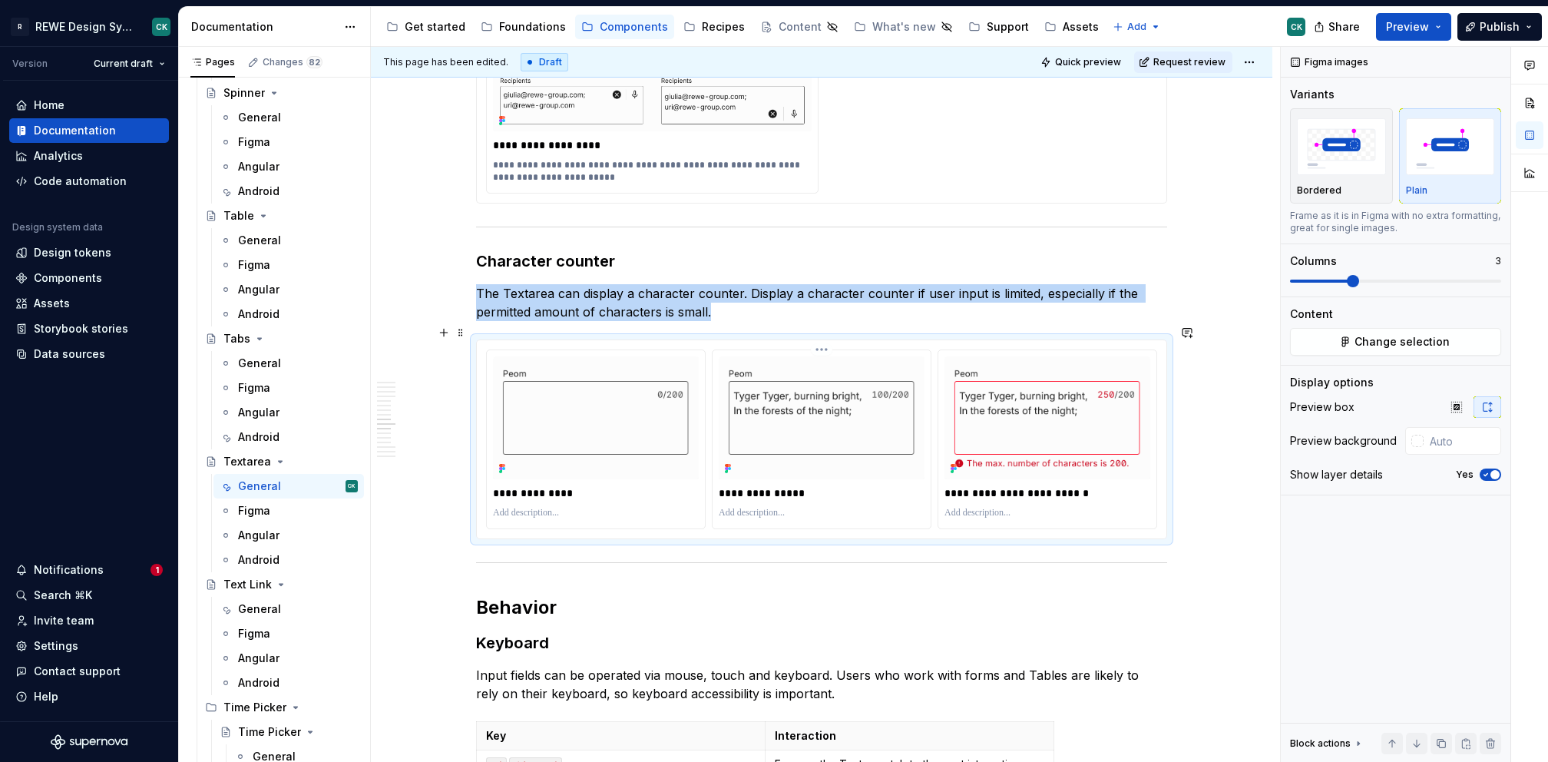
click at [843, 396] on img at bounding box center [822, 417] width 206 height 123
click at [1373, 345] on span "Change selection" at bounding box center [1402, 341] width 95 height 15
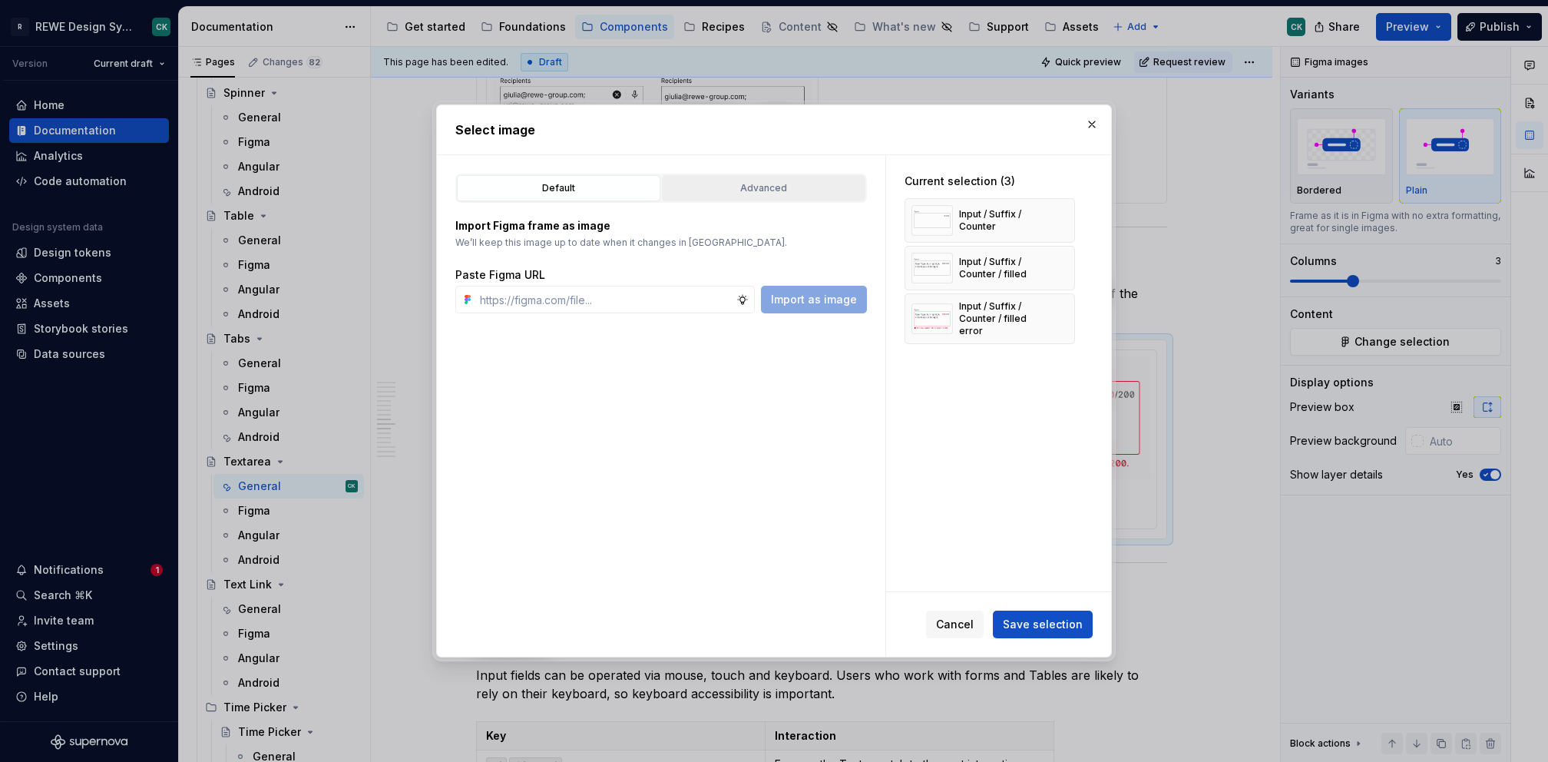
click at [791, 189] on div "Advanced" at bounding box center [763, 187] width 193 height 15
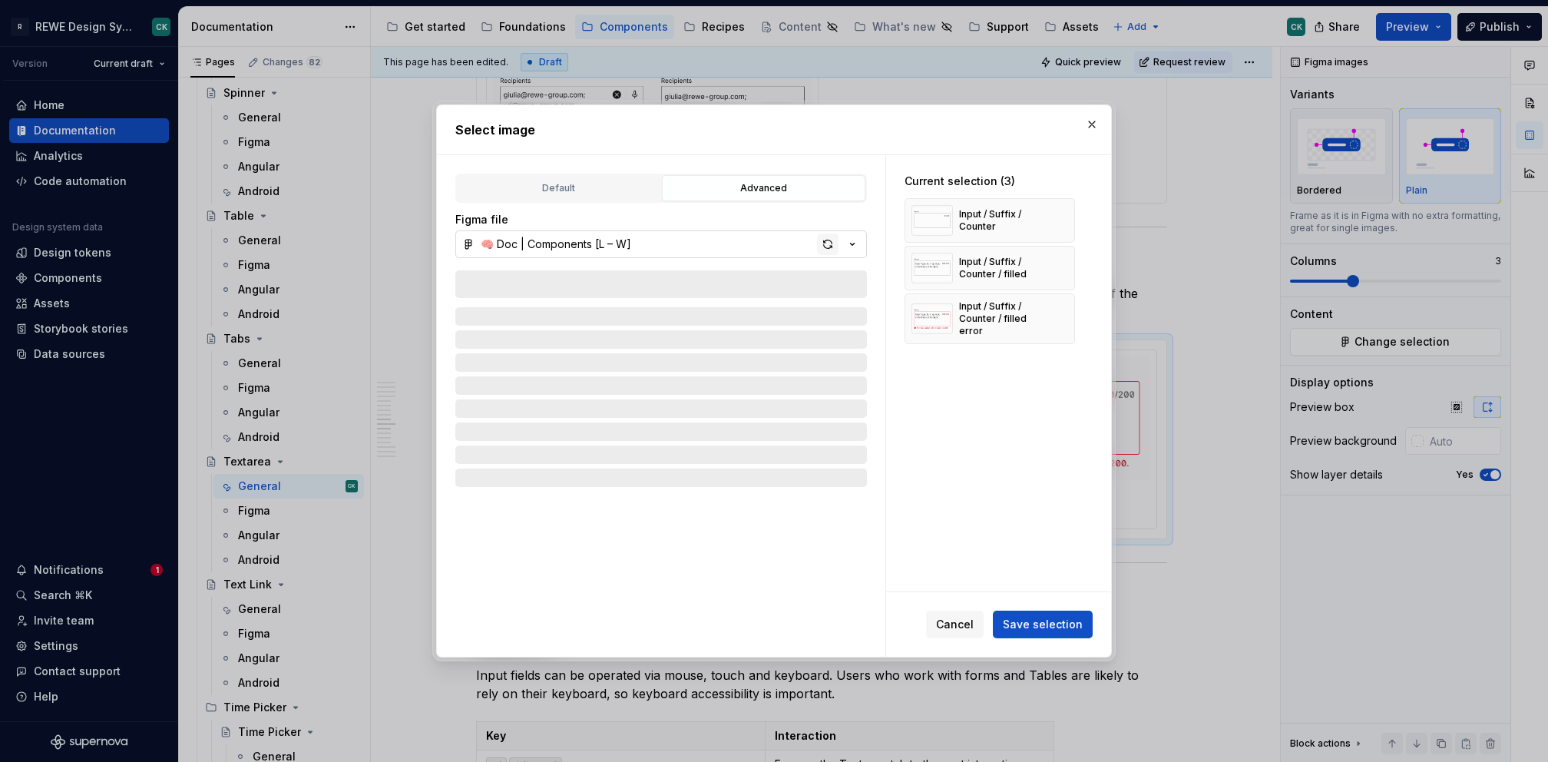
click at [825, 241] on div "button" at bounding box center [828, 244] width 22 height 22
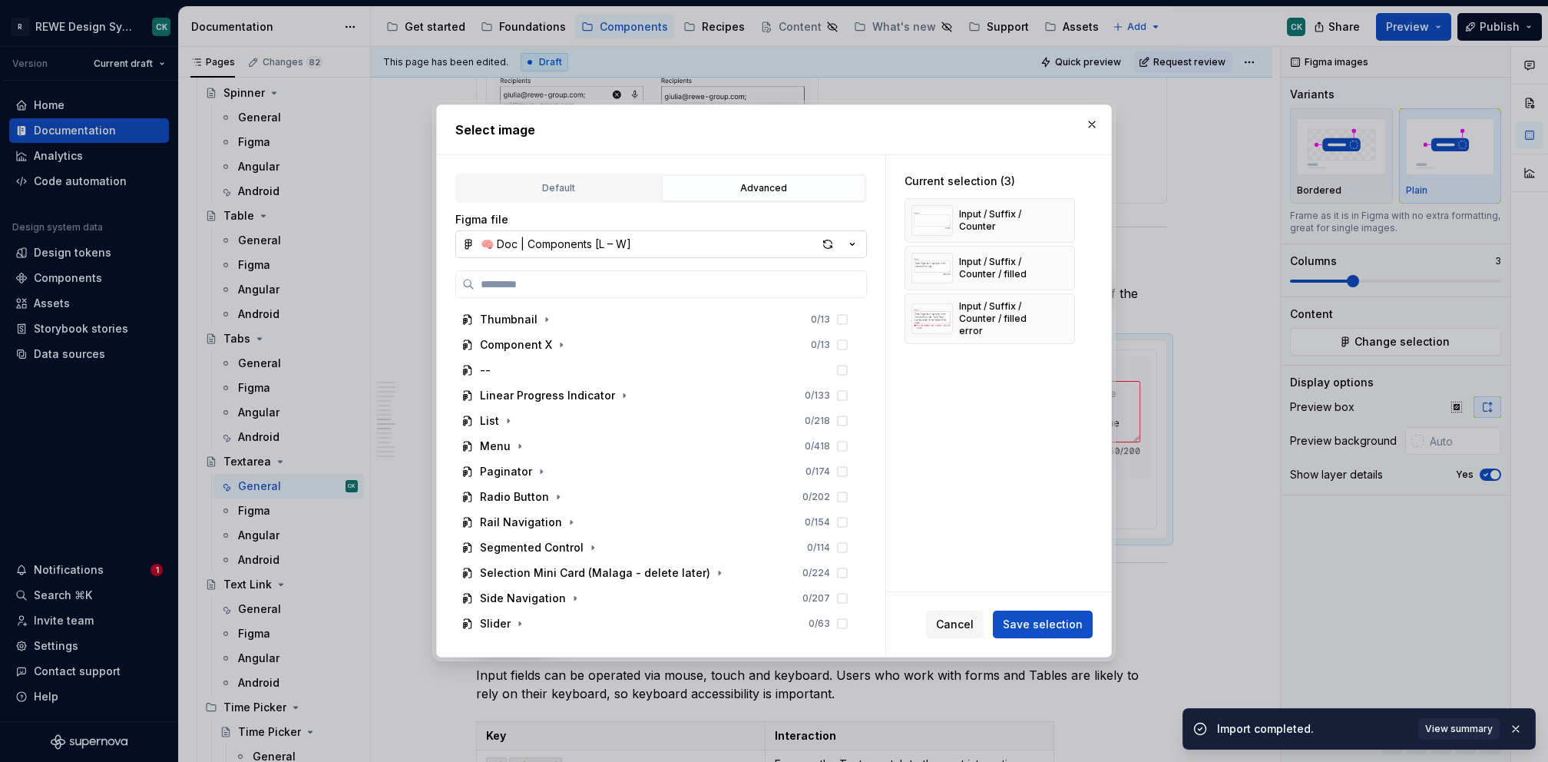
click at [1089, 124] on button "button" at bounding box center [1092, 125] width 22 height 22
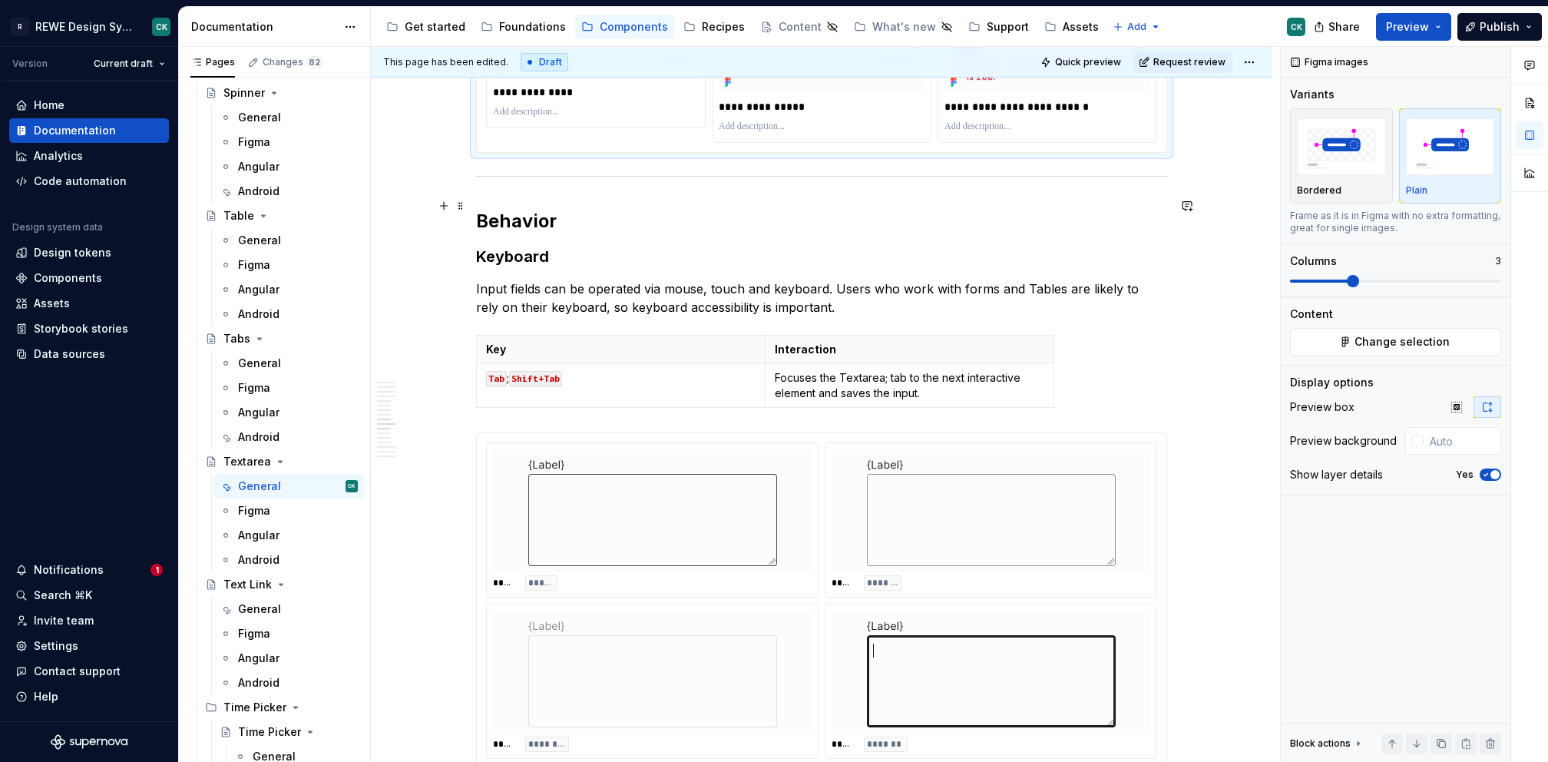
scroll to position [5567, 0]
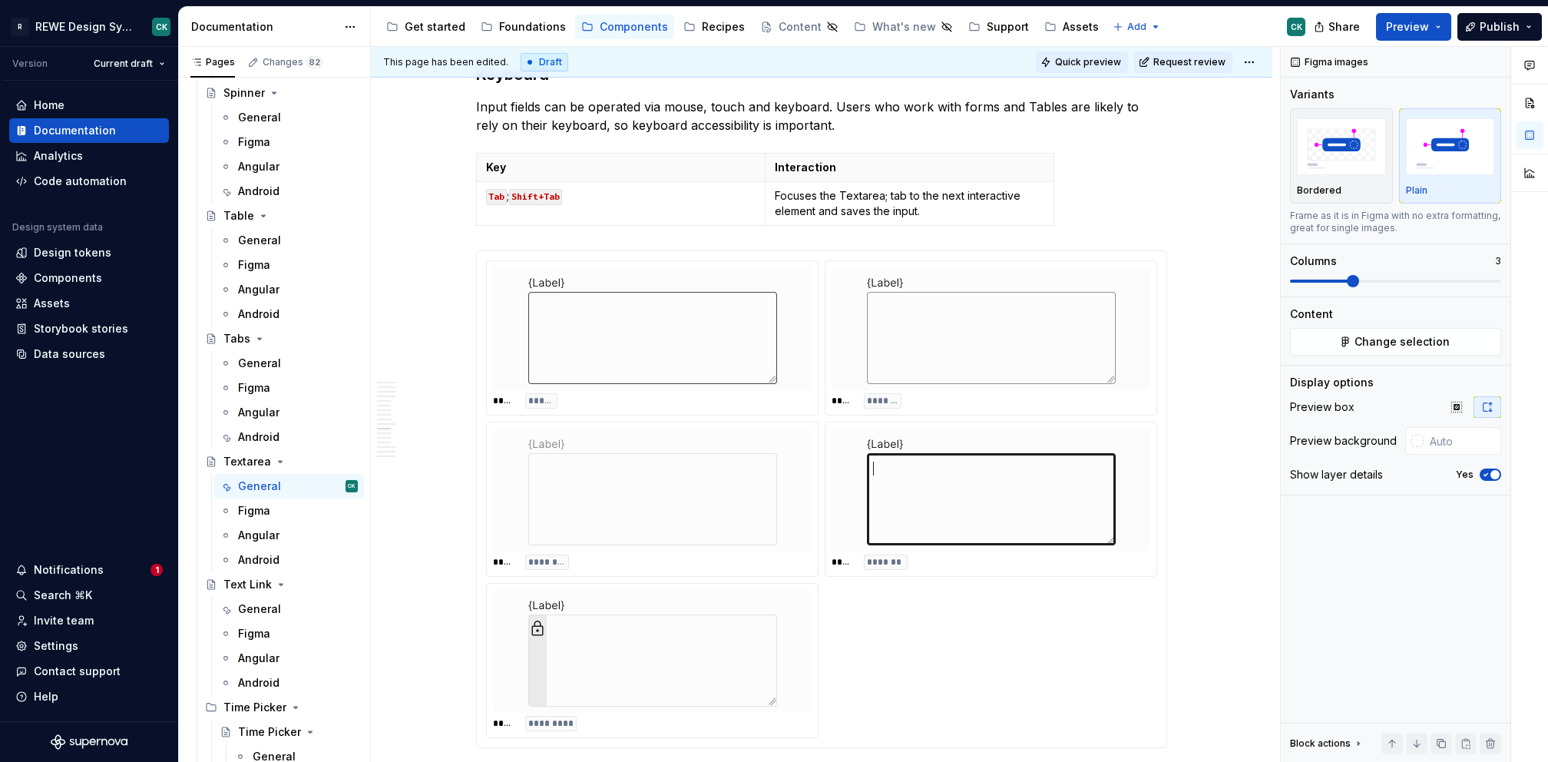
click at [1096, 56] on span "Quick preview" at bounding box center [1088, 62] width 66 height 12
click at [1254, 57] on html "R REWE Design System CK Version Current draft Home Documentation Analytics Code…" at bounding box center [774, 381] width 1548 height 762
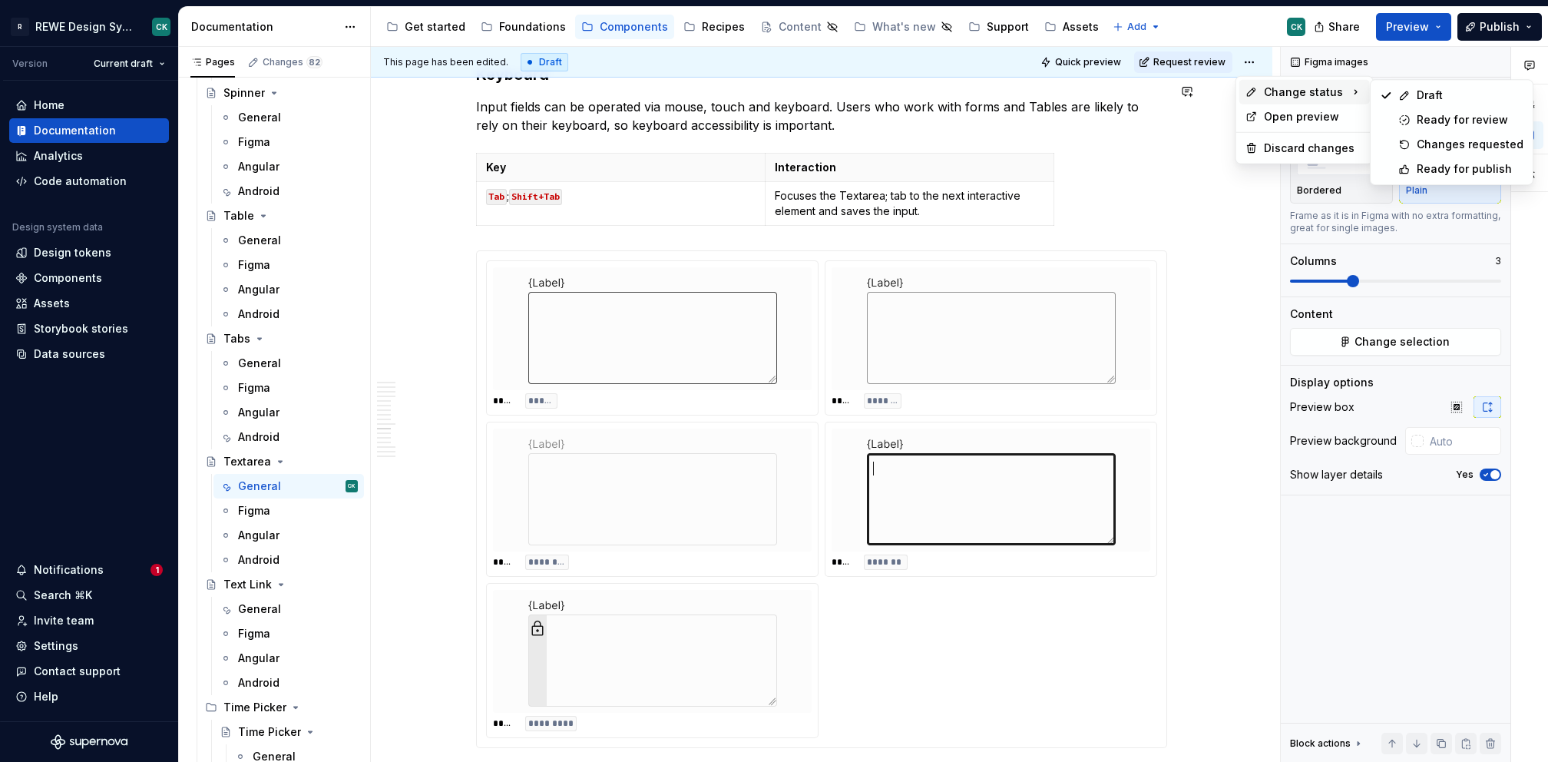
click at [1260, 97] on div "Change status" at bounding box center [1305, 92] width 131 height 25
click at [1268, 122] on div "Open preview" at bounding box center [1314, 116] width 100 height 15
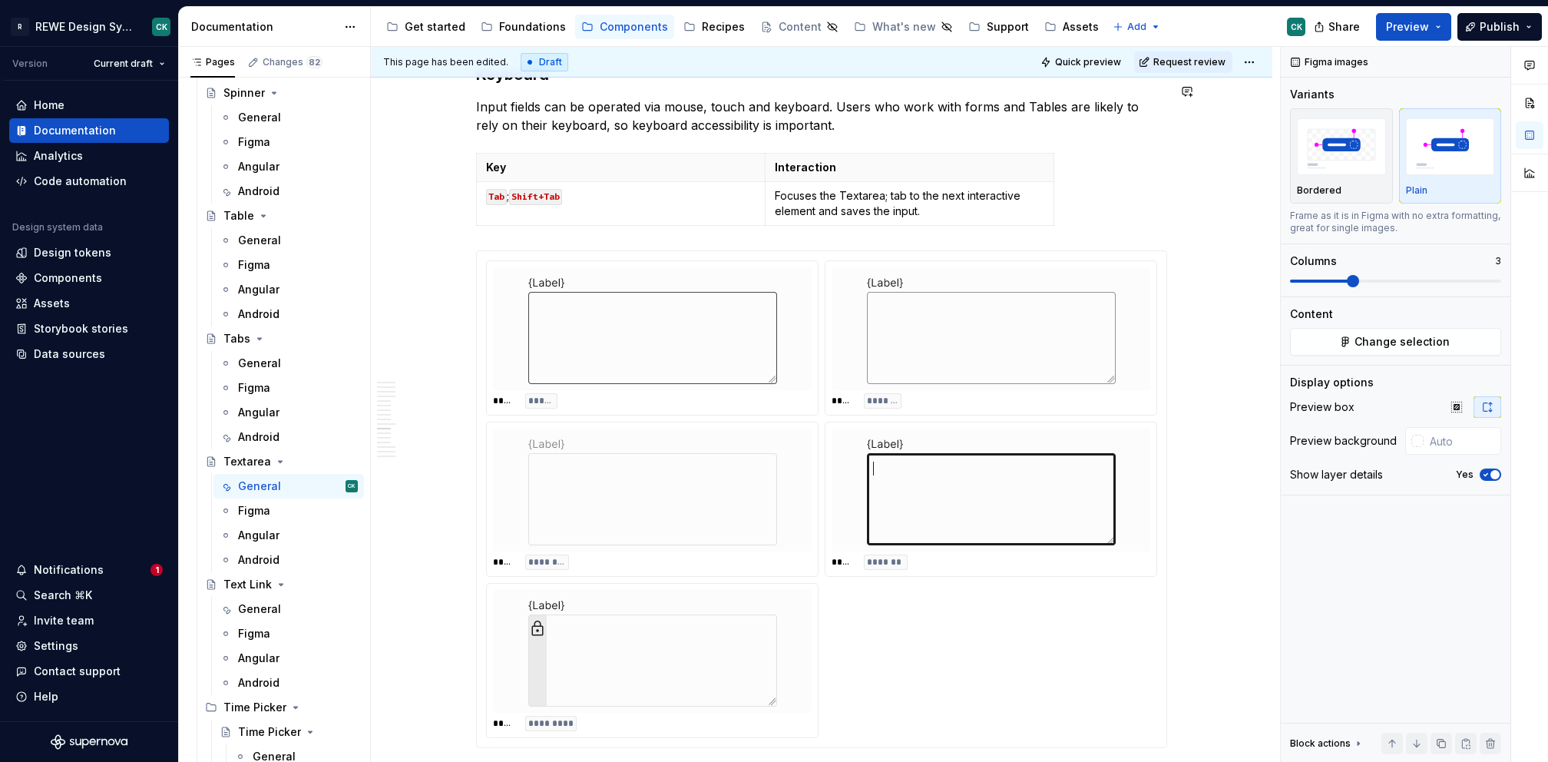
scroll to position [5224, 0]
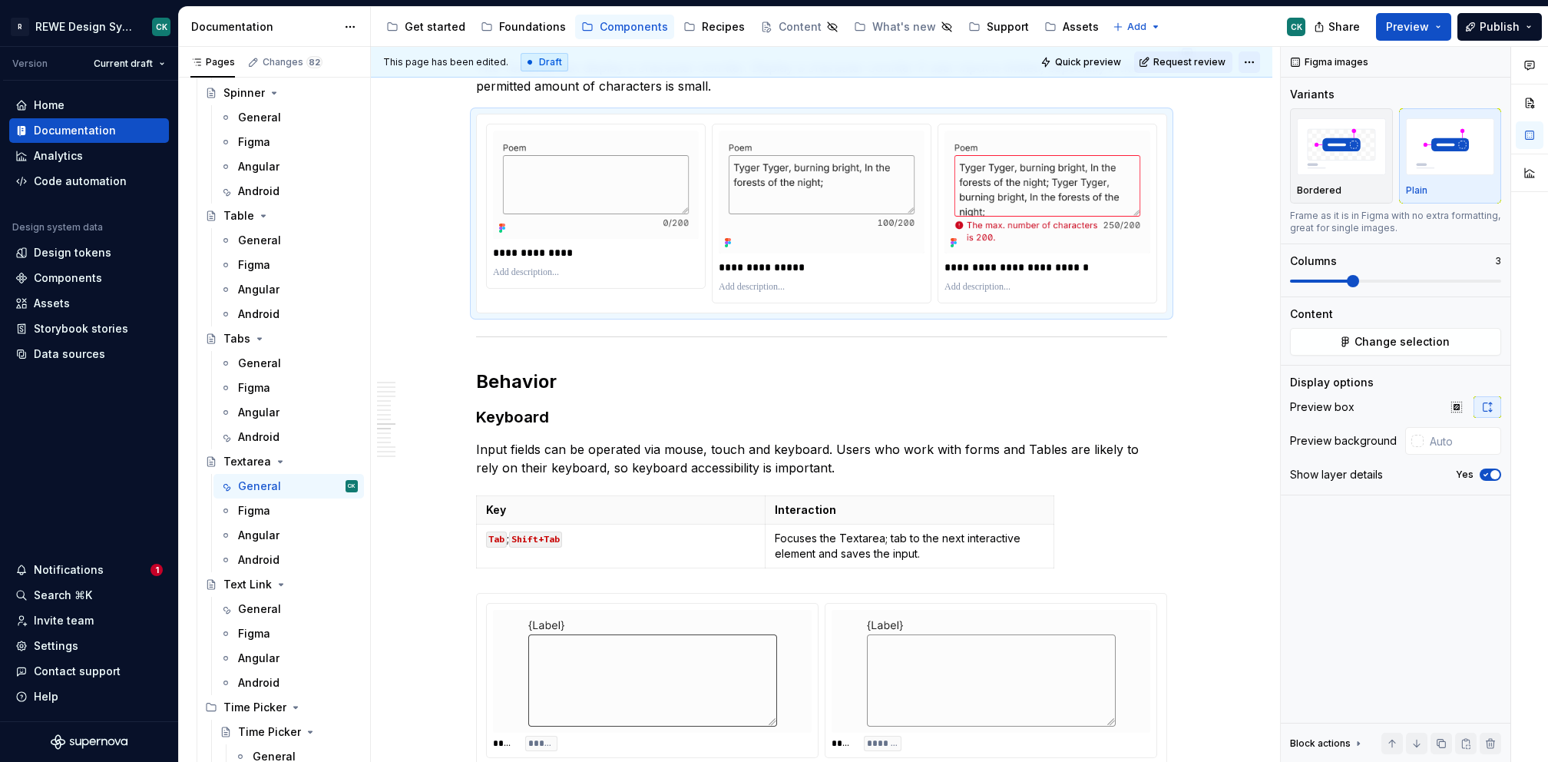
click at [1245, 60] on html "R REWE Design System CK Version Current draft Home Documentation Analytics Code…" at bounding box center [774, 381] width 1548 height 762
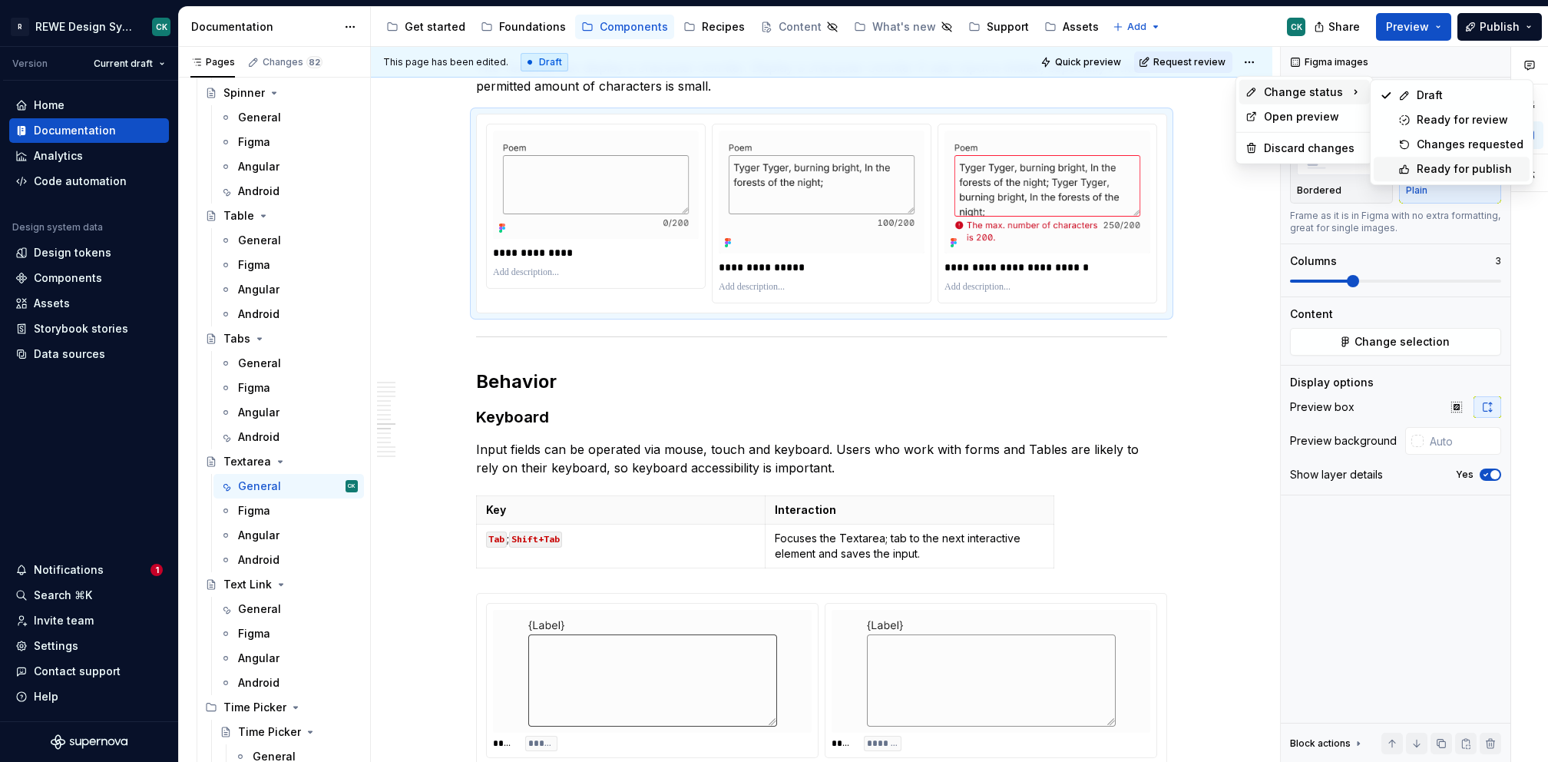
click at [1449, 162] on div "Ready for publish" at bounding box center [1470, 168] width 107 height 15
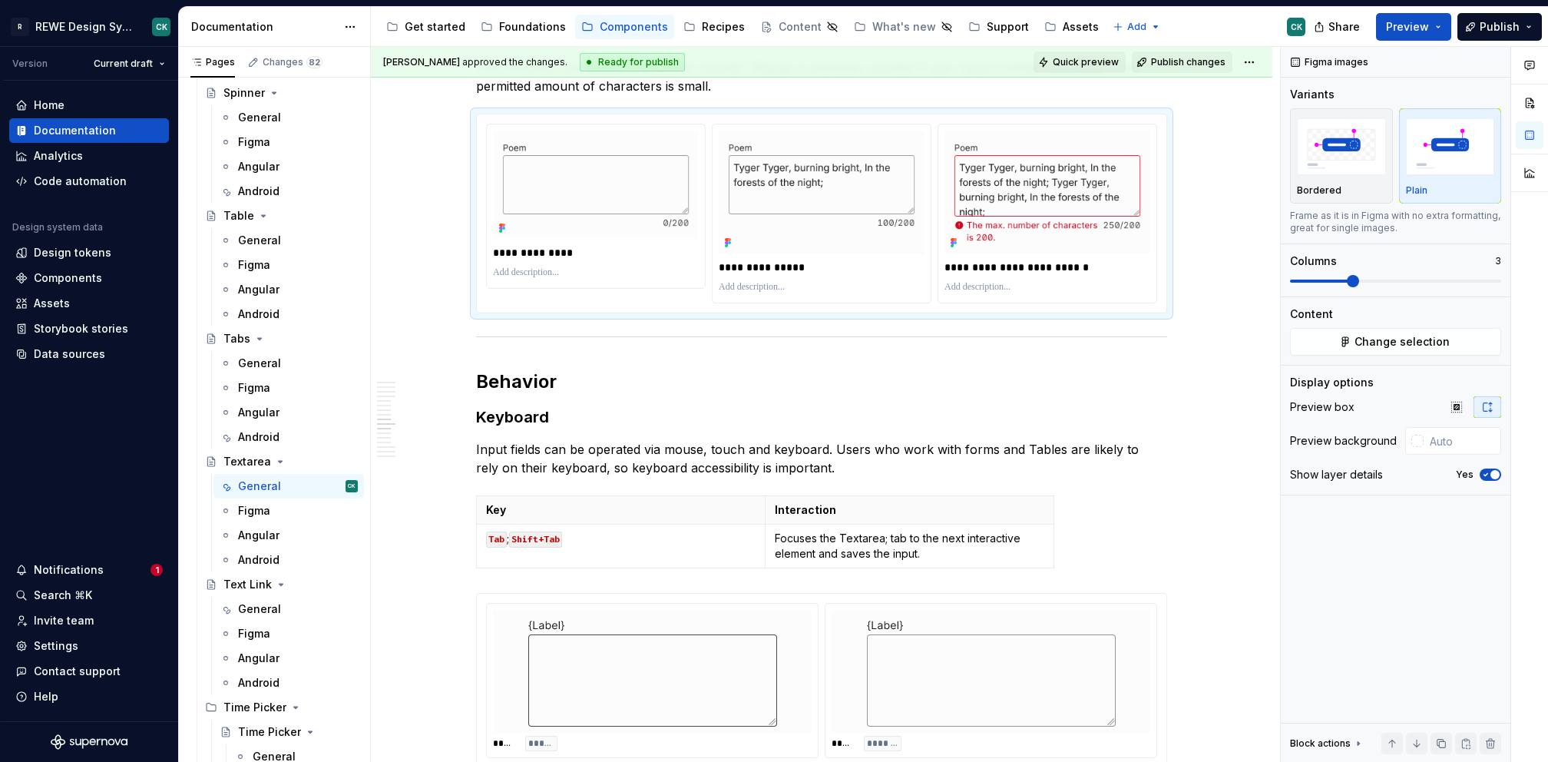
scroll to position [4882, 0]
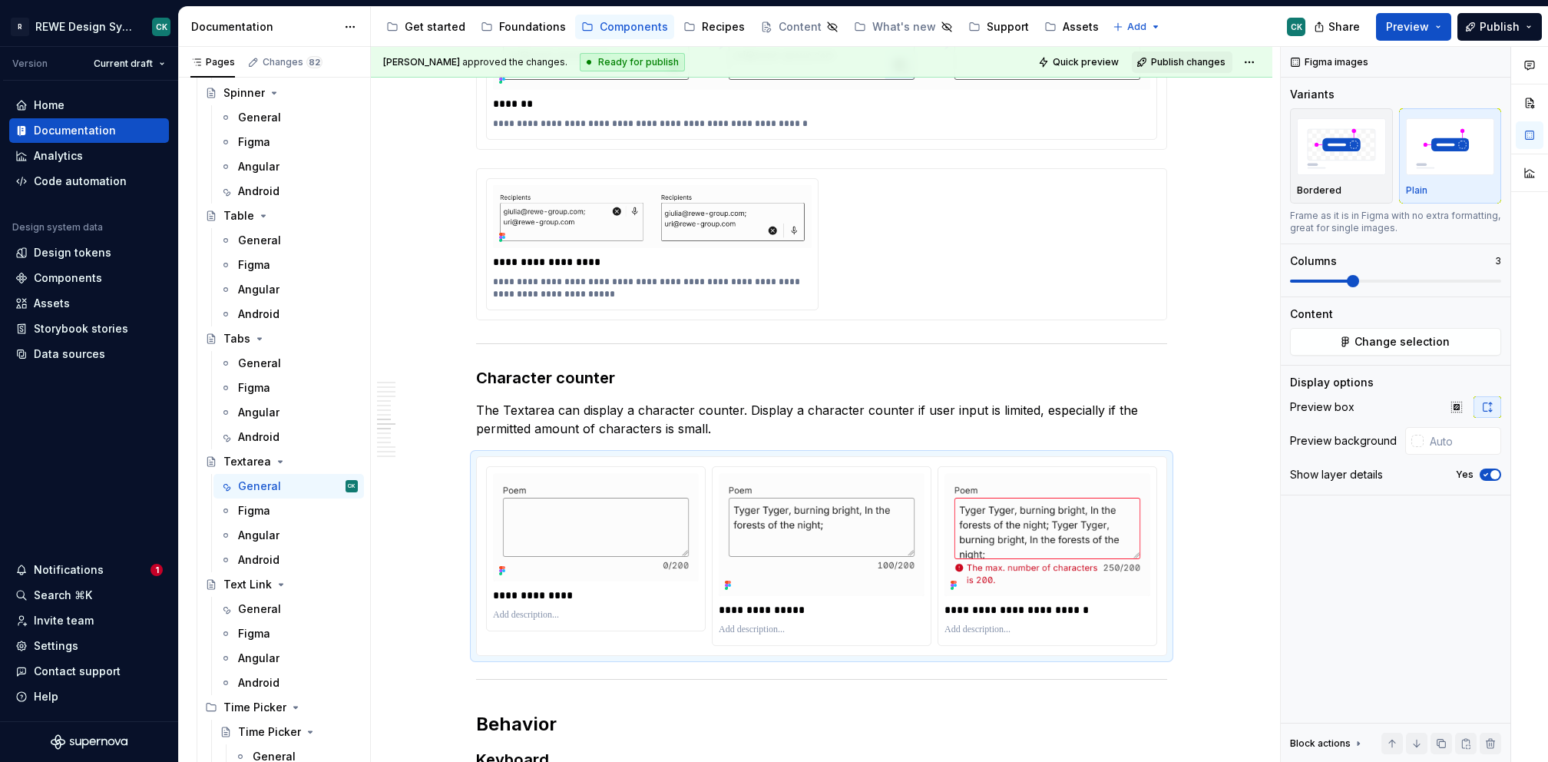
click at [1226, 18] on div "Accessibility guide for tree Page tree. Navigate the tree with the arrow keys. …" at bounding box center [844, 27] width 947 height 40
type textarea "*"
